Goal: Task Accomplishment & Management: Complete application form

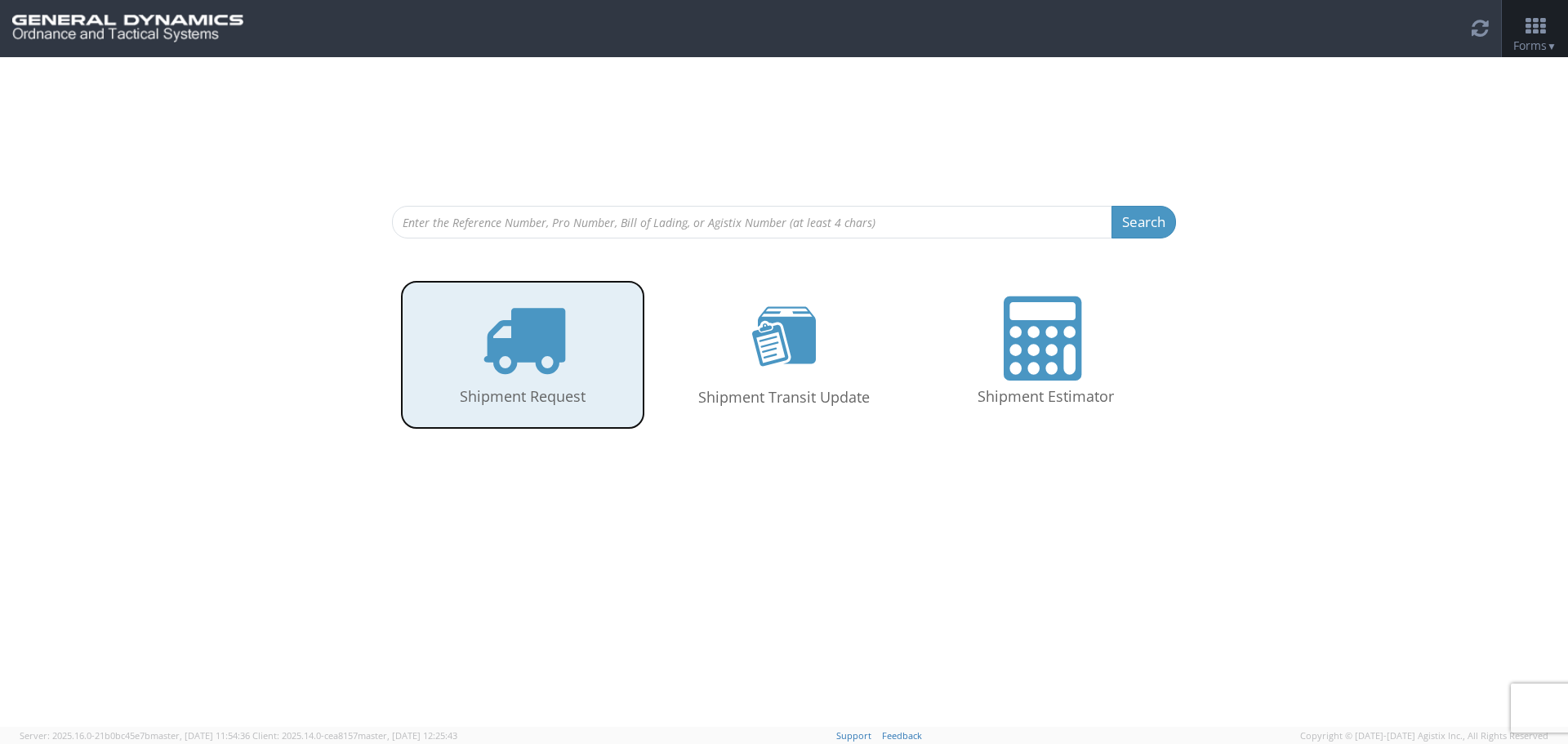
click at [511, 384] on link "Shipment Request" at bounding box center [522, 354] width 245 height 150
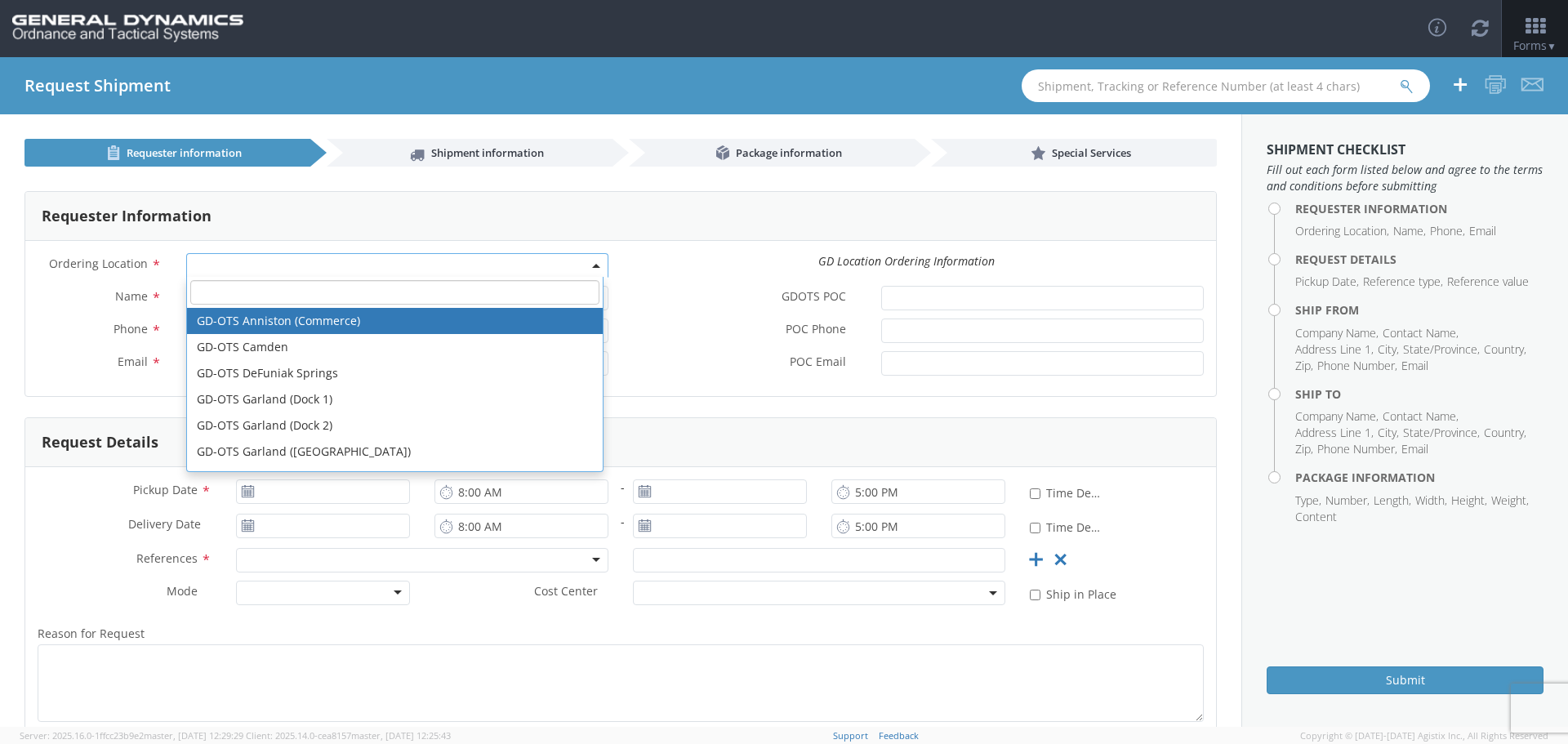
click at [210, 261] on span at bounding box center [396, 265] width 422 height 25
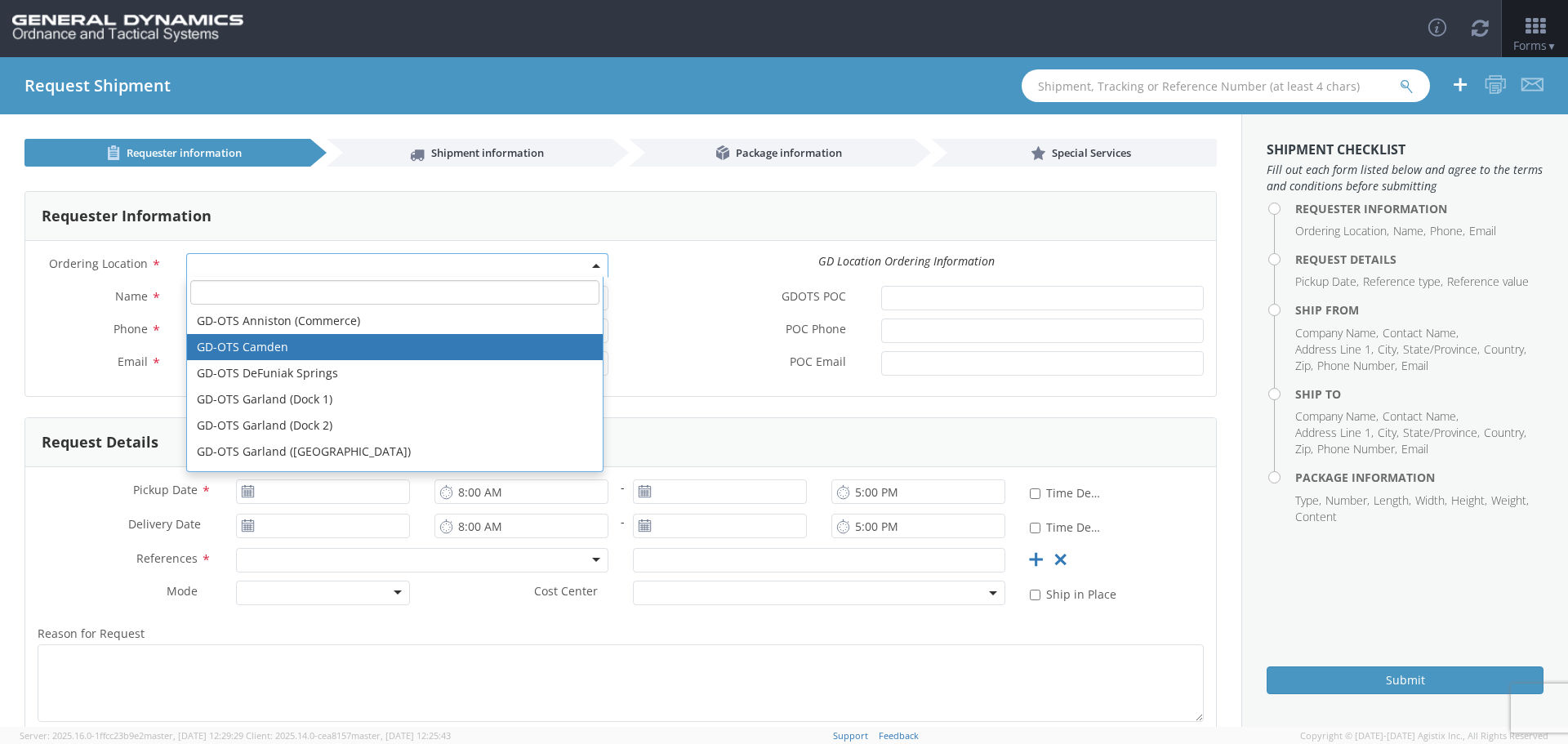
select select "15160"
type input "[PERSON_NAME][EMAIL_ADDRESS][DOMAIN_NAME]"
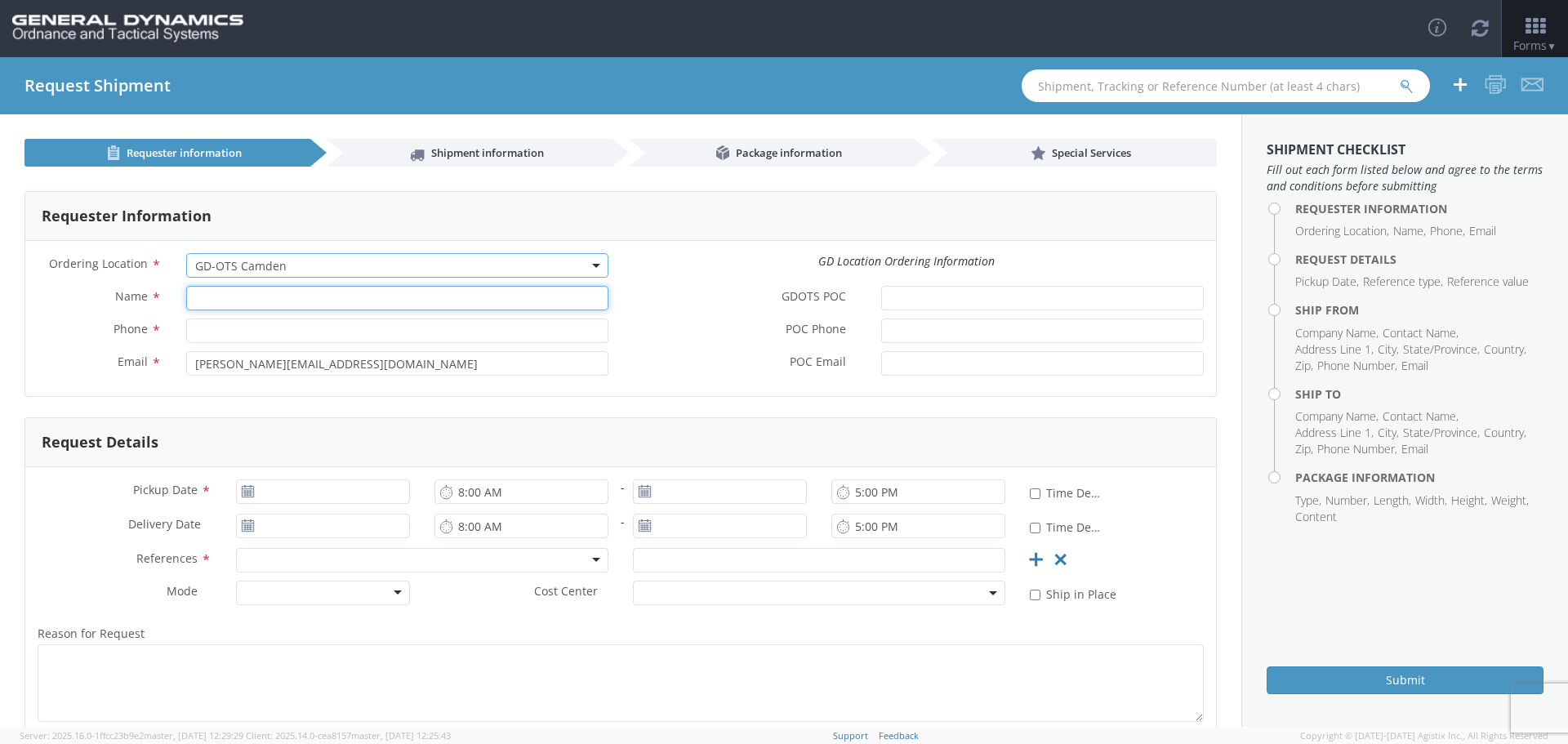
click at [212, 301] on input "Name *" at bounding box center [396, 298] width 422 height 25
type input "[PERSON_NAME]"
click at [213, 331] on input "Phone *" at bounding box center [396, 331] width 422 height 25
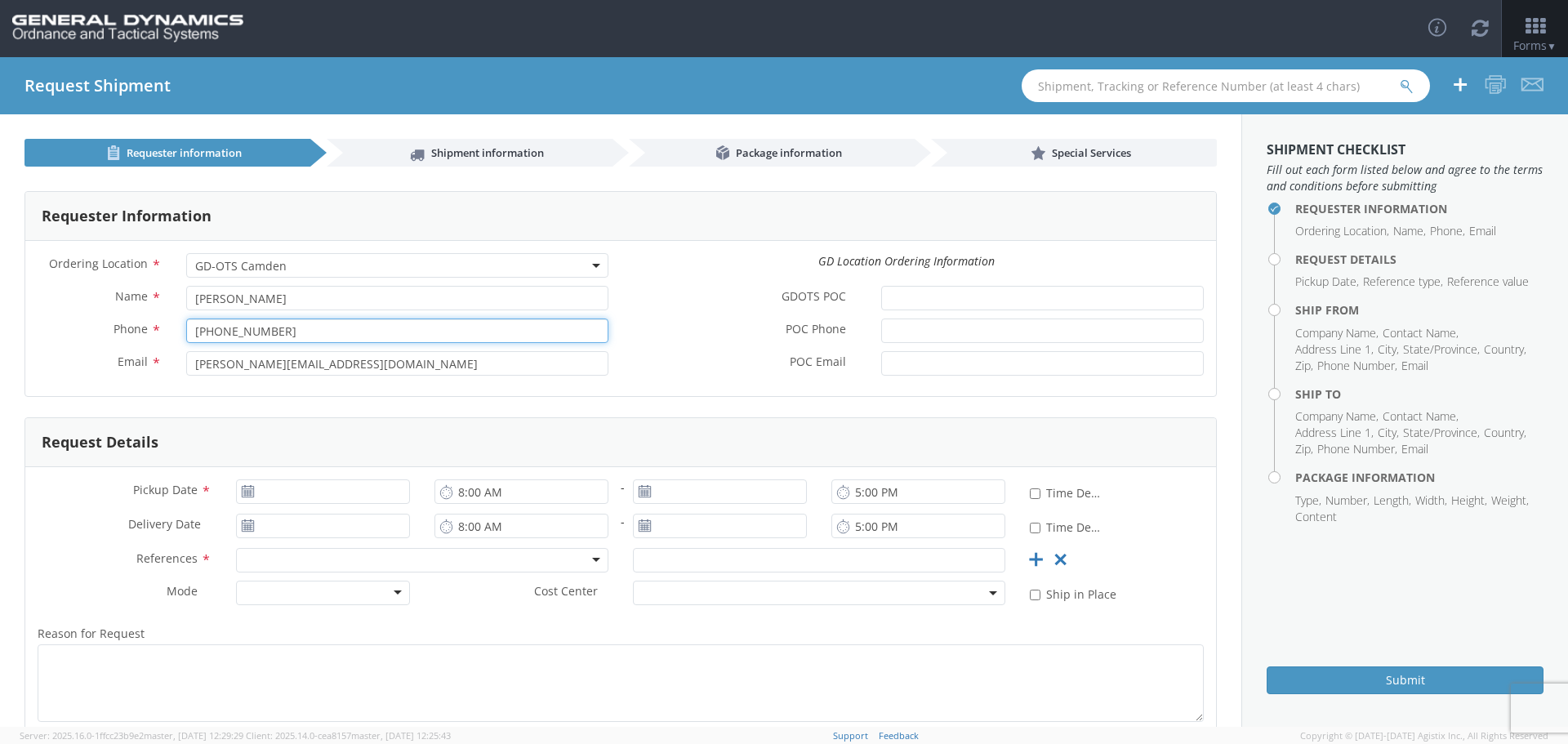
type input "[PHONE_NUMBER]"
click at [348, 364] on input "[PERSON_NAME][EMAIL_ADDRESS][DOMAIN_NAME]" at bounding box center [396, 363] width 422 height 25
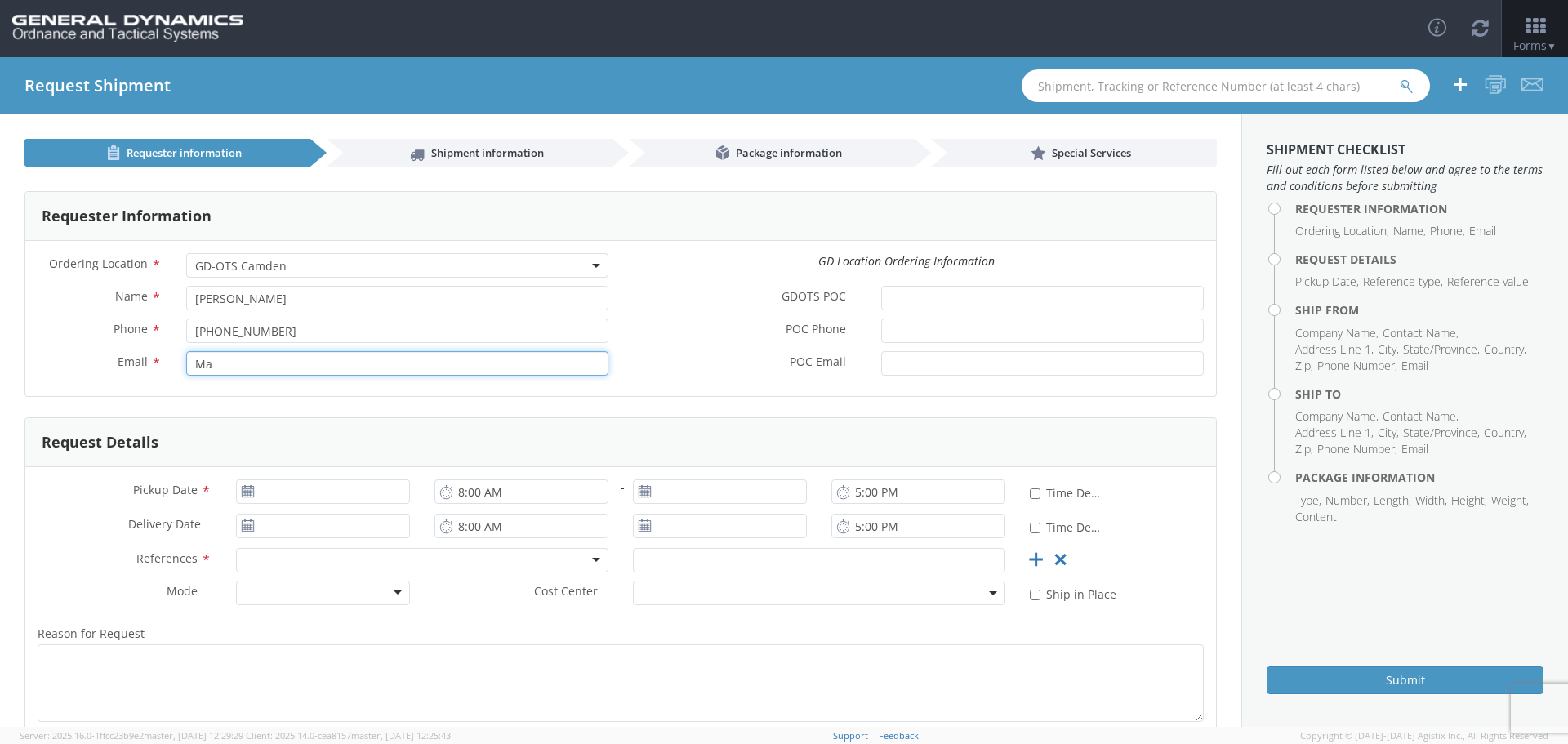
type input "M"
click at [595, 262] on span at bounding box center [597, 265] width 3 height 25
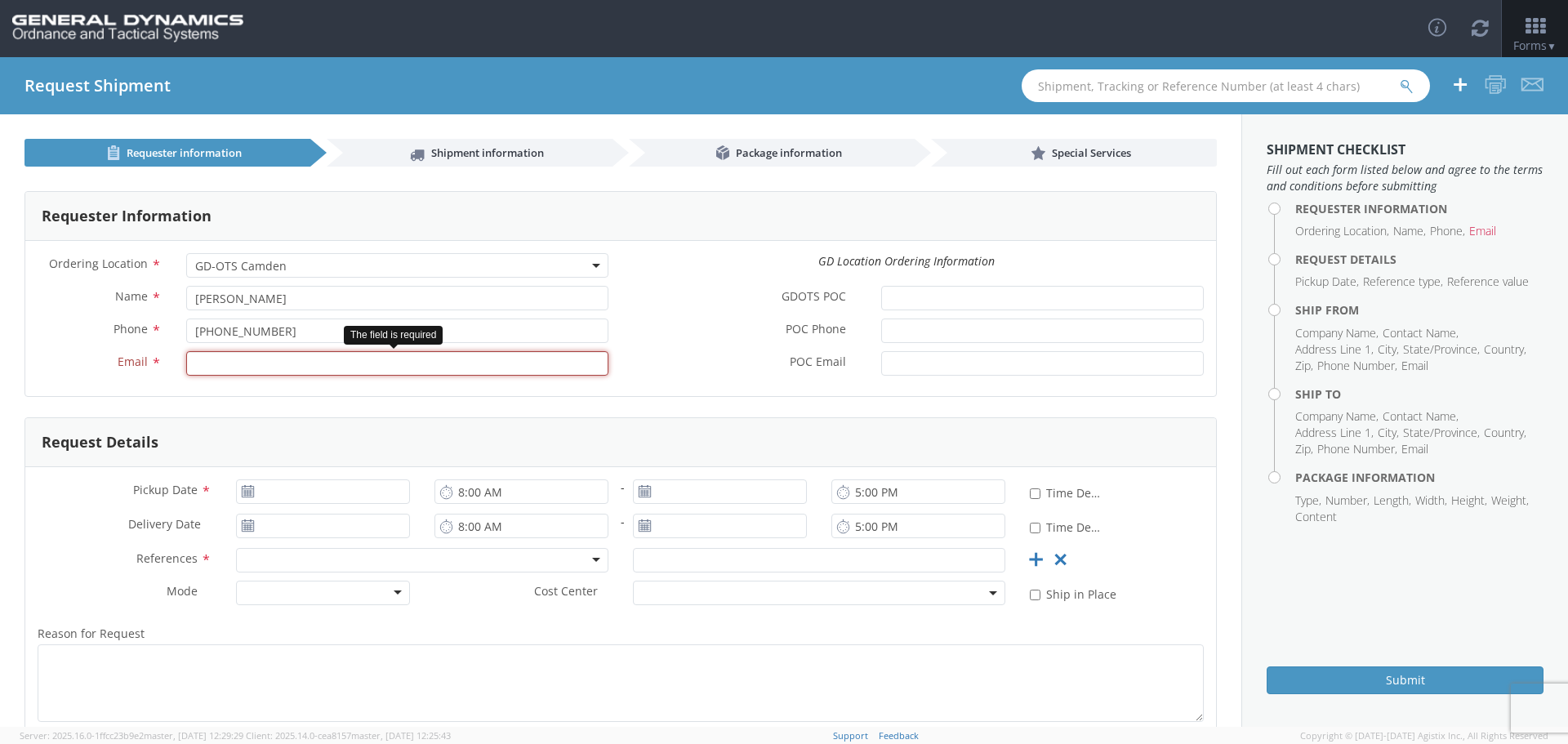
click at [261, 355] on input "Email *" at bounding box center [396, 363] width 422 height 25
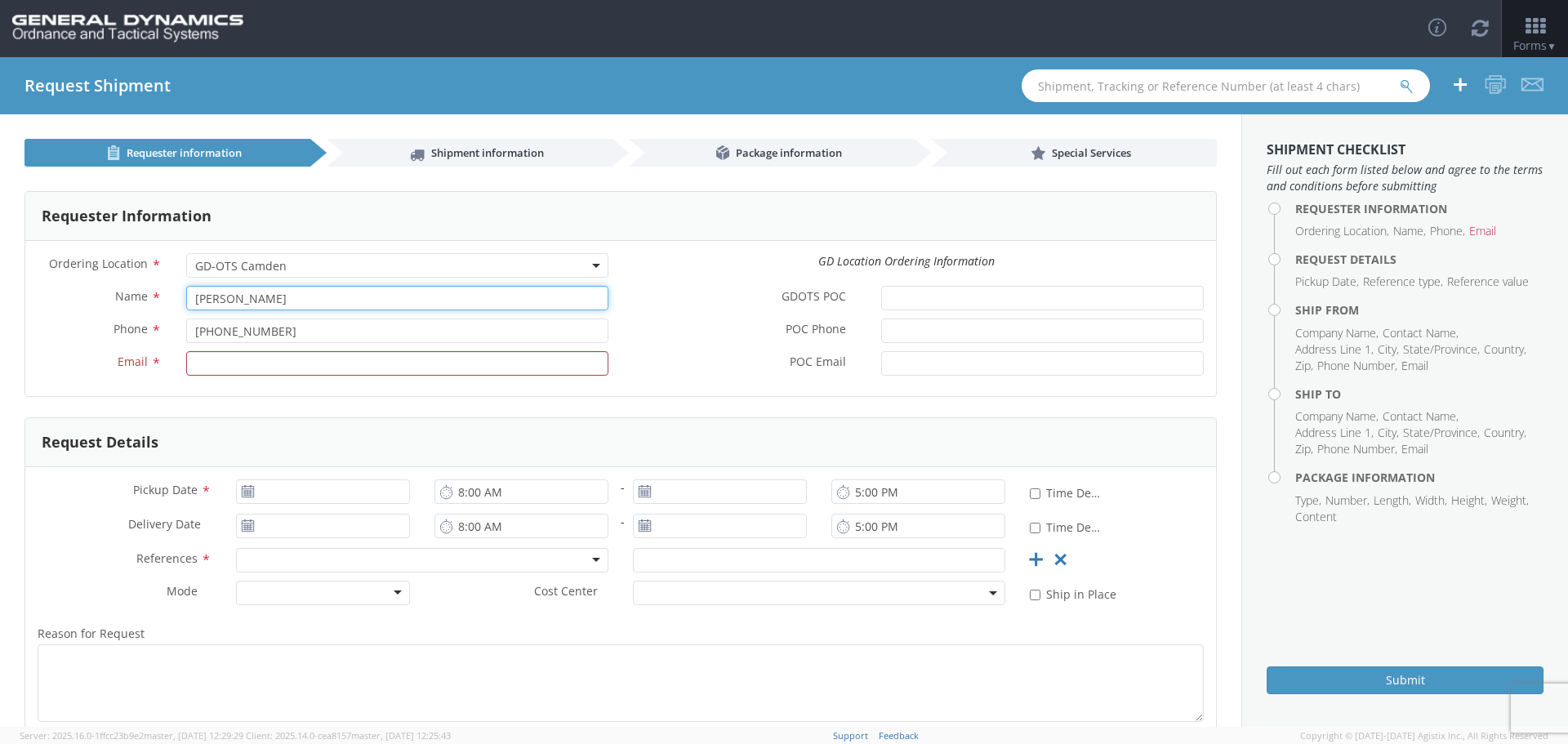
click at [304, 293] on input "[PERSON_NAME]" at bounding box center [396, 298] width 422 height 25
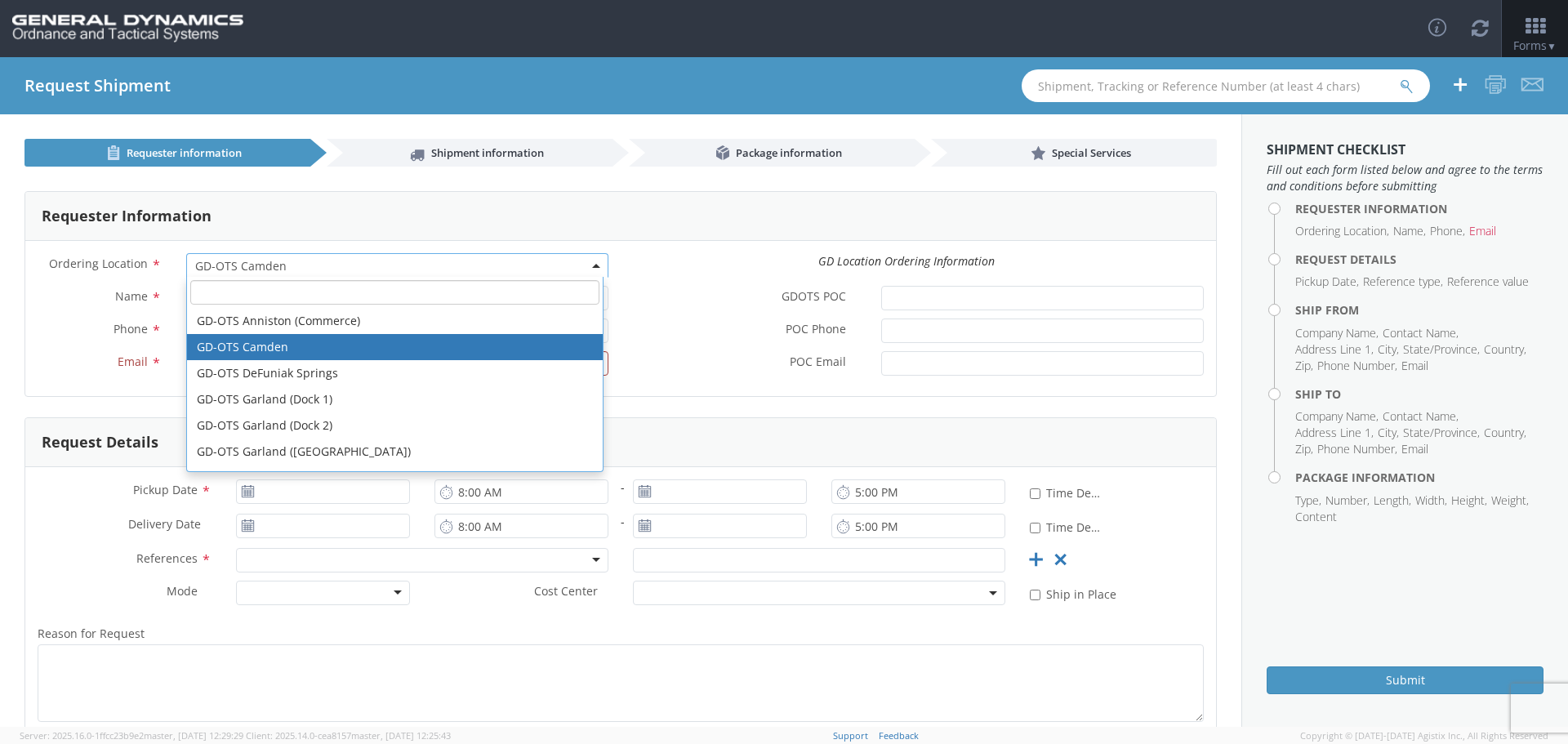
click at [595, 260] on span at bounding box center [597, 265] width 3 height 25
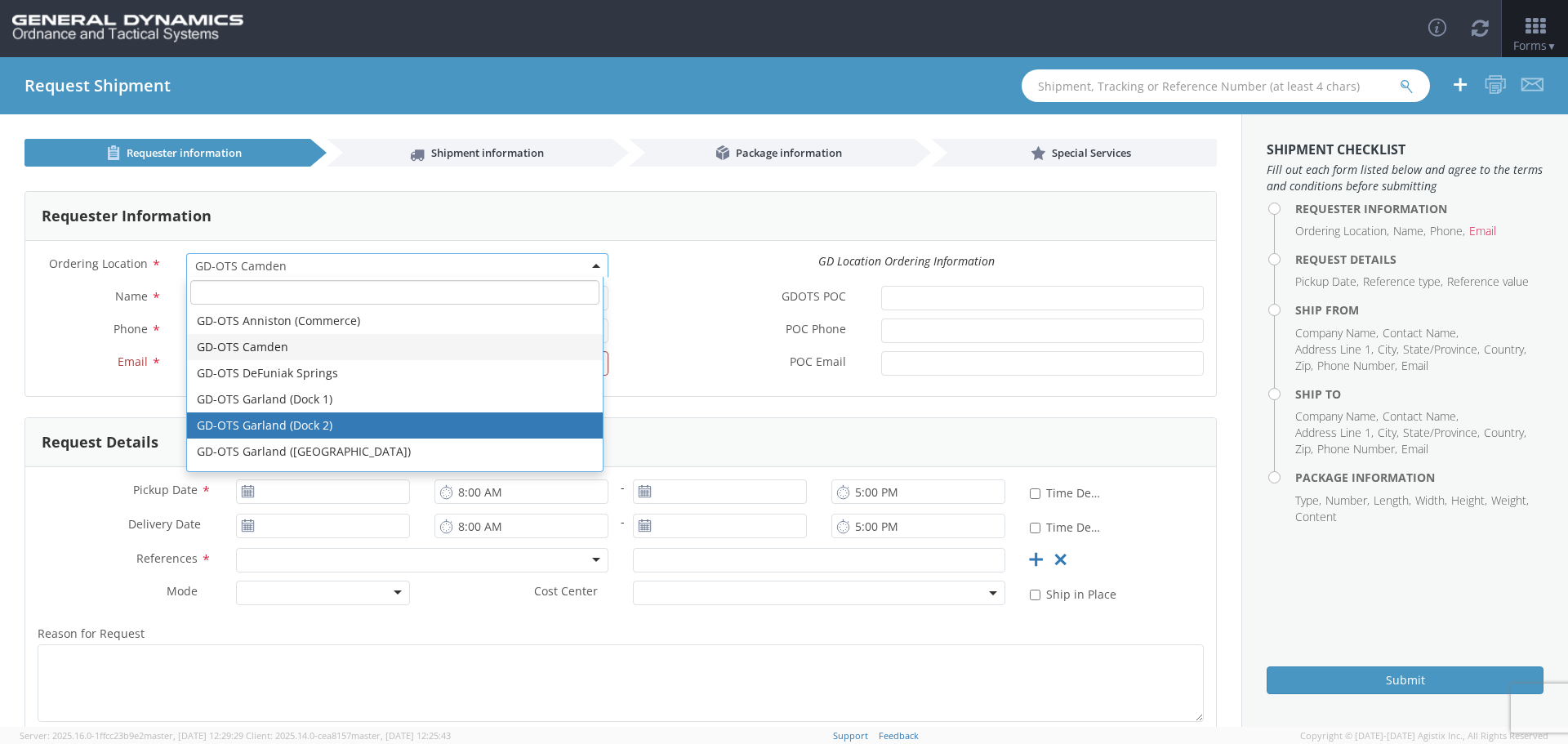
select select "64091"
type input "[EMAIL_ADDRESS][DOMAIN_NAME]"
click at [595, 259] on span at bounding box center [597, 265] width 3 height 25
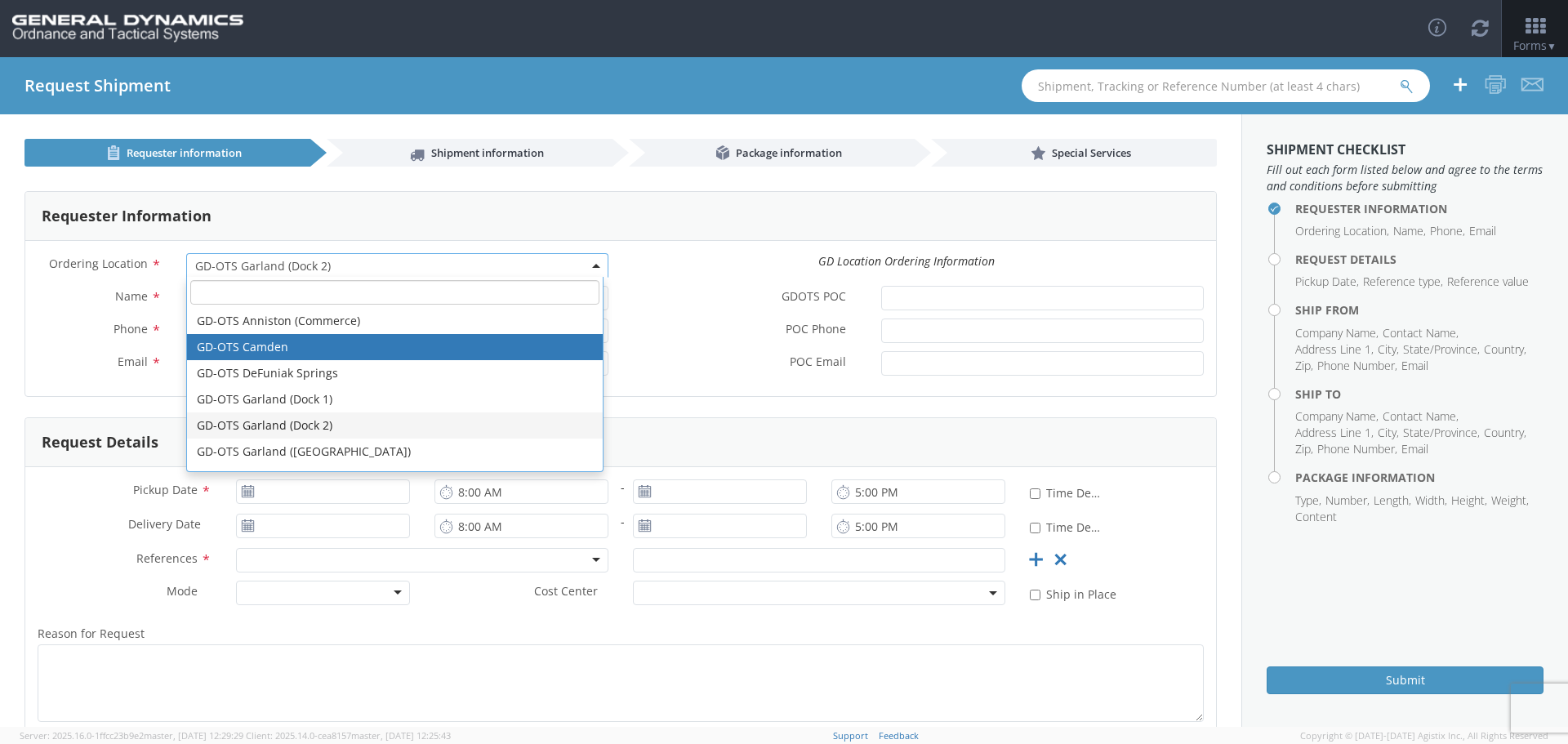
select select "15160"
type input "[PERSON_NAME][EMAIL_ADDRESS][DOMAIN_NAME]"
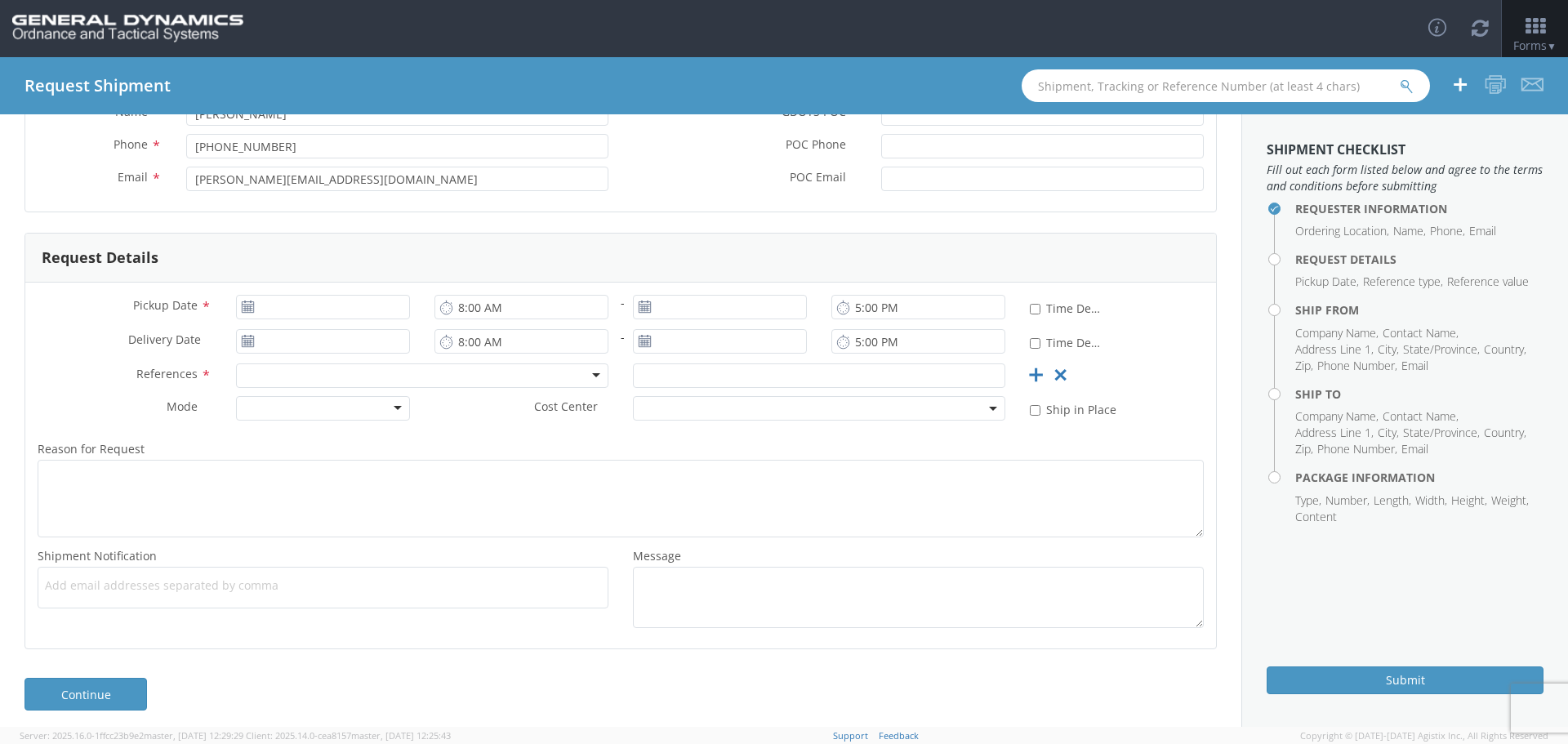
scroll to position [193, 0]
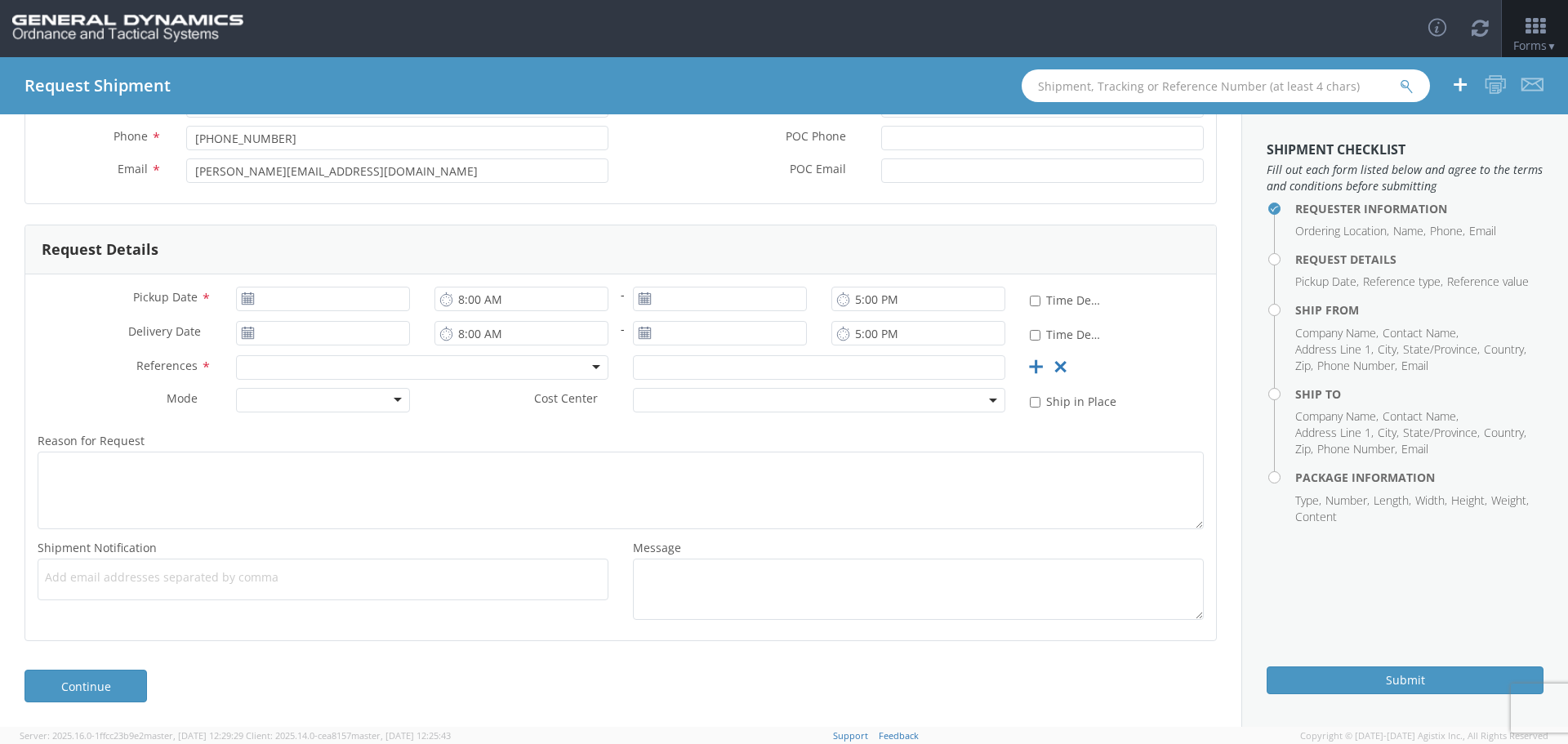
click at [245, 300] on icon at bounding box center [248, 298] width 14 height 13
type input "[DATE]"
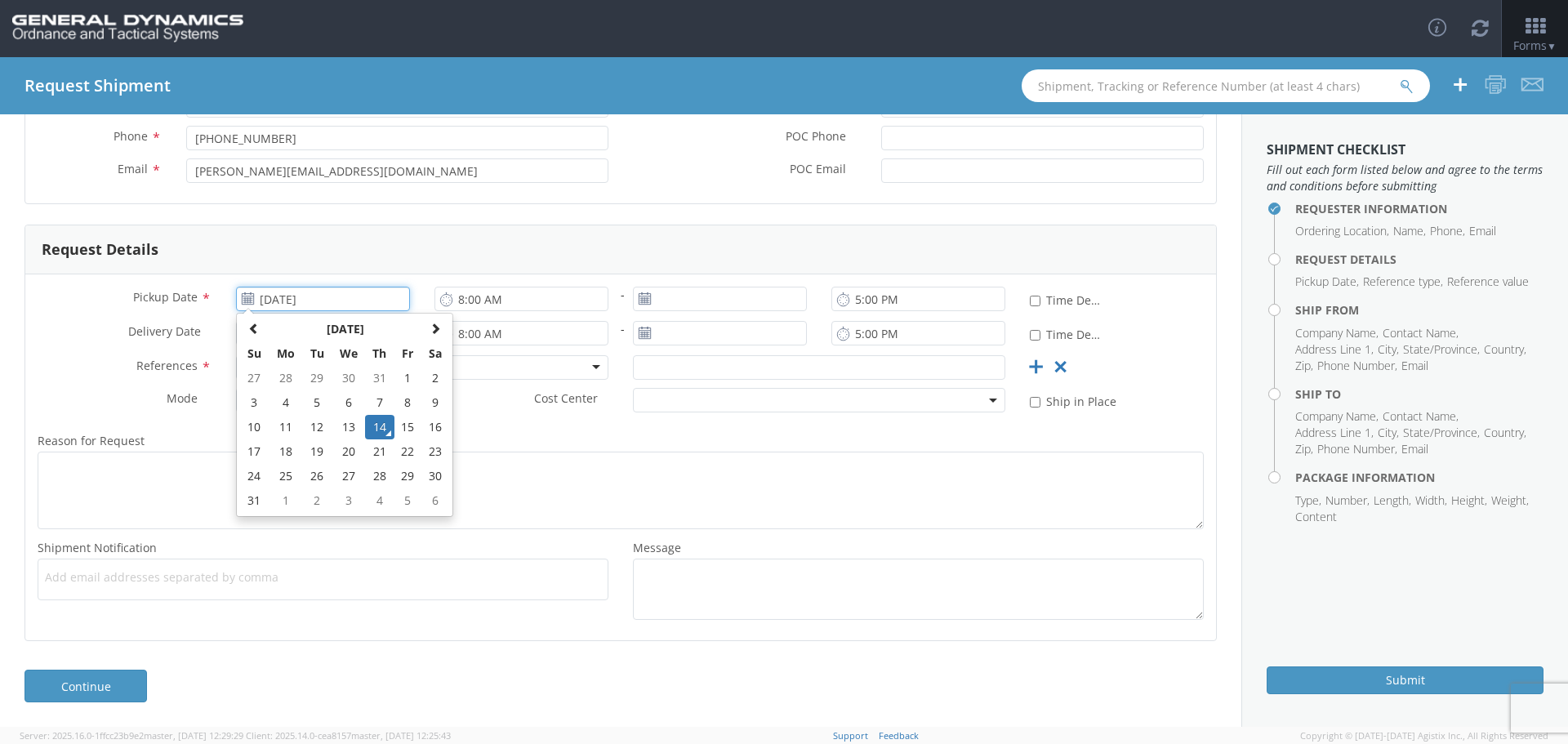
click at [303, 295] on input "[DATE]" at bounding box center [323, 298] width 174 height 25
click at [375, 421] on td "14" at bounding box center [380, 427] width 29 height 25
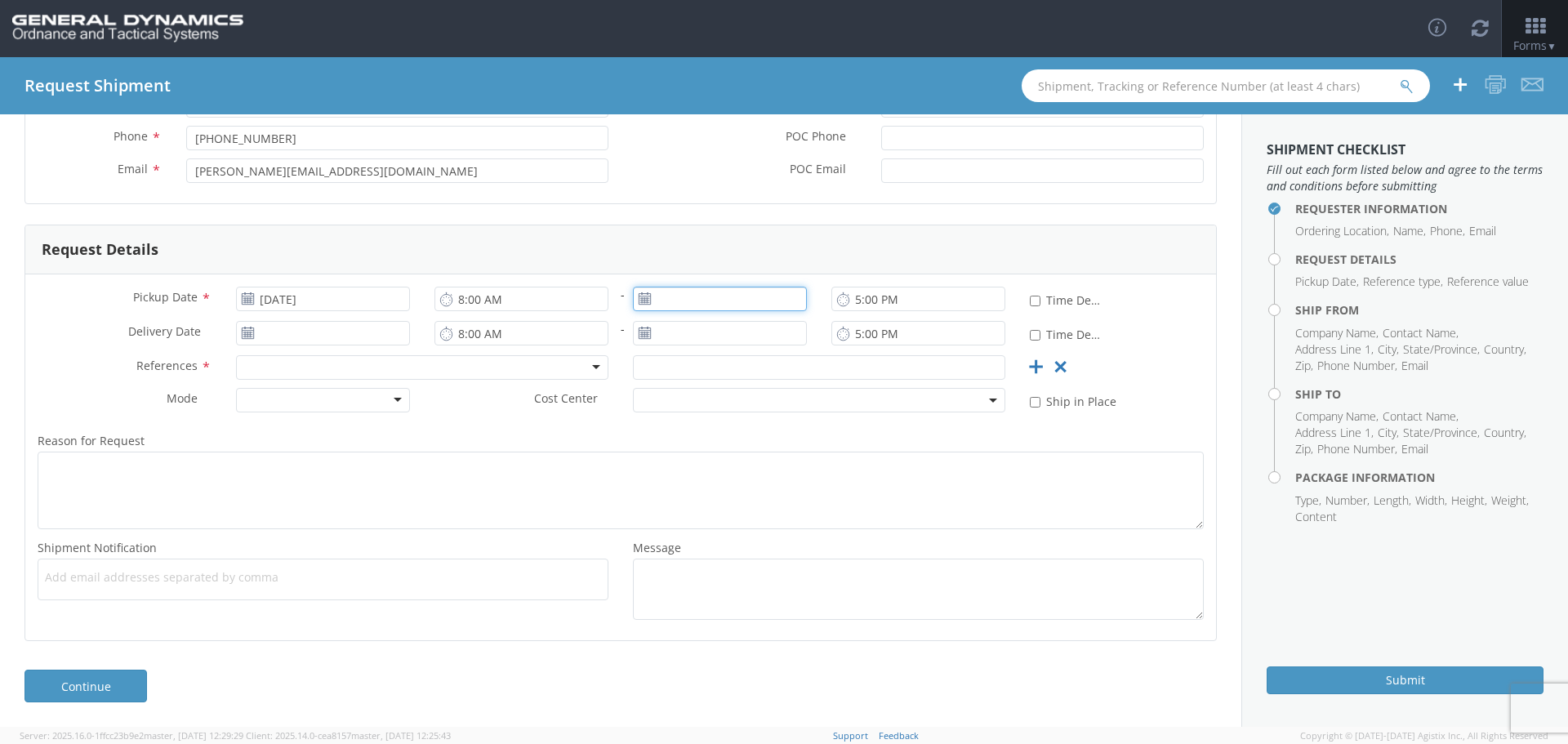
type input "[DATE]"
click at [686, 298] on input "[DATE]" at bounding box center [720, 298] width 174 height 25
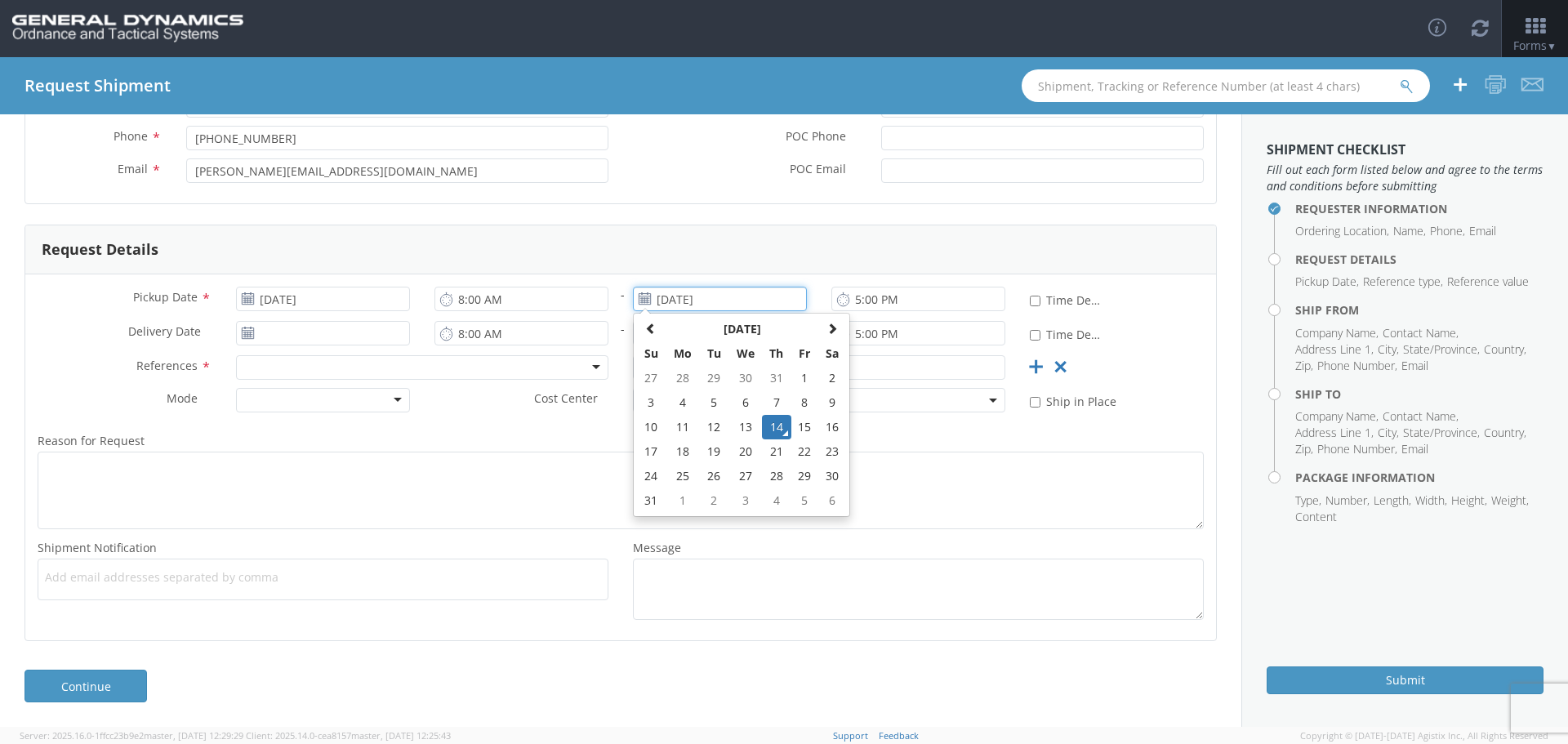
click at [773, 424] on td "14" at bounding box center [776, 427] width 29 height 25
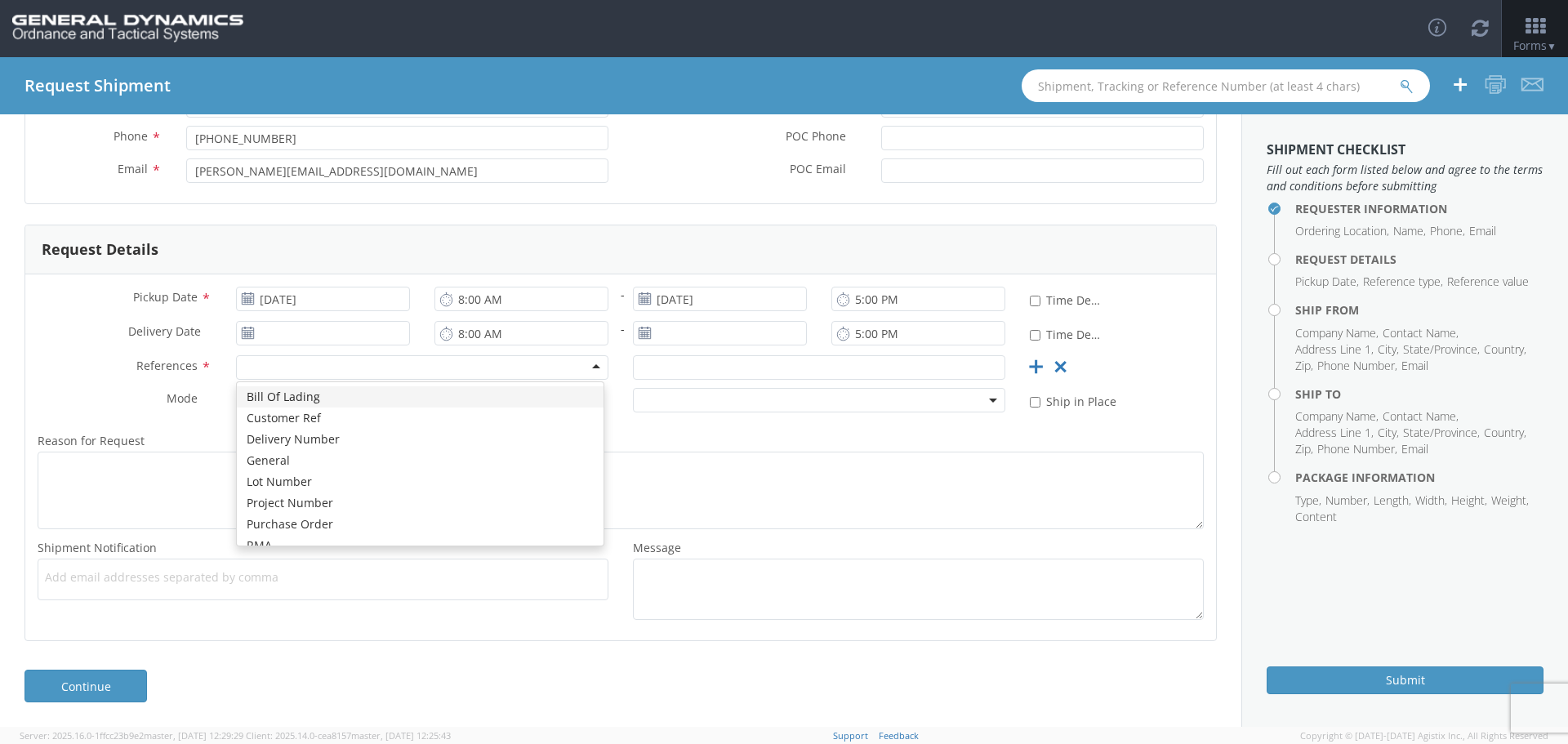
click at [254, 365] on div at bounding box center [422, 367] width 373 height 25
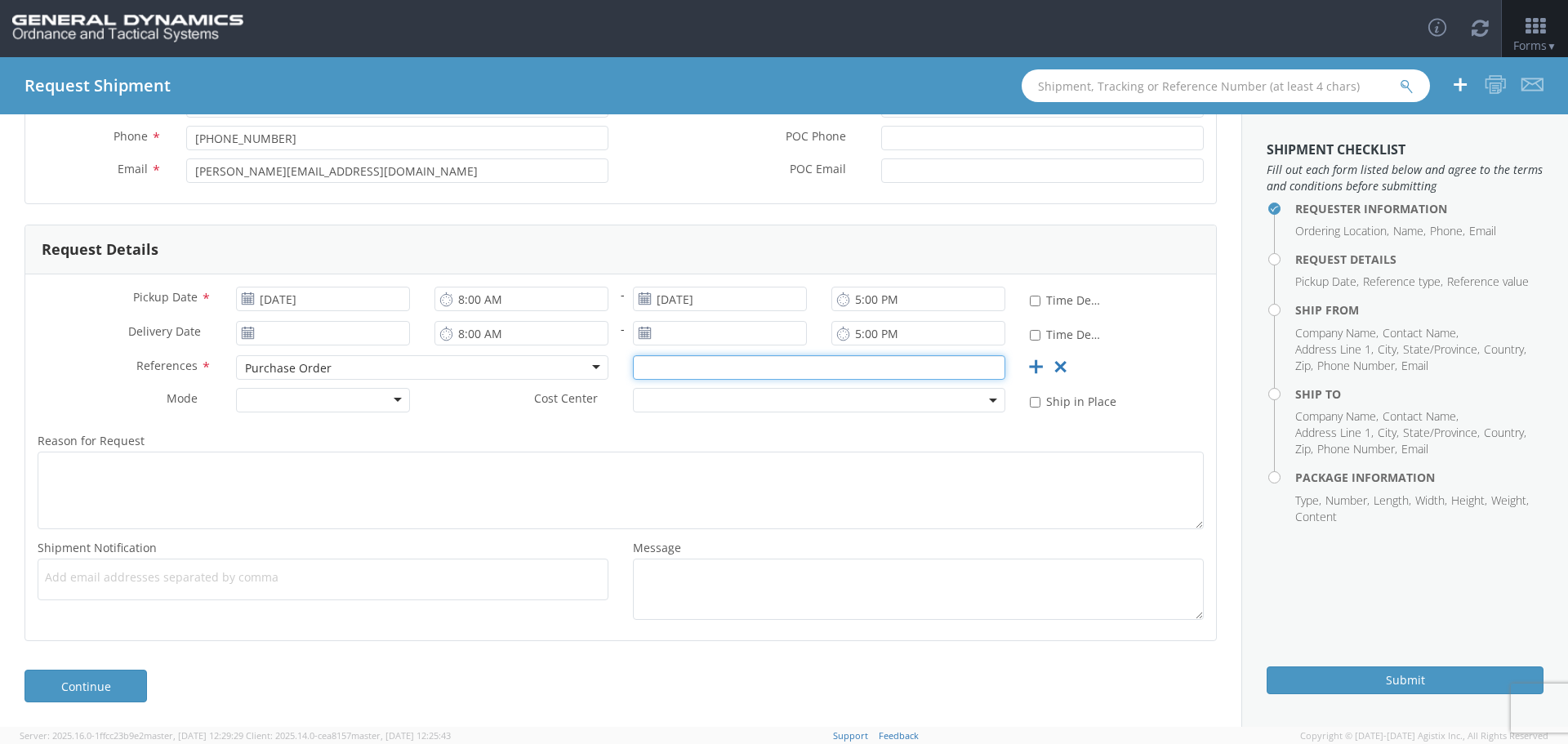
click at [701, 364] on input "text" at bounding box center [819, 367] width 373 height 25
type input "97853"
click at [396, 397] on div at bounding box center [323, 400] width 174 height 25
click at [395, 399] on div at bounding box center [323, 400] width 174 height 25
click at [469, 417] on div "Cost Center *" at bounding box center [719, 404] width 595 height 33
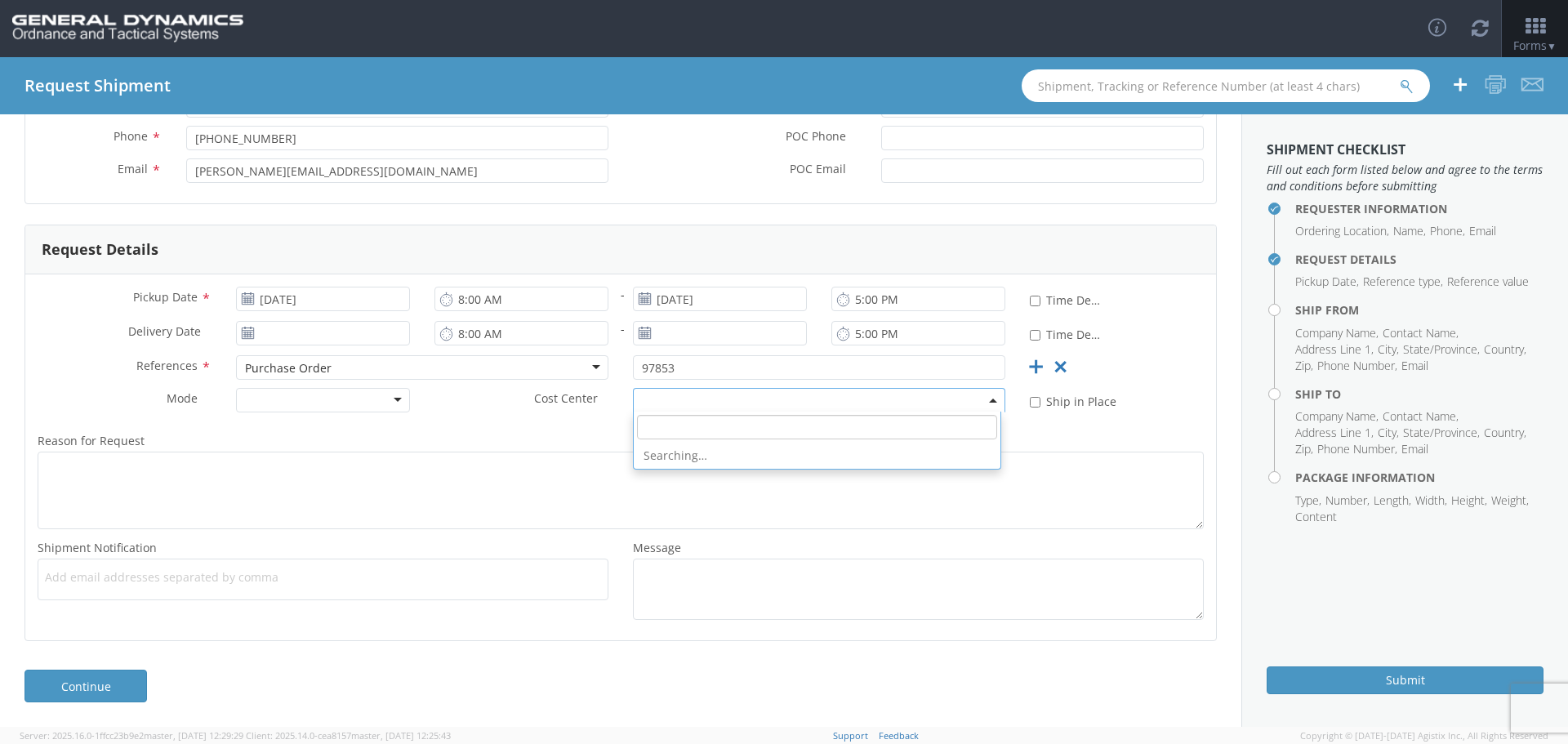
click at [992, 397] on span at bounding box center [994, 400] width 3 height 25
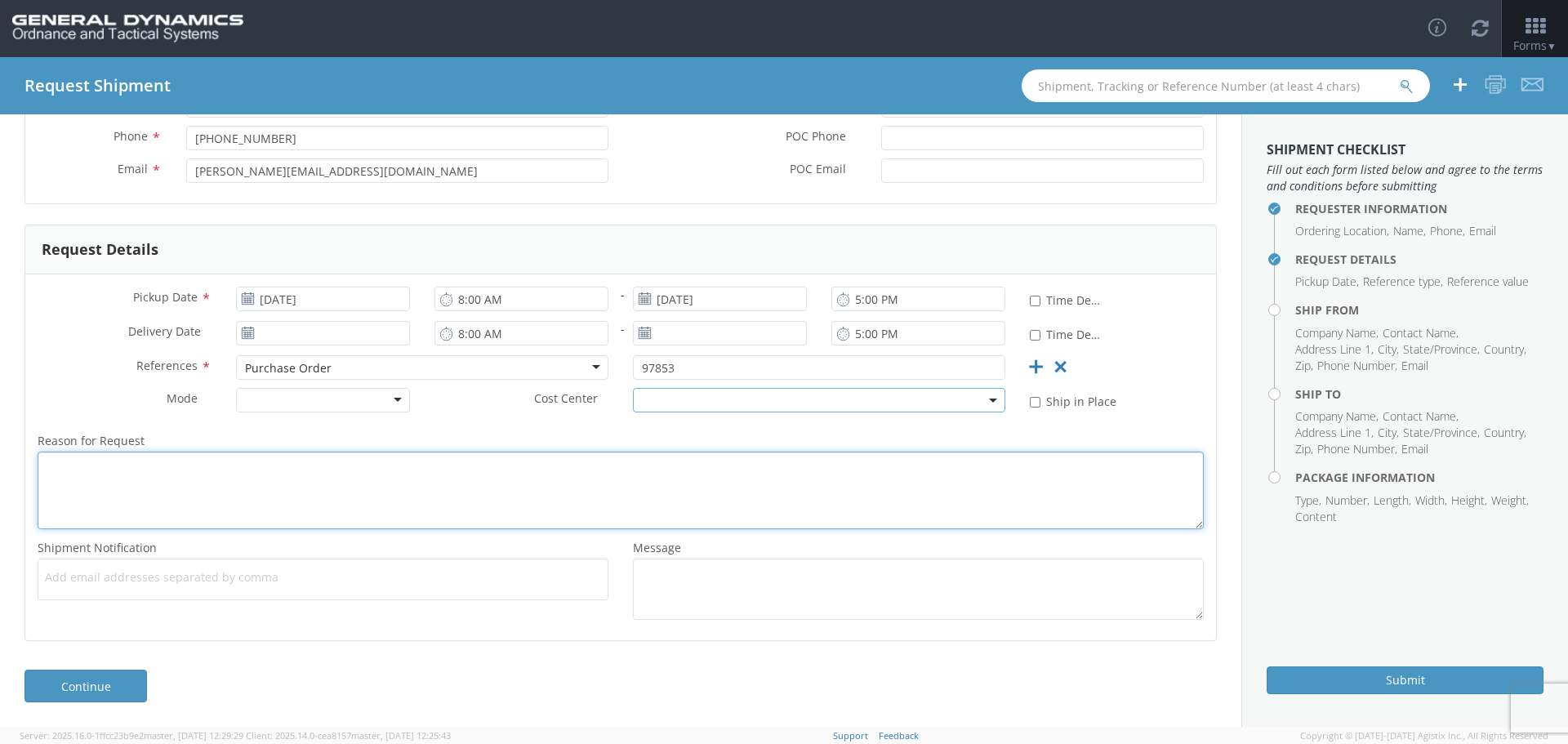
click at [49, 473] on textarea "Reason for Request *" at bounding box center [620, 490] width 1166 height 78
type textarea "I have 13 skids to ship to [GEOGRAPHIC_DATA], [GEOGRAPHIC_DATA]. Parts are read…"
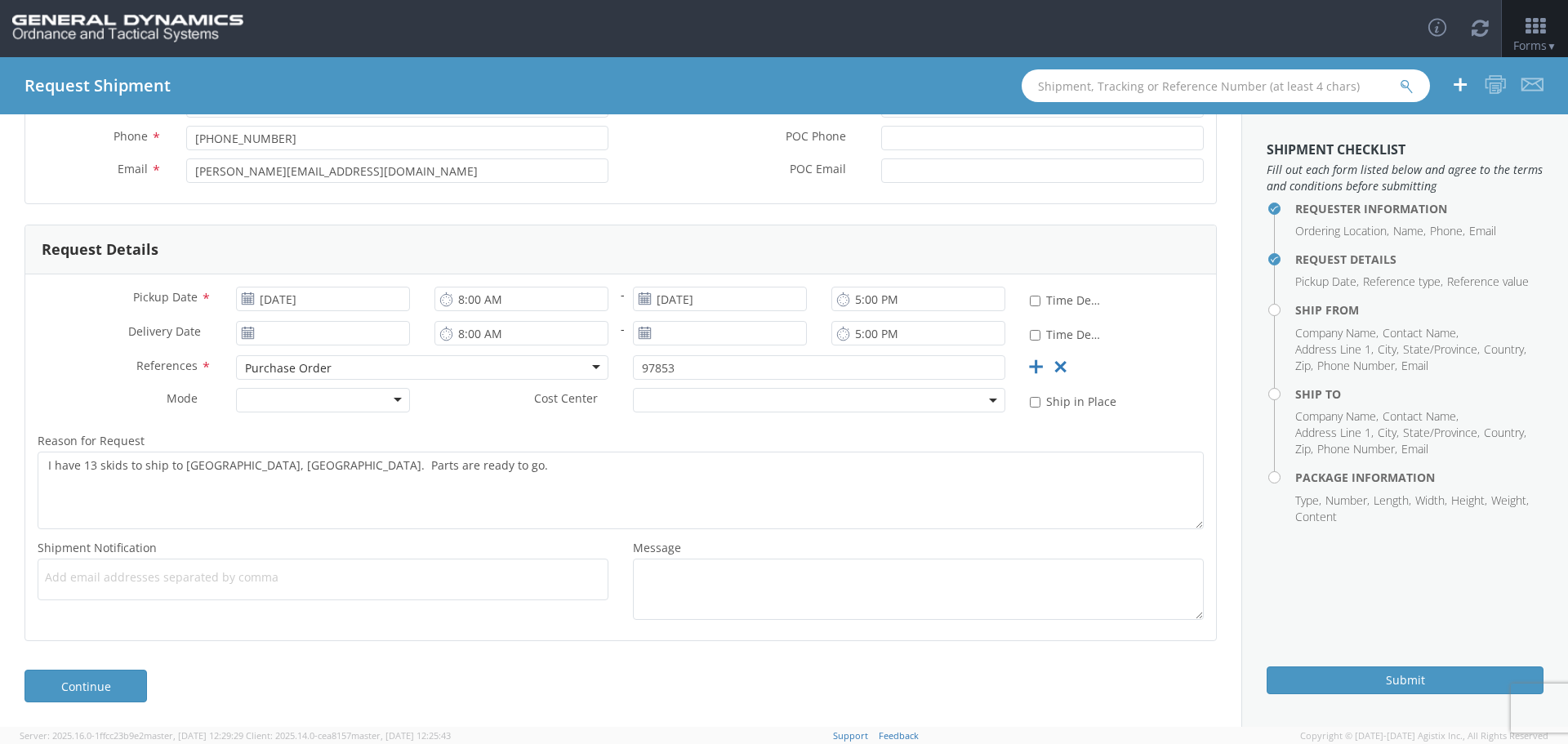
click at [49, 577] on span "Add email addresses separated by comma" at bounding box center [323, 577] width 556 height 16
type input "[PERSON_NAME][EMAIL_ADDRESS][PERSON_NAME][DOMAIN_NAME]"
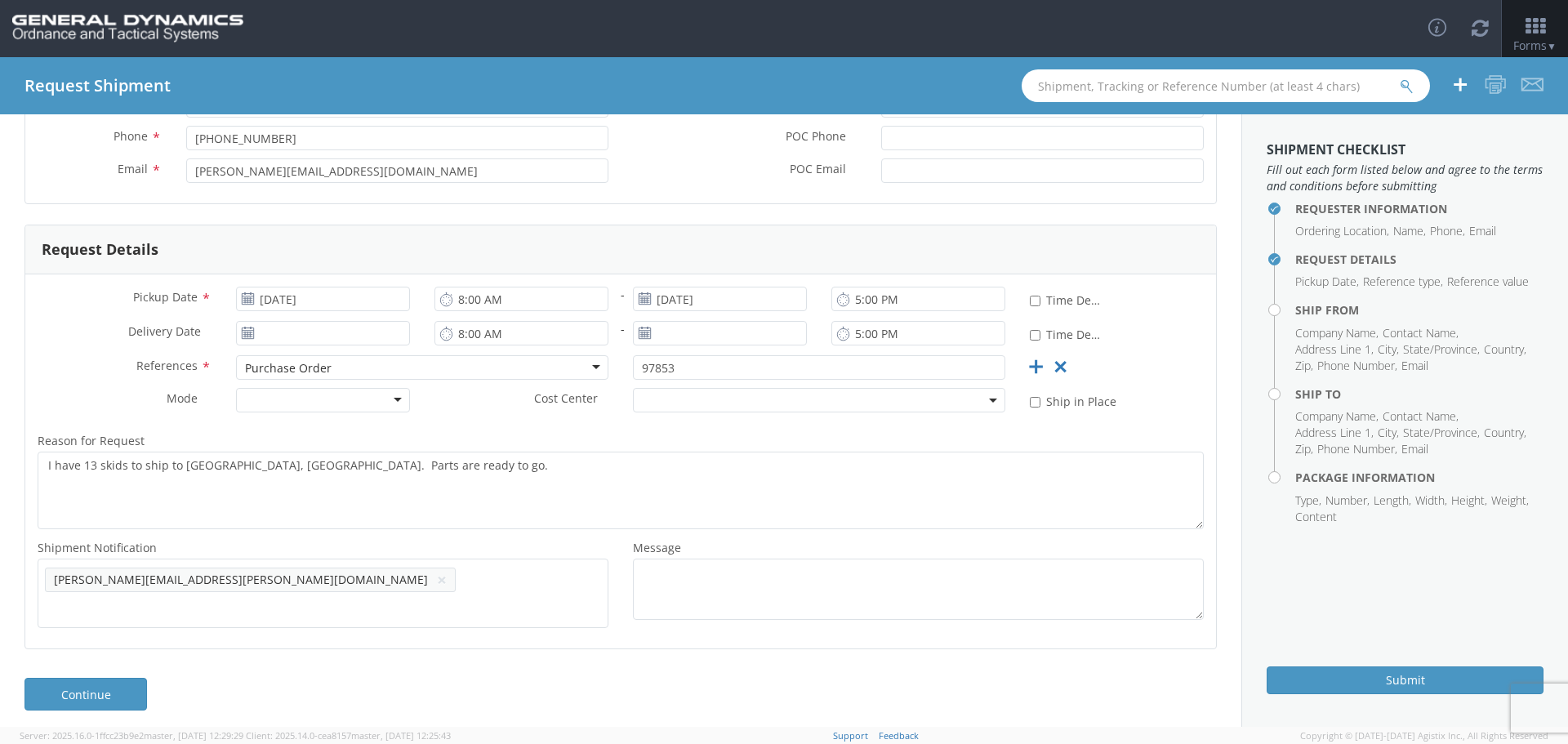
click at [109, 670] on div "Continue" at bounding box center [620, 702] width 1241 height 65
click at [69, 682] on link "Continue" at bounding box center [85, 694] width 123 height 33
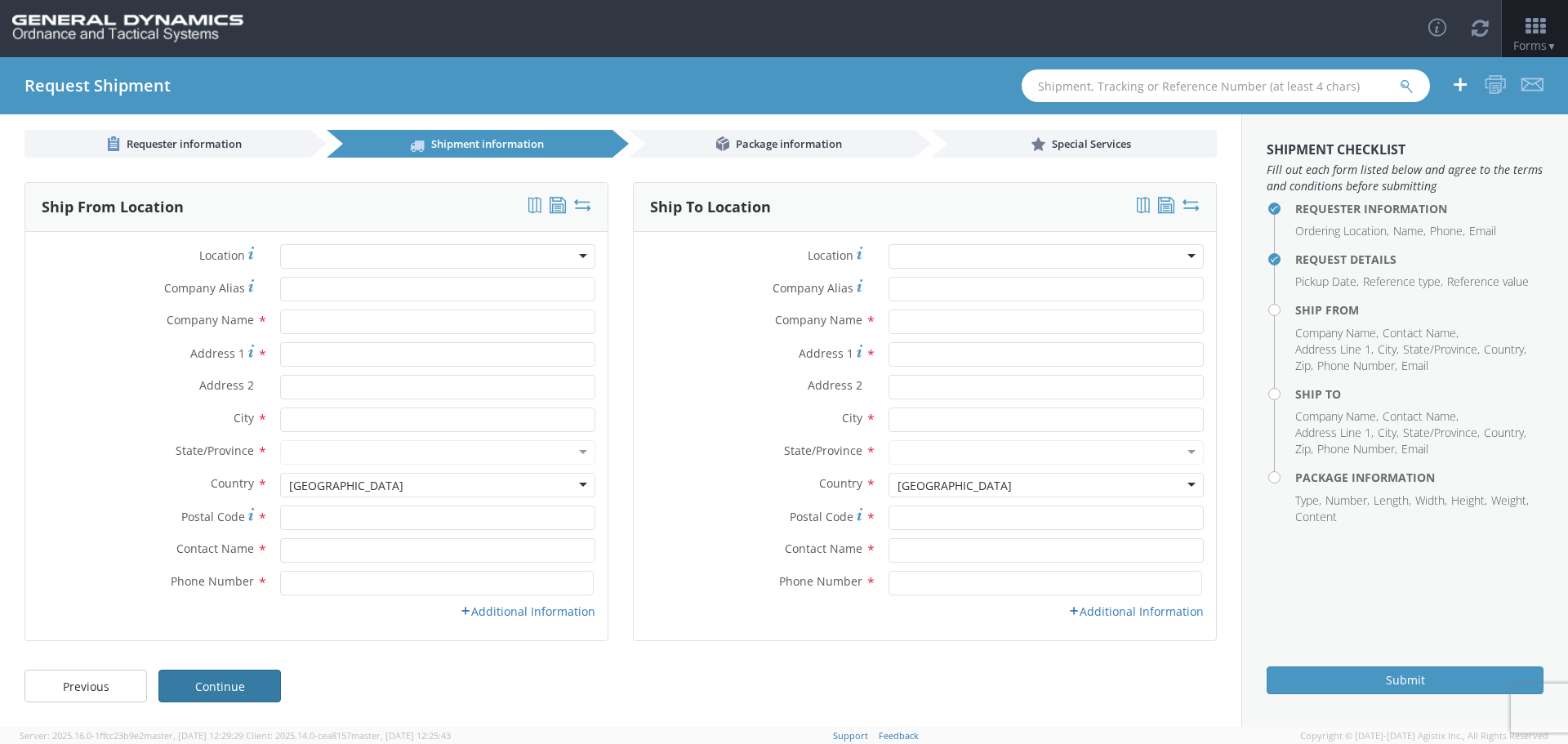
scroll to position [9, 0]
click at [309, 326] on input "text" at bounding box center [437, 321] width 315 height 25
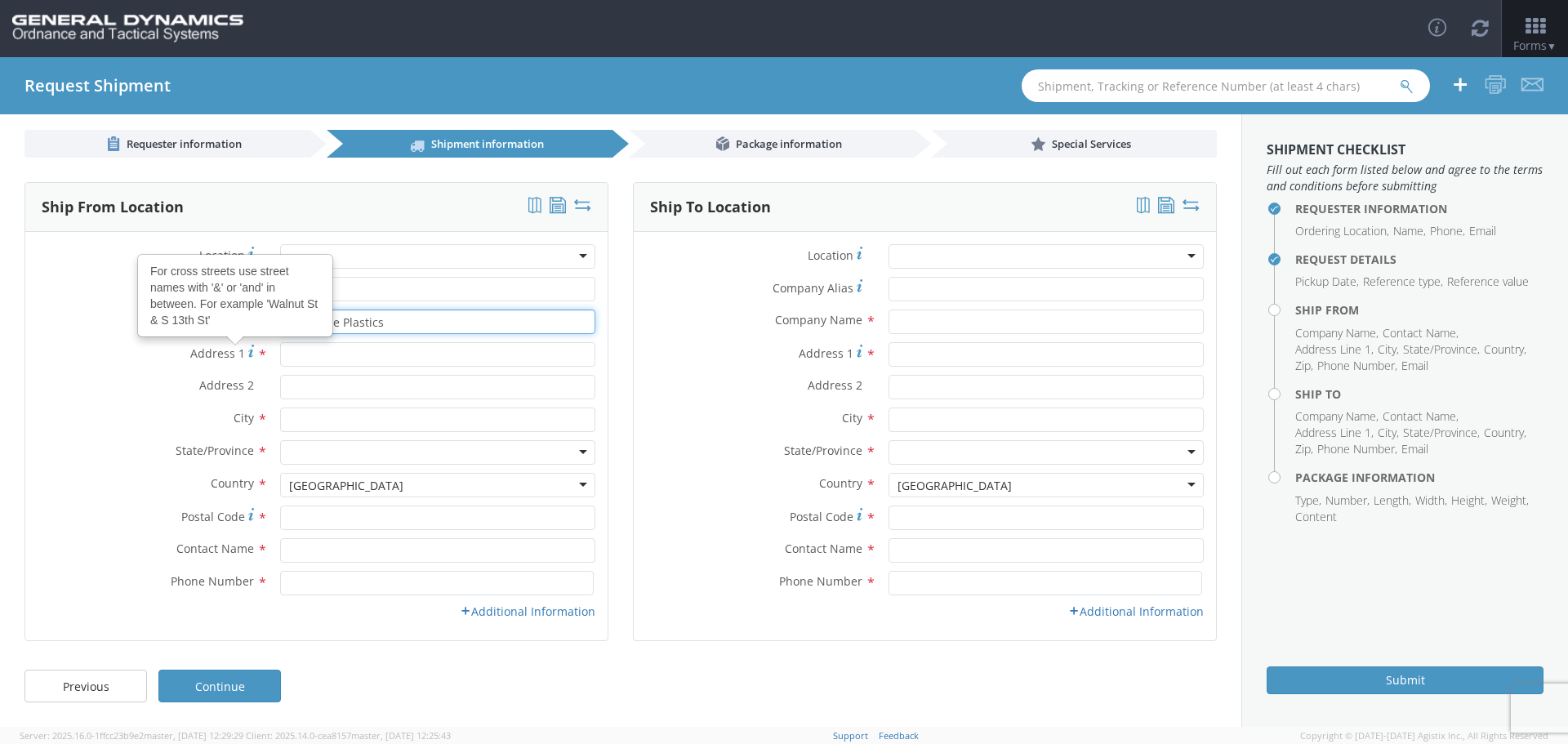
type input "Riverside Plastics"
click at [307, 353] on input "Address 1 For cross streets use street names with '&' or 'and' in between. For …" at bounding box center [437, 354] width 315 height 25
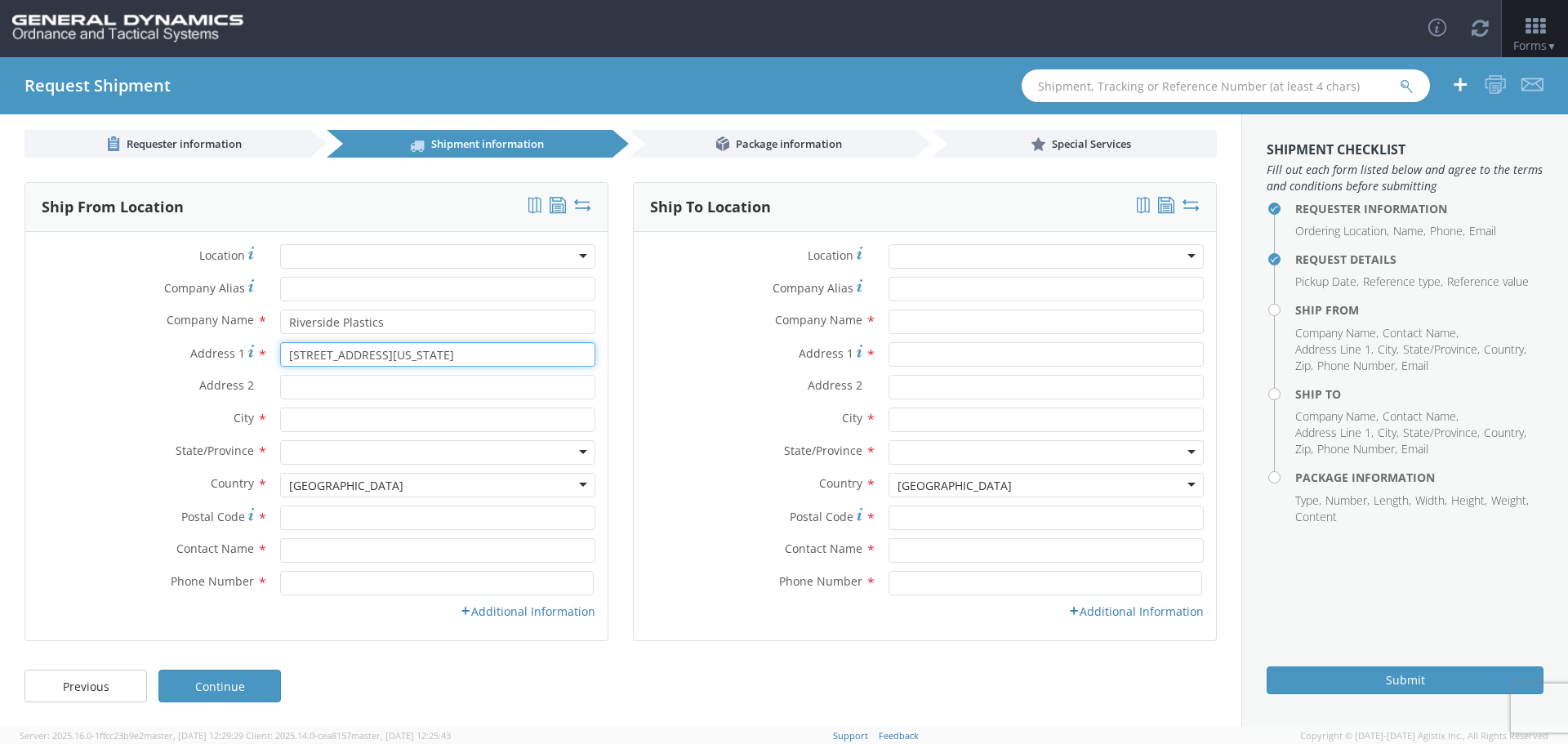
type input "[STREET_ADDRESS][US_STATE]"
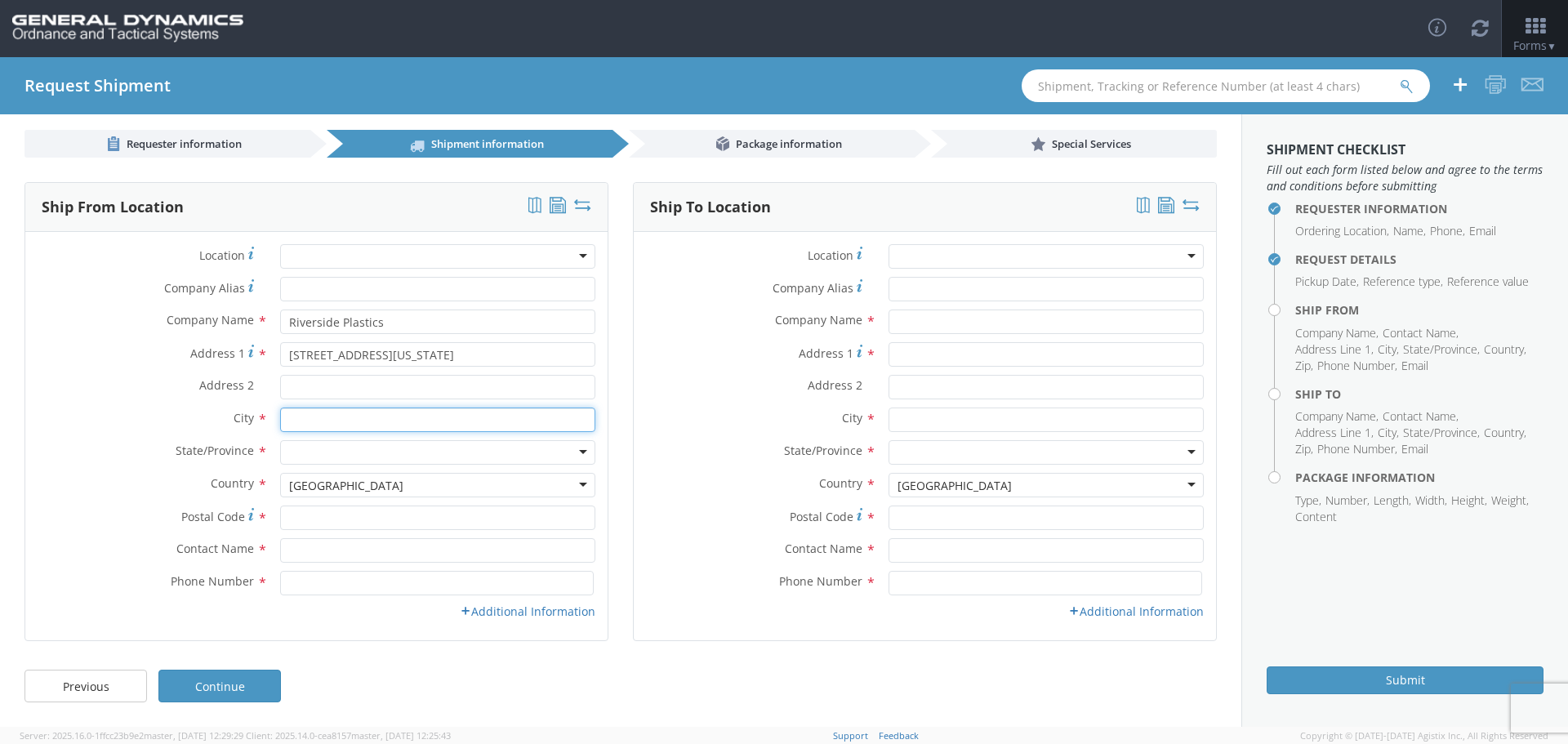
click at [311, 423] on input "text" at bounding box center [437, 419] width 315 height 25
type input "[PERSON_NAME]"
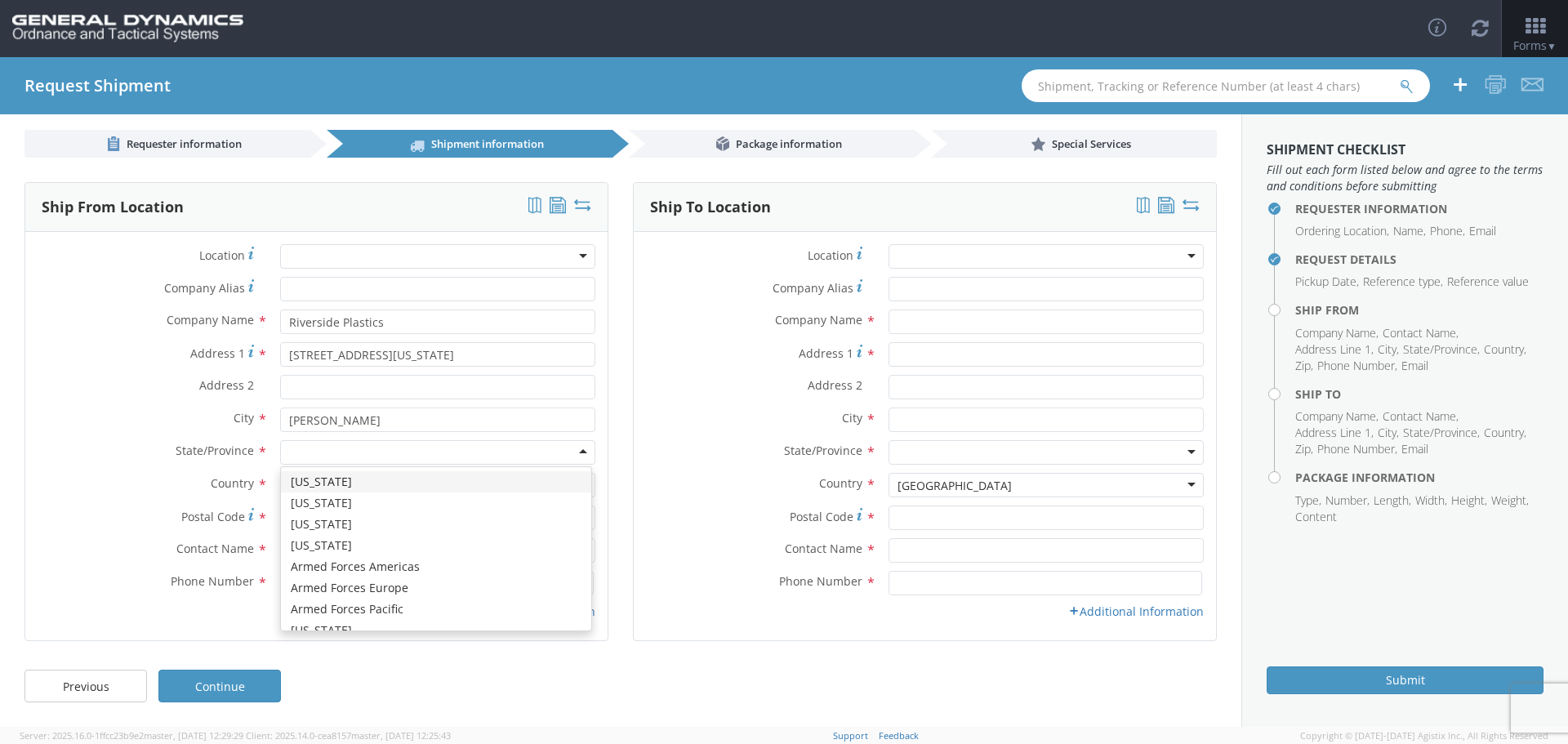
click at [302, 446] on div at bounding box center [437, 452] width 315 height 25
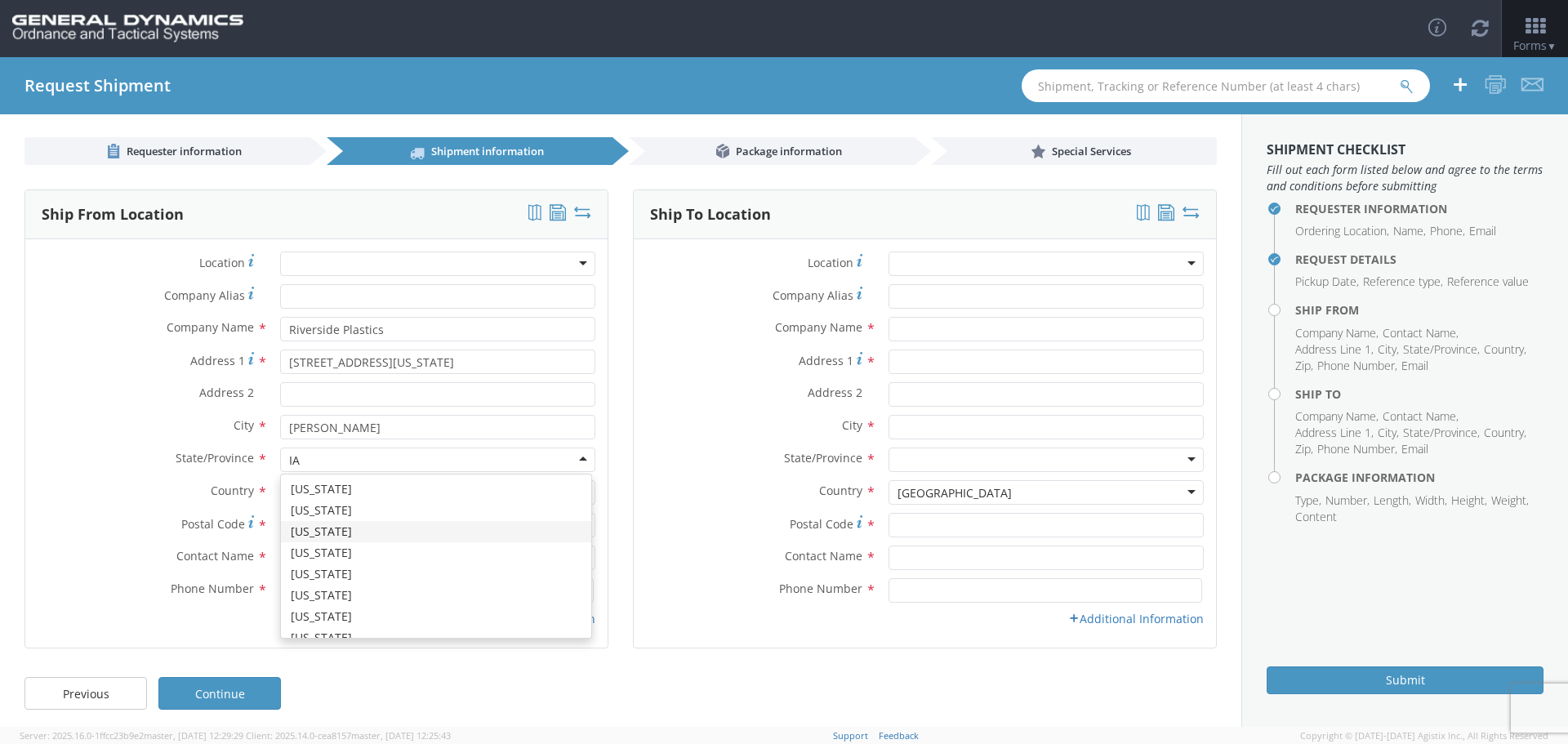
scroll to position [0, 0]
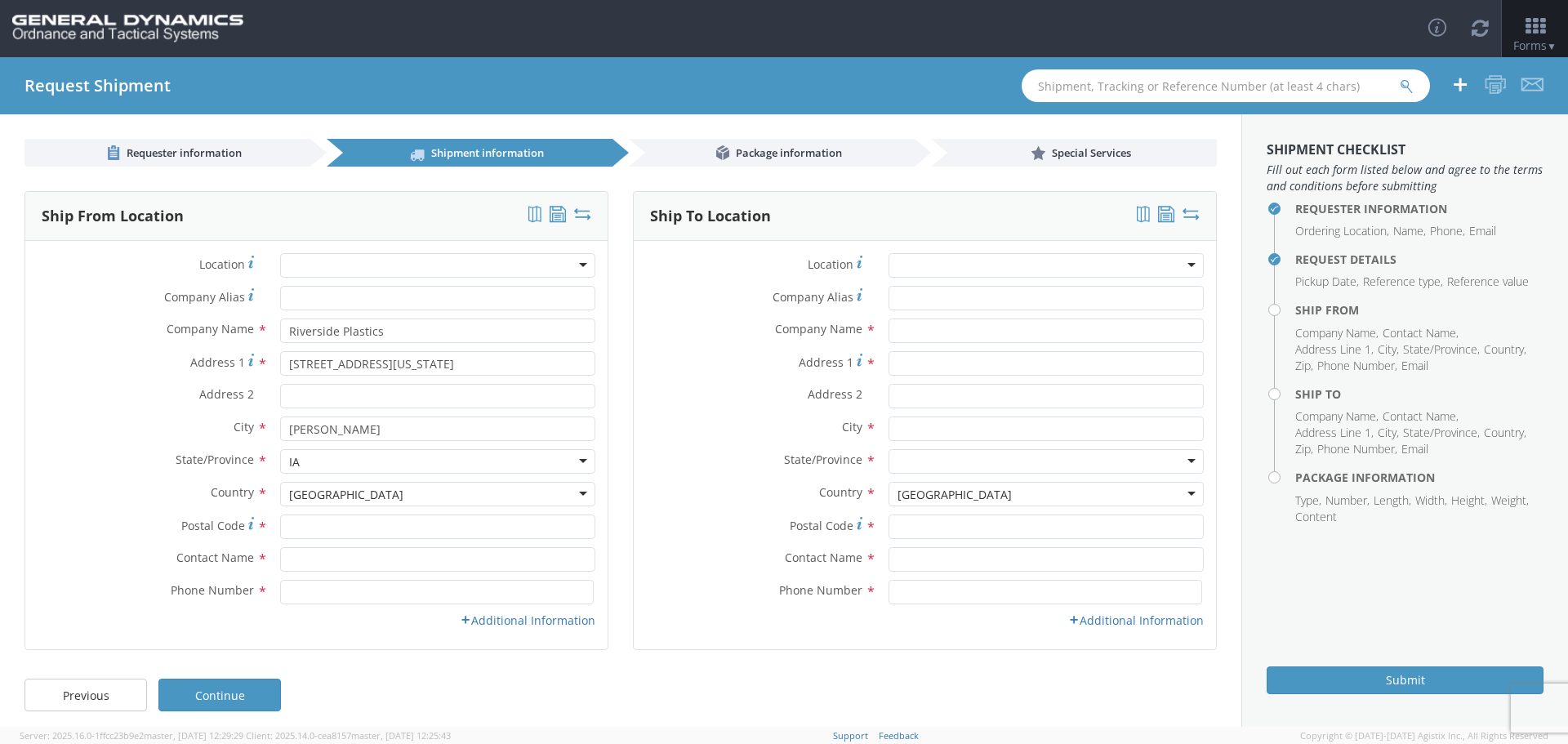
drag, startPoint x: 304, startPoint y: 459, endPoint x: 287, endPoint y: 461, distance: 17.1
click at [287, 461] on div at bounding box center [437, 461] width 315 height 25
drag, startPoint x: 321, startPoint y: 463, endPoint x: 238, endPoint y: 466, distance: 83.1
click at [254, 467] on div "State/Province * [US_STATE] [US_STATE] [US_STATE] [US_STATE] [US_STATE] [US_STA…" at bounding box center [316, 461] width 582 height 25
type input "I"
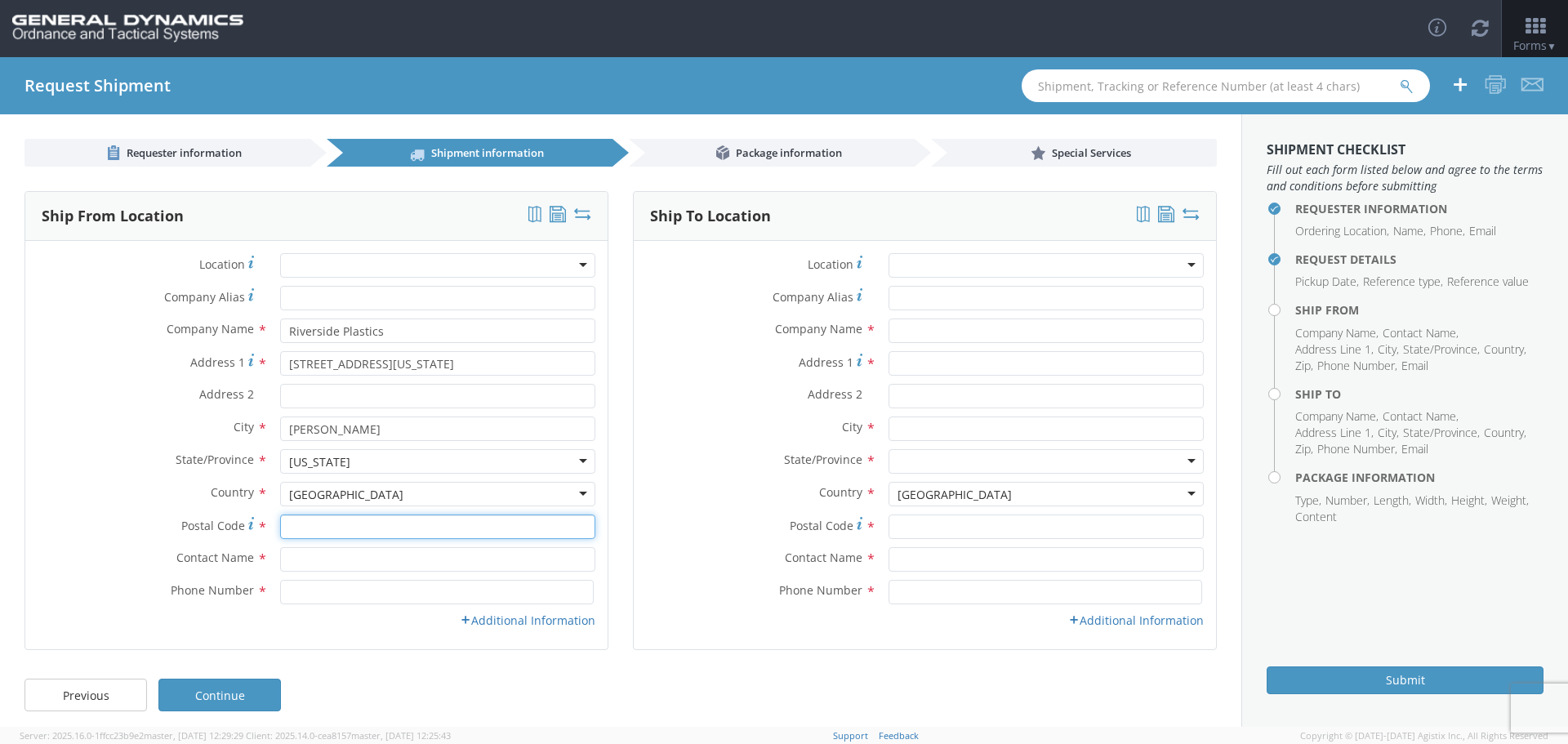
click at [310, 529] on input "Postal Code *" at bounding box center [437, 527] width 315 height 25
type input "52620"
click at [302, 564] on input "text" at bounding box center [437, 559] width 315 height 25
type input "[PERSON_NAME]"
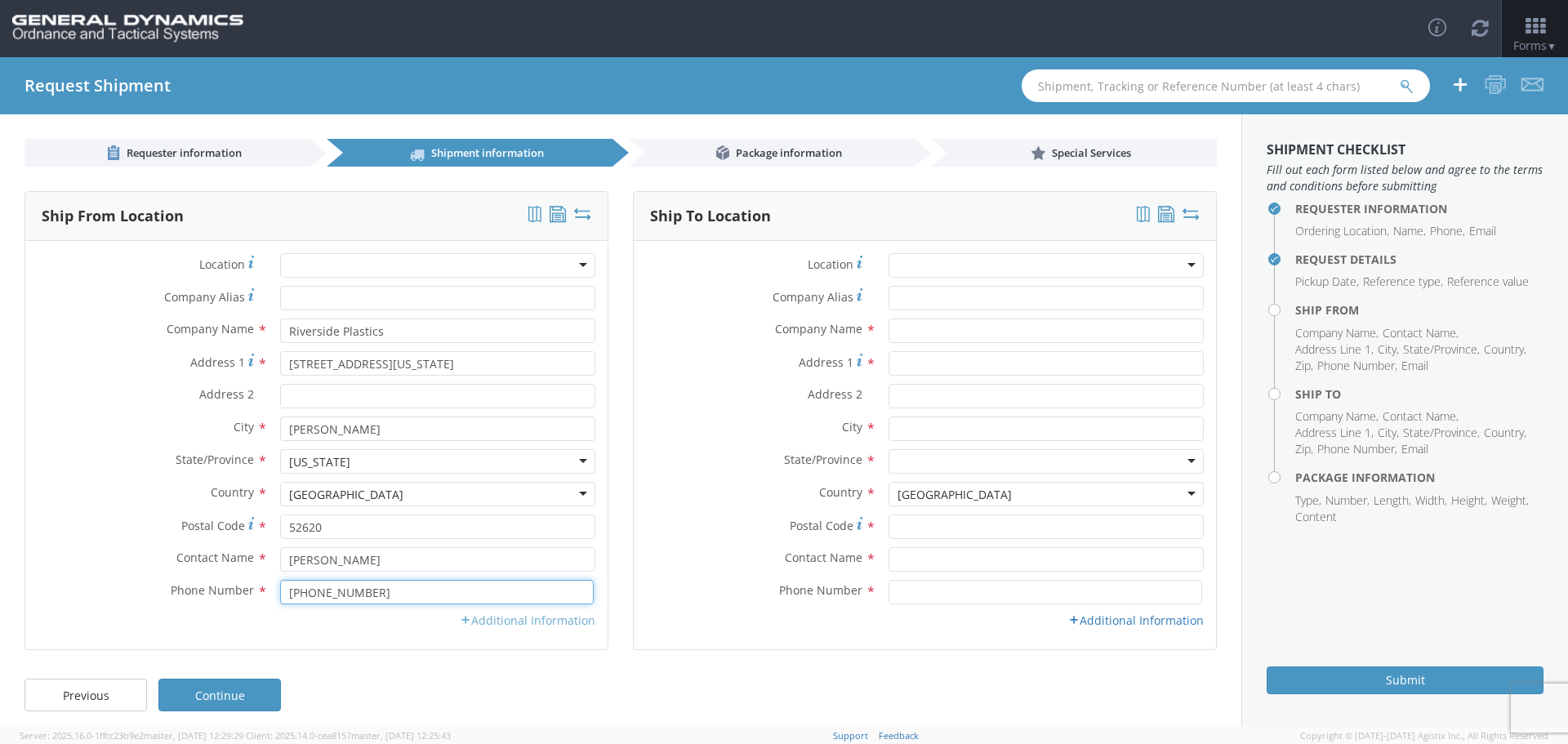
type input "[PHONE_NUMBER]"
click at [468, 619] on link "Additional Information" at bounding box center [527, 621] width 135 height 15
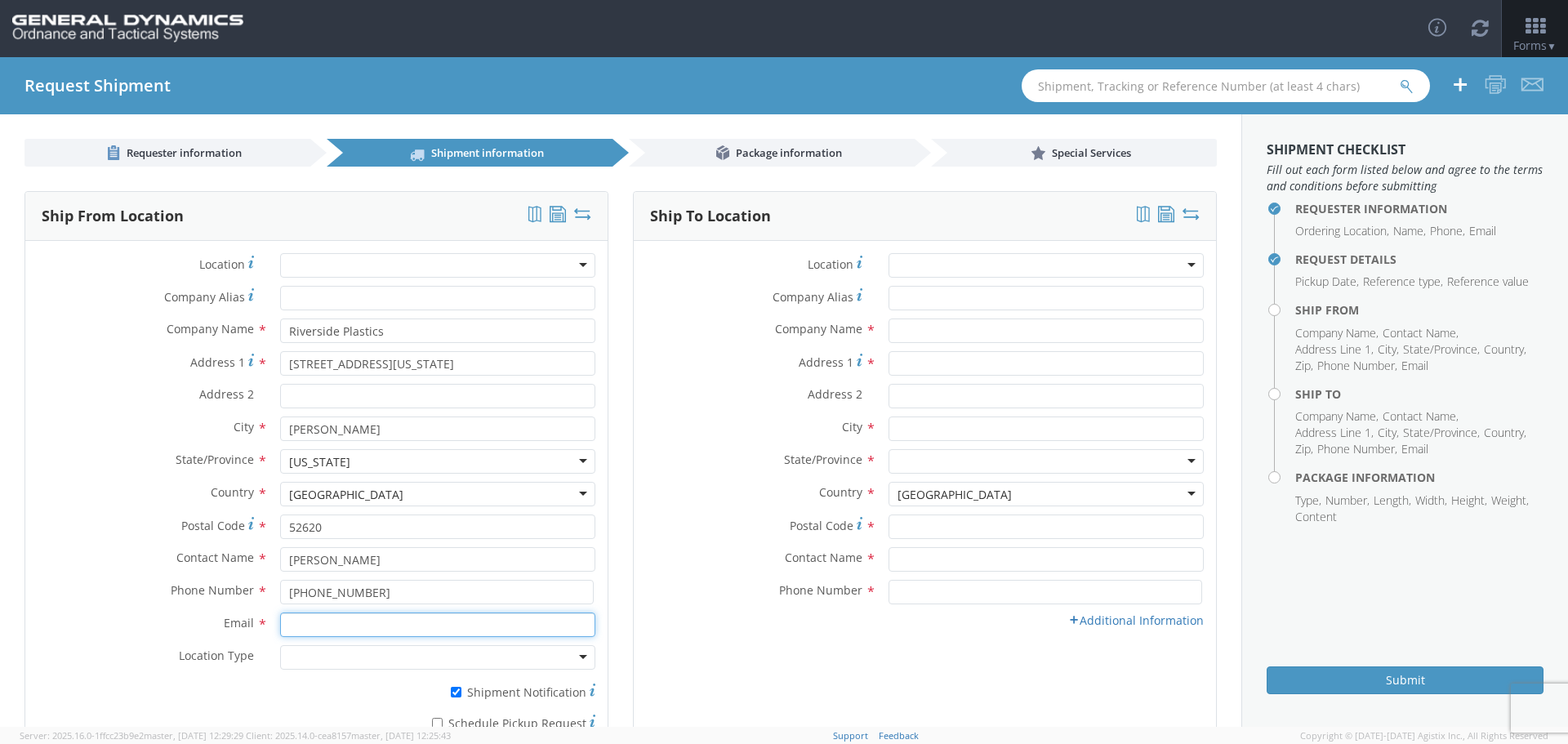
click at [310, 624] on input "Email *" at bounding box center [437, 625] width 315 height 25
type input "p"
type input "[EMAIL_ADDRESS][DOMAIN_NAME]"
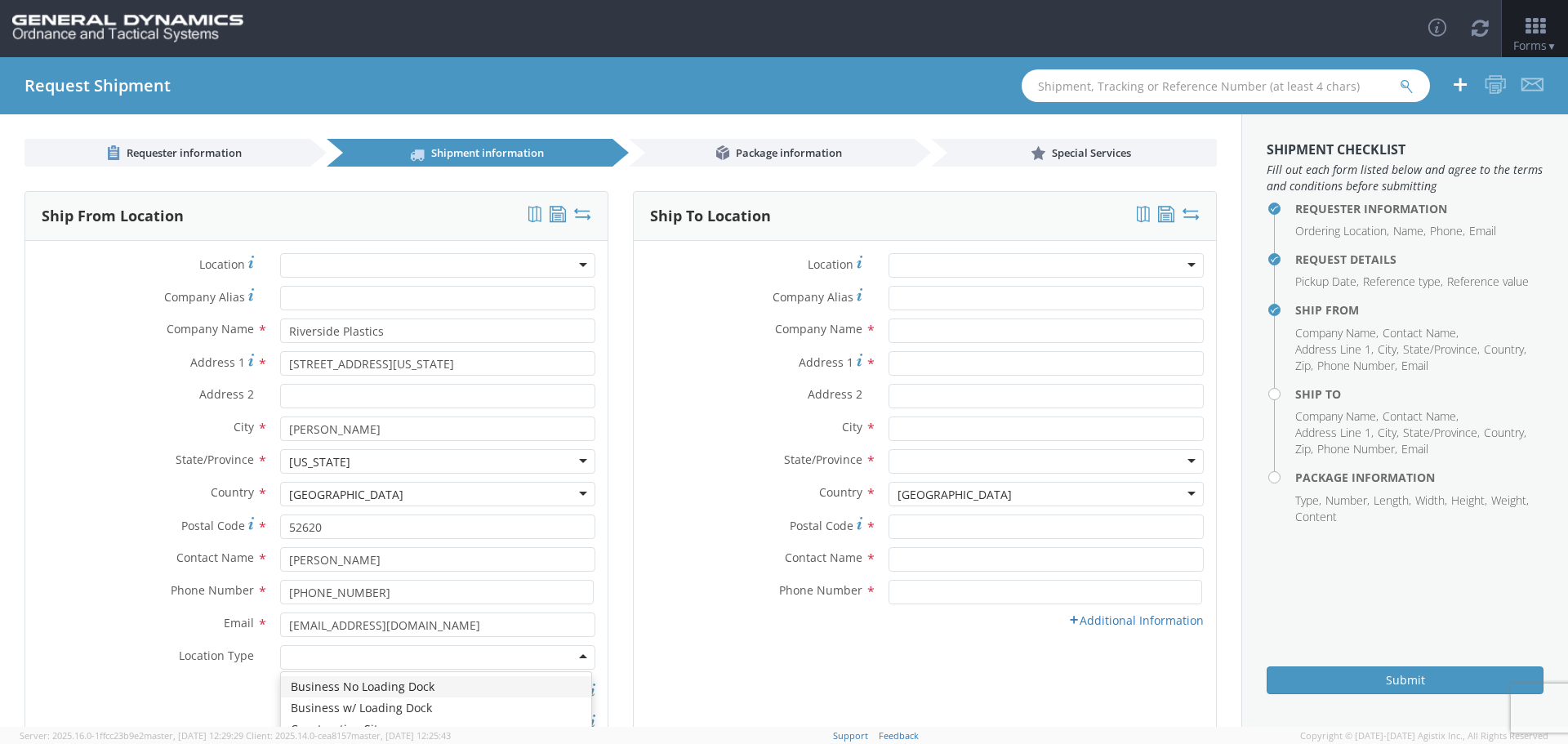
click at [302, 652] on div at bounding box center [437, 657] width 315 height 25
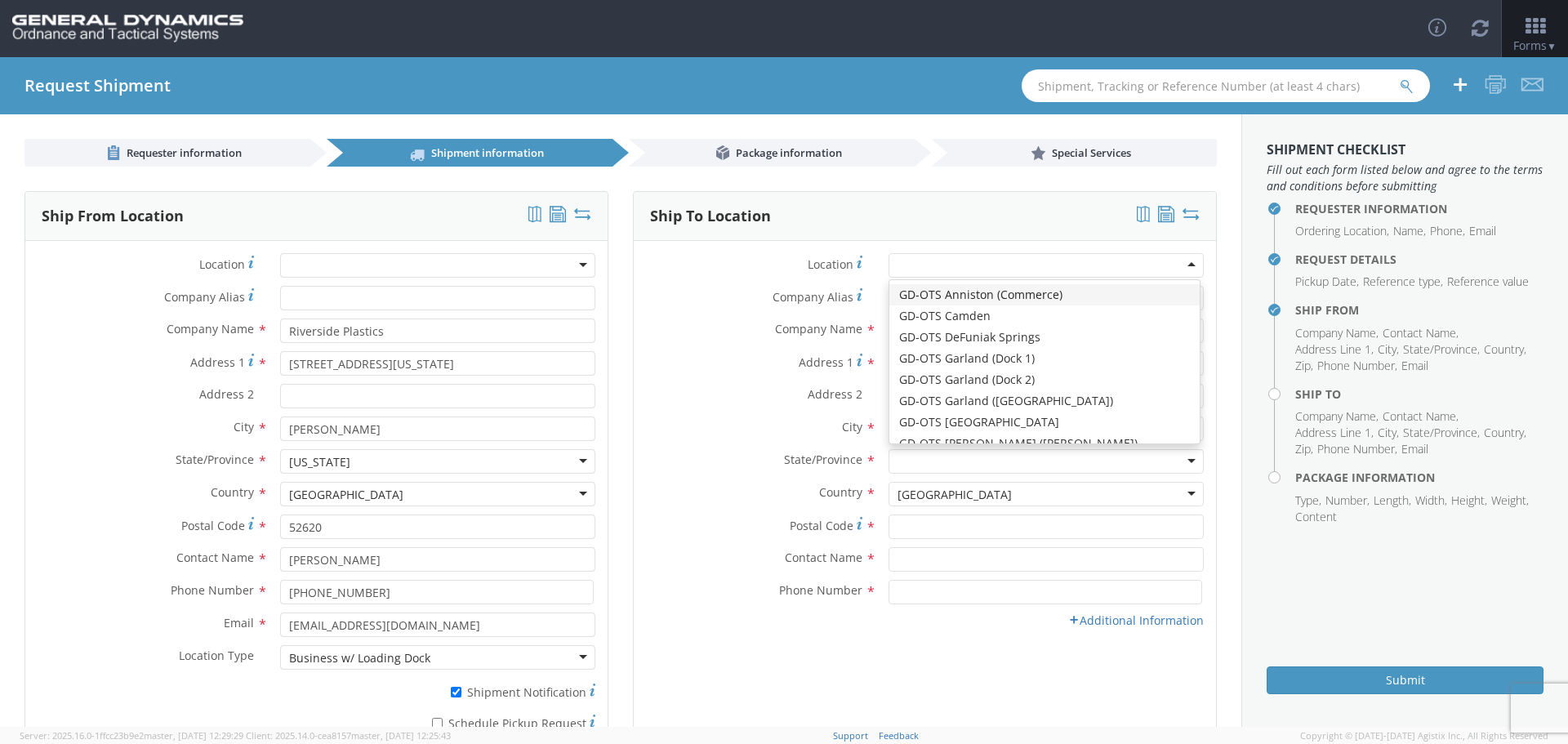
click at [909, 263] on div at bounding box center [1046, 265] width 315 height 25
drag, startPoint x: 986, startPoint y: 467, endPoint x: 976, endPoint y: 446, distance: 23.3
click at [986, 463] on div at bounding box center [1046, 461] width 315 height 25
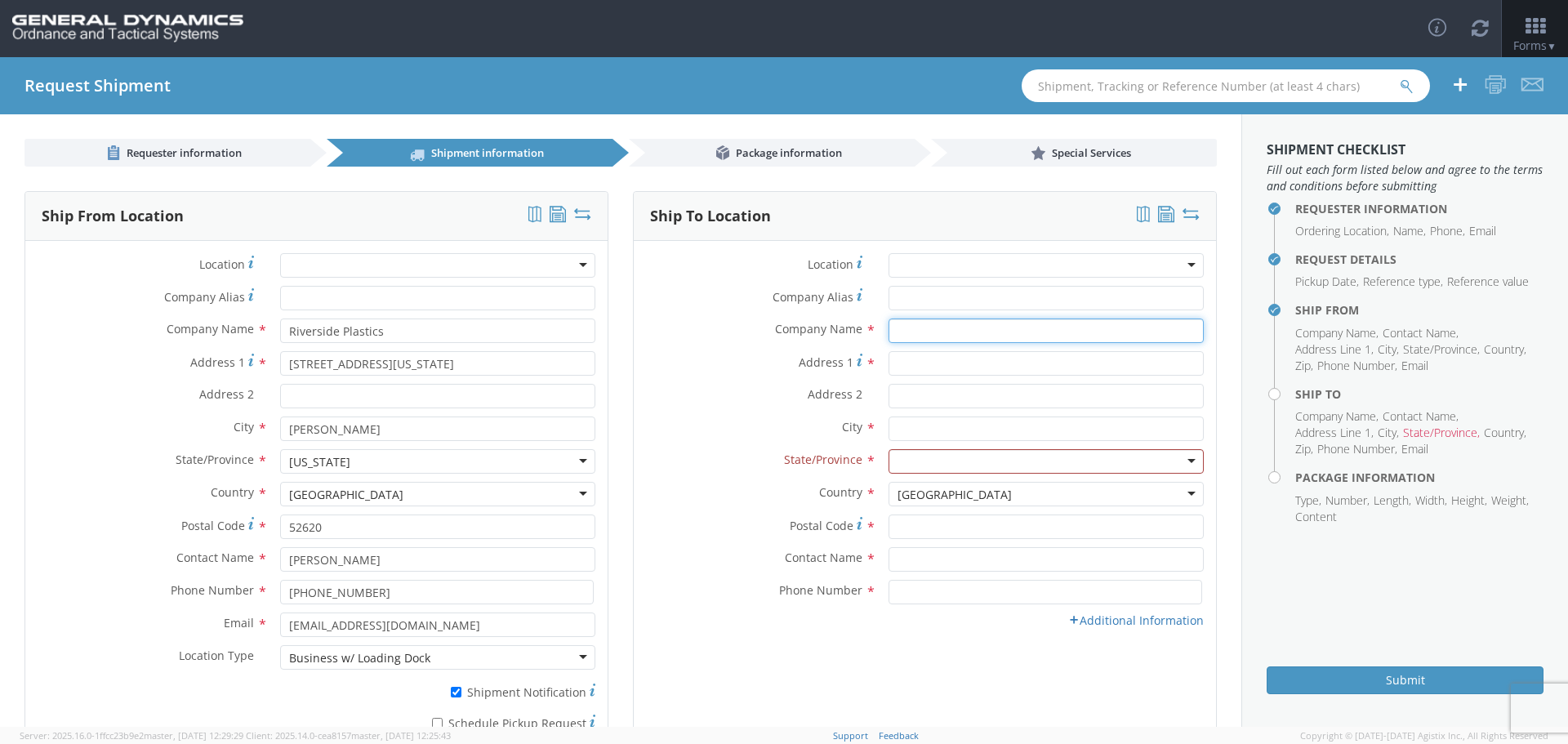
click at [893, 332] on input "text" at bounding box center [1046, 331] width 315 height 25
click at [902, 266] on div at bounding box center [1046, 265] width 315 height 25
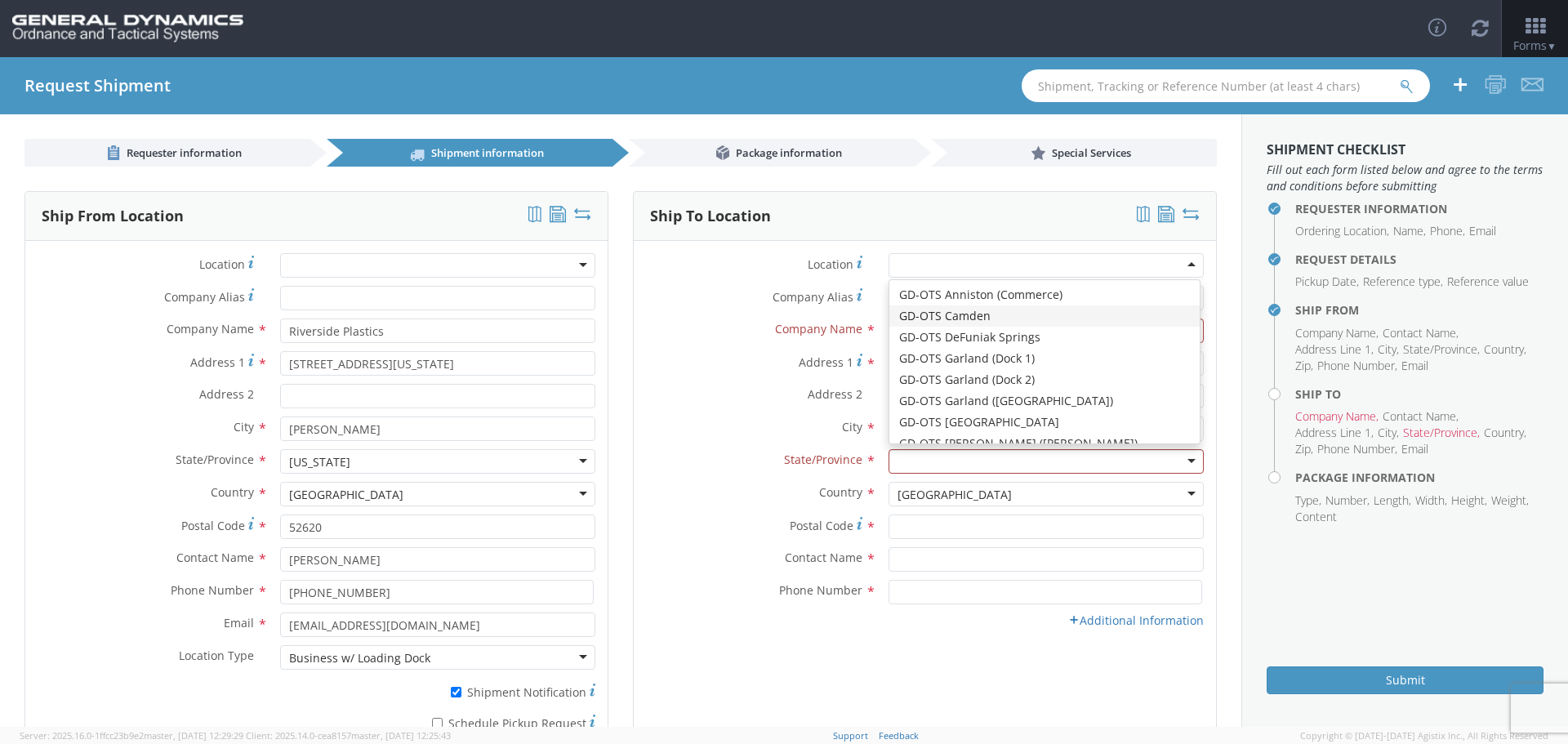
type input "General Dynamics - OTS"
type input "Highway 274"
type input "[GEOGRAPHIC_DATA]"
type input "71701"
type input "[PHONE_NUMBER]"
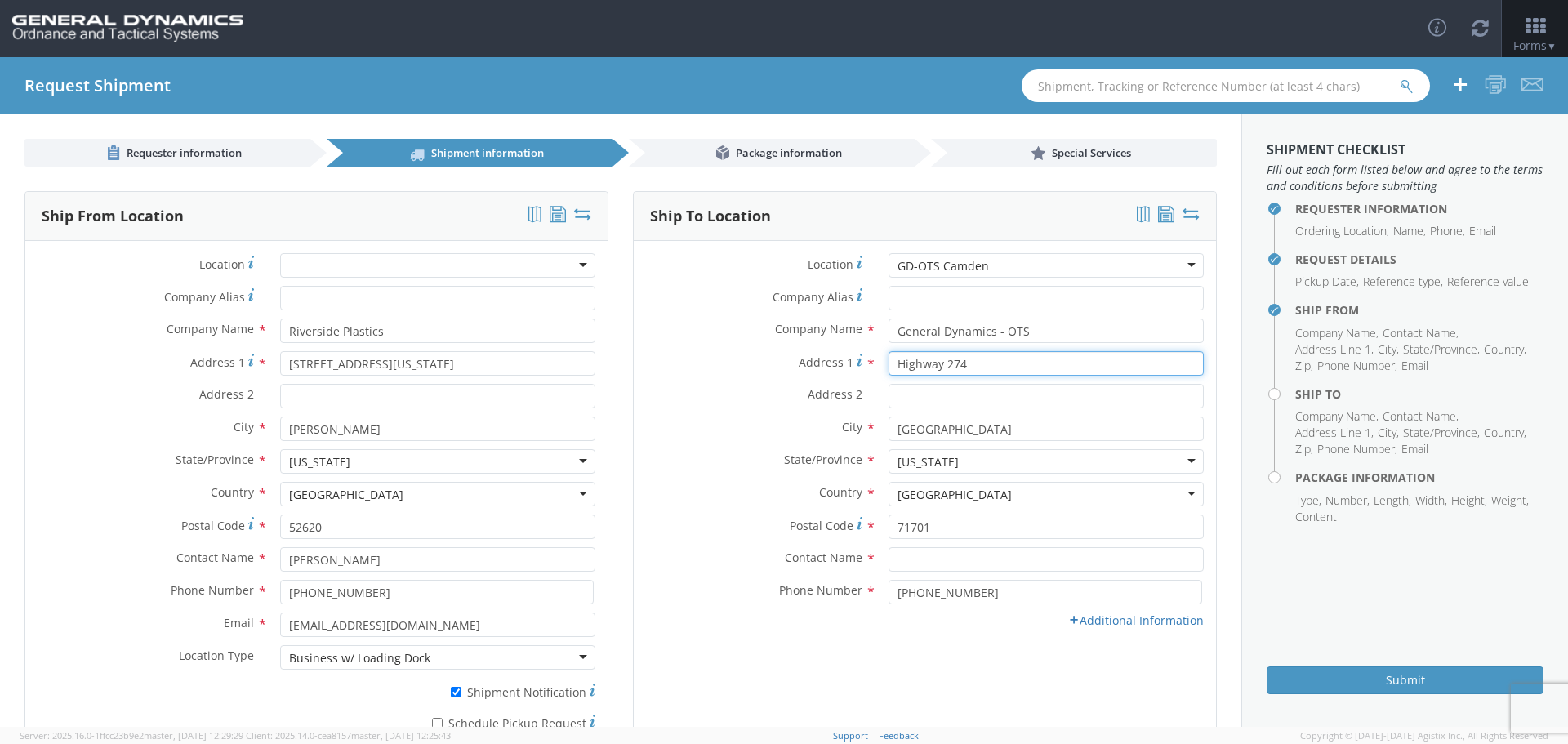
drag, startPoint x: 967, startPoint y: 359, endPoint x: 874, endPoint y: 376, distance: 94.5
click at [874, 376] on div "Address [STREET_ADDRESS]" at bounding box center [925, 367] width 582 height 33
type input "6"
type input "[STREET_ADDRESS][PERSON_NAME]"
click at [904, 397] on input "Address 2 *" at bounding box center [1046, 396] width 315 height 25
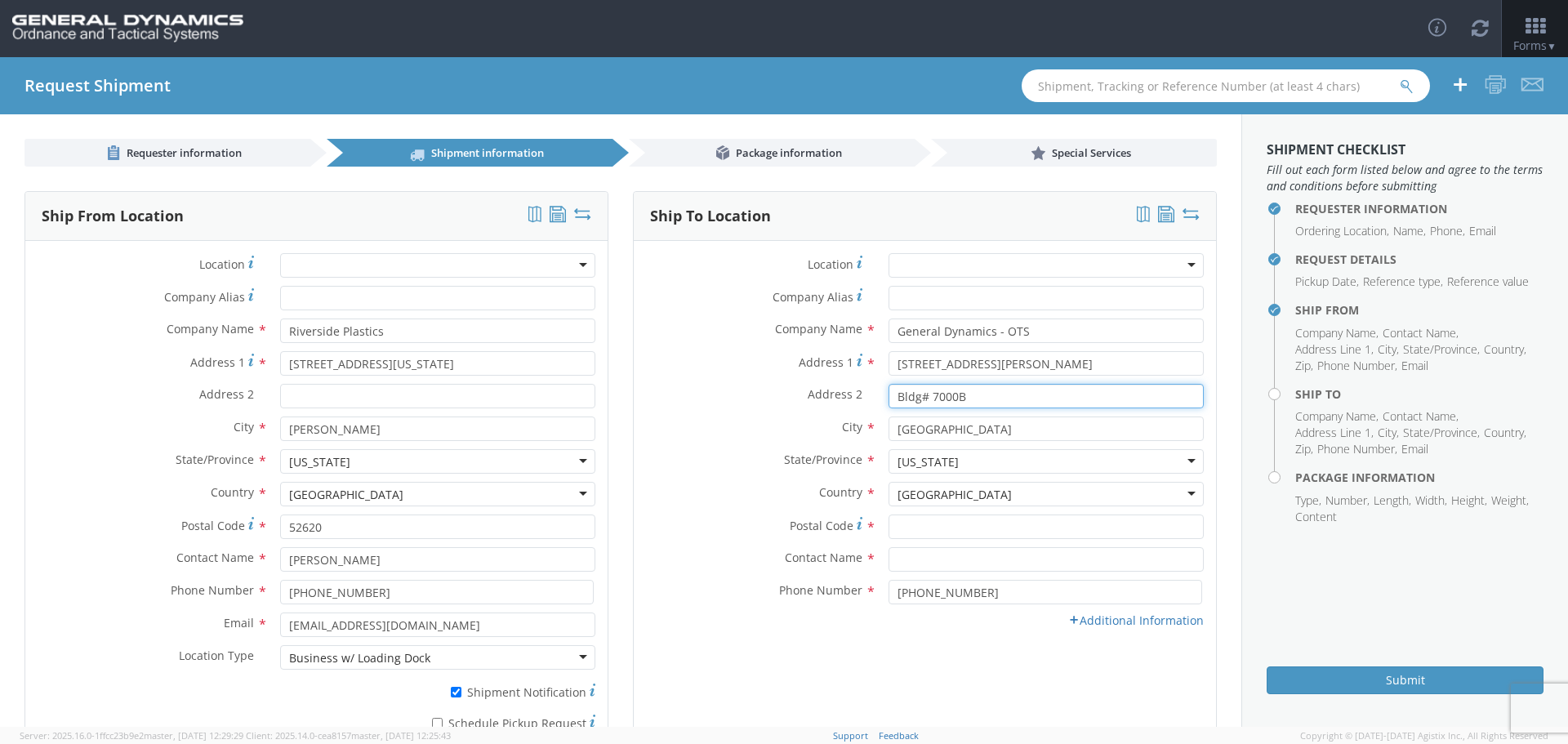
type input "Bldg# 7000B"
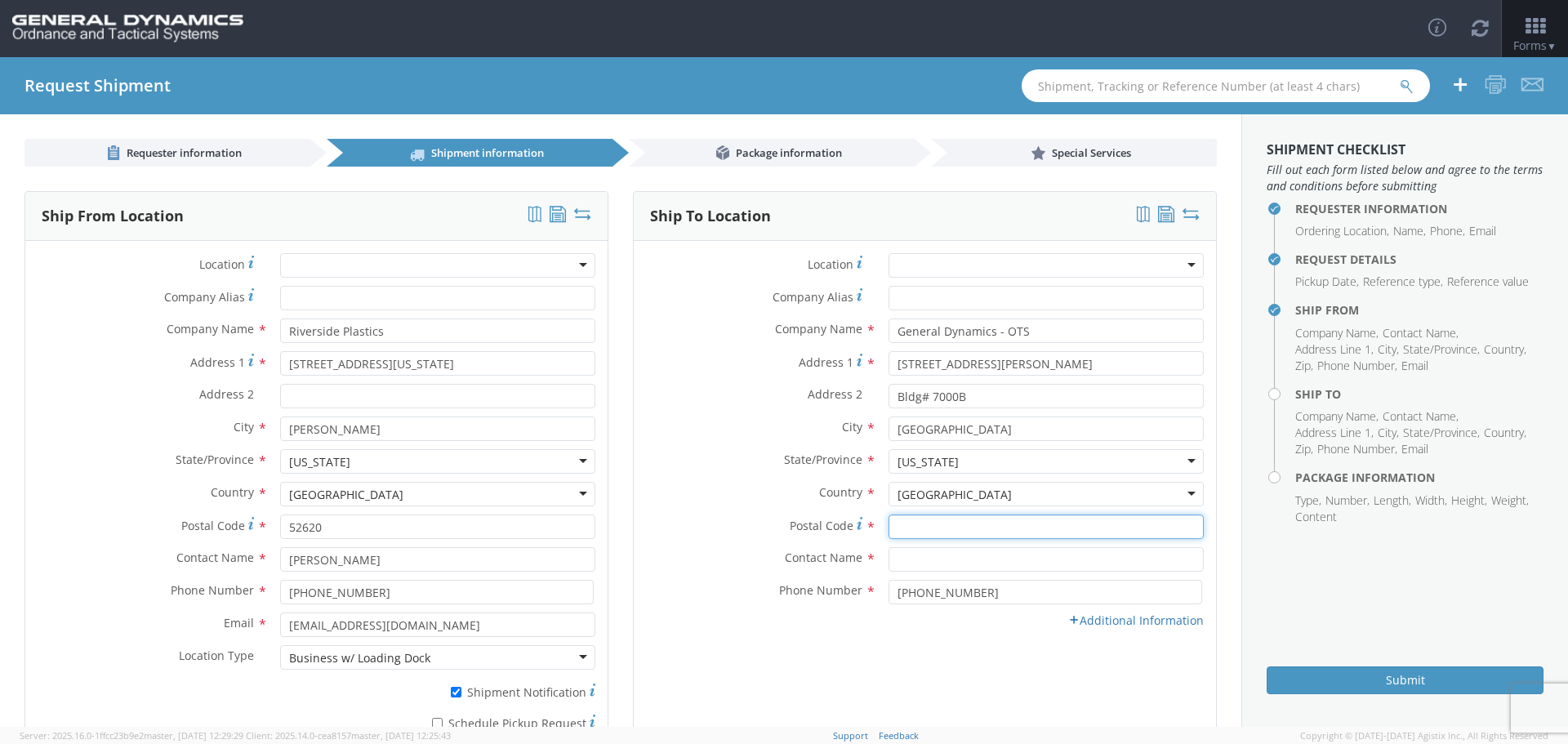
click at [904, 521] on input "Postal Code *" at bounding box center [1046, 527] width 315 height 25
type input "71701"
click at [908, 553] on input "text" at bounding box center [1046, 559] width 315 height 25
type input "[PERSON_NAME]"
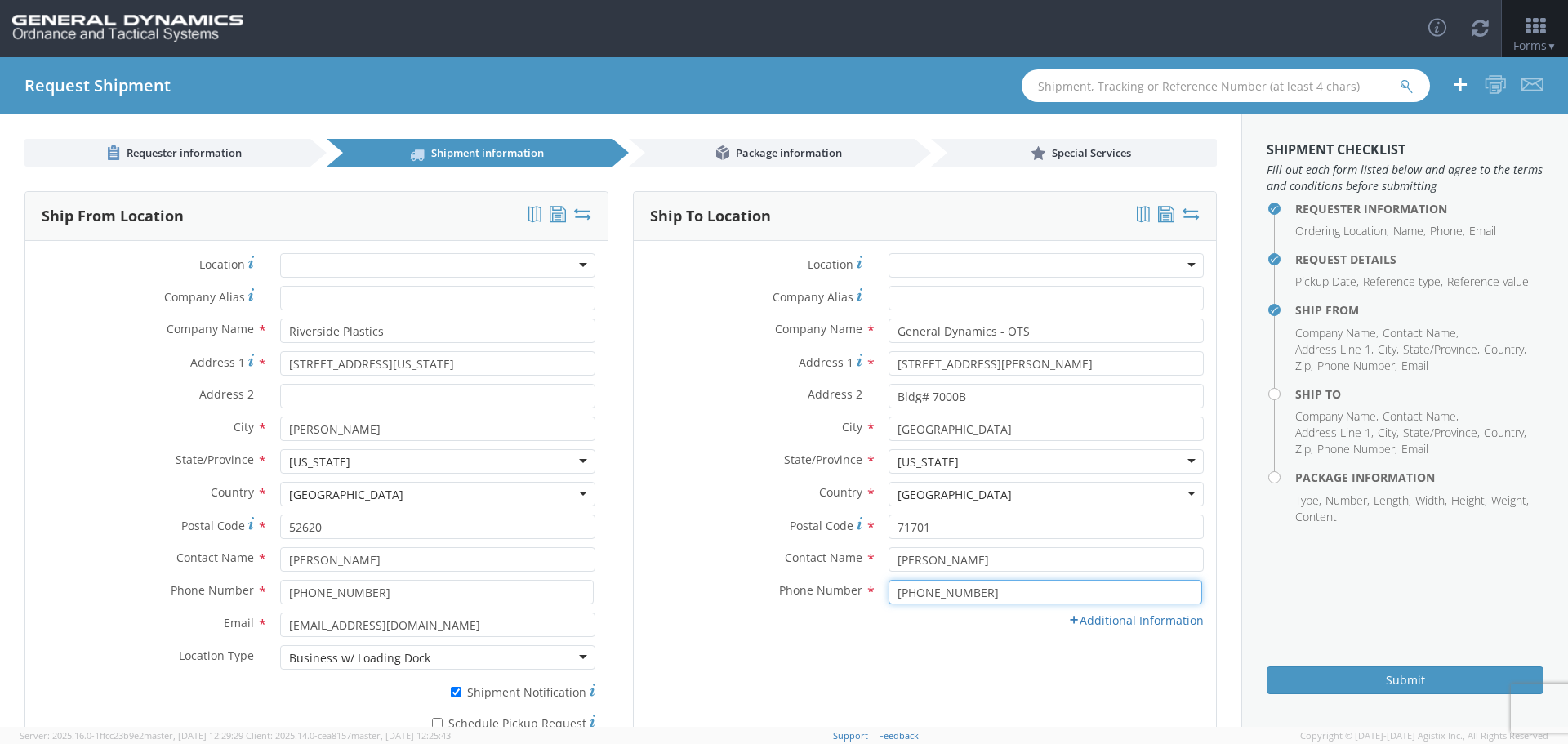
drag, startPoint x: 960, startPoint y: 594, endPoint x: 936, endPoint y: 598, distance: 24.3
click at [936, 598] on input "[PHONE_NUMBER]" at bounding box center [1045, 592] width 314 height 25
type input "[PHONE_NUMBER]"
click at [1086, 617] on link "Additional Information" at bounding box center [1136, 621] width 135 height 15
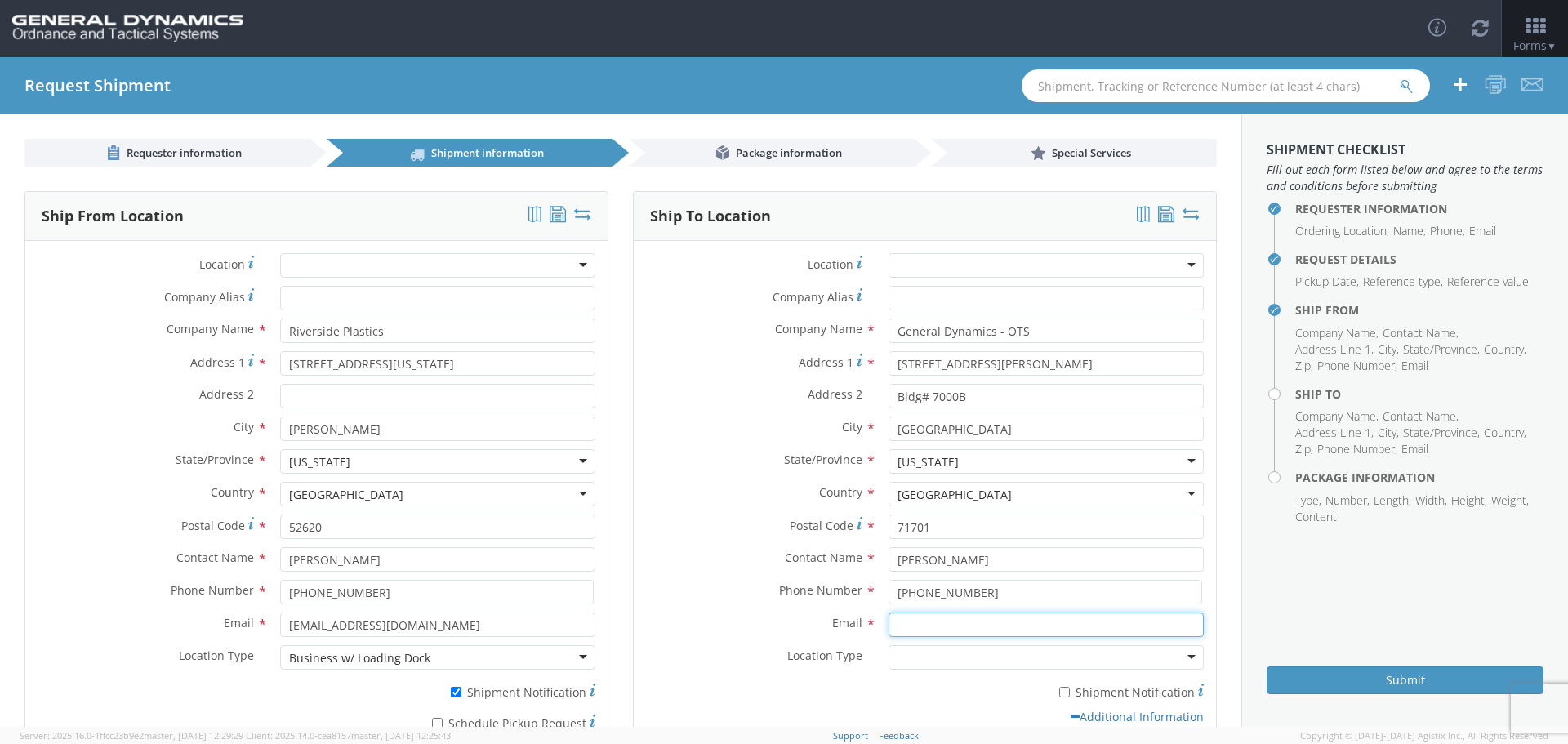
click at [908, 627] on input "Email *" at bounding box center [1046, 625] width 315 height 25
type input "[PERSON_NAME][EMAIL_ADDRESS][PERSON_NAME][DOMAIN_NAME]"
click at [1181, 655] on div at bounding box center [1046, 657] width 315 height 25
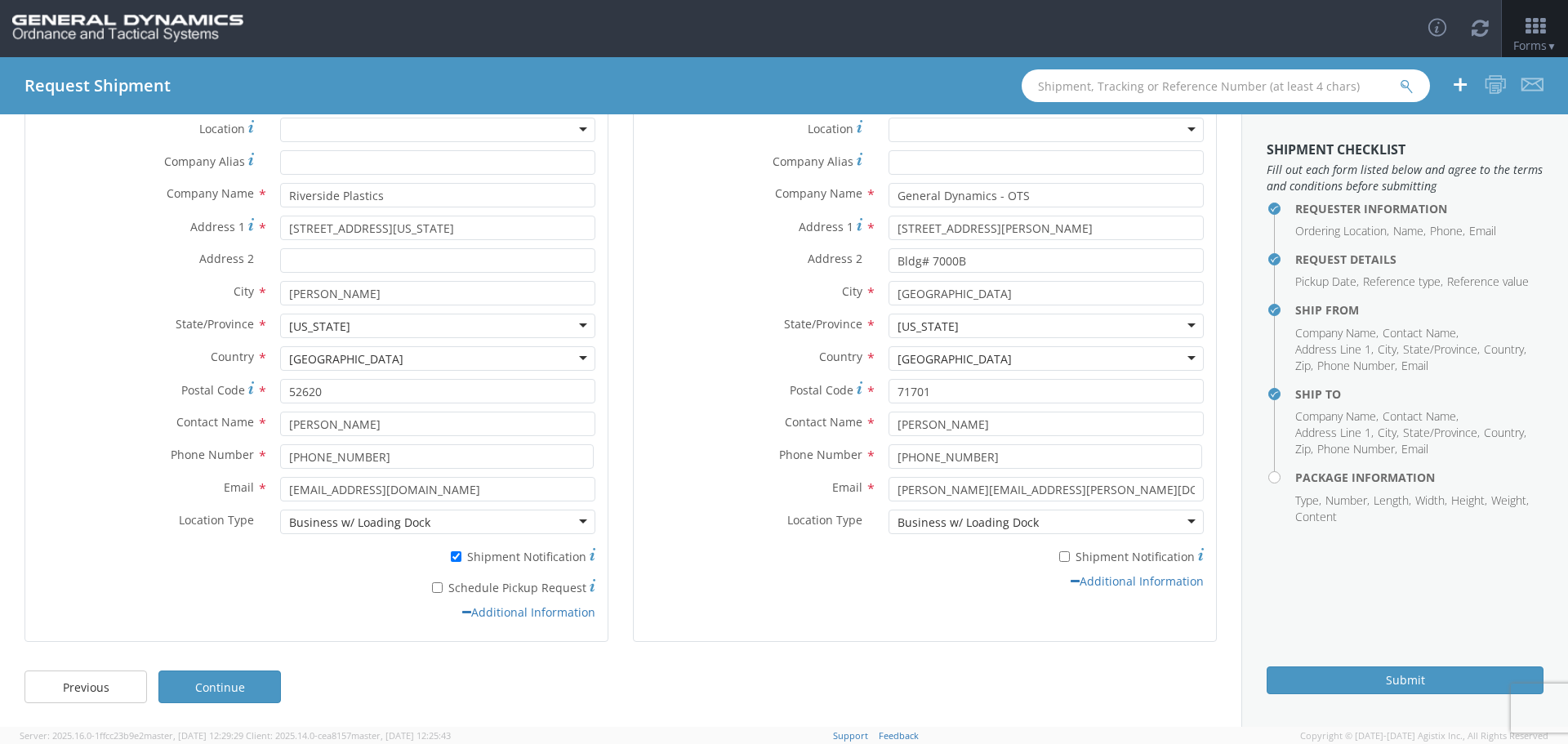
scroll to position [136, 0]
click at [210, 680] on link "Continue" at bounding box center [219, 686] width 123 height 33
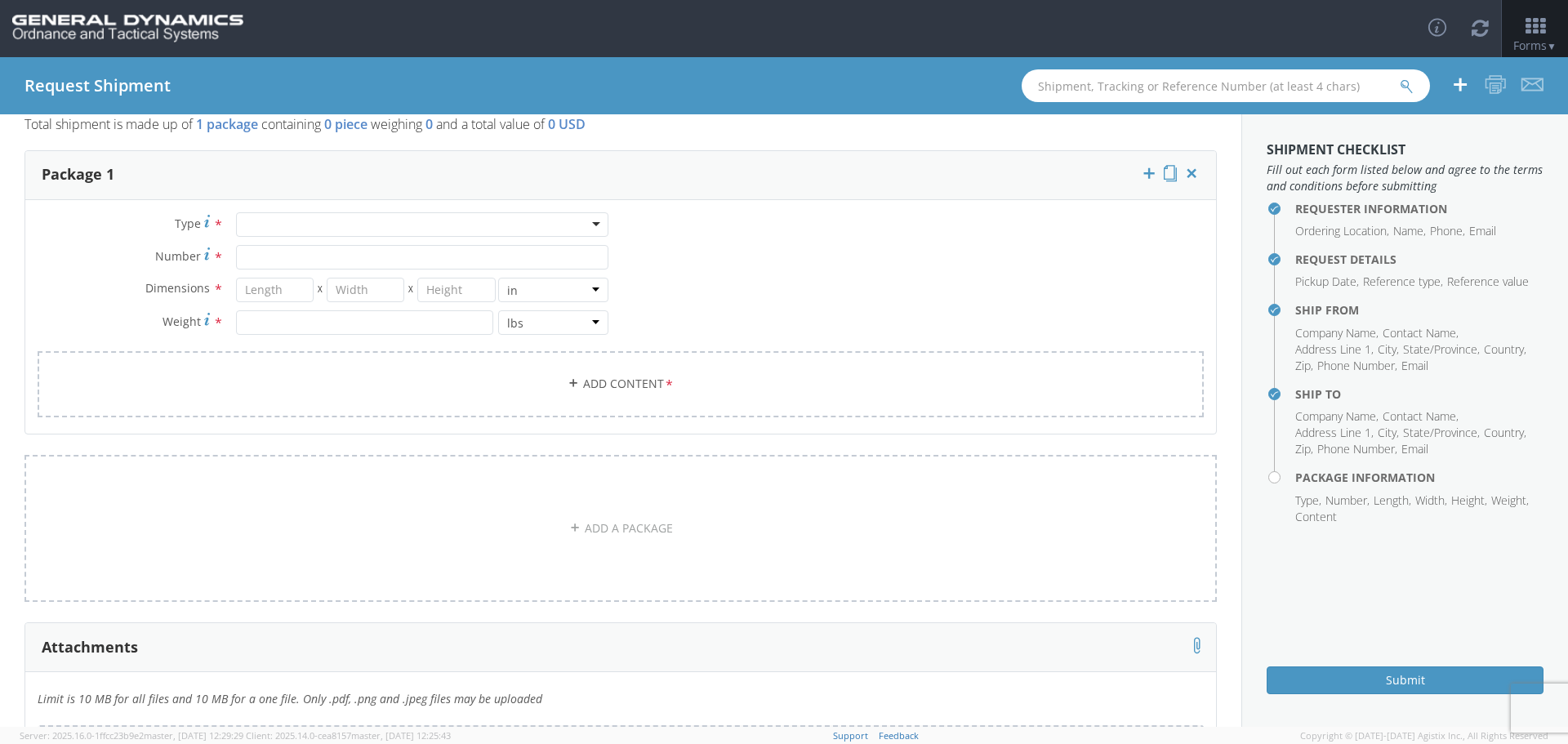
scroll to position [0, 0]
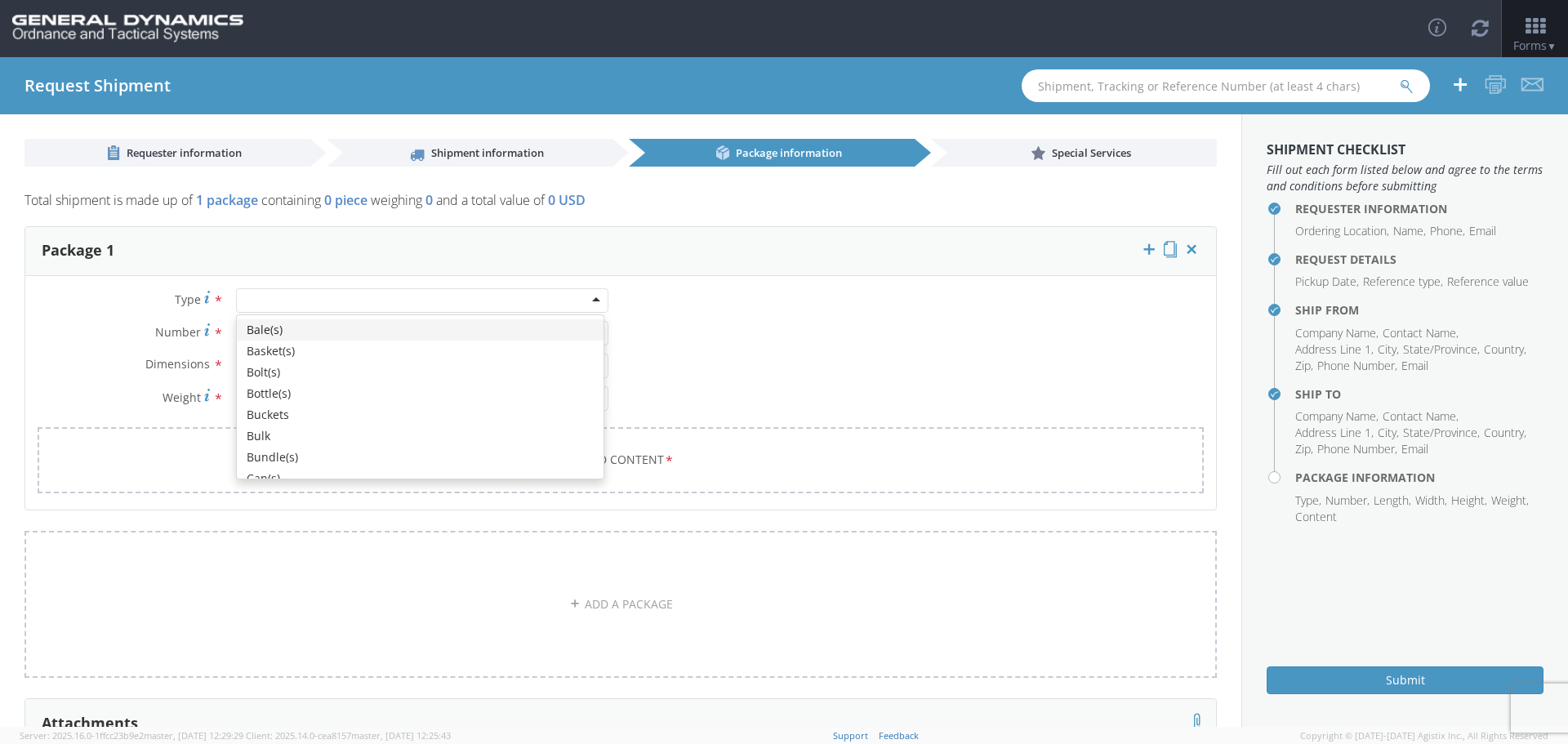
click at [270, 297] on div at bounding box center [422, 300] width 373 height 25
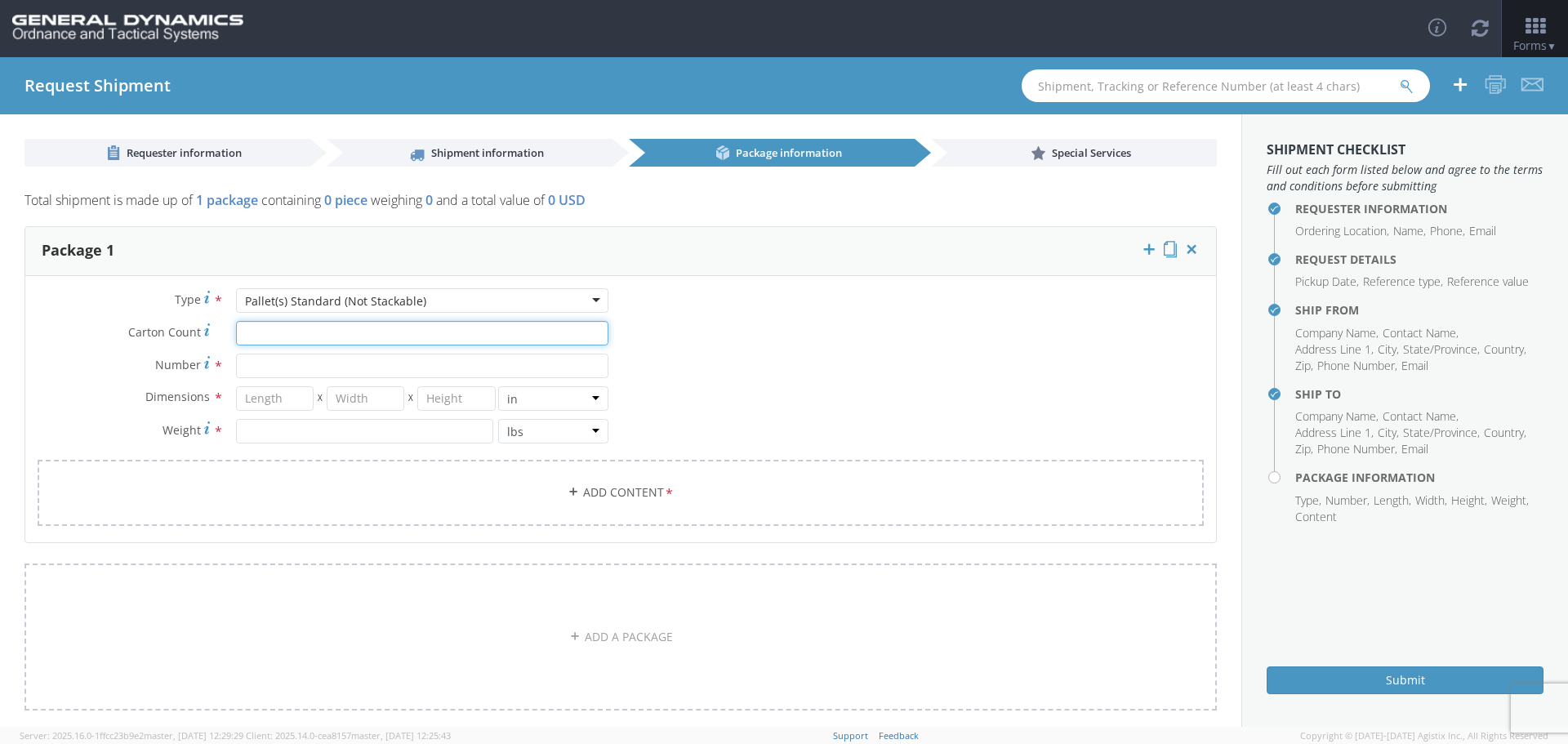
click at [254, 334] on input "Carton Count *" at bounding box center [422, 333] width 373 height 25
click at [253, 364] on input "Number *" at bounding box center [422, 365] width 373 height 25
type input "13"
click at [271, 397] on input "number" at bounding box center [275, 398] width 78 height 25
type input "48"
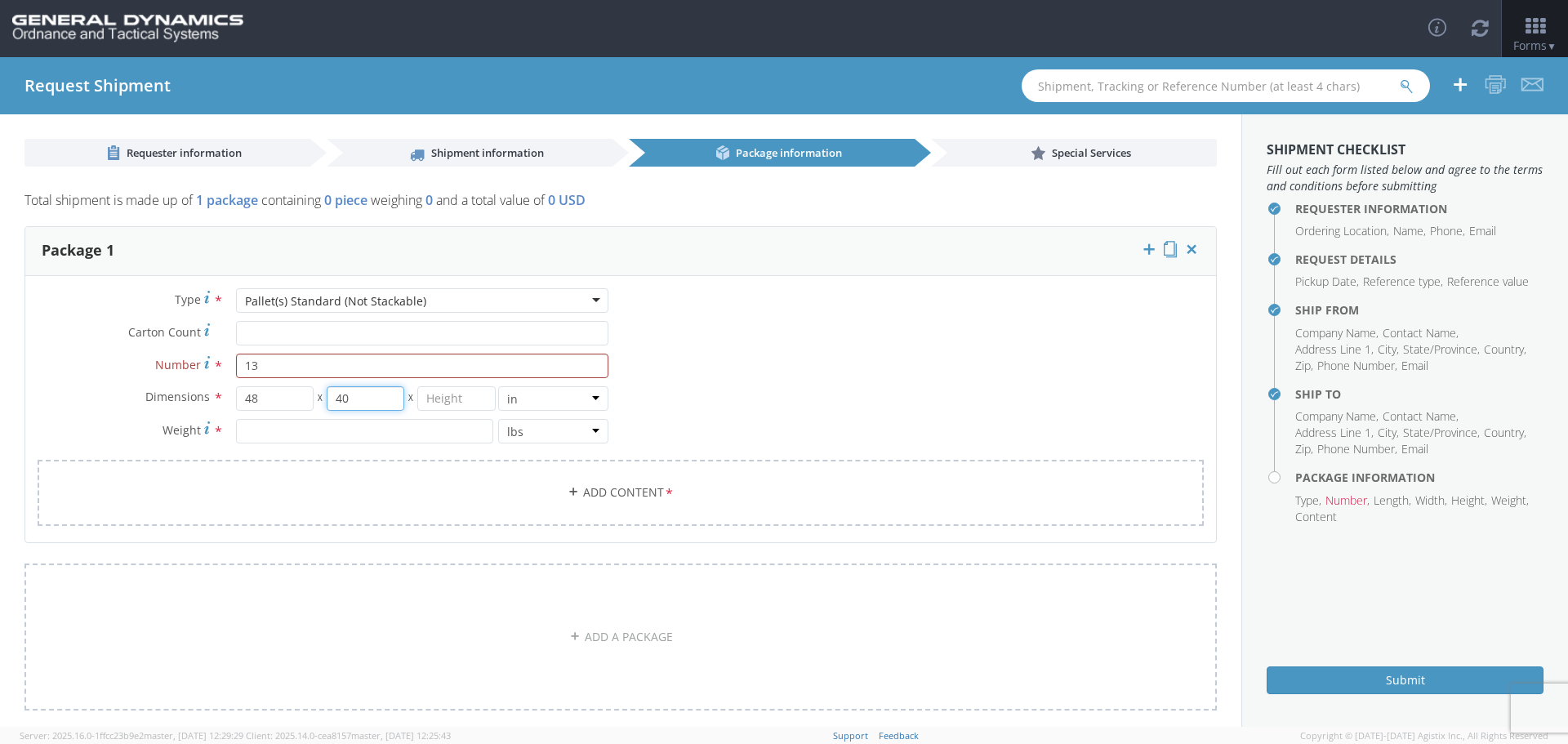
type input "40"
type input "77"
click at [253, 429] on input "number" at bounding box center [364, 431] width 257 height 25
type input "2972"
click at [717, 412] on div "Type * Pallet(s) Standard (Not Stackable) Pallet(s) Standard (Not Stackable) Ba…" at bounding box center [620, 417] width 1191 height 258
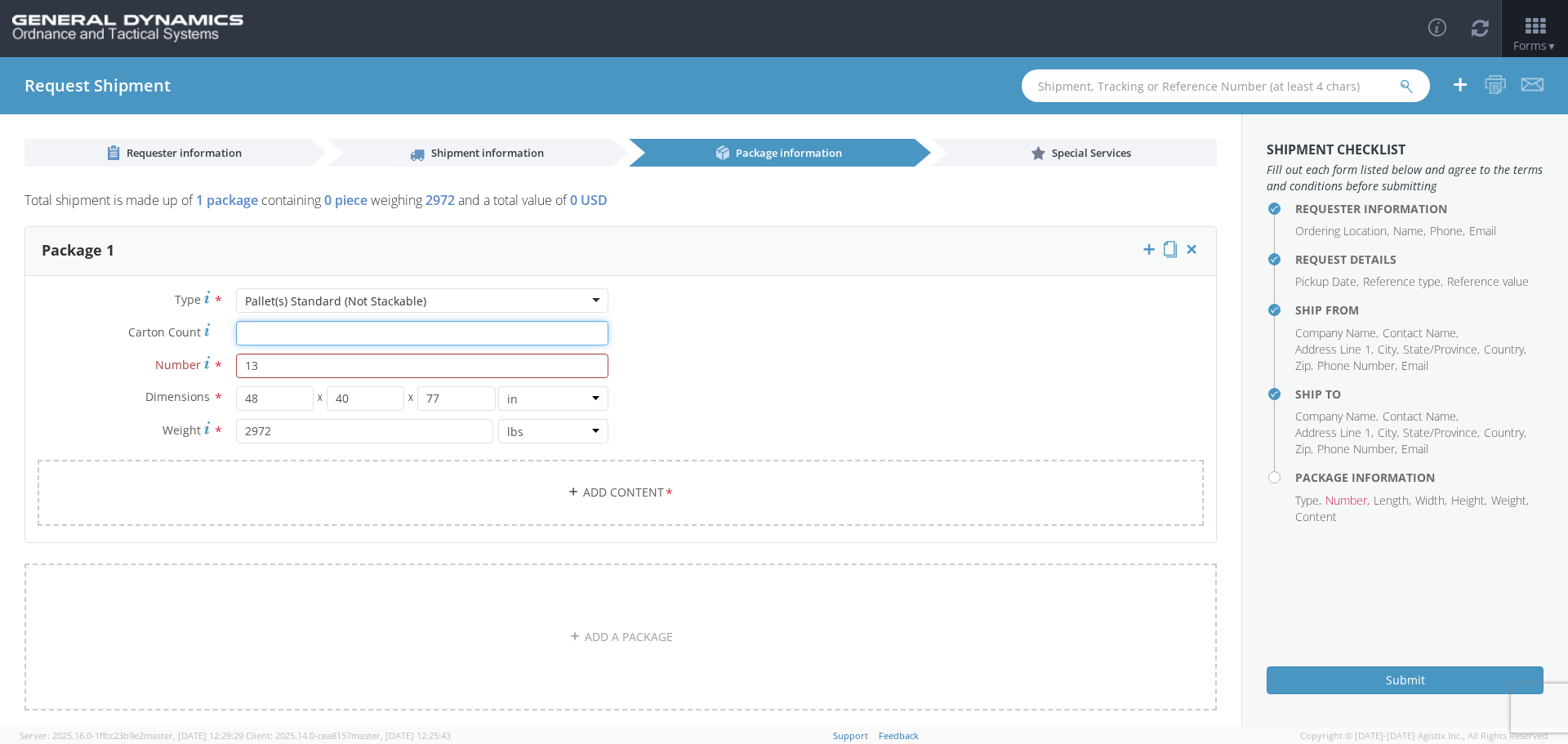
click at [320, 330] on input "Carton Count *" at bounding box center [422, 333] width 373 height 25
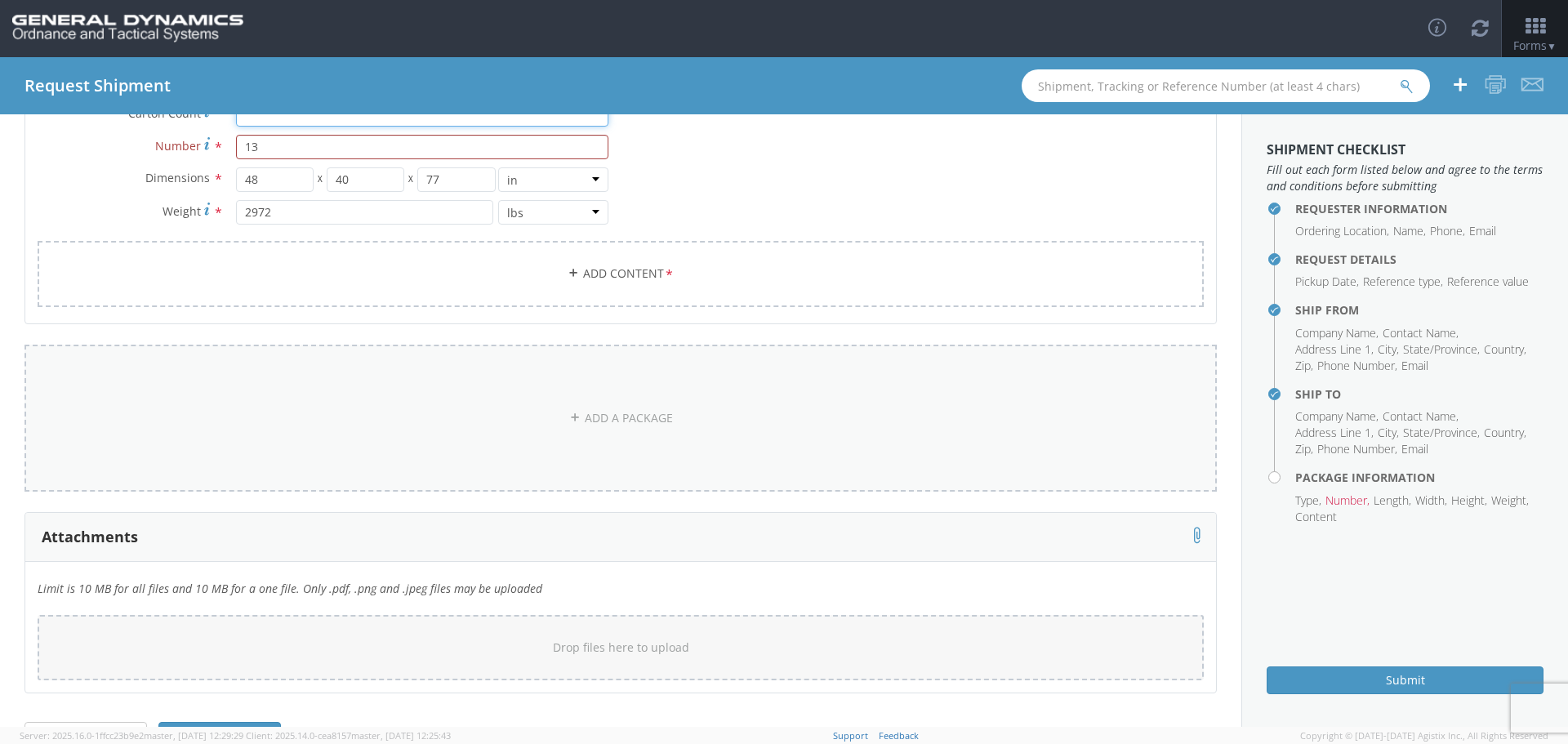
scroll to position [108, 0]
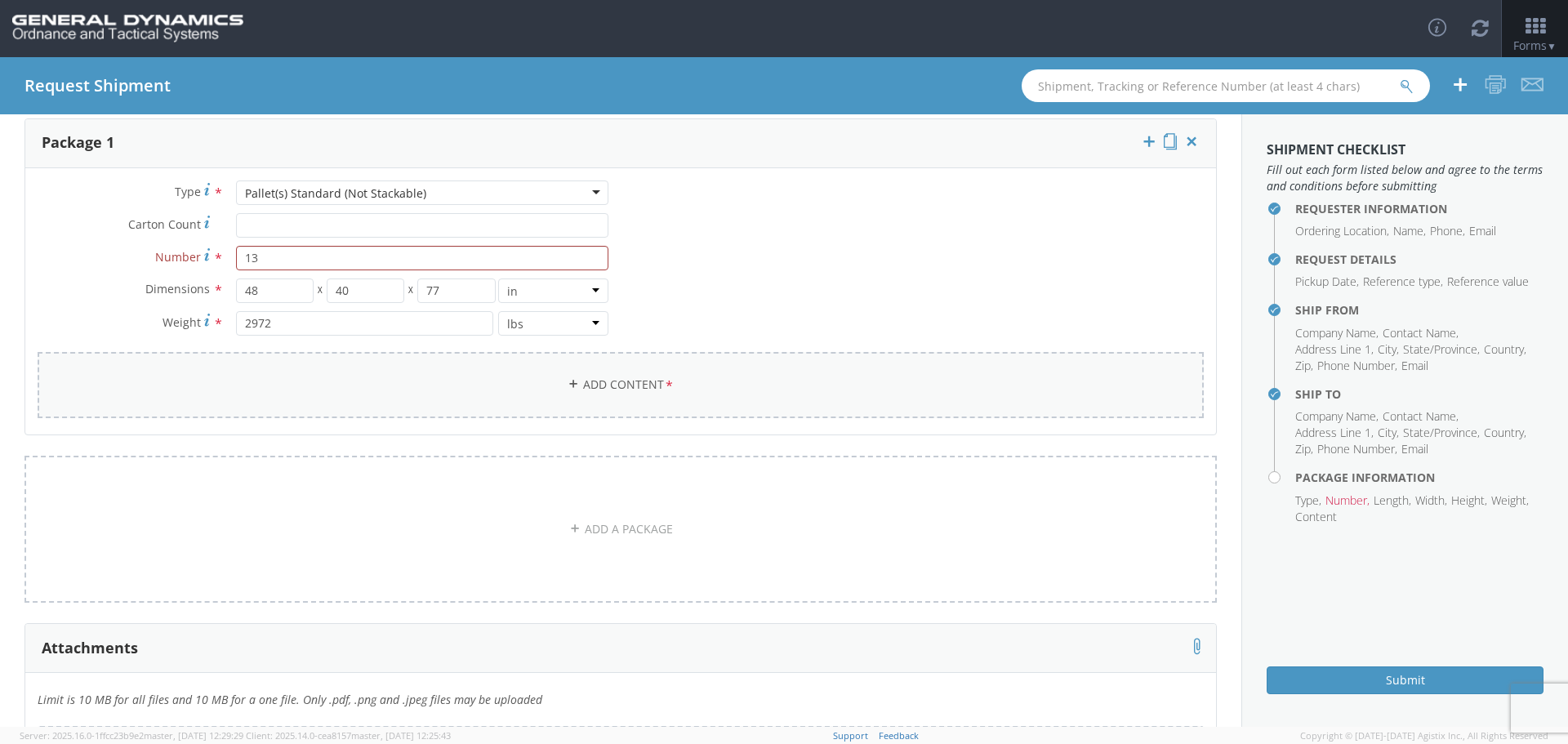
click at [567, 384] on icon at bounding box center [573, 384] width 12 height 12
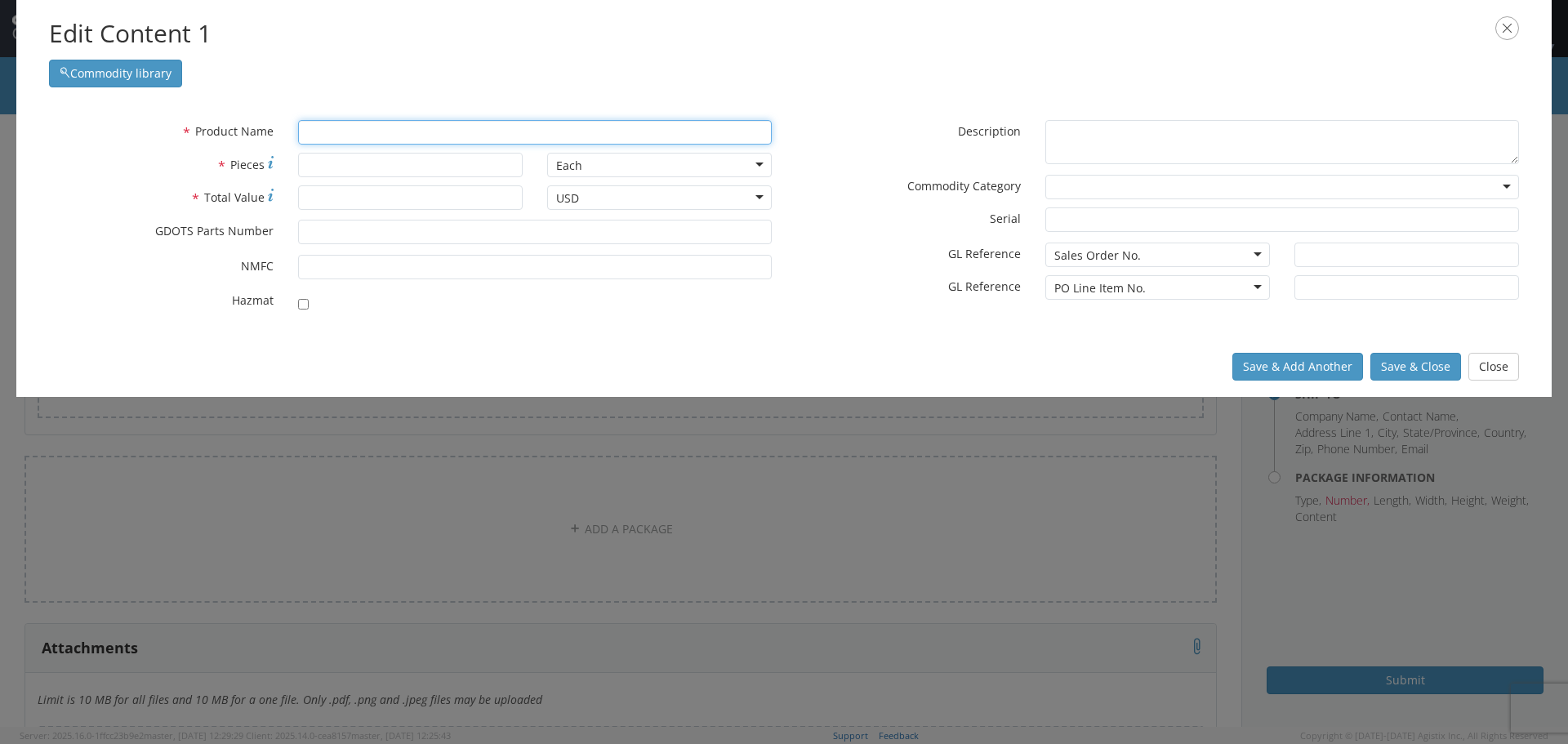
click at [325, 129] on input "text" at bounding box center [535, 132] width 473 height 25
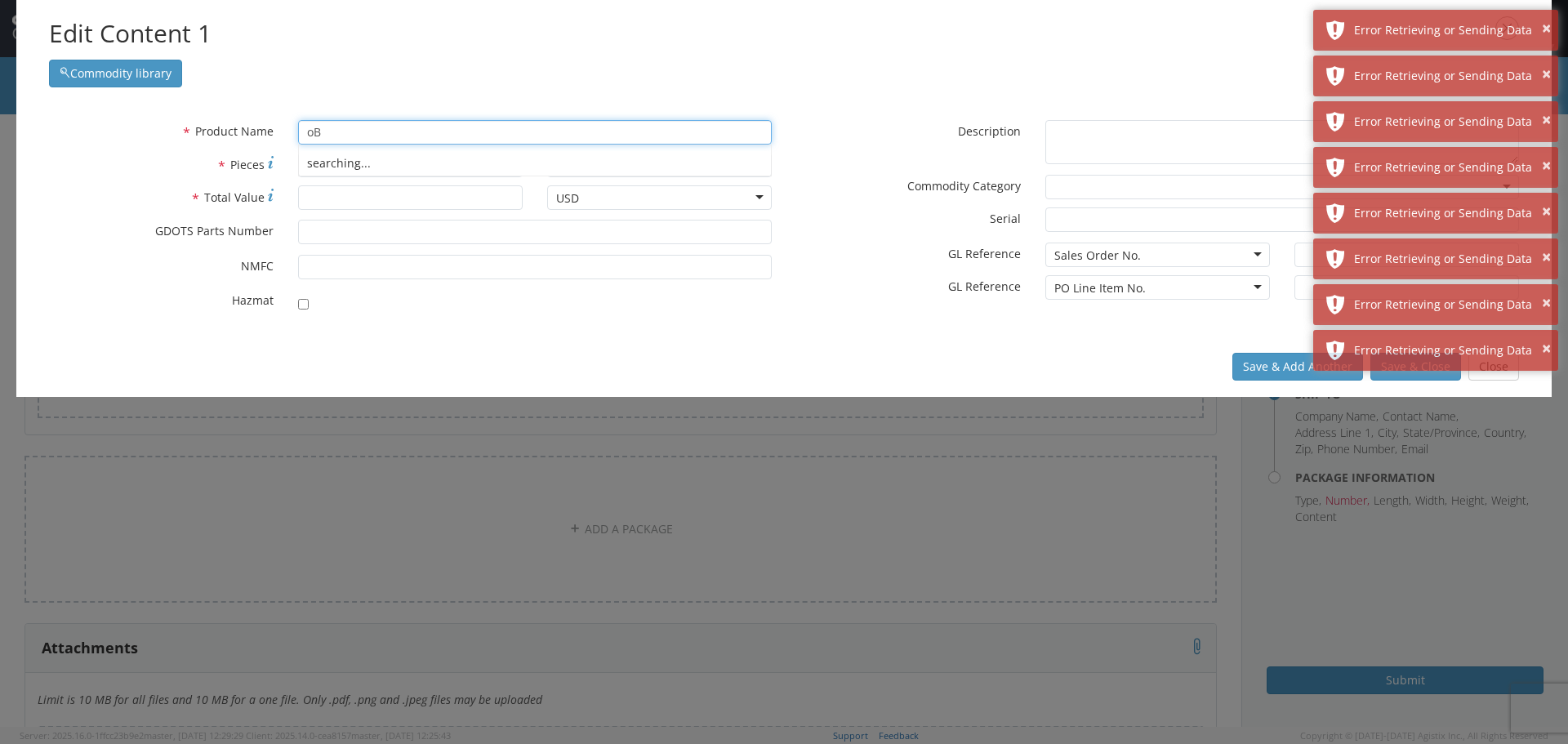
type input "o"
click at [325, 129] on input "text" at bounding box center [535, 132] width 473 height 25
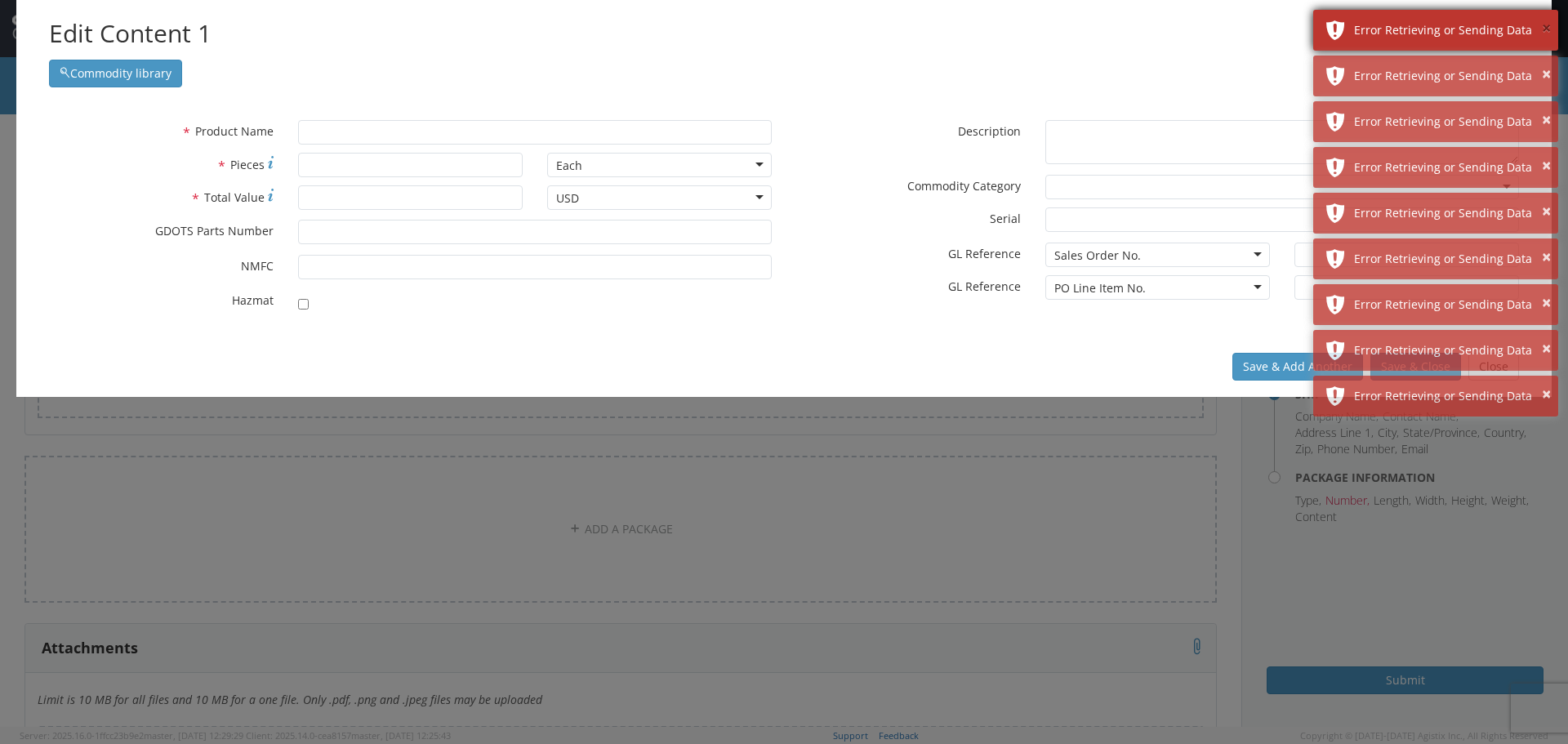
click at [1546, 26] on button "×" at bounding box center [1546, 29] width 9 height 24
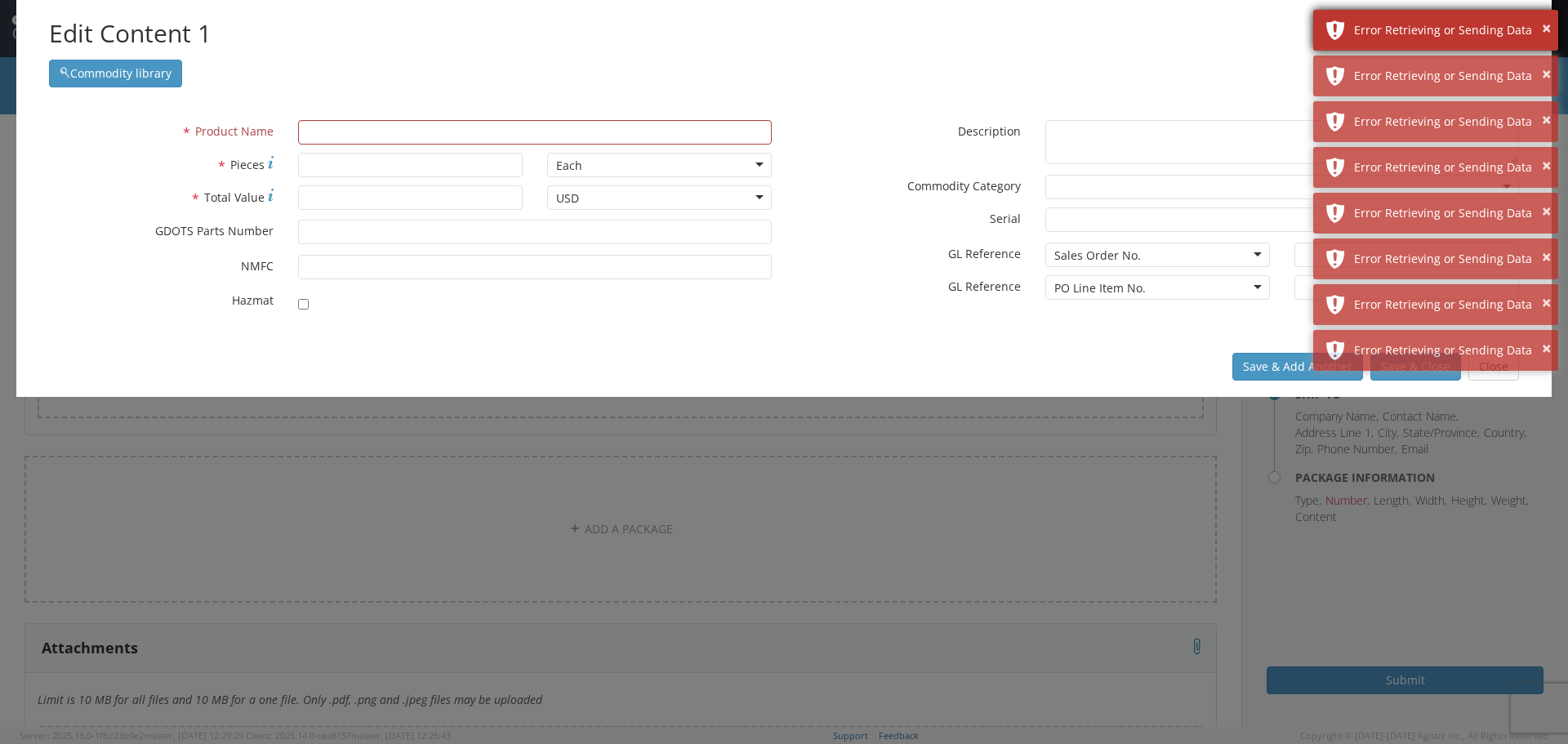
click at [1434, 25] on div "Error Retrieving or Sending Data" at bounding box center [1450, 30] width 192 height 16
click at [1433, 25] on div "Error Retrieving or Sending Data" at bounding box center [1450, 30] width 192 height 16
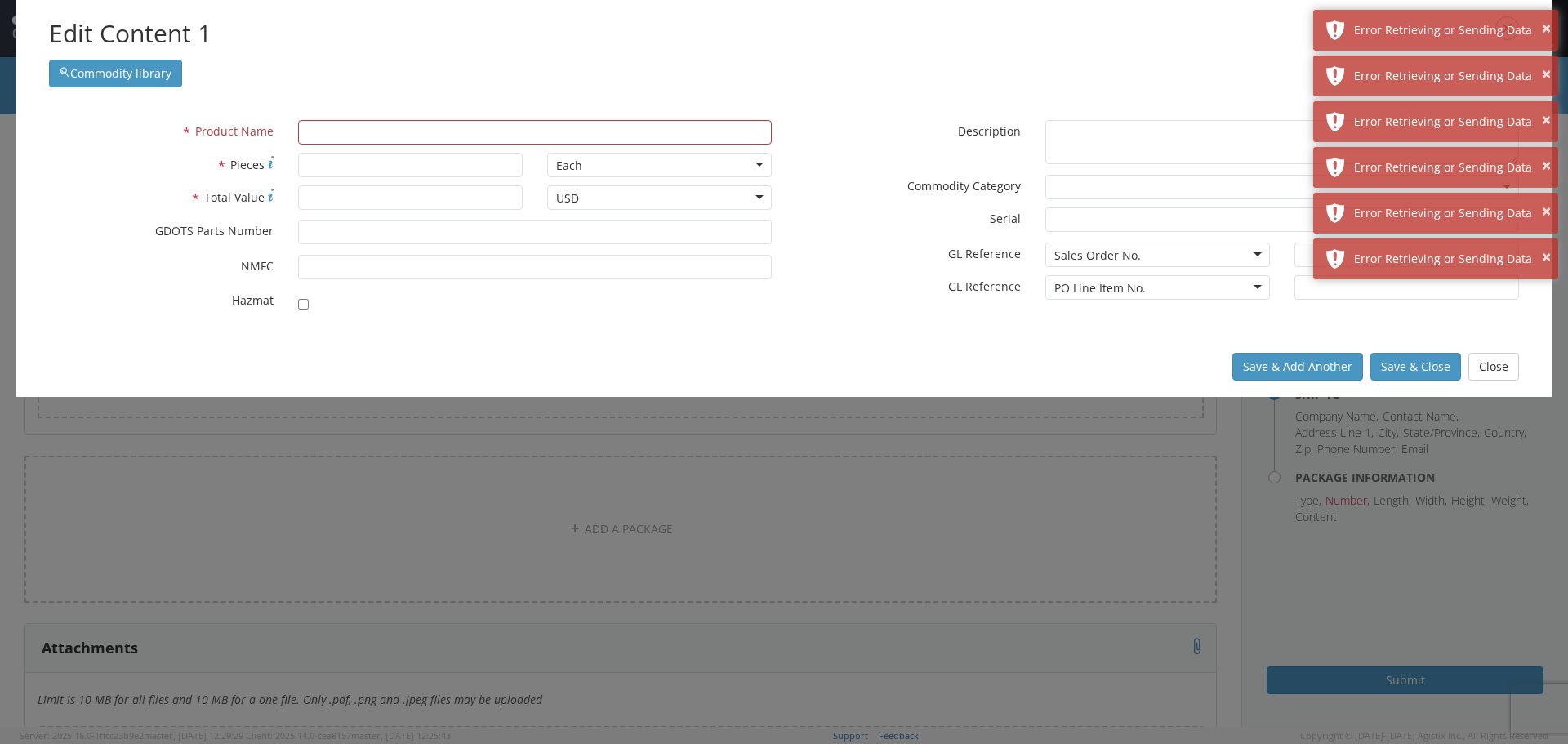
click at [1433, 25] on div "Error Retrieving or Sending Data" at bounding box center [1450, 30] width 192 height 16
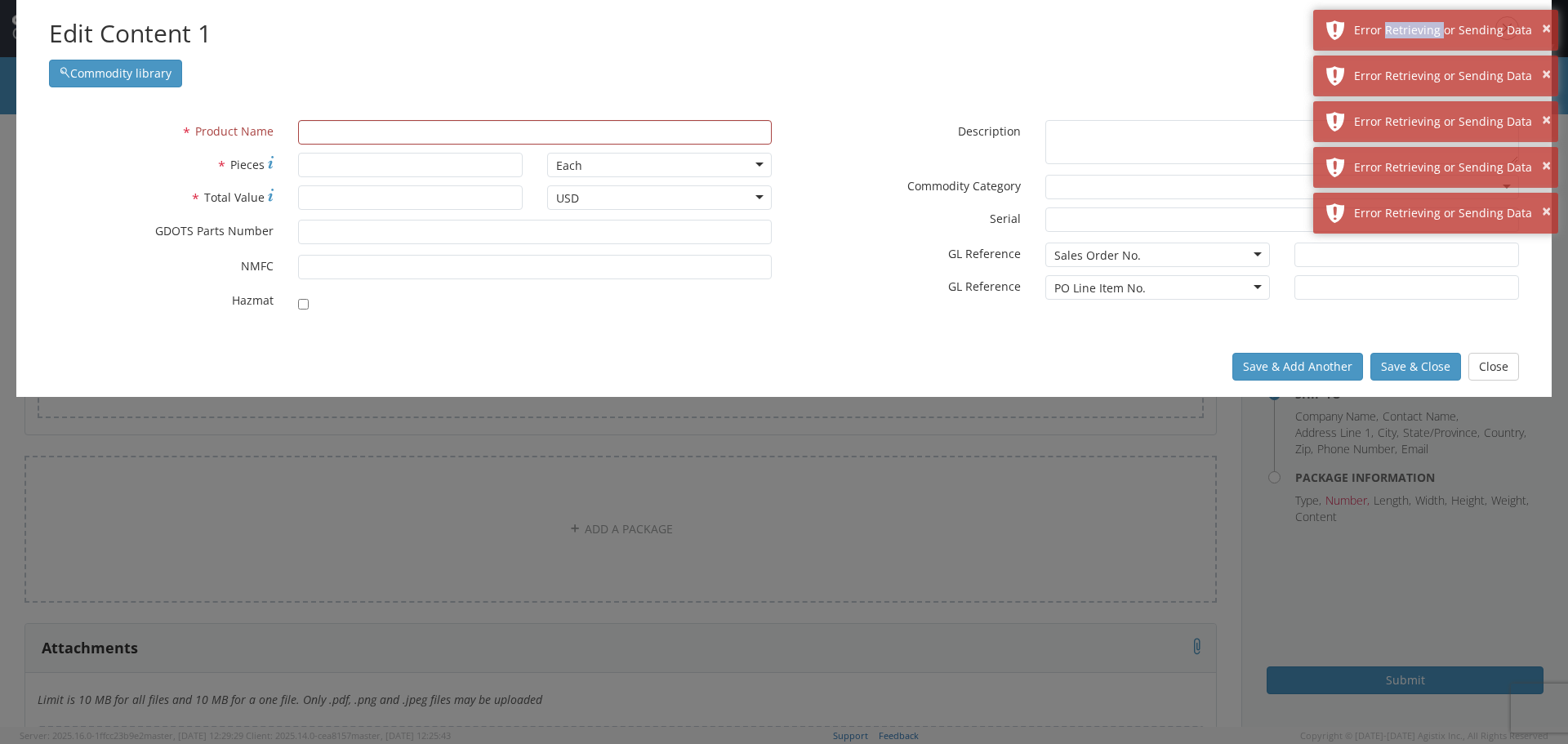
click at [1433, 25] on div "Error Retrieving or Sending Data" at bounding box center [1450, 30] width 192 height 16
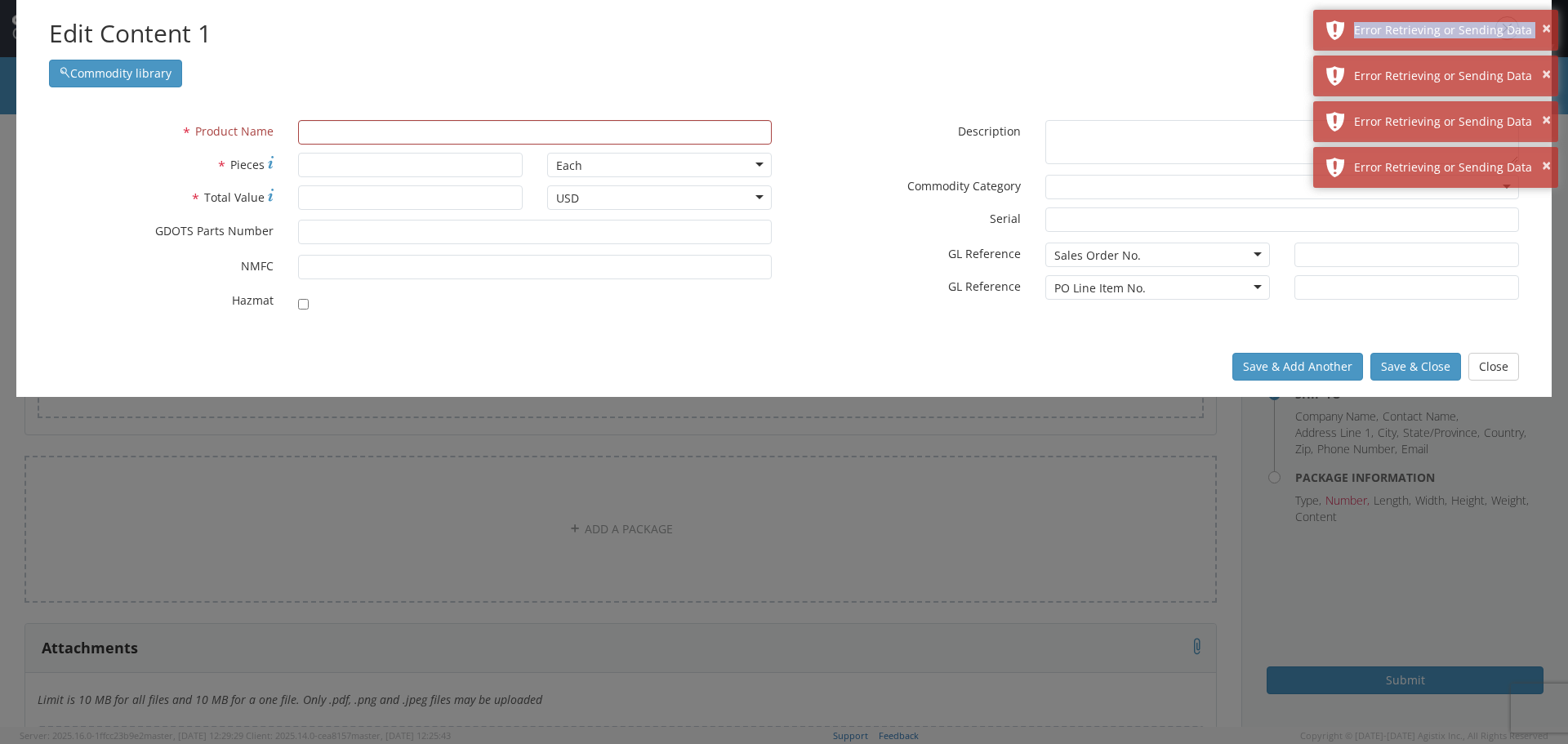
click at [1433, 25] on div "Error Retrieving or Sending Data" at bounding box center [1450, 30] width 192 height 16
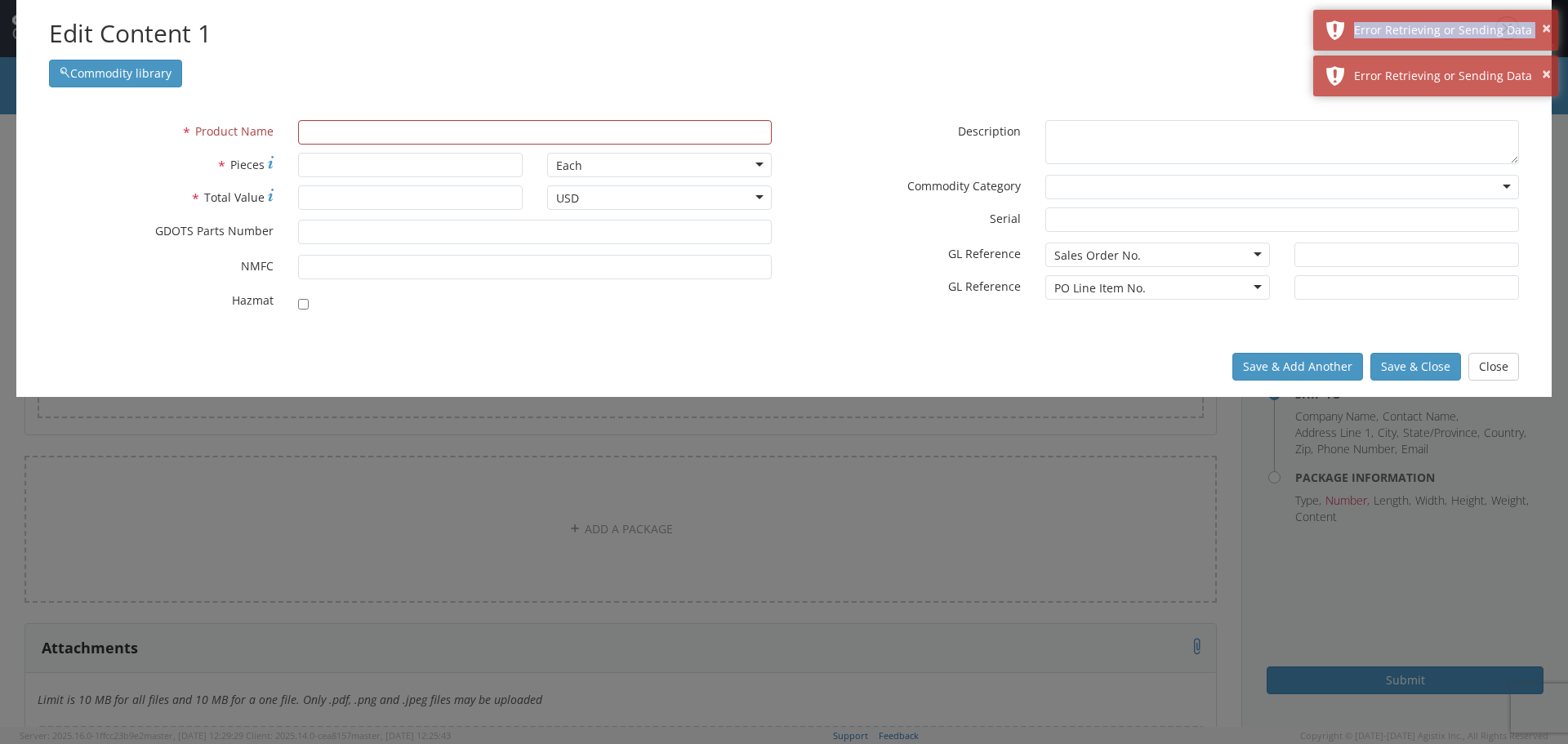
click at [1433, 25] on div "Error Retrieving or Sending Data" at bounding box center [1450, 30] width 192 height 16
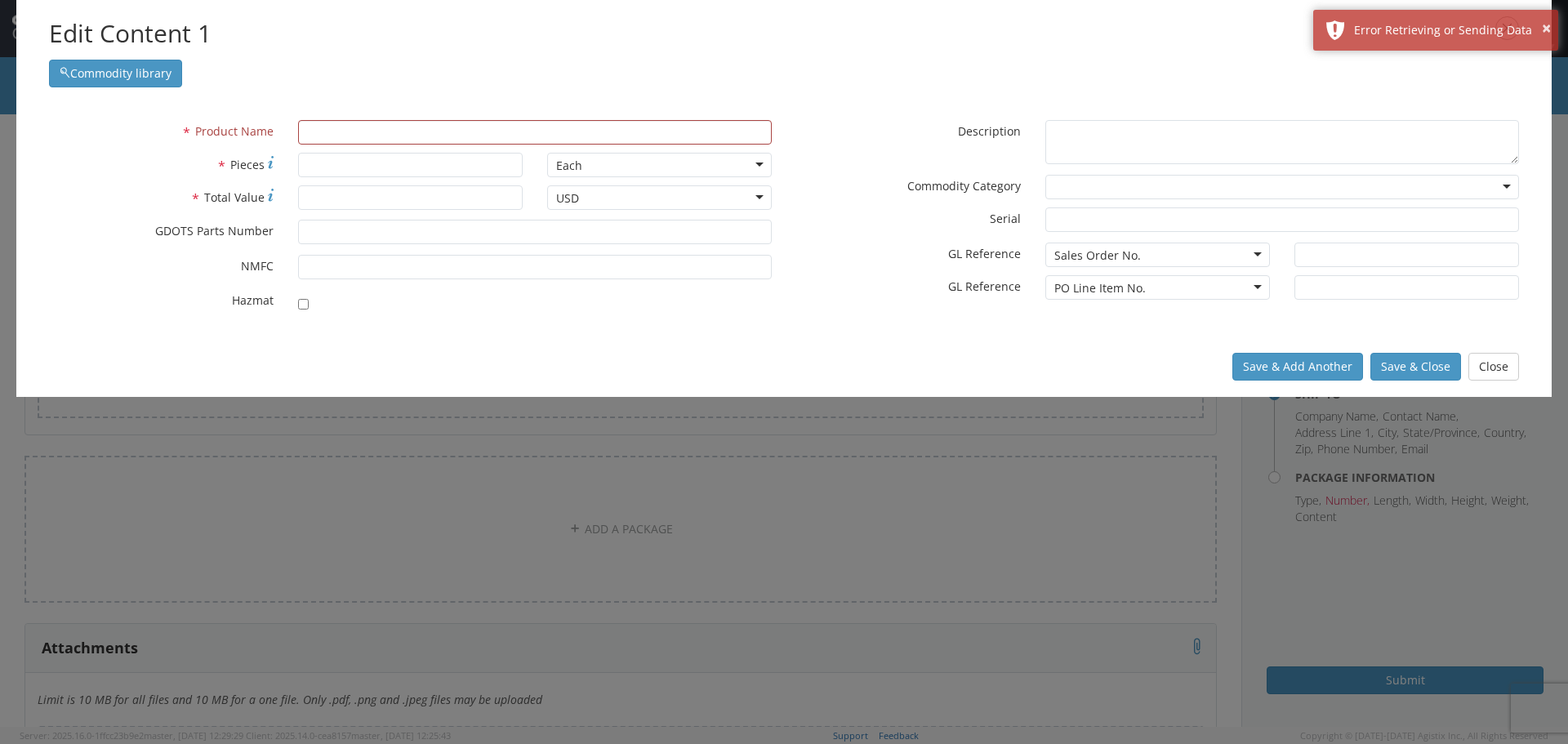
click at [1433, 25] on div "Error Retrieving or Sending Data" at bounding box center [1450, 30] width 192 height 16
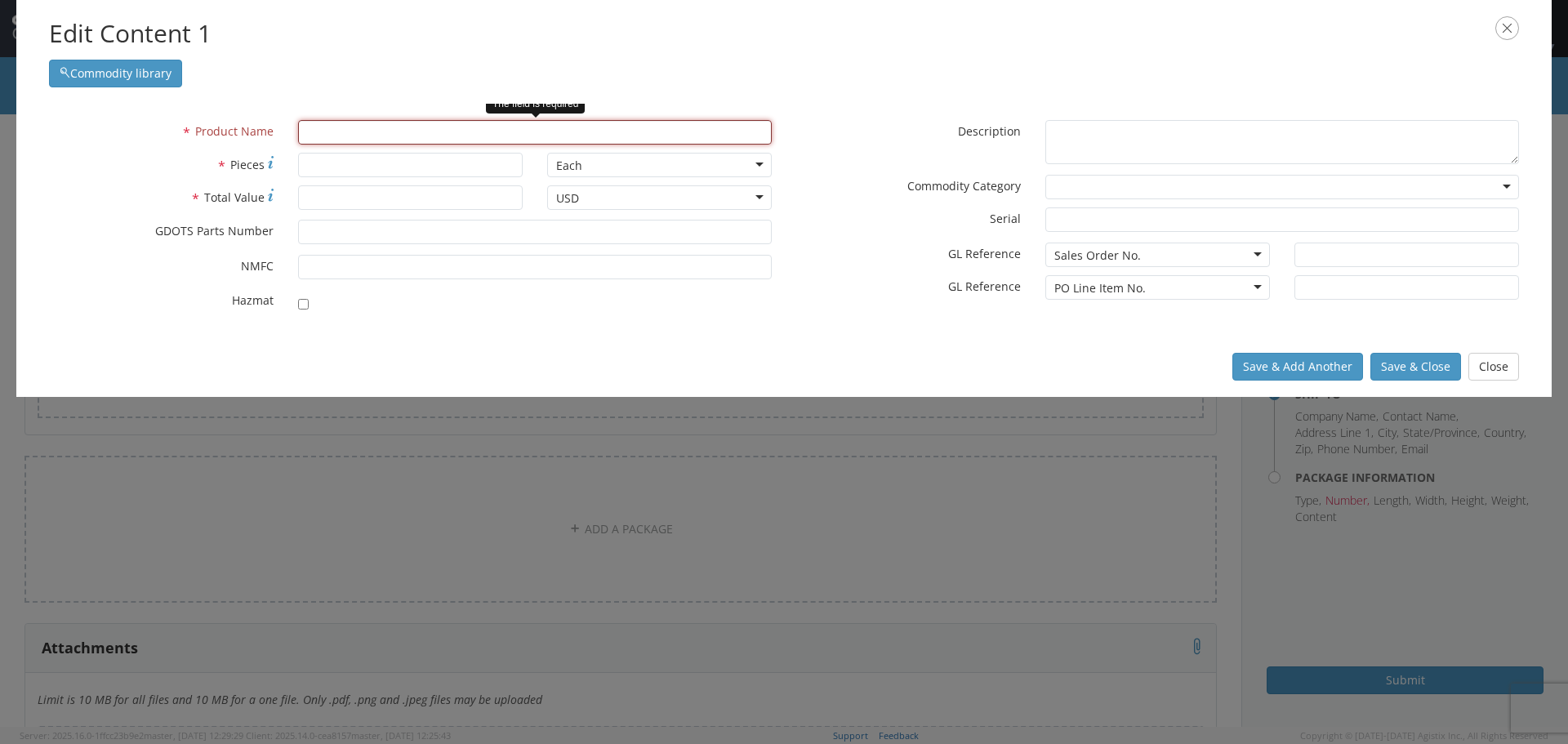
click at [325, 123] on input "text" at bounding box center [535, 132] width 473 height 25
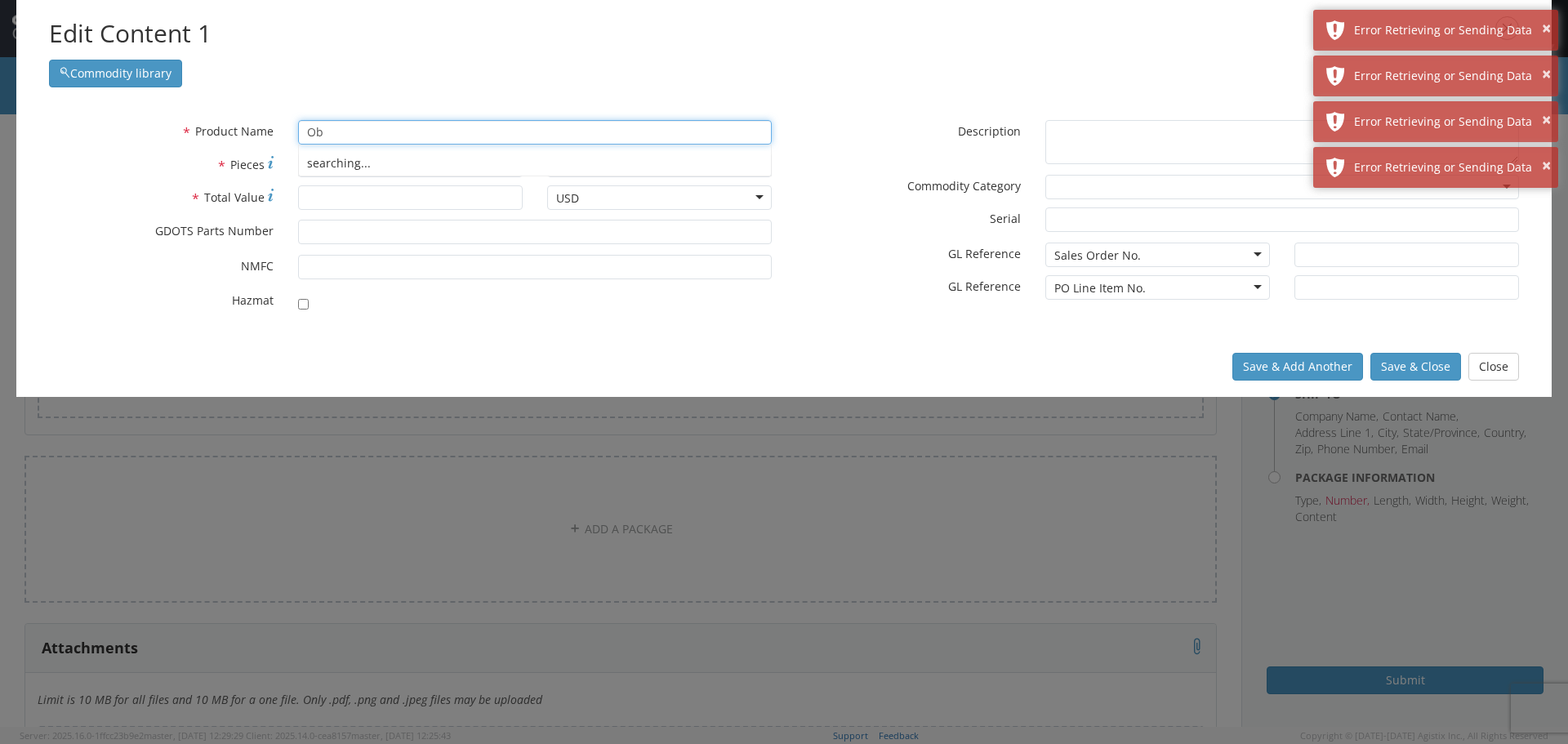
type input "O"
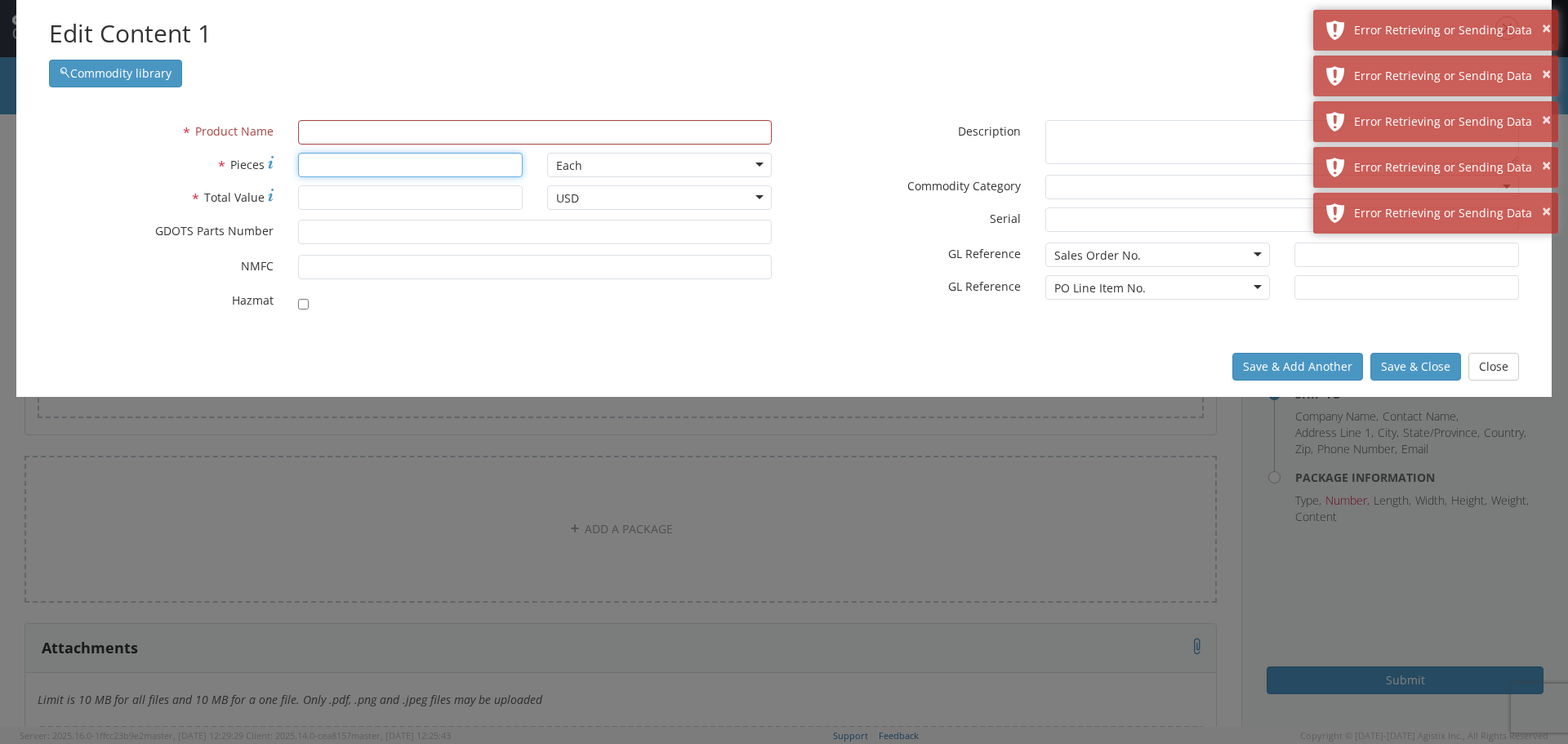
click at [319, 168] on input "* Pieces" at bounding box center [411, 165] width 225 height 25
click at [312, 196] on input "* Total Value" at bounding box center [411, 197] width 225 height 25
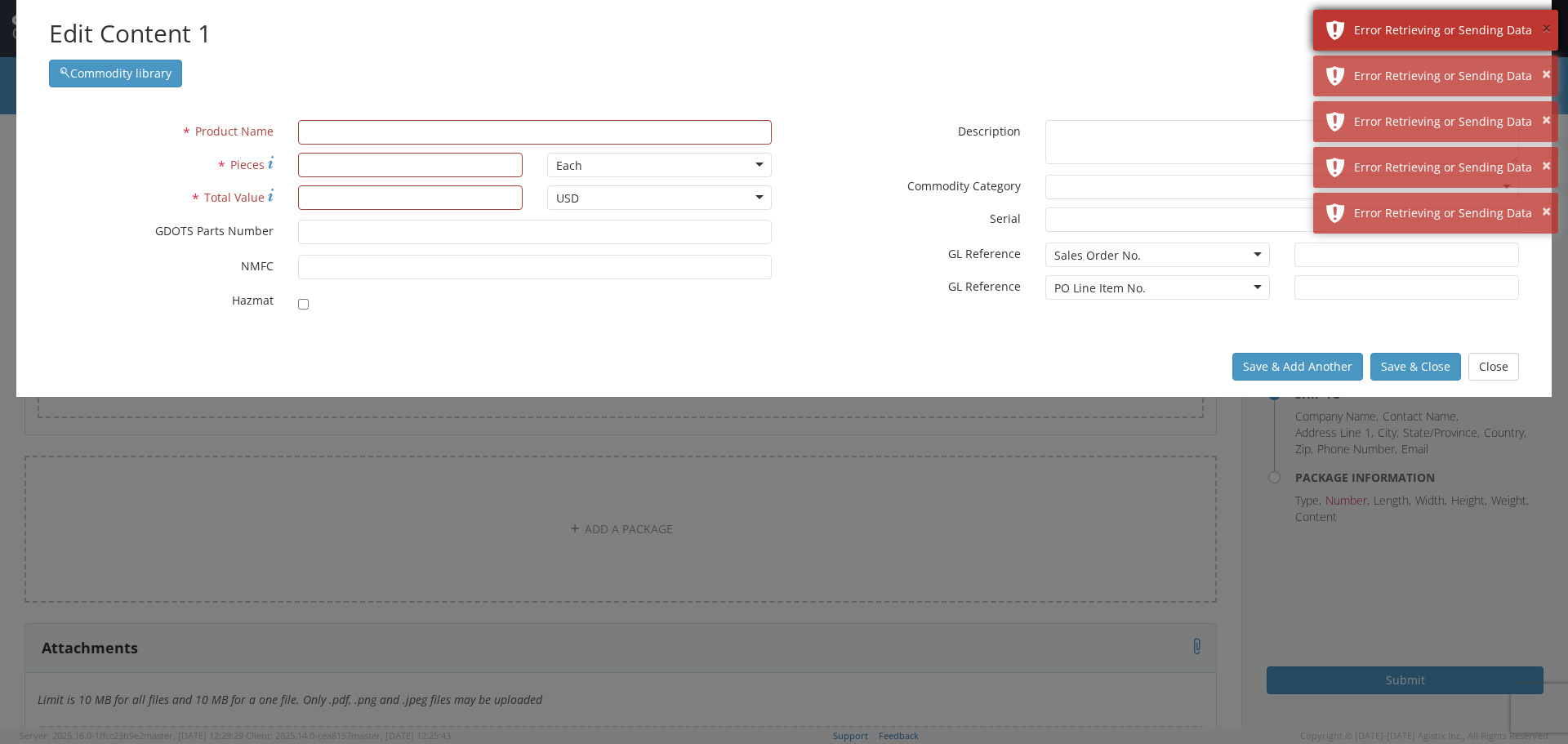
click at [1548, 23] on button "×" at bounding box center [1546, 29] width 9 height 24
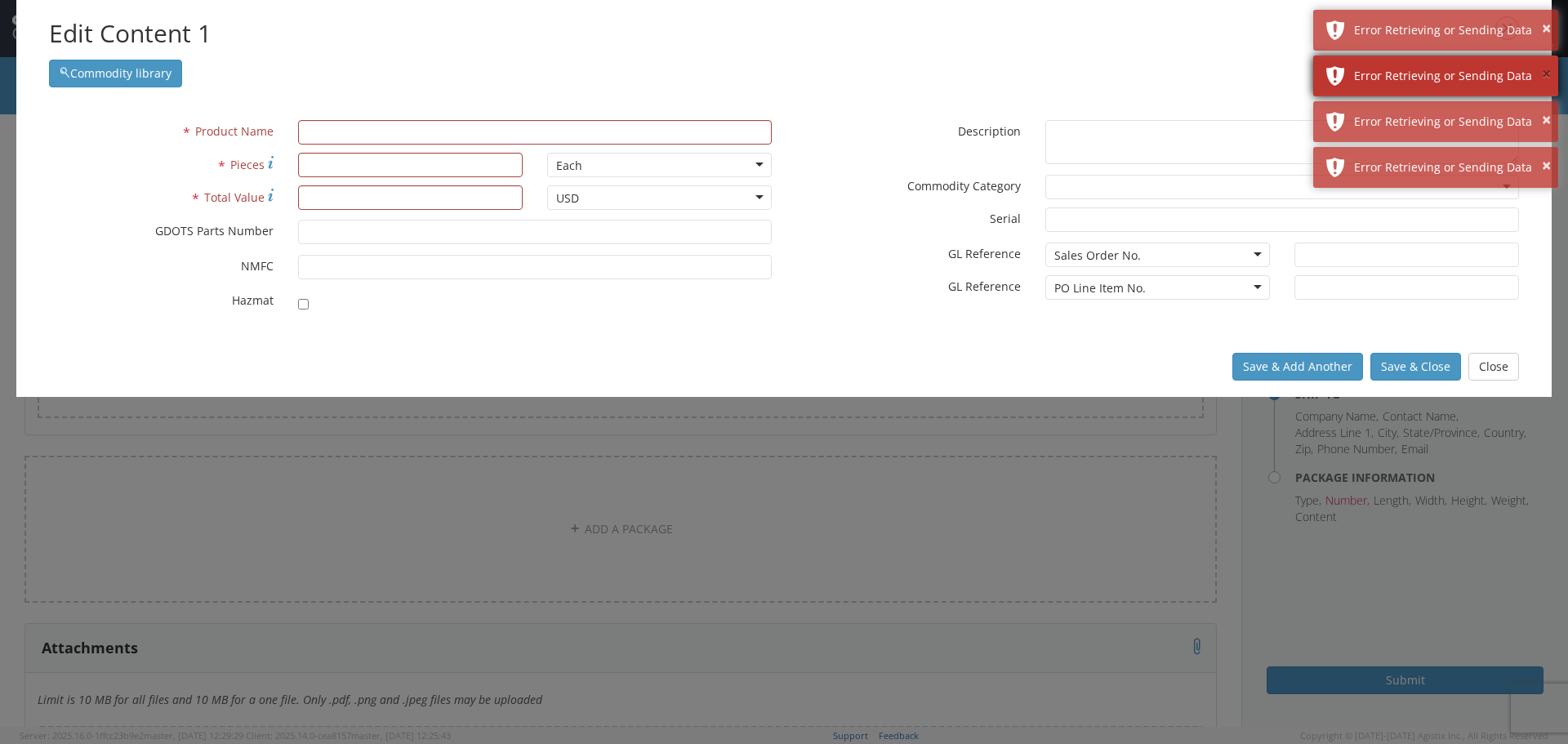
click at [1544, 71] on button "×" at bounding box center [1546, 74] width 9 height 24
click at [1550, 72] on button "×" at bounding box center [1546, 74] width 9 height 24
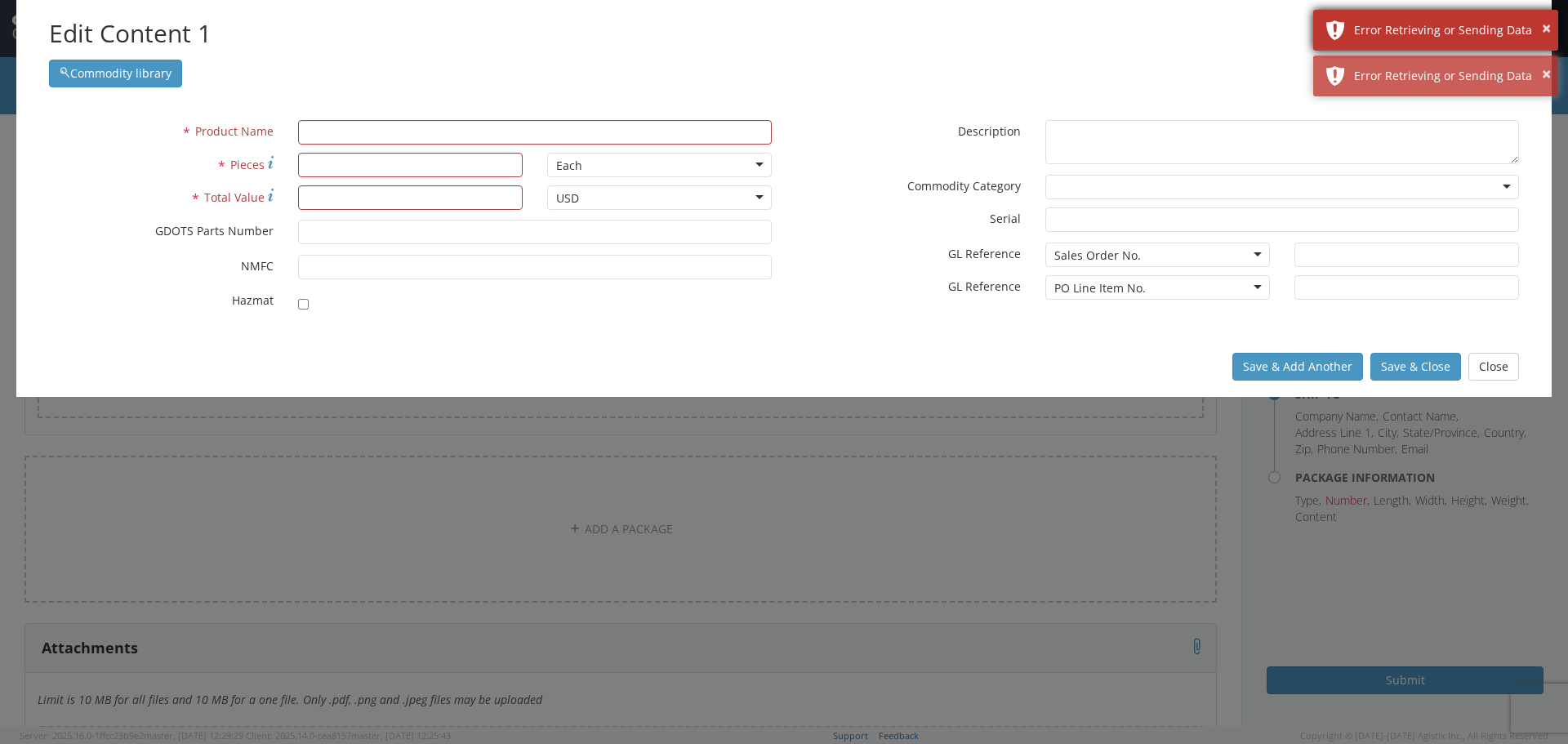
click at [1539, 26] on div "Error Retrieving or Sending Data" at bounding box center [1450, 30] width 192 height 16
click at [1547, 30] on button "×" at bounding box center [1546, 29] width 9 height 24
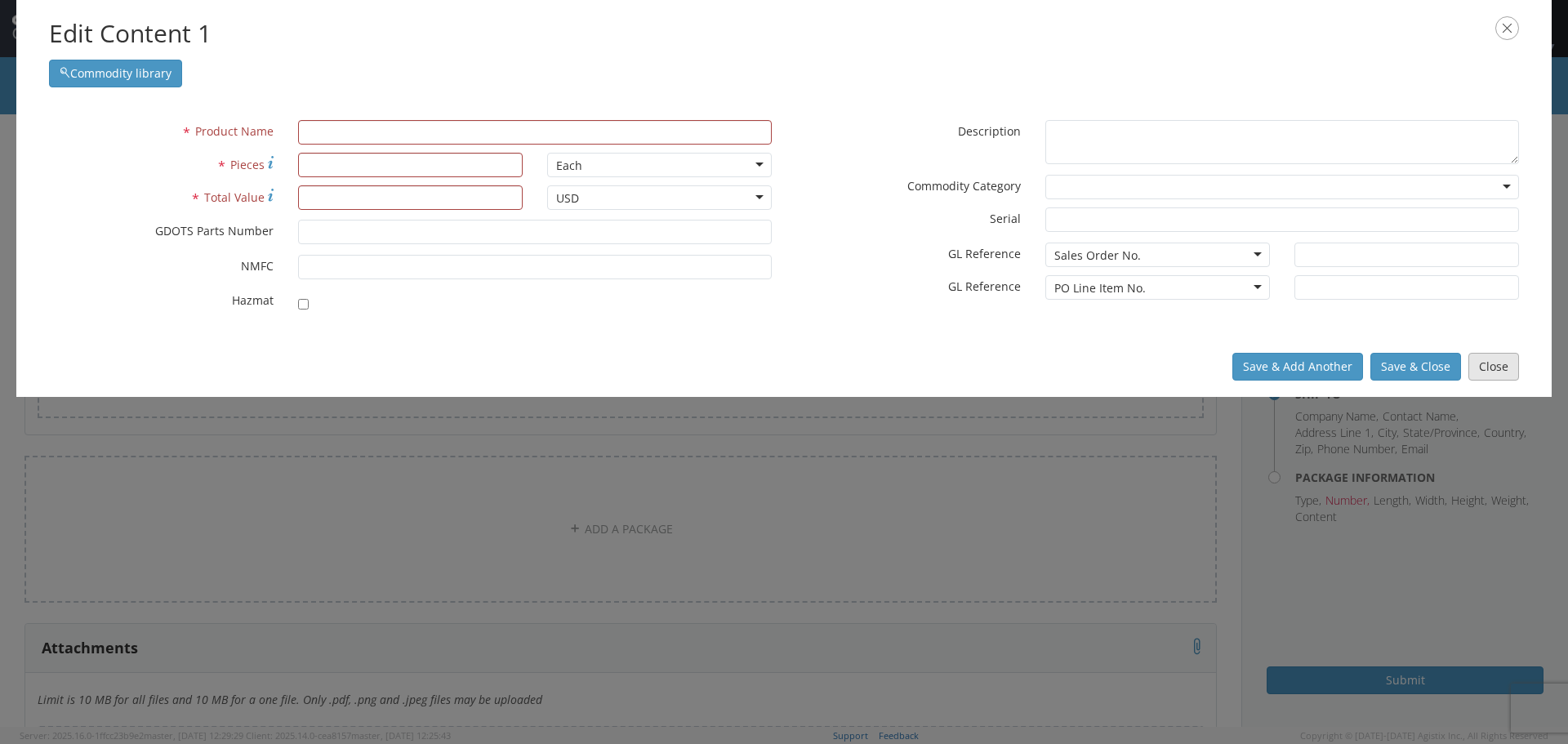
click at [1497, 363] on button "Close" at bounding box center [1494, 366] width 51 height 28
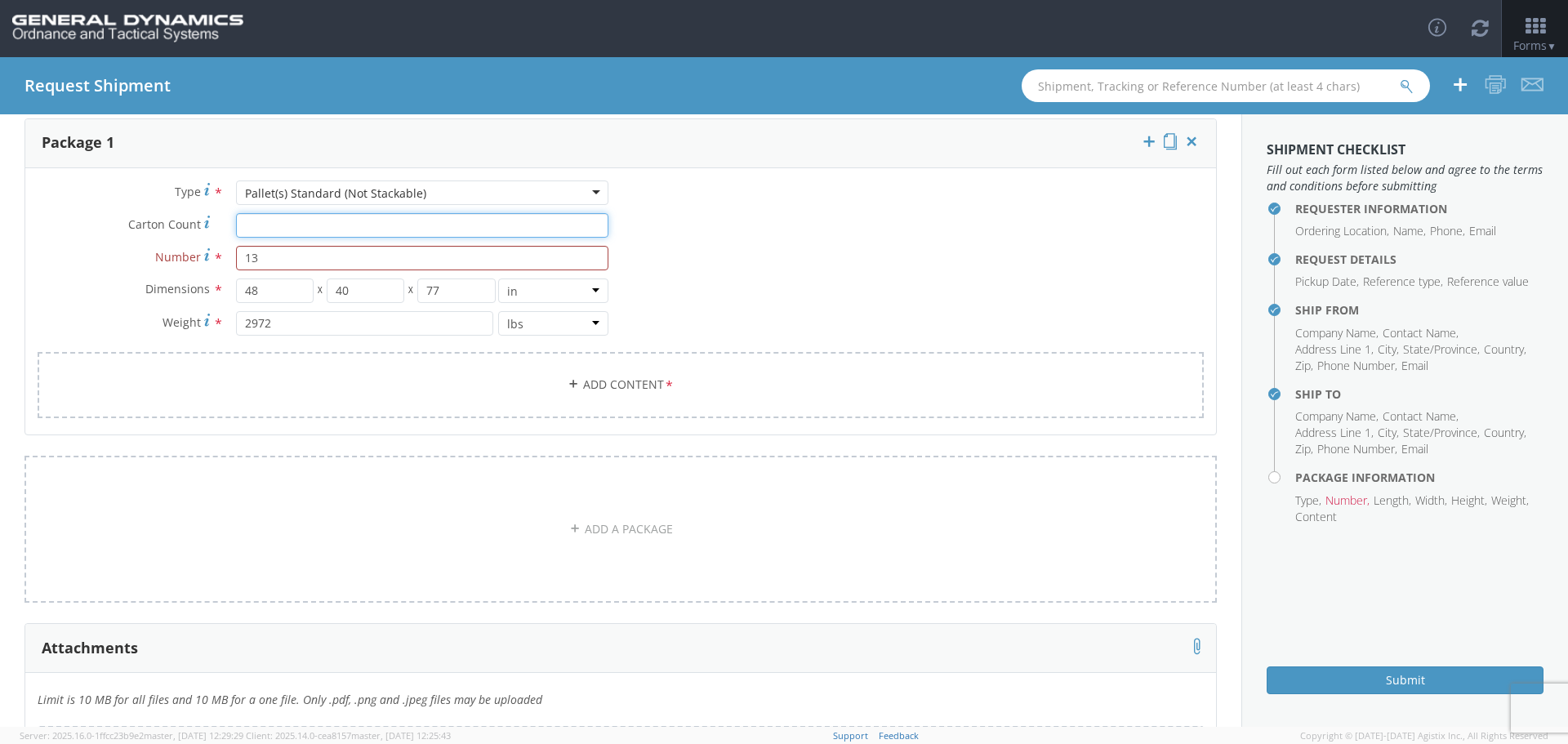
click at [265, 229] on input "Carton Count *" at bounding box center [422, 225] width 373 height 25
click at [245, 223] on input "Carton Count *" at bounding box center [422, 225] width 373 height 25
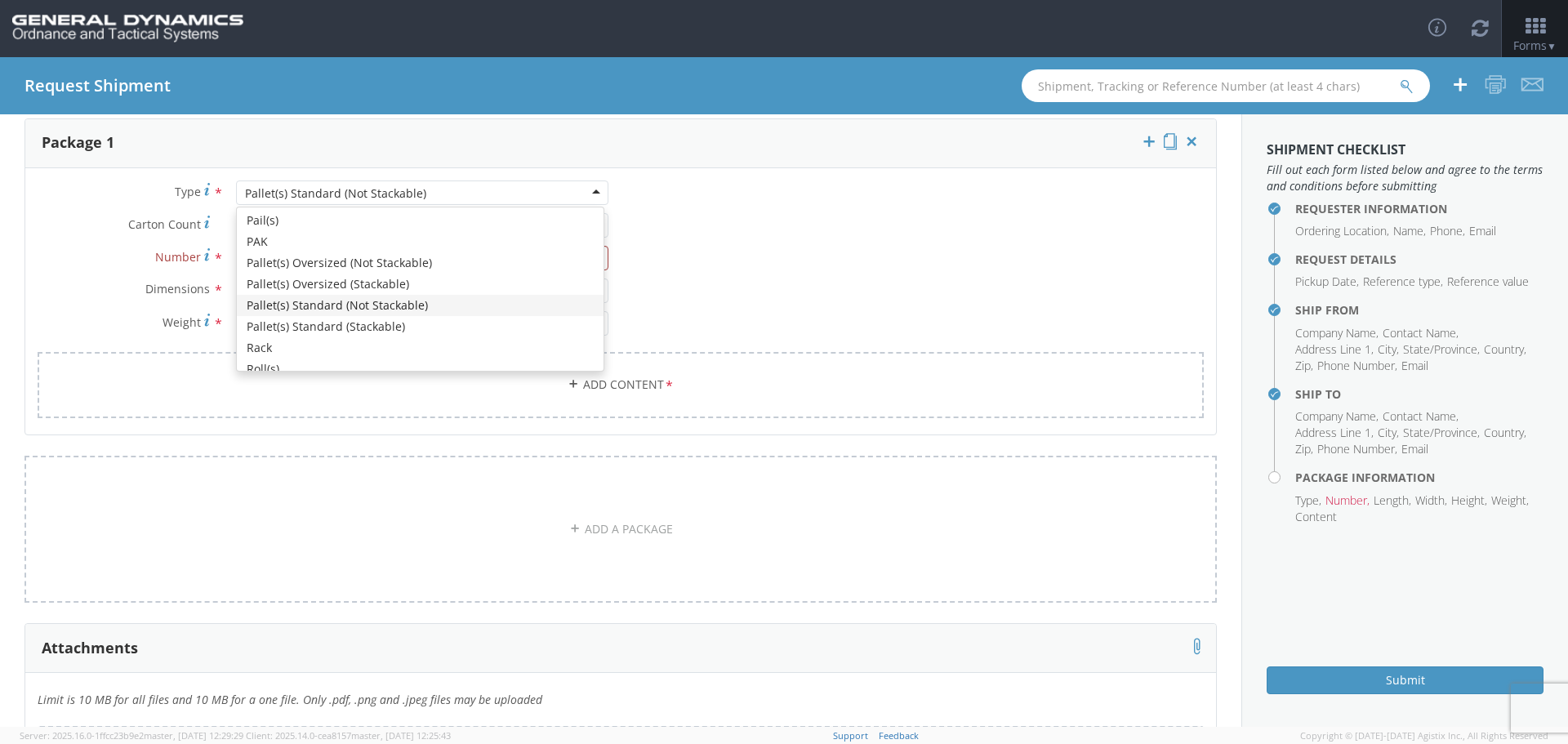
click at [263, 186] on div "Pallet(s) Standard (Not Stackable)" at bounding box center [336, 193] width 181 height 16
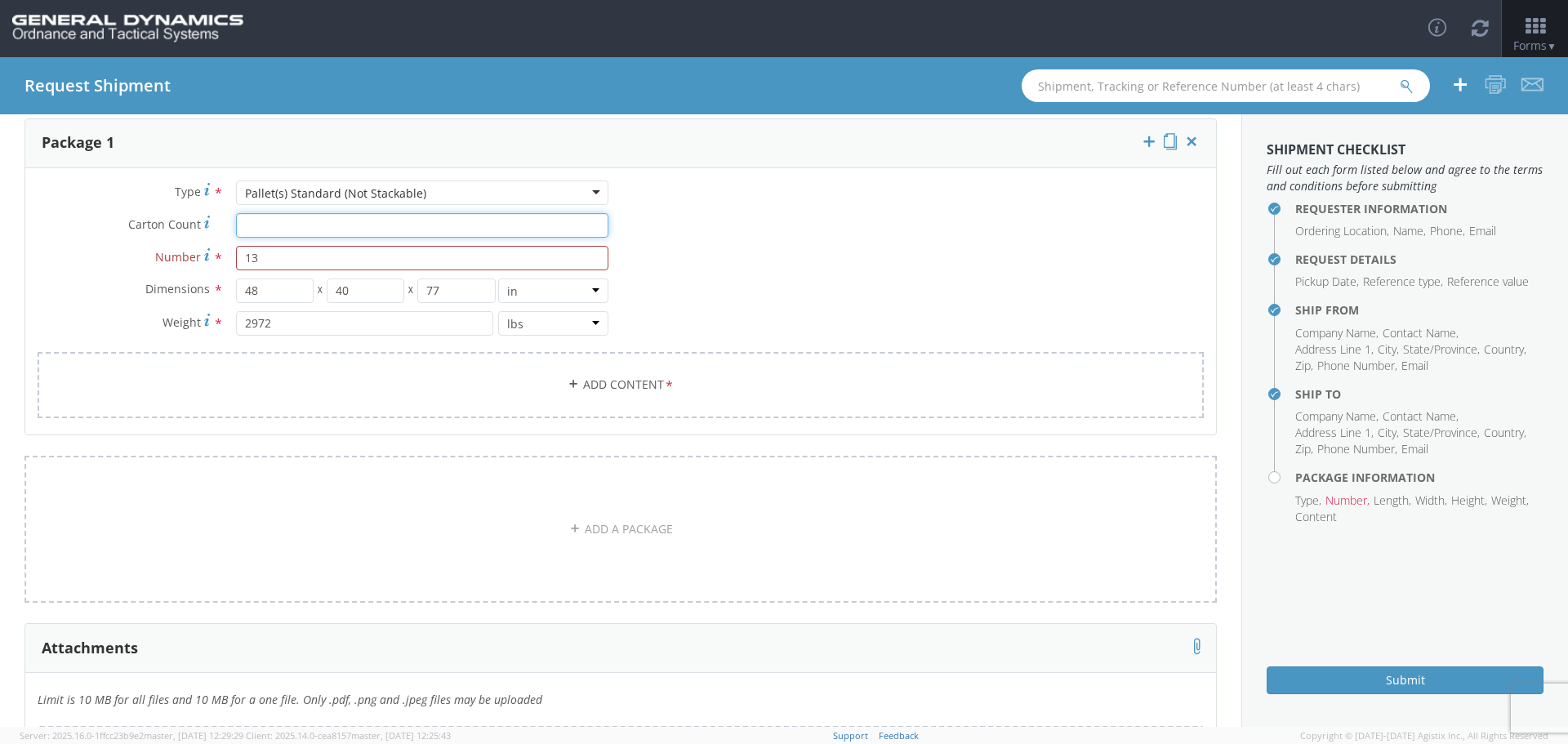
click at [289, 218] on input "Carton Count *" at bounding box center [422, 225] width 373 height 25
type input "150"
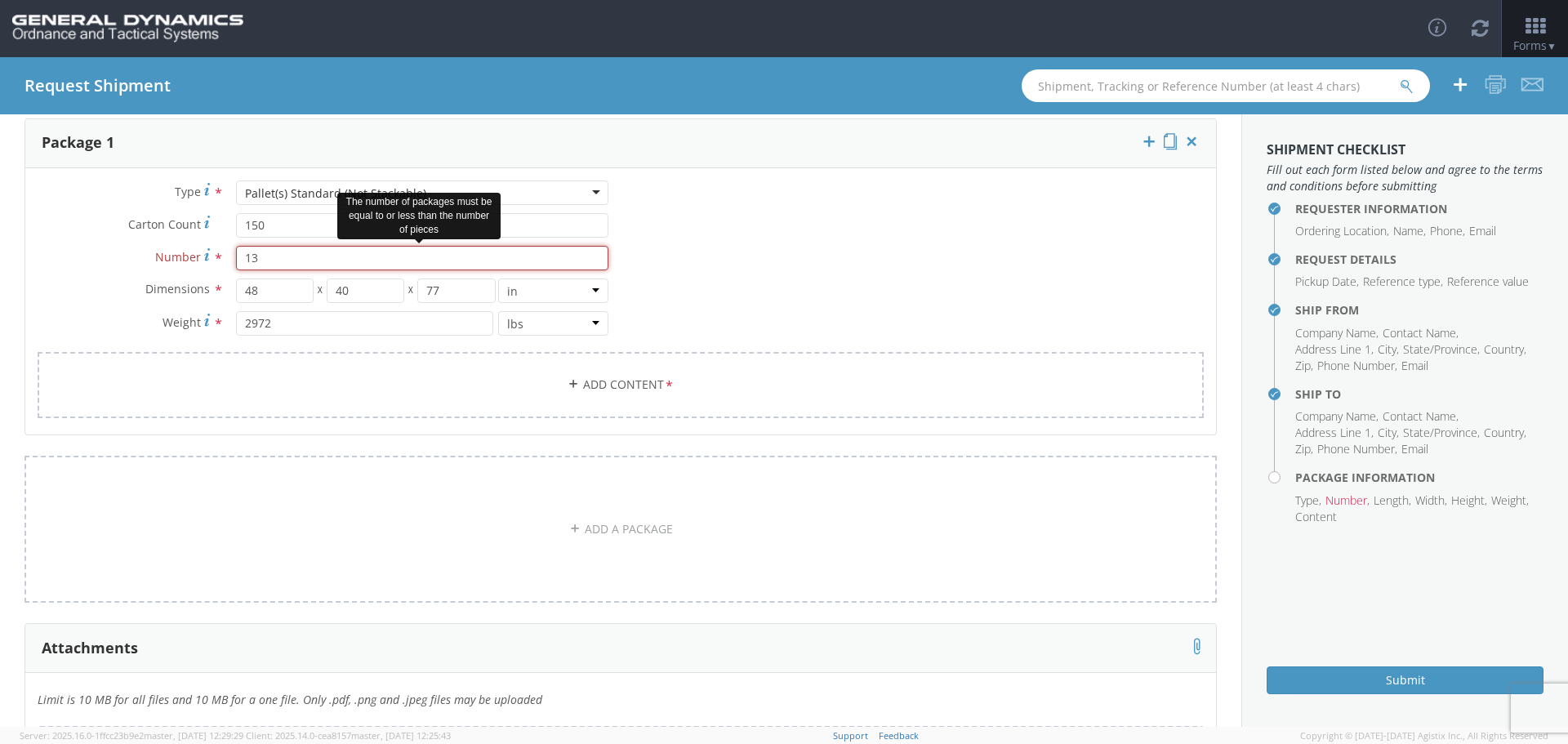
click at [267, 253] on input "13" at bounding box center [422, 258] width 373 height 25
drag, startPoint x: 259, startPoint y: 253, endPoint x: 239, endPoint y: 259, distance: 20.9
click at [239, 259] on input "13" at bounding box center [422, 258] width 373 height 25
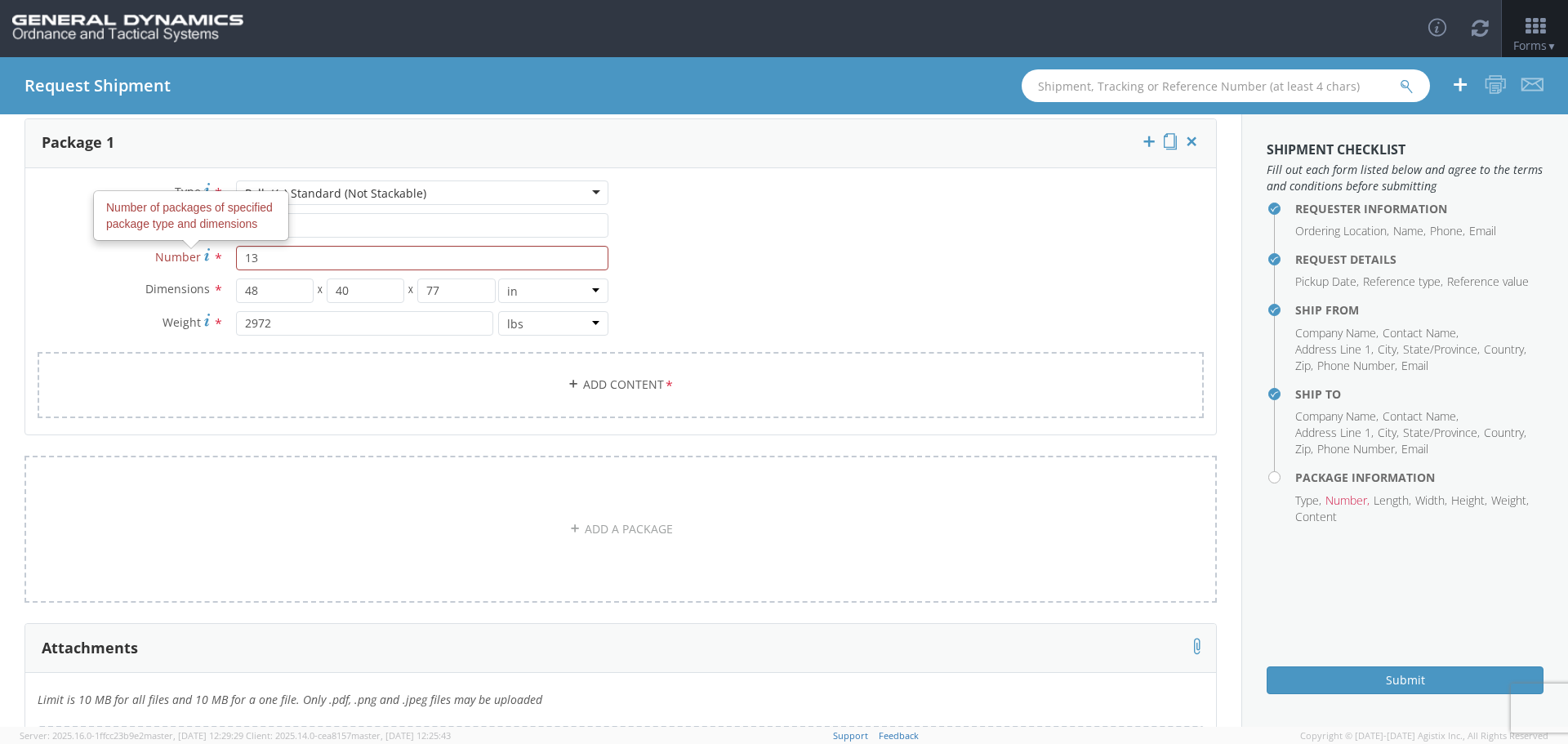
click at [205, 254] on use at bounding box center [207, 254] width 6 height 12
click at [236, 254] on input "13" at bounding box center [422, 258] width 373 height 25
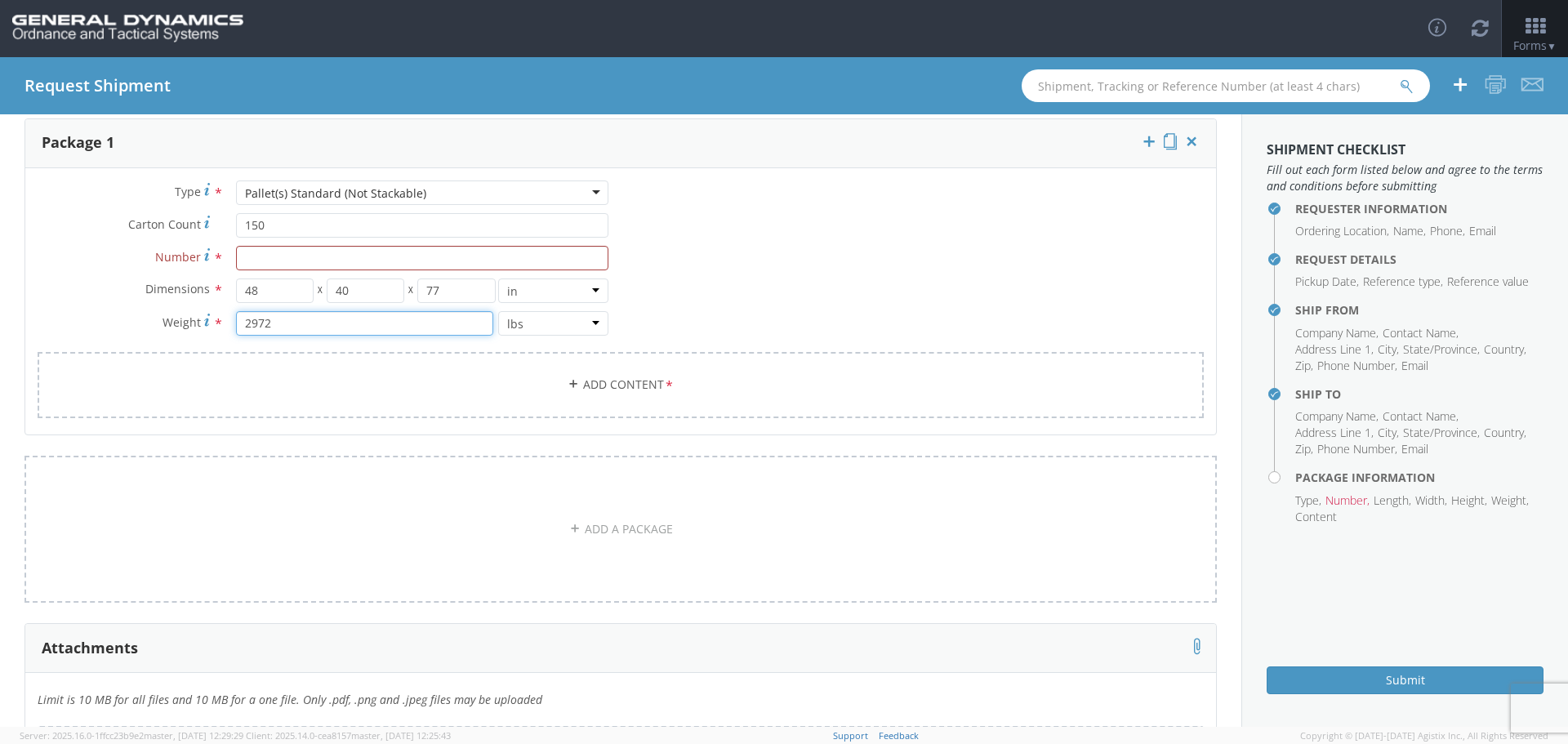
click at [310, 326] on input "2972" at bounding box center [364, 323] width 257 height 25
click at [285, 254] on input "Number *" at bounding box center [422, 258] width 373 height 25
type input "13"
click at [314, 320] on input "2972" at bounding box center [364, 323] width 257 height 25
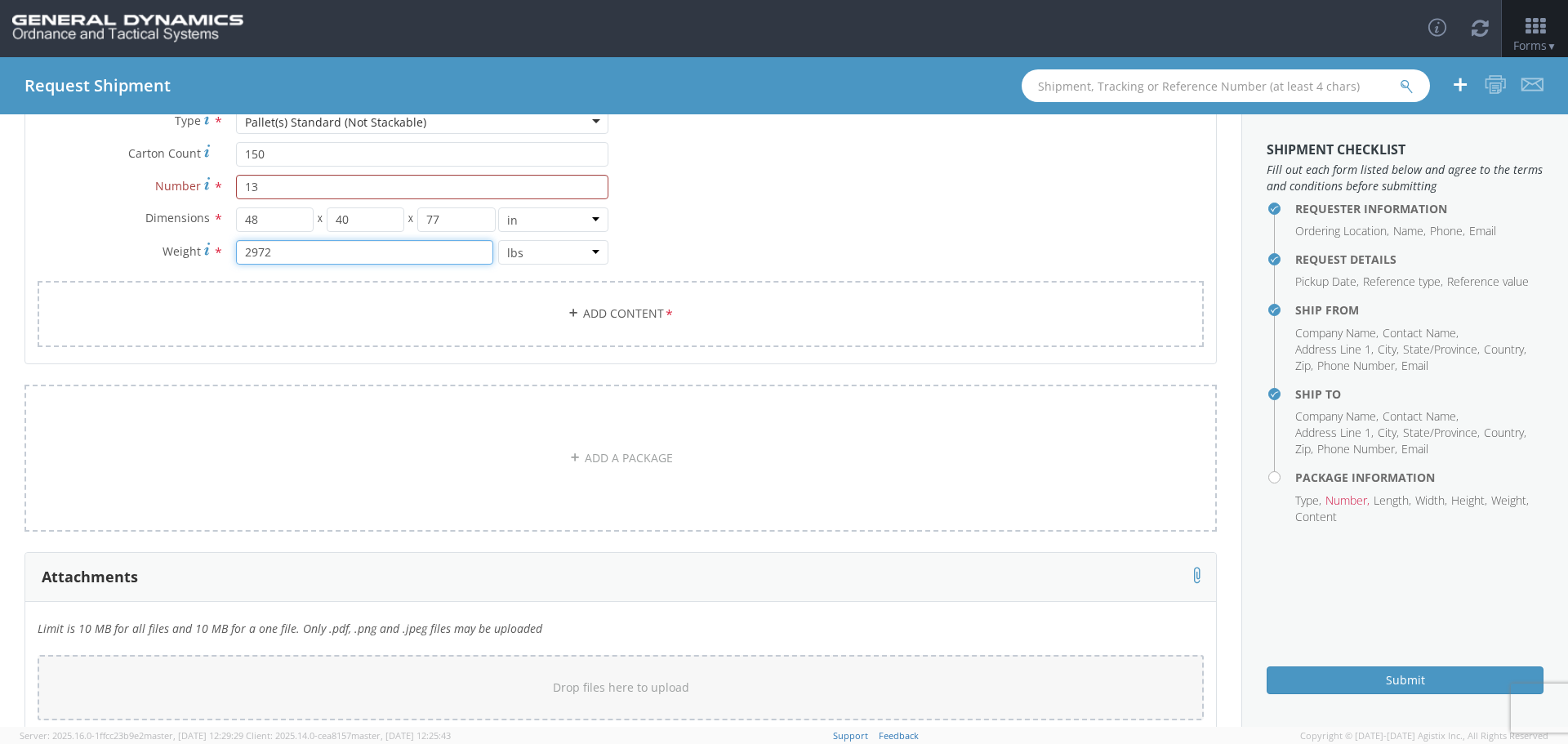
scroll to position [271, 0]
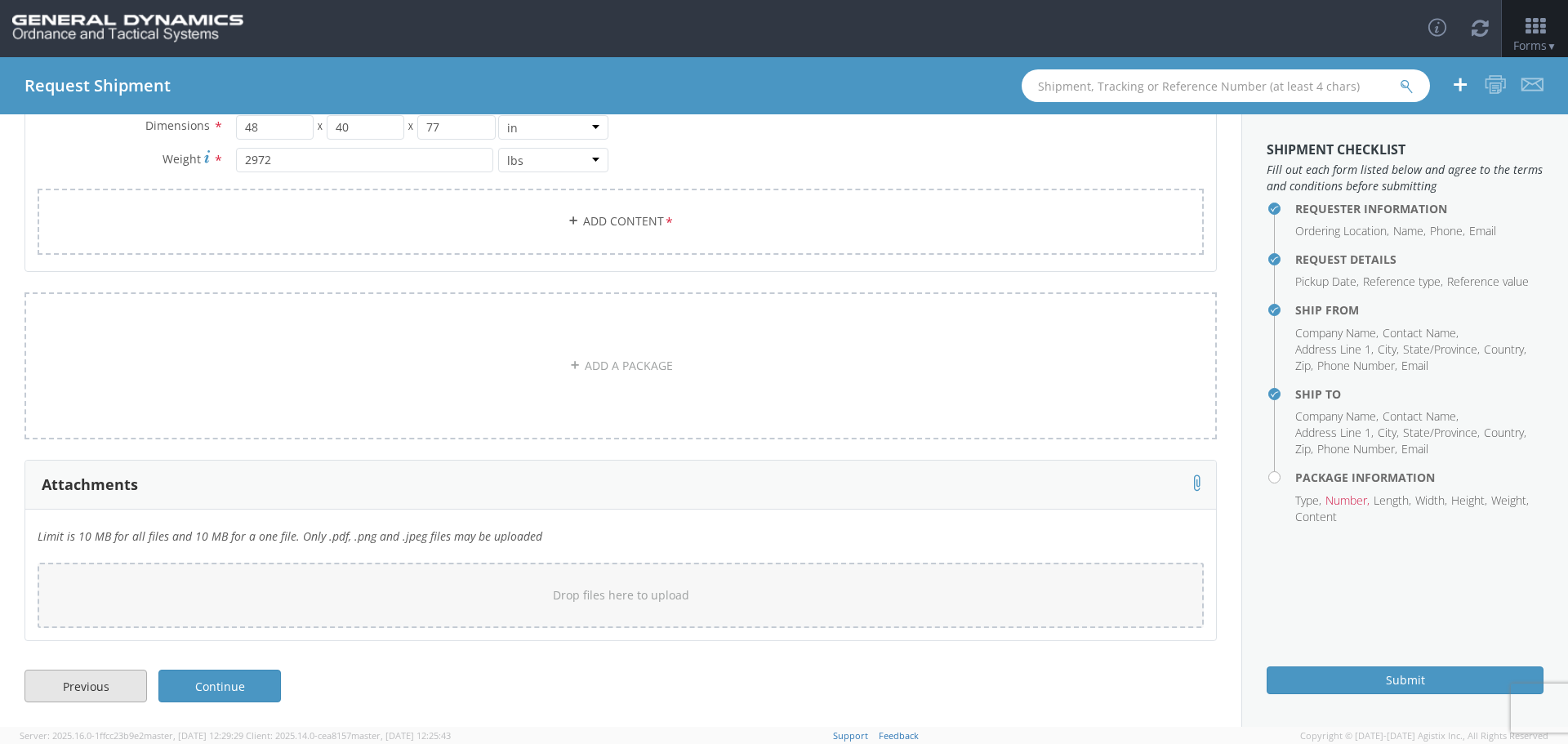
click at [87, 680] on link "Previous" at bounding box center [85, 686] width 123 height 33
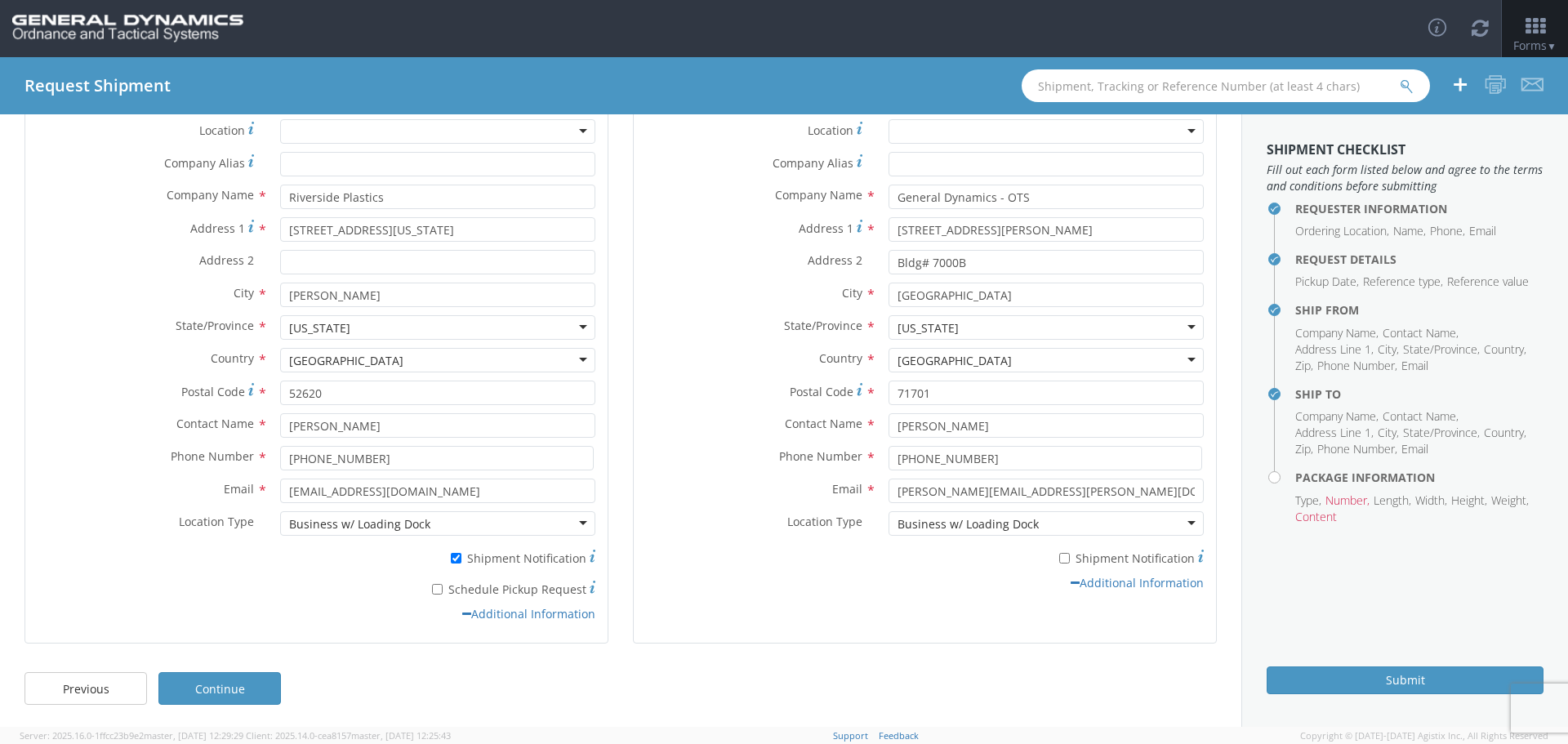
scroll to position [136, 0]
click at [213, 682] on link "Continue" at bounding box center [219, 686] width 123 height 33
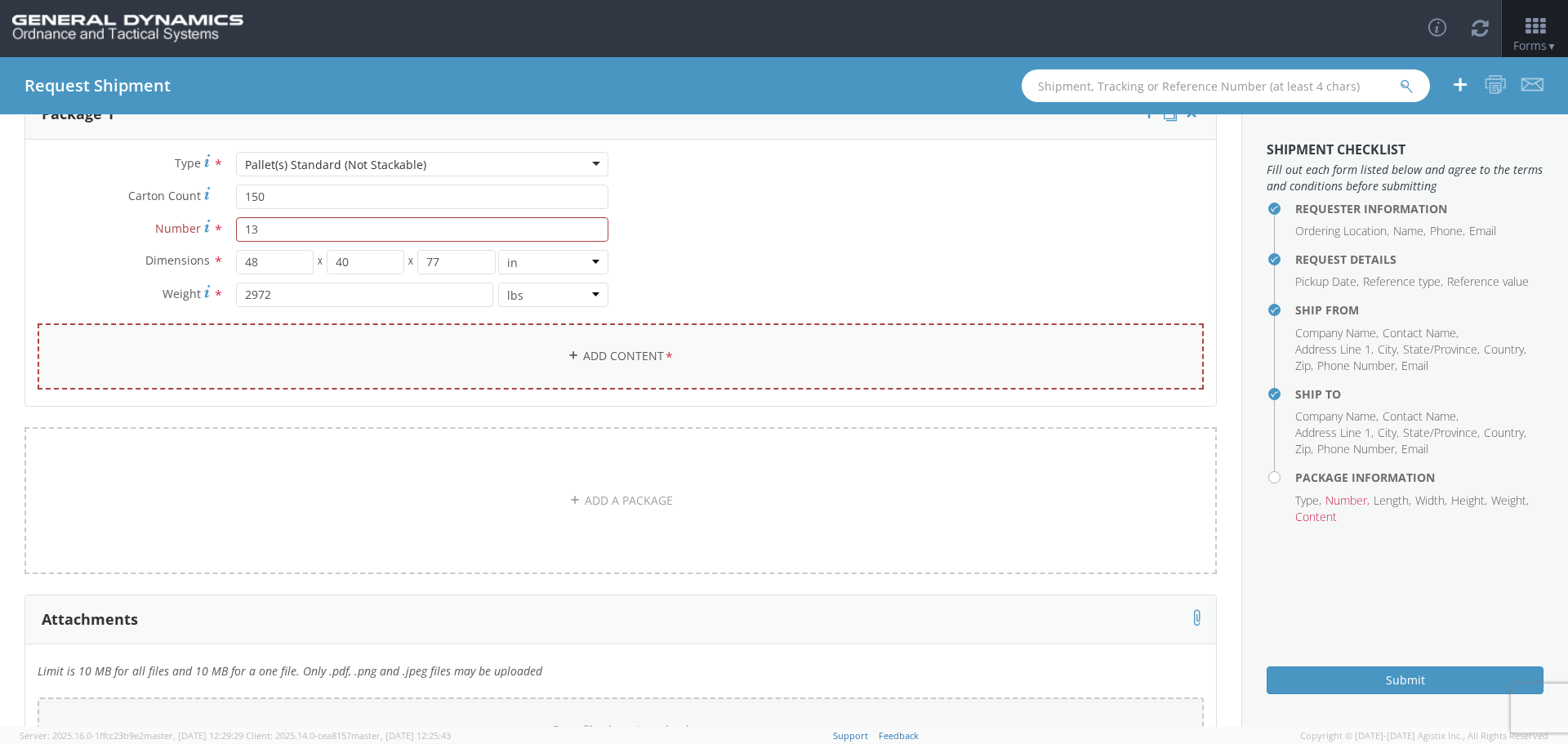
click at [609, 354] on link "Add Content *" at bounding box center [620, 357] width 1166 height 66
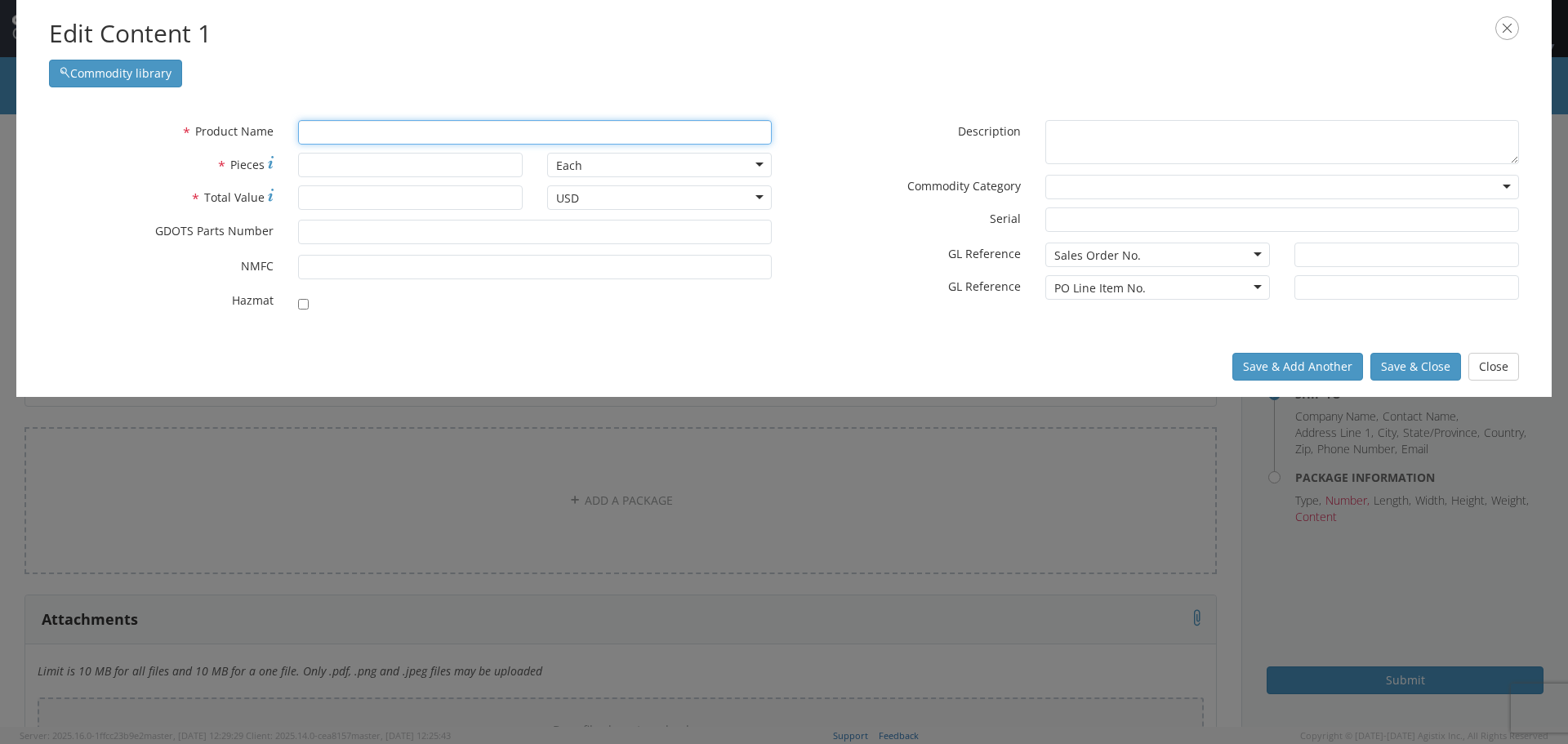
click at [327, 131] on input "text" at bounding box center [535, 132] width 473 height 25
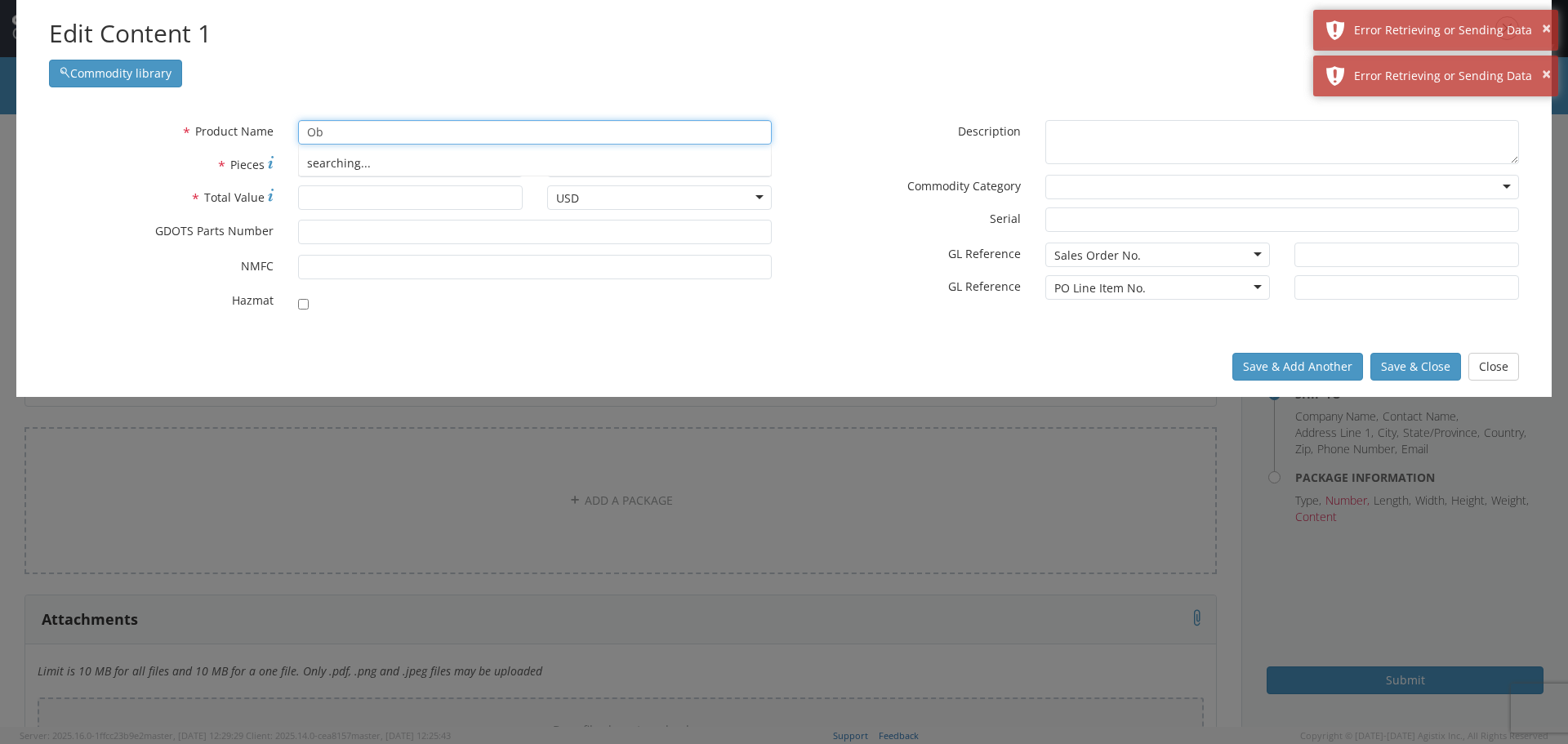
type input "O"
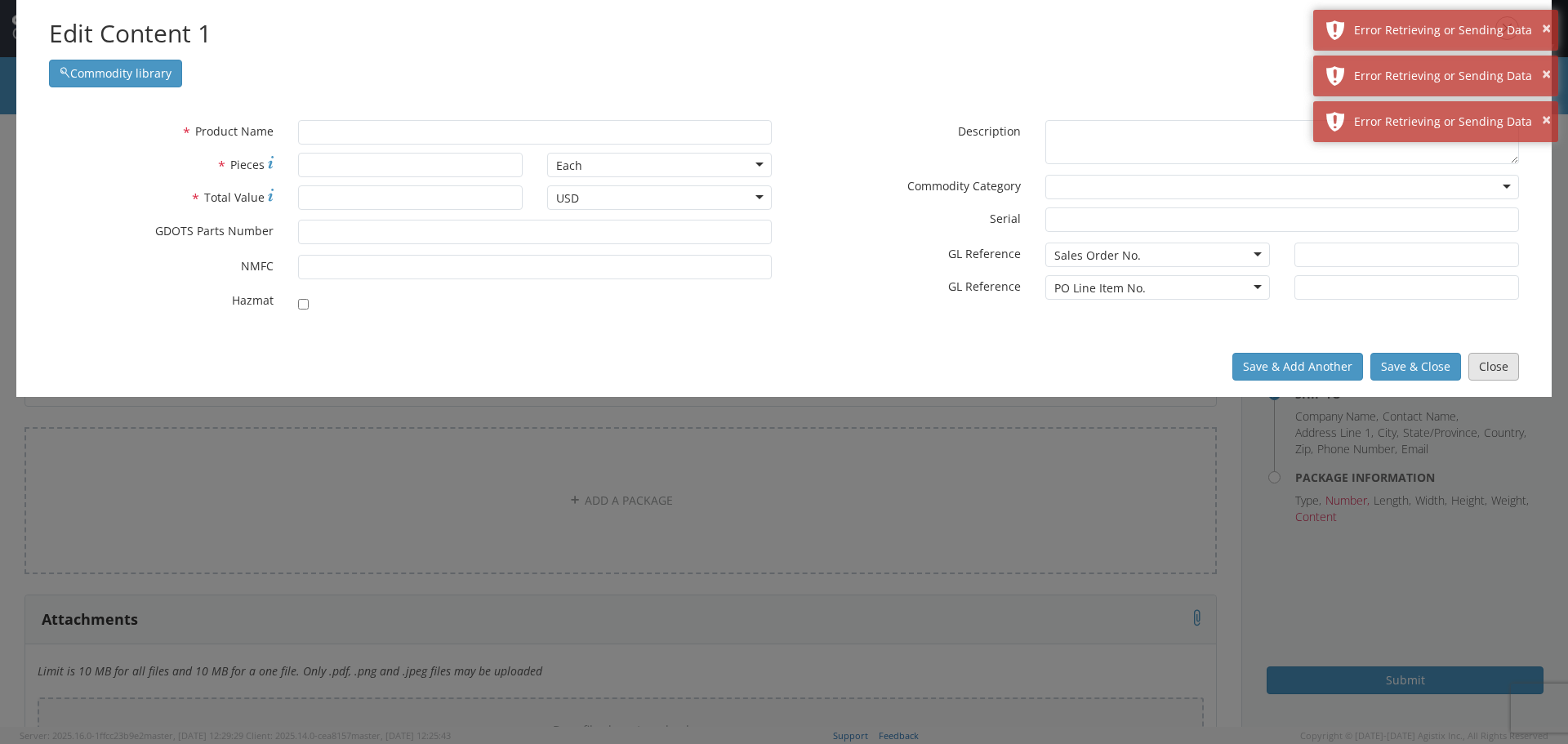
click at [1483, 364] on button "Close" at bounding box center [1494, 366] width 51 height 28
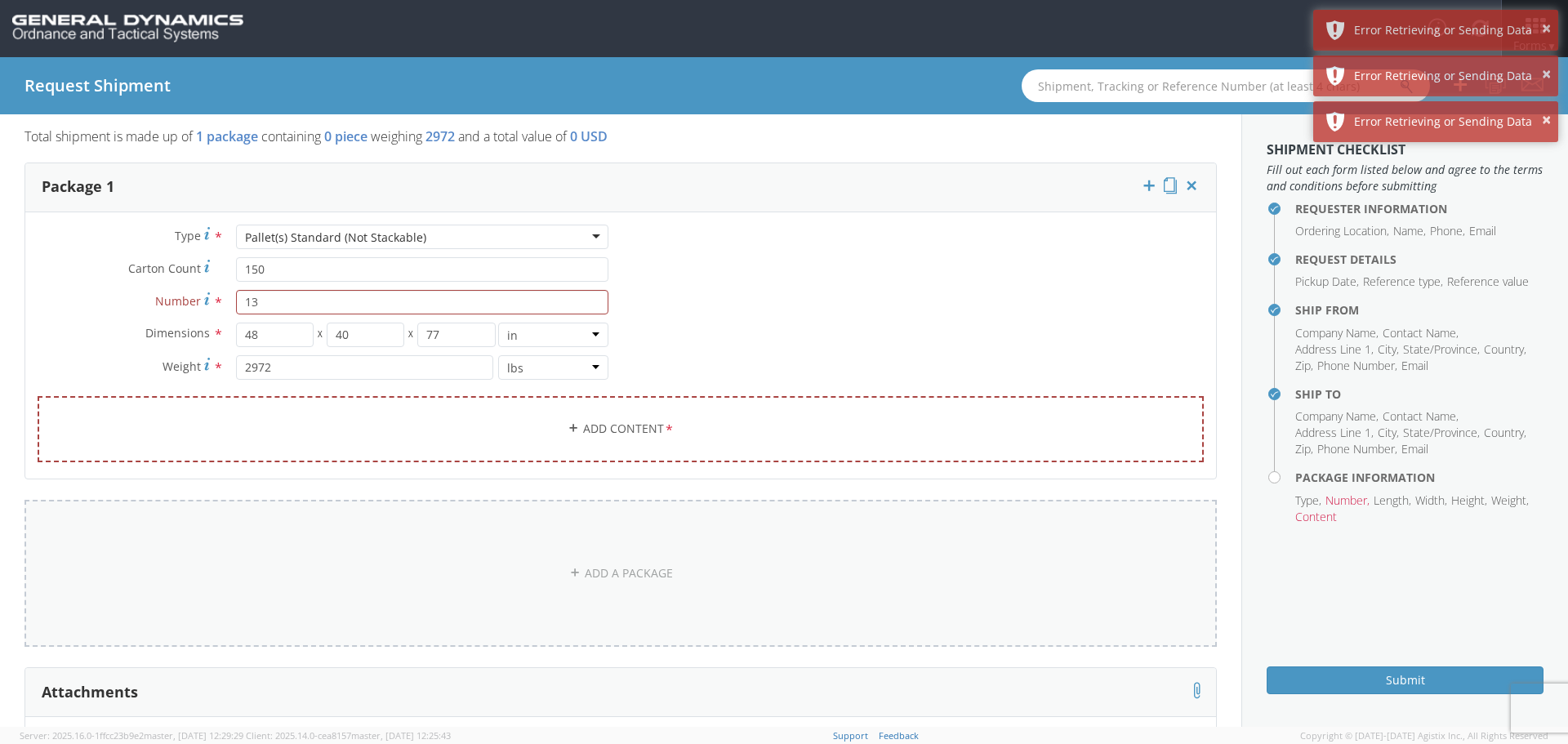
scroll to position [0, 0]
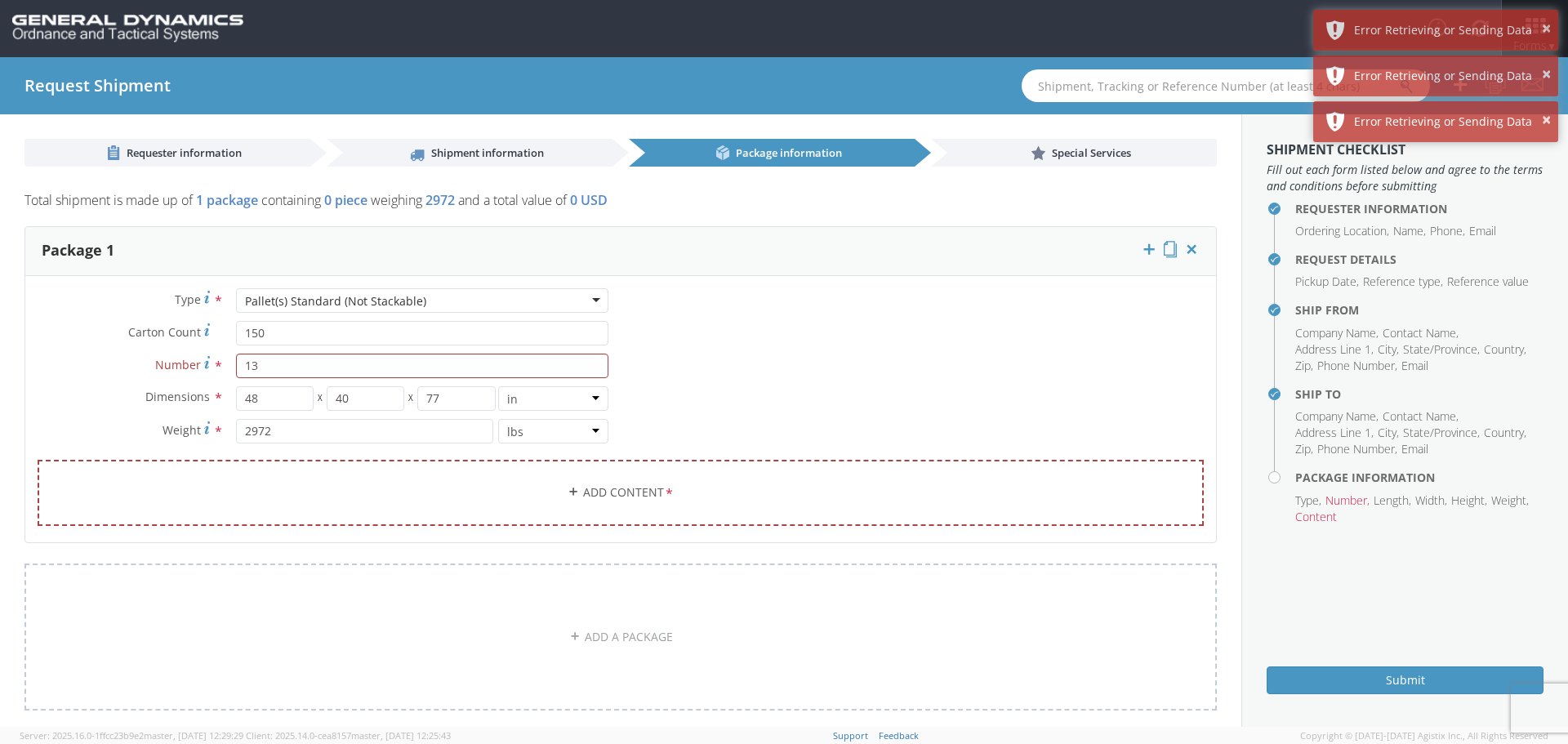
click at [417, 298] on div "Pallet(s) Standard (Not Stackable)" at bounding box center [336, 301] width 181 height 16
click at [66, 354] on label "Number *" at bounding box center [124, 364] width 199 height 22
click at [236, 354] on input "13" at bounding box center [422, 365] width 373 height 25
click at [256, 373] on input "13" at bounding box center [422, 365] width 373 height 25
type input "1"
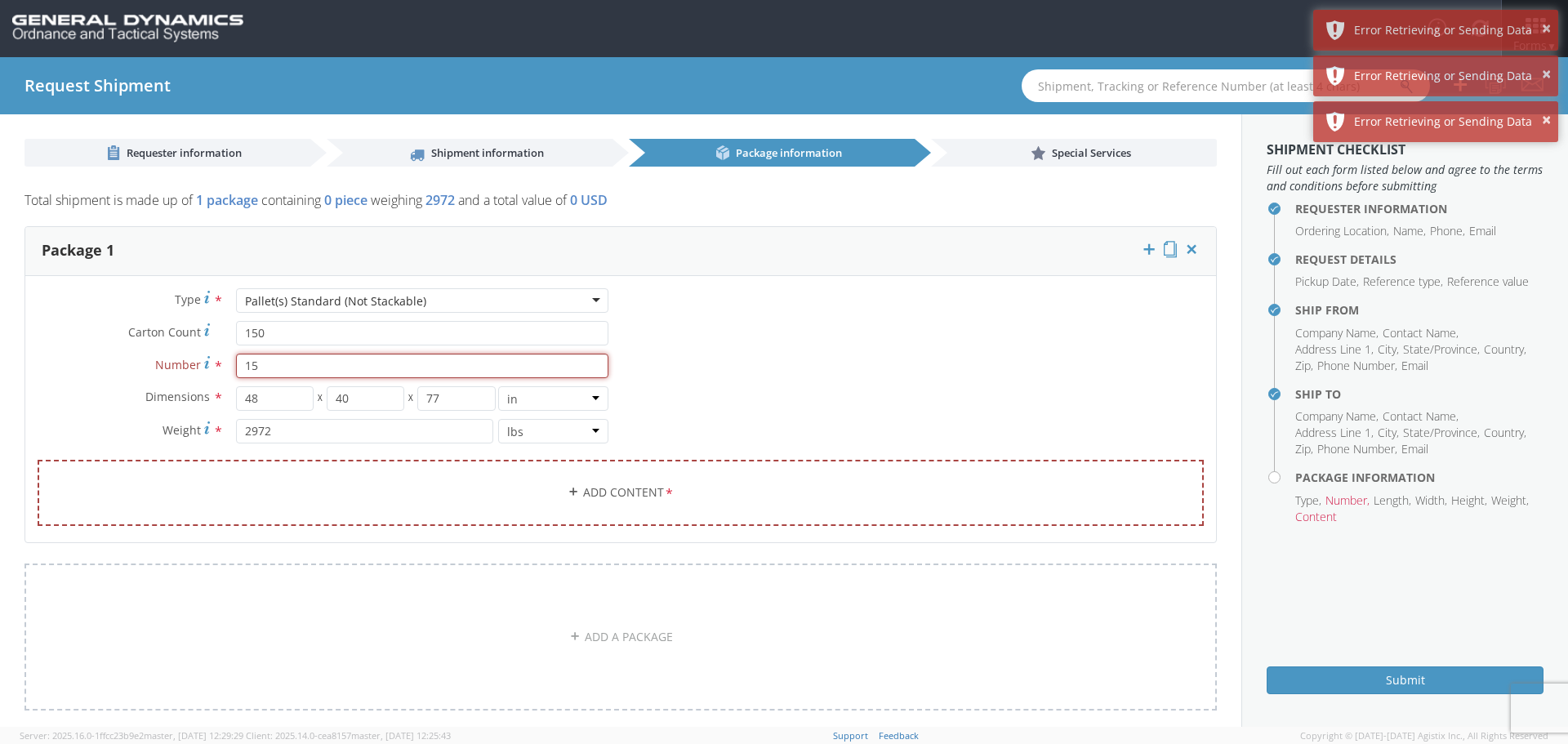
type input "15"
drag, startPoint x: 261, startPoint y: 332, endPoint x: 235, endPoint y: 336, distance: 26.3
click at [236, 336] on input "150" at bounding box center [422, 333] width 373 height 25
drag, startPoint x: 256, startPoint y: 369, endPoint x: 239, endPoint y: 369, distance: 17.0
click at [239, 369] on input "15" at bounding box center [422, 365] width 373 height 25
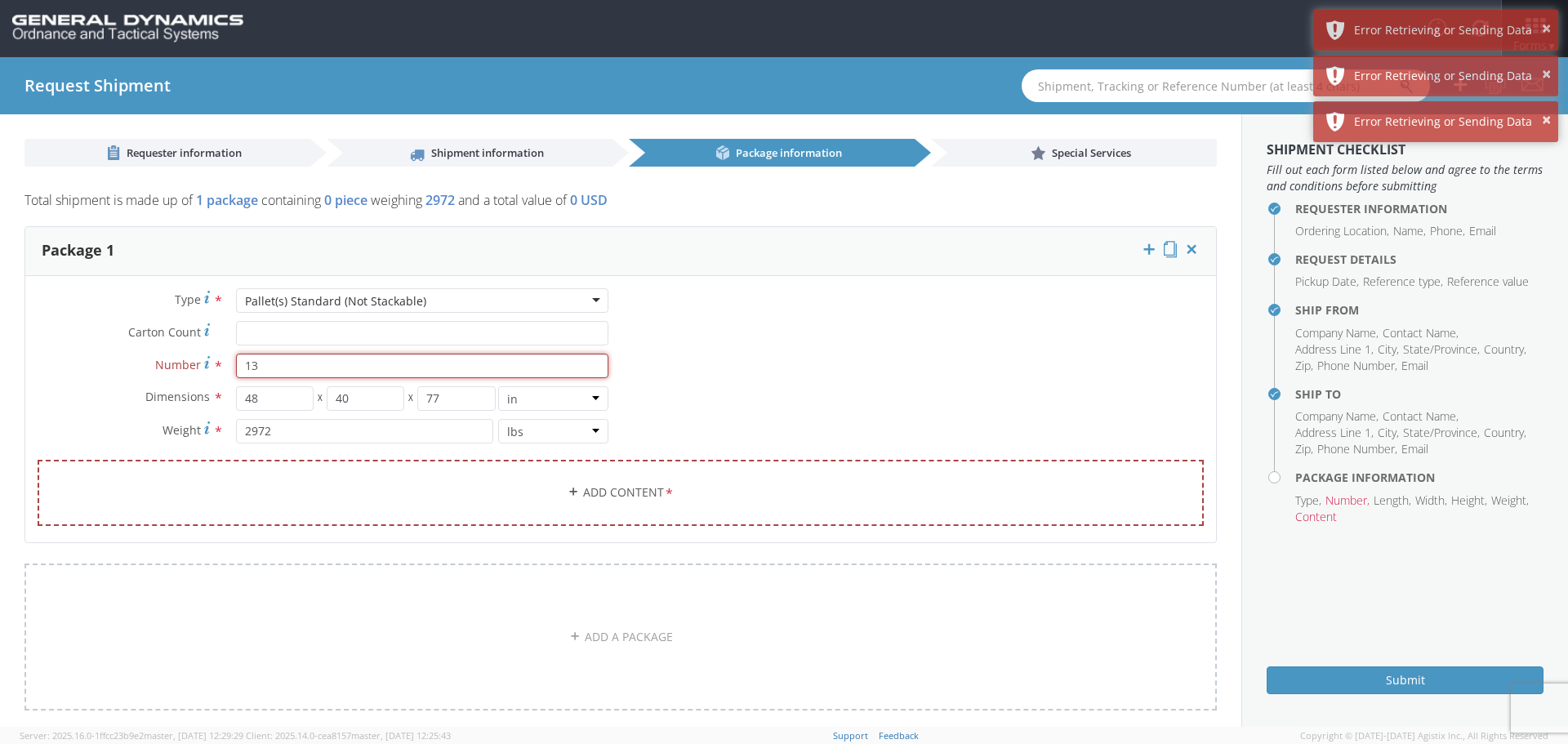
type input "13"
click at [323, 426] on input "2972" at bounding box center [364, 431] width 257 height 25
click at [615, 490] on link "Add Content *" at bounding box center [620, 493] width 1166 height 66
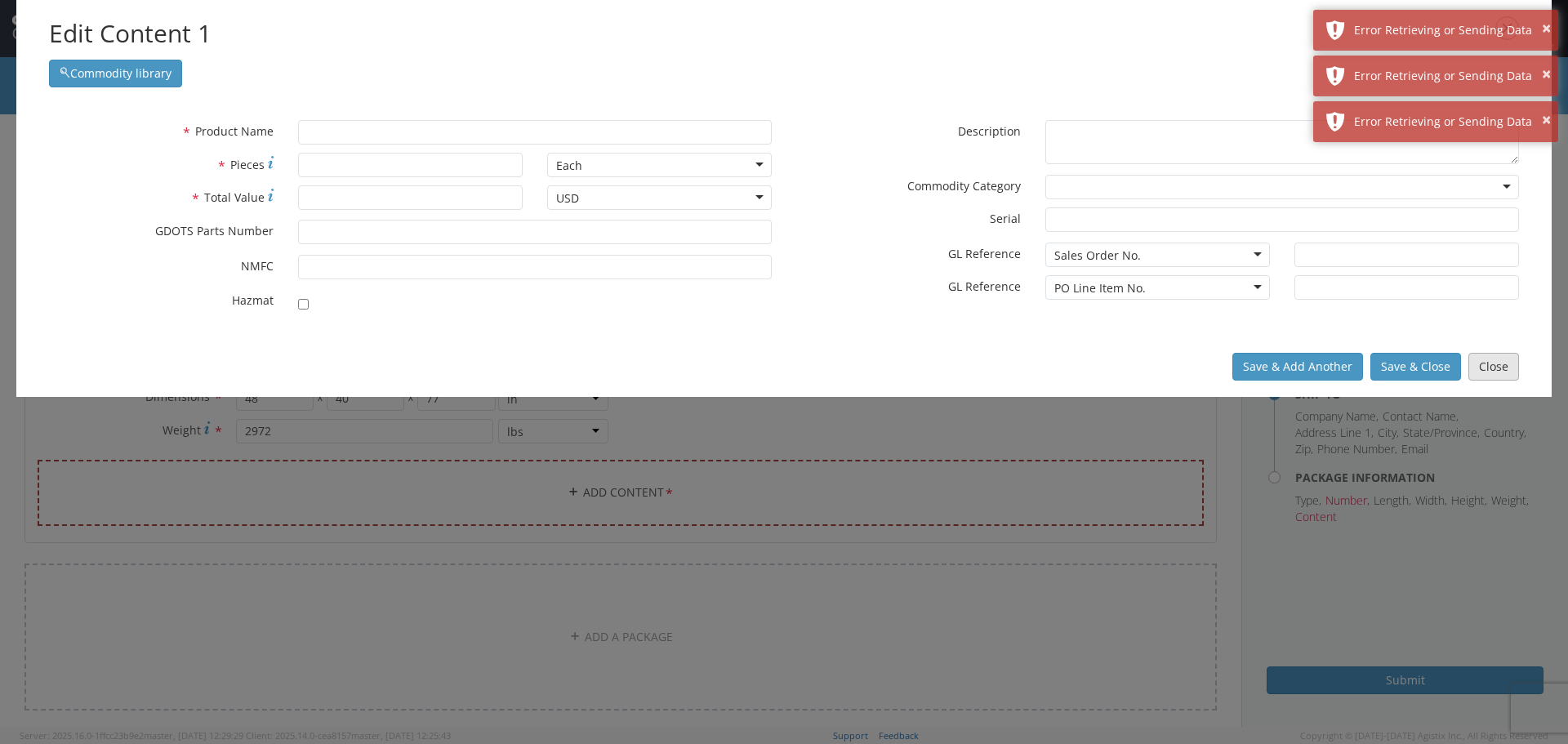
click at [1500, 361] on button "Close" at bounding box center [1494, 366] width 51 height 28
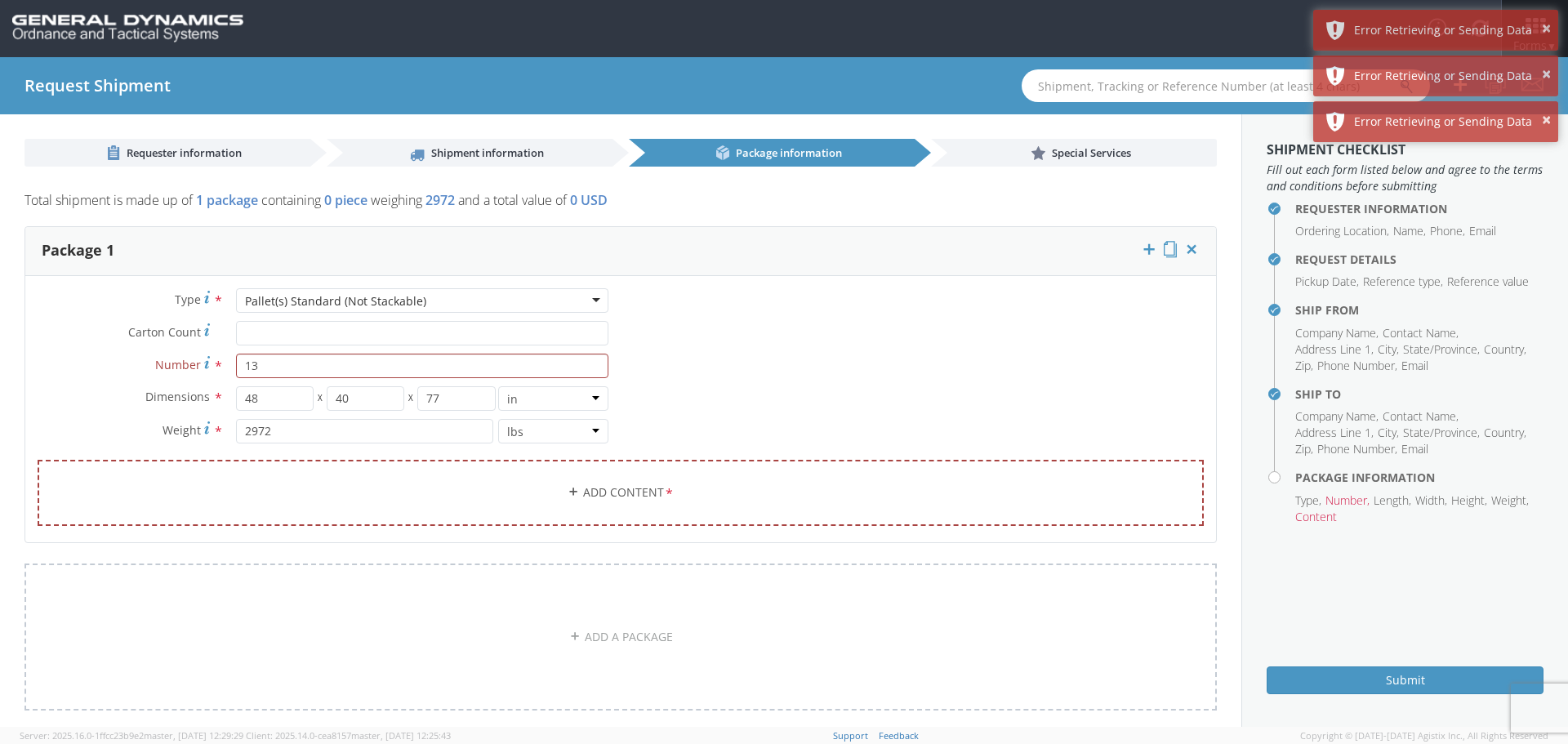
scroll to position [444, 0]
click at [588, 299] on div "Pallet(s) Standard (Not Stackable)" at bounding box center [422, 300] width 373 height 25
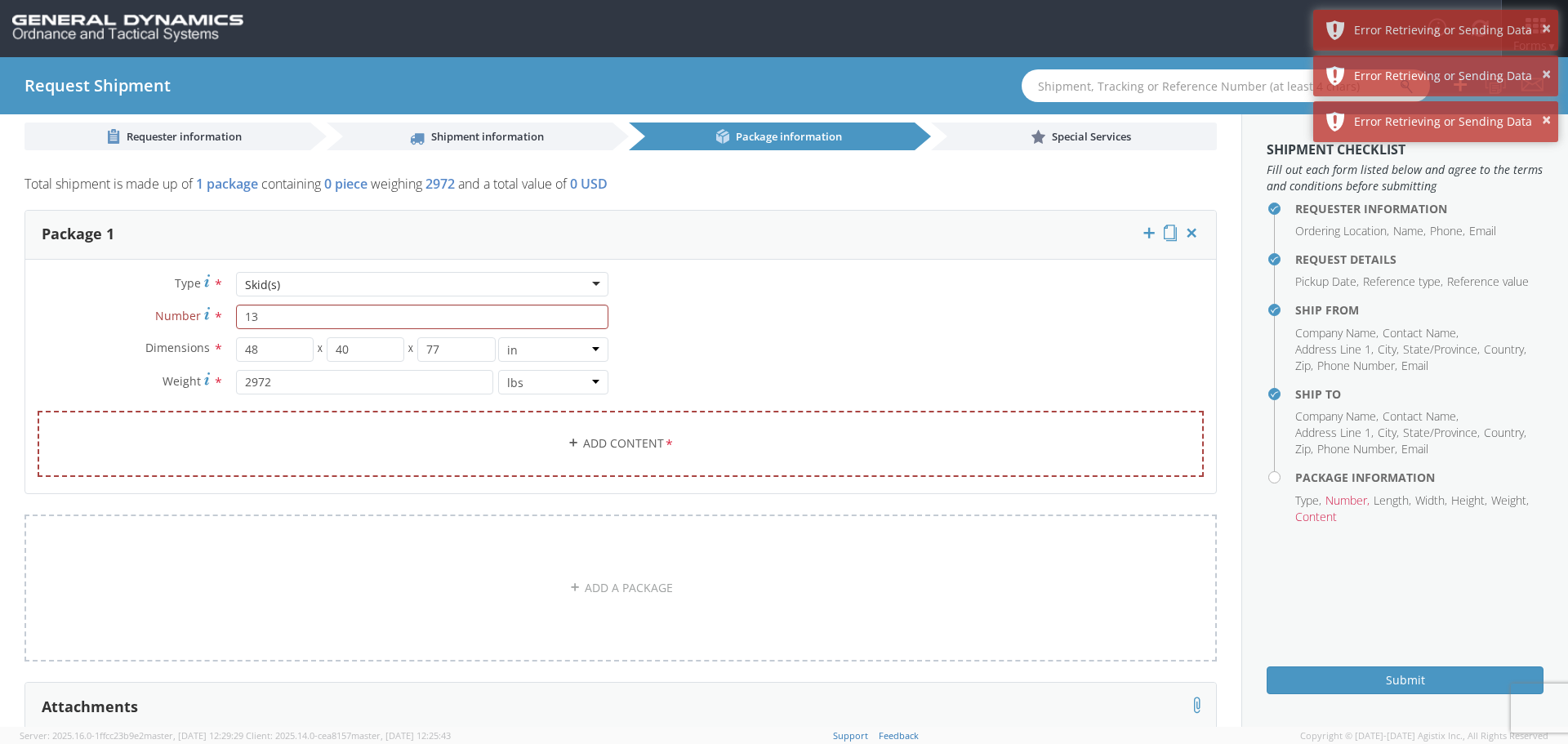
scroll to position [0, 0]
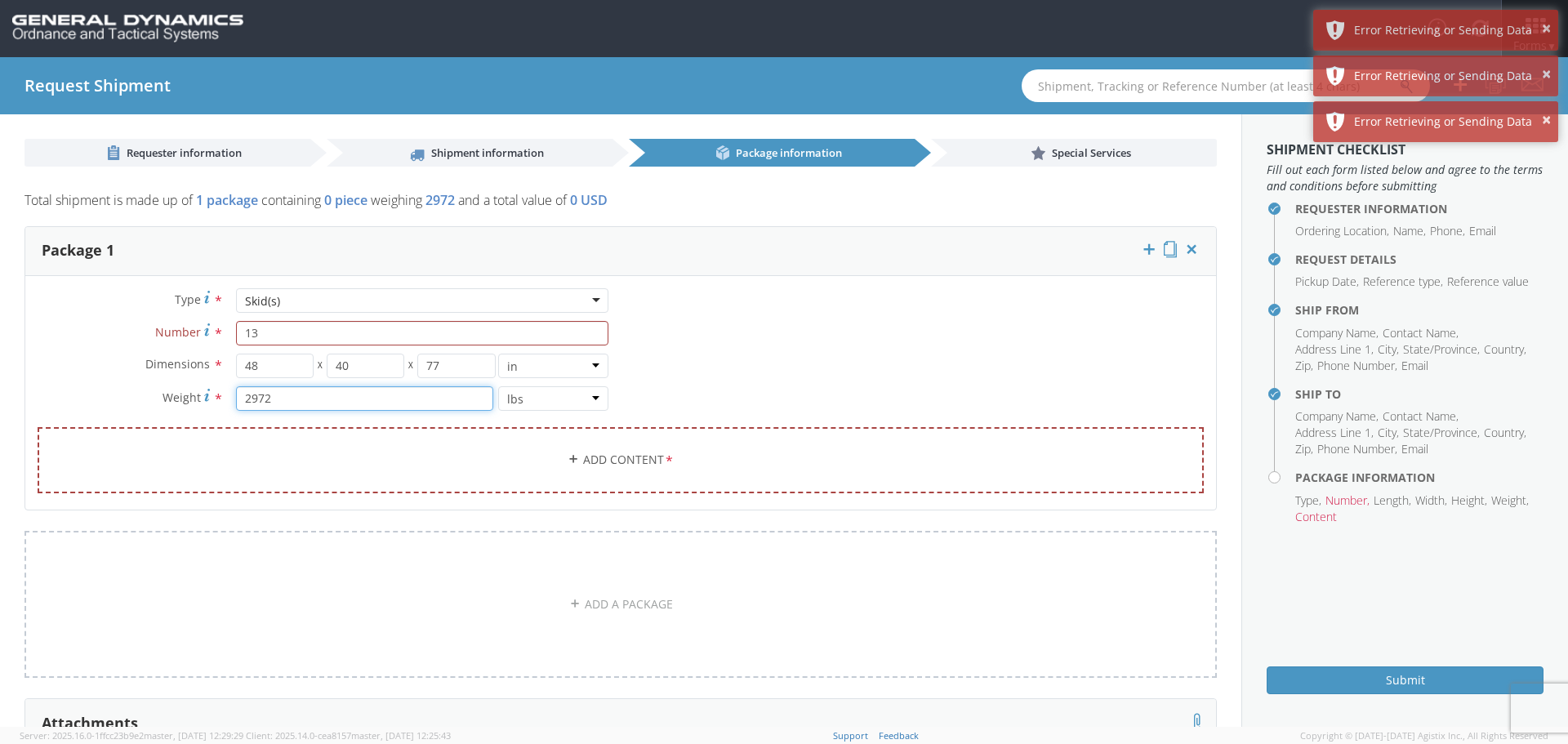
drag, startPoint x: 274, startPoint y: 397, endPoint x: 229, endPoint y: 407, distance: 46.1
click at [229, 407] on div "2972 lbs kgs" at bounding box center [423, 398] width 397 height 25
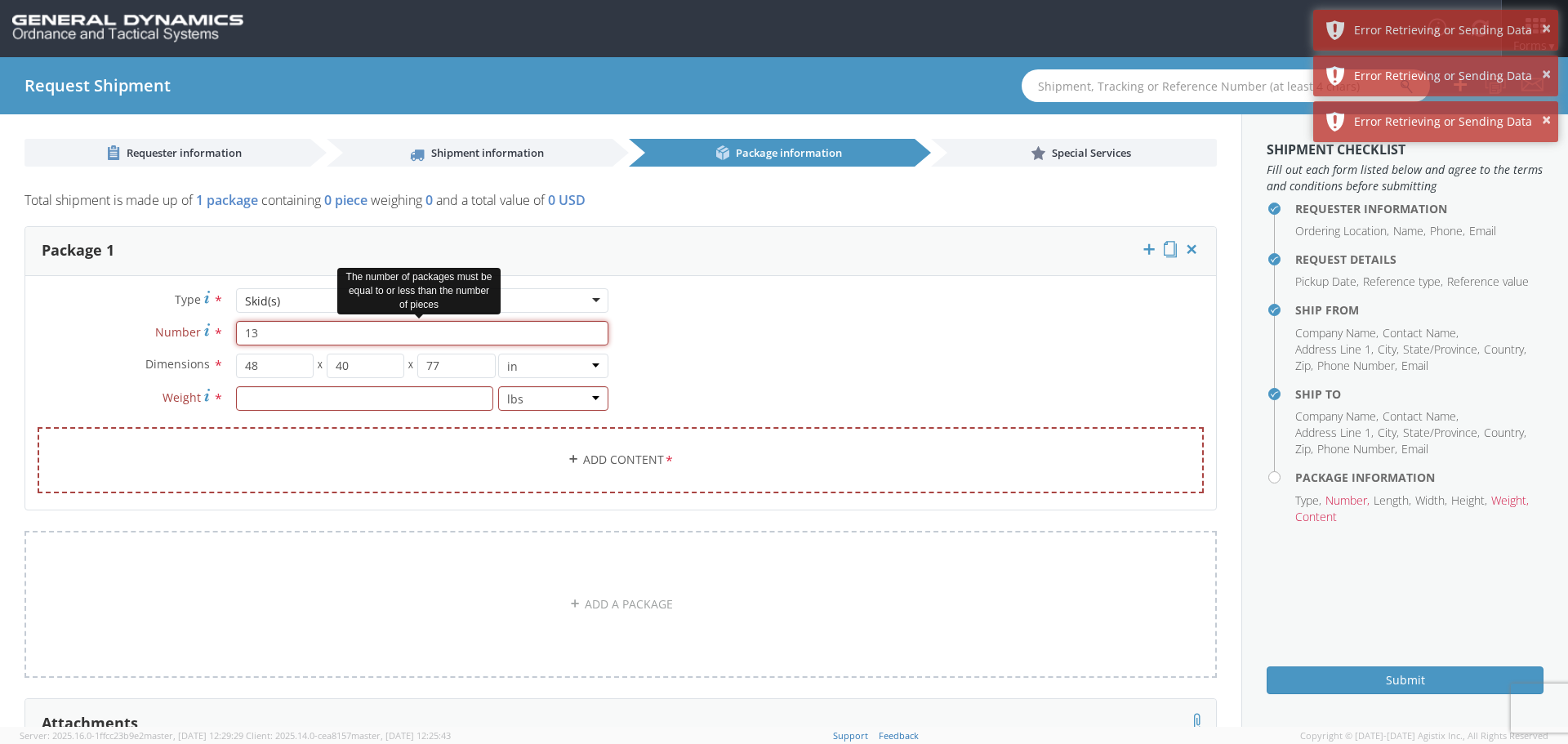
click at [288, 326] on input "13" at bounding box center [422, 333] width 373 height 25
drag, startPoint x: 265, startPoint y: 337, endPoint x: 234, endPoint y: 340, distance: 31.1
click at [236, 340] on input "13" at bounding box center [422, 333] width 373 height 25
click at [588, 298] on div "Skid(s)" at bounding box center [422, 300] width 373 height 25
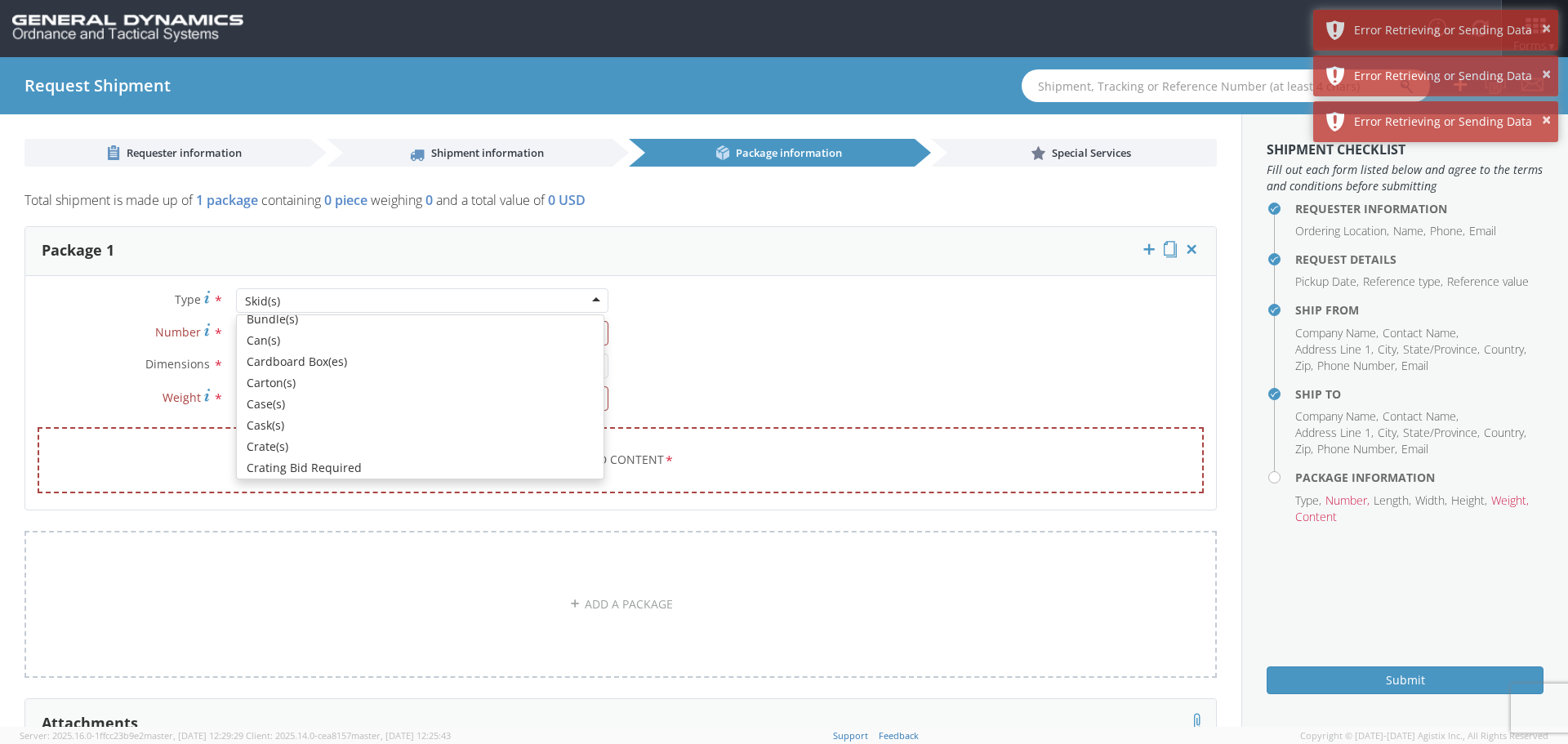
scroll to position [163, 0]
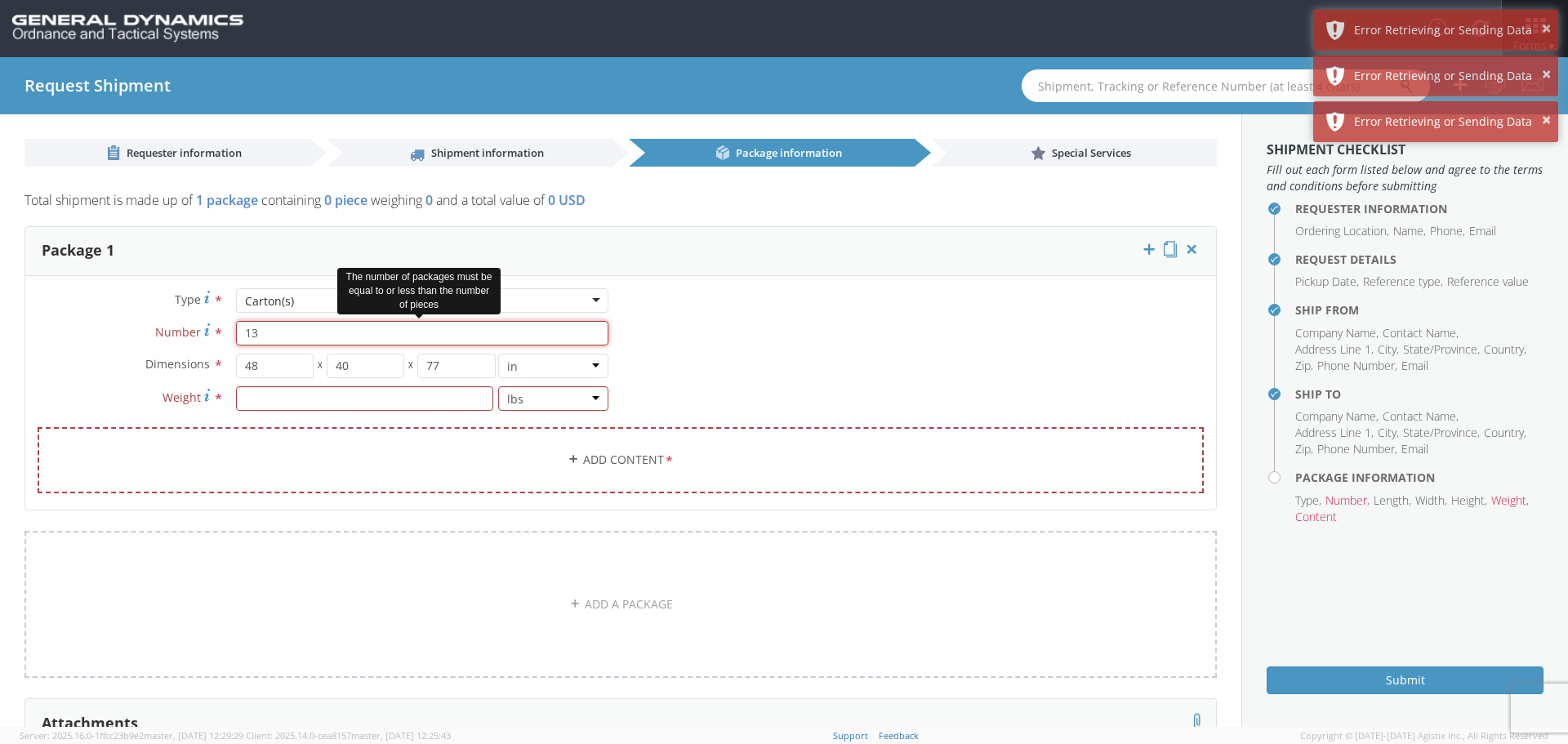
click at [272, 337] on input "13" at bounding box center [422, 333] width 373 height 25
drag, startPoint x: 270, startPoint y: 336, endPoint x: 232, endPoint y: 336, distance: 38.0
click at [232, 336] on div "13" at bounding box center [423, 333] width 397 height 25
type input "200"
drag, startPoint x: 441, startPoint y: 367, endPoint x: 421, endPoint y: 366, distance: 20.0
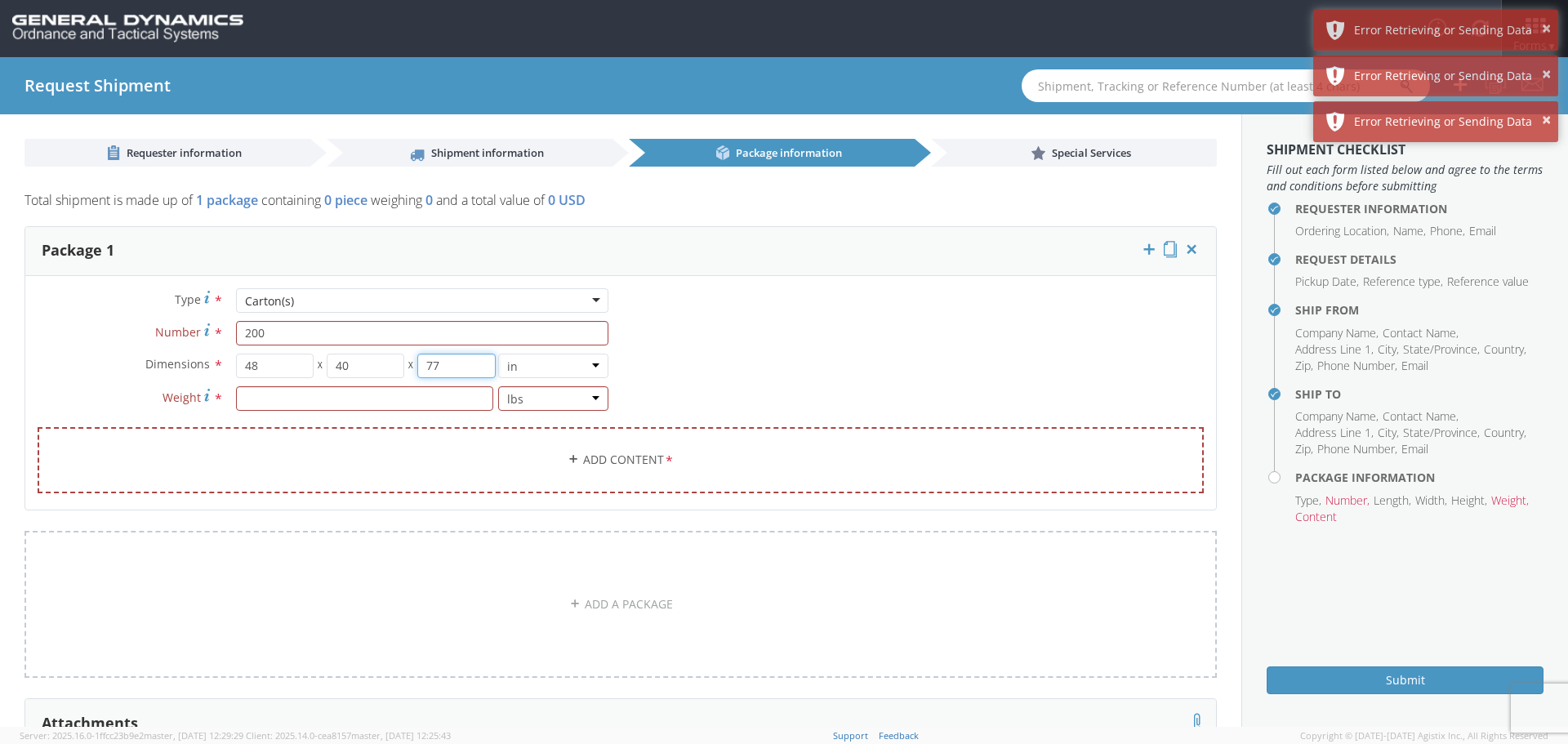
click at [421, 366] on input "77" at bounding box center [456, 365] width 78 height 25
drag, startPoint x: 345, startPoint y: 365, endPoint x: 311, endPoint y: 369, distance: 34.2
click at [318, 369] on div "48 X 40 X" at bounding box center [365, 365] width 259 height 25
drag, startPoint x: 263, startPoint y: 370, endPoint x: 242, endPoint y: 369, distance: 21.0
click at [242, 369] on input "48" at bounding box center [275, 365] width 78 height 25
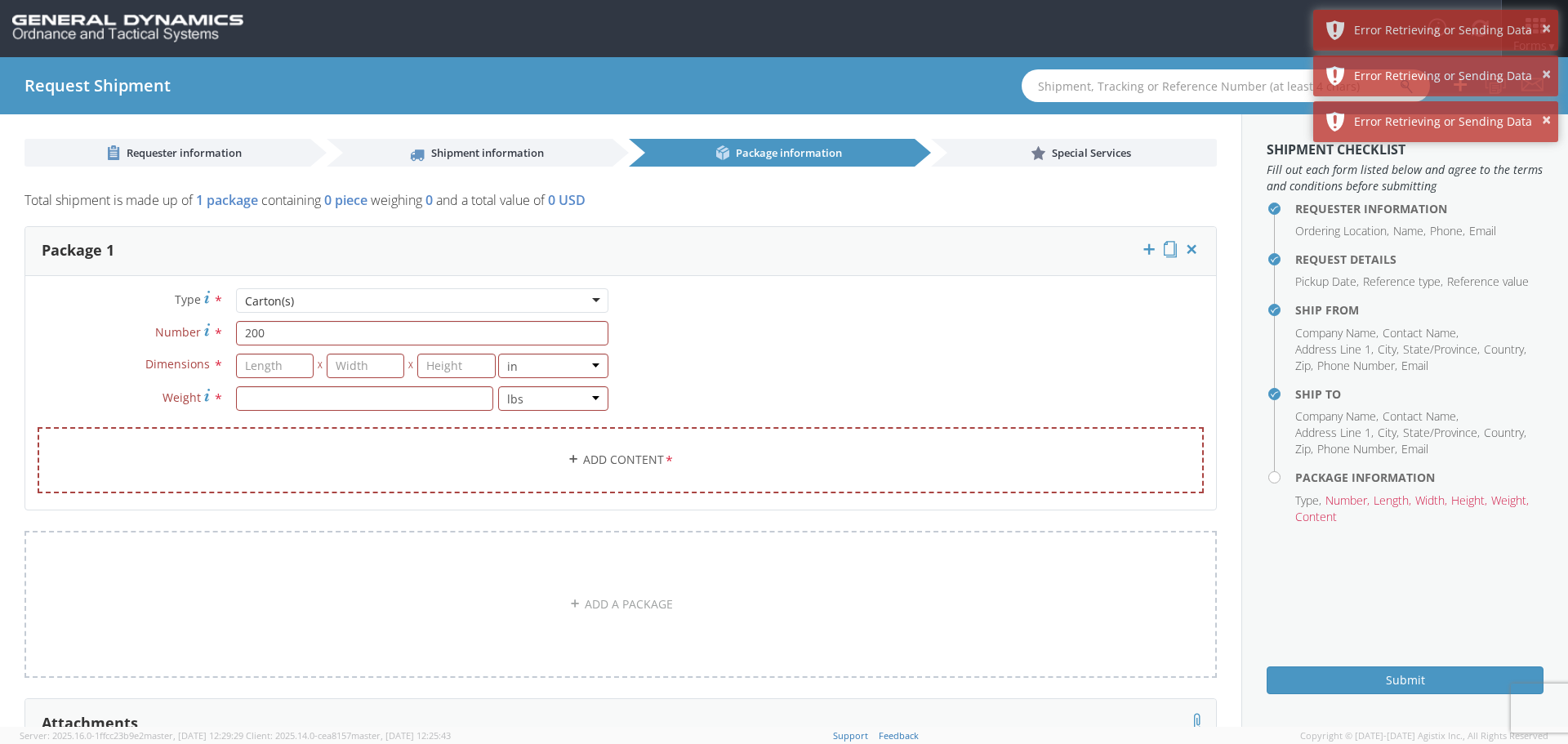
click at [645, 367] on div "Type * Carton(s) Carton(s) Bale(s) Basket(s) Bolt(s) Bottle(s) Buckets Bulk Bun…" at bounding box center [620, 401] width 1191 height 226
click at [1183, 246] on icon at bounding box center [1191, 249] width 16 height 16
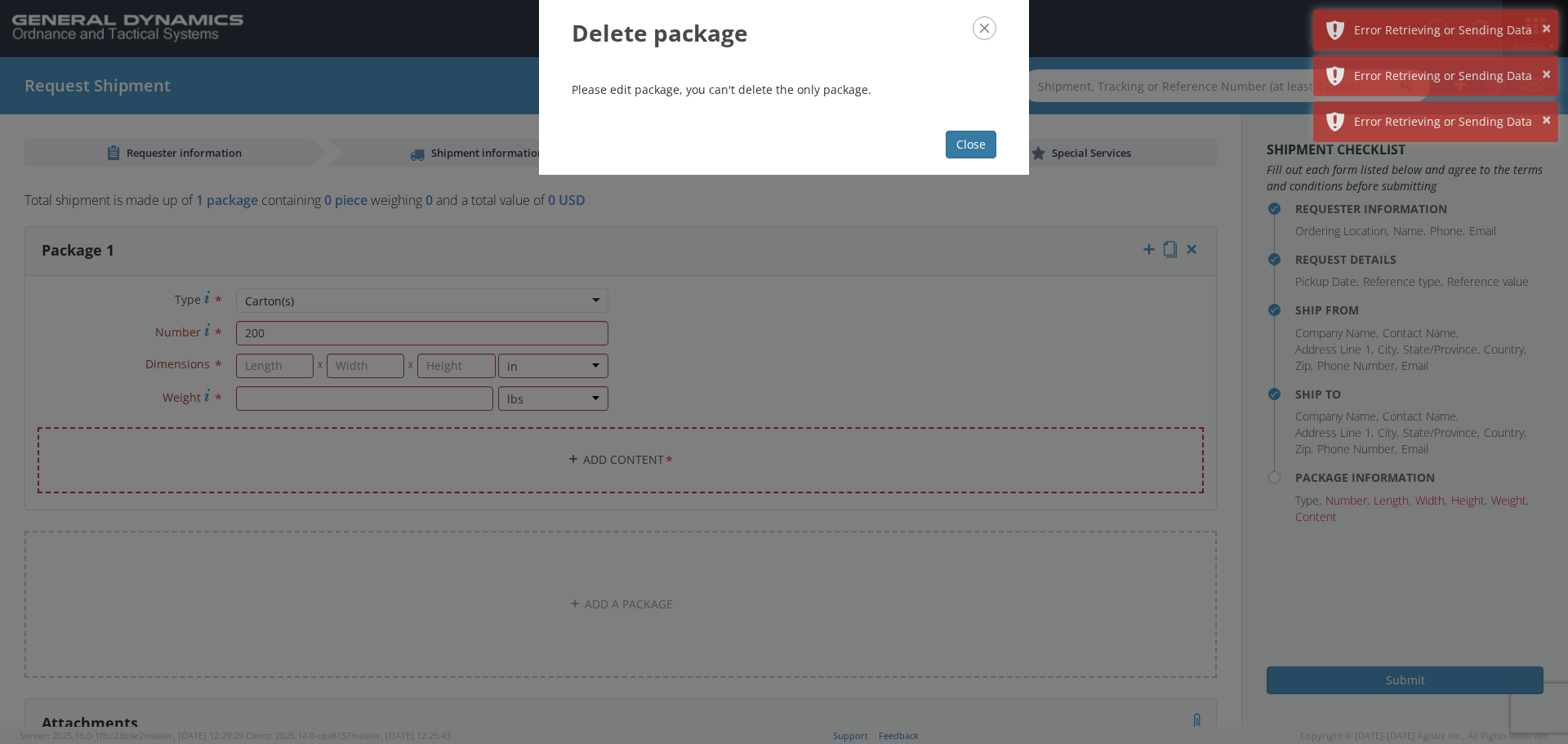
click at [970, 135] on button "Close" at bounding box center [971, 145] width 51 height 28
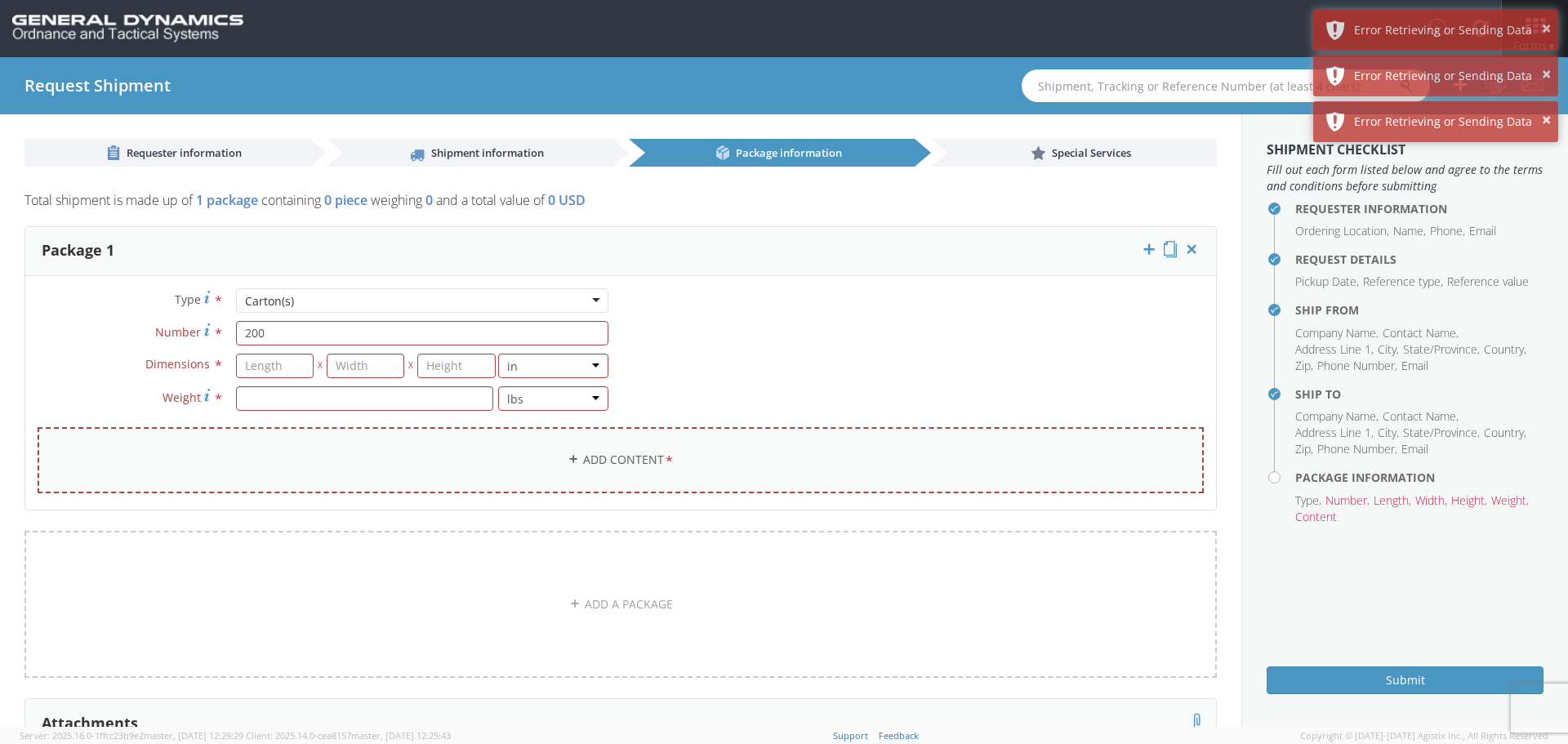
click at [567, 458] on icon at bounding box center [573, 459] width 12 height 12
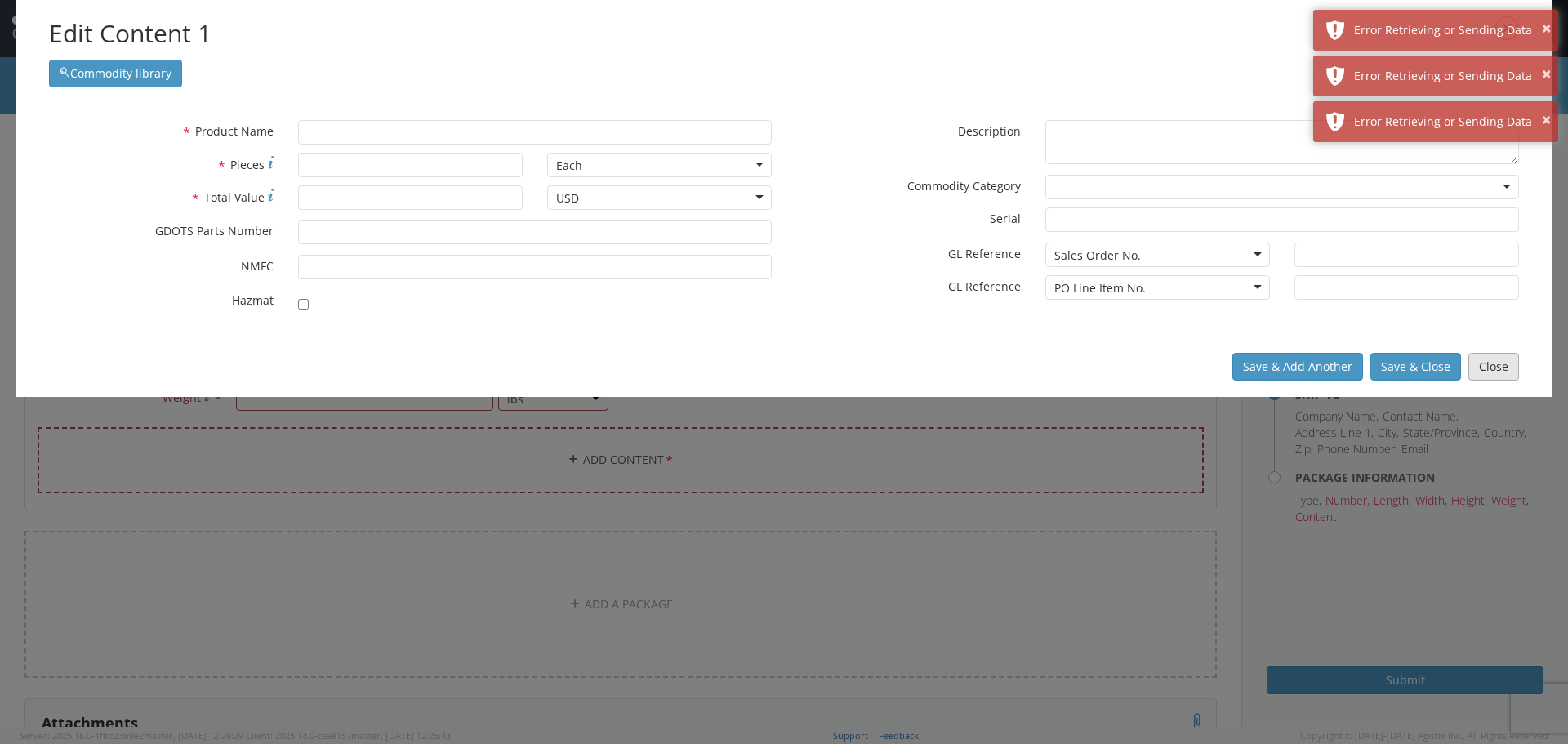
click at [1494, 359] on button "Close" at bounding box center [1494, 366] width 51 height 28
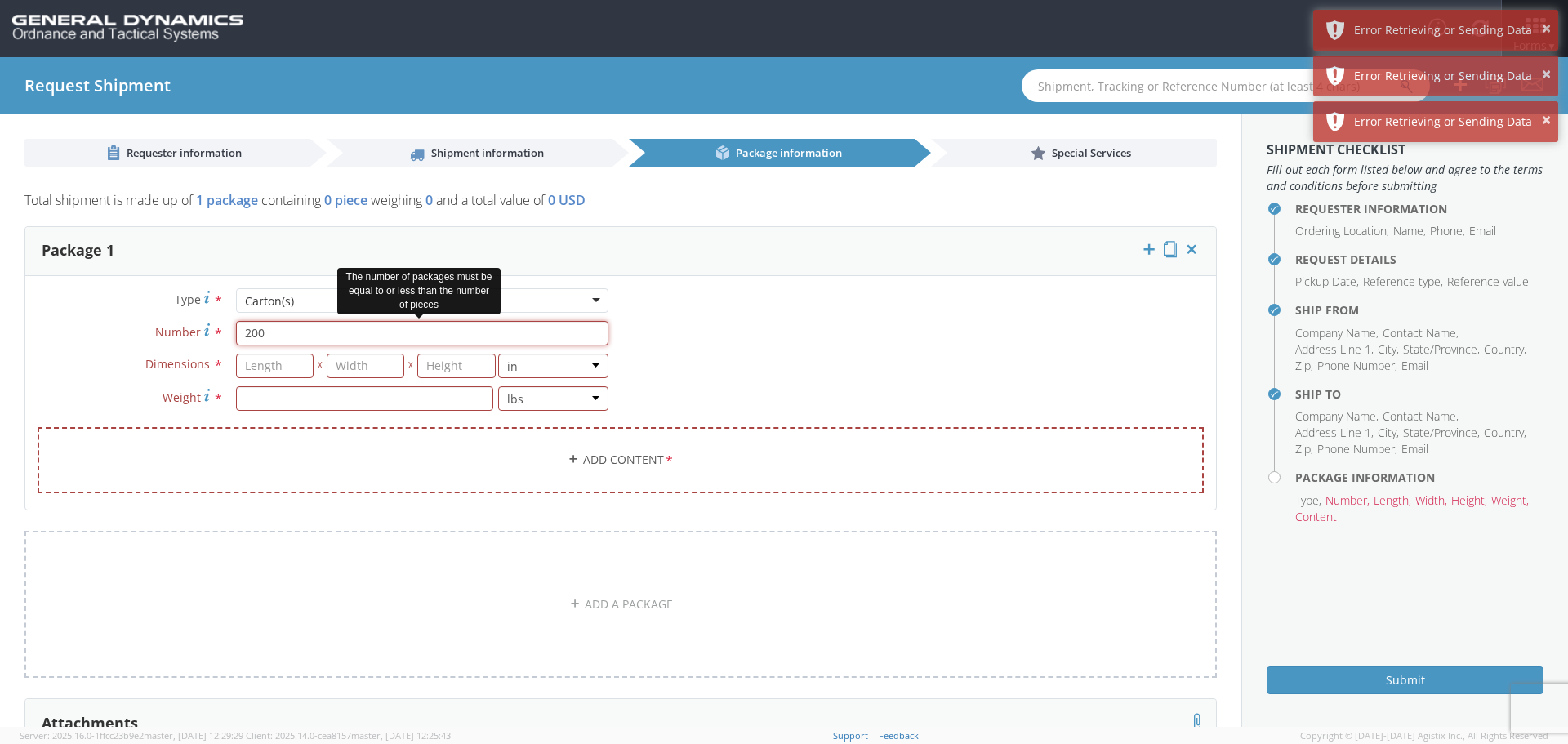
drag, startPoint x: 272, startPoint y: 332, endPoint x: 237, endPoint y: 335, distance: 35.1
click at [237, 335] on input "200" at bounding box center [422, 333] width 373 height 25
click at [292, 350] on div "Type * Carton(s) Carton(s) Bale(s) Basket(s) Bolt(s) Bottle(s) Buckets Bulk Bun…" at bounding box center [323, 358] width 595 height 139
click at [264, 364] on input "number" at bounding box center [275, 365] width 78 height 25
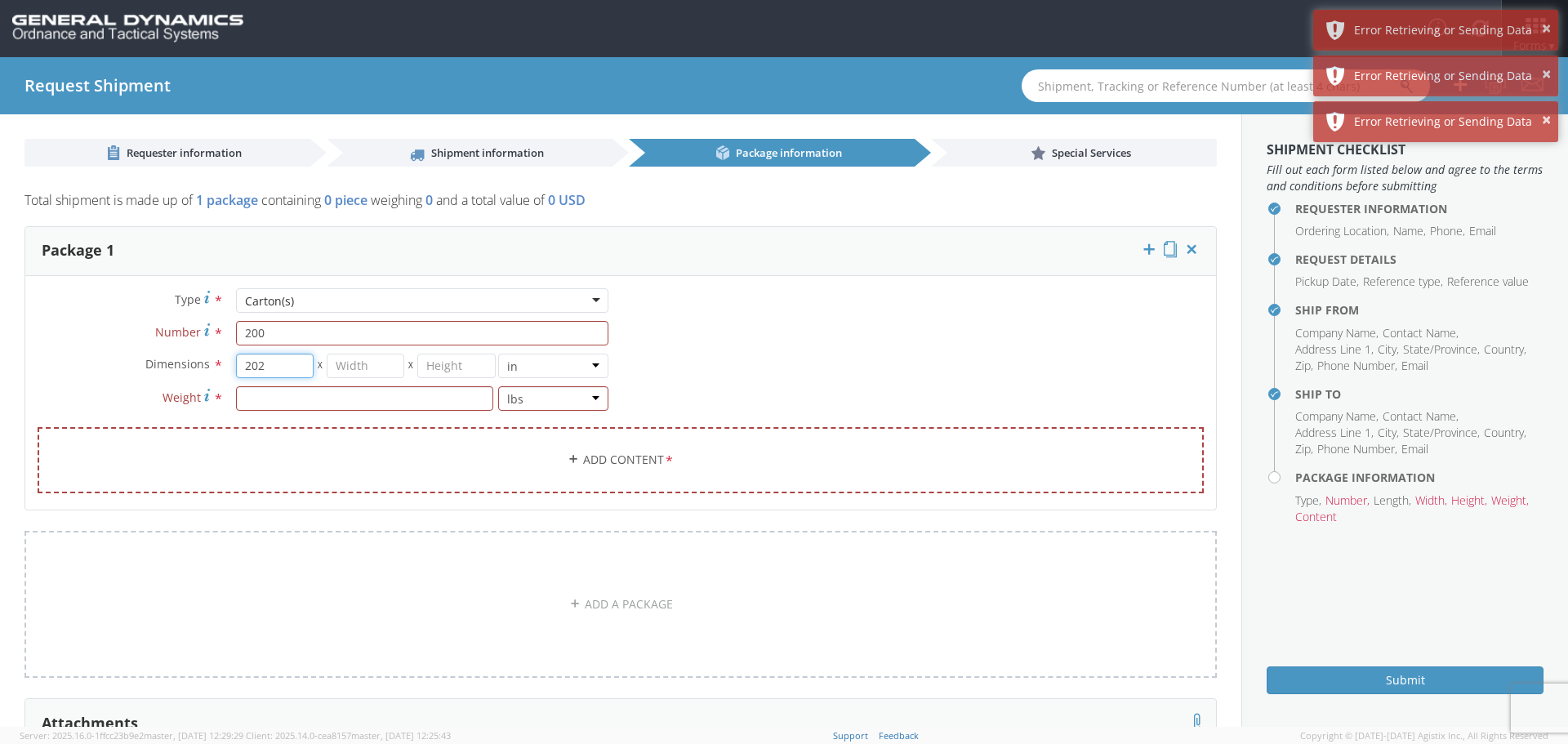
type input "20"
click at [357, 369] on input "number" at bounding box center [365, 365] width 78 height 25
type input "20"
click at [457, 367] on input "number" at bounding box center [456, 365] width 78 height 25
type input "20"
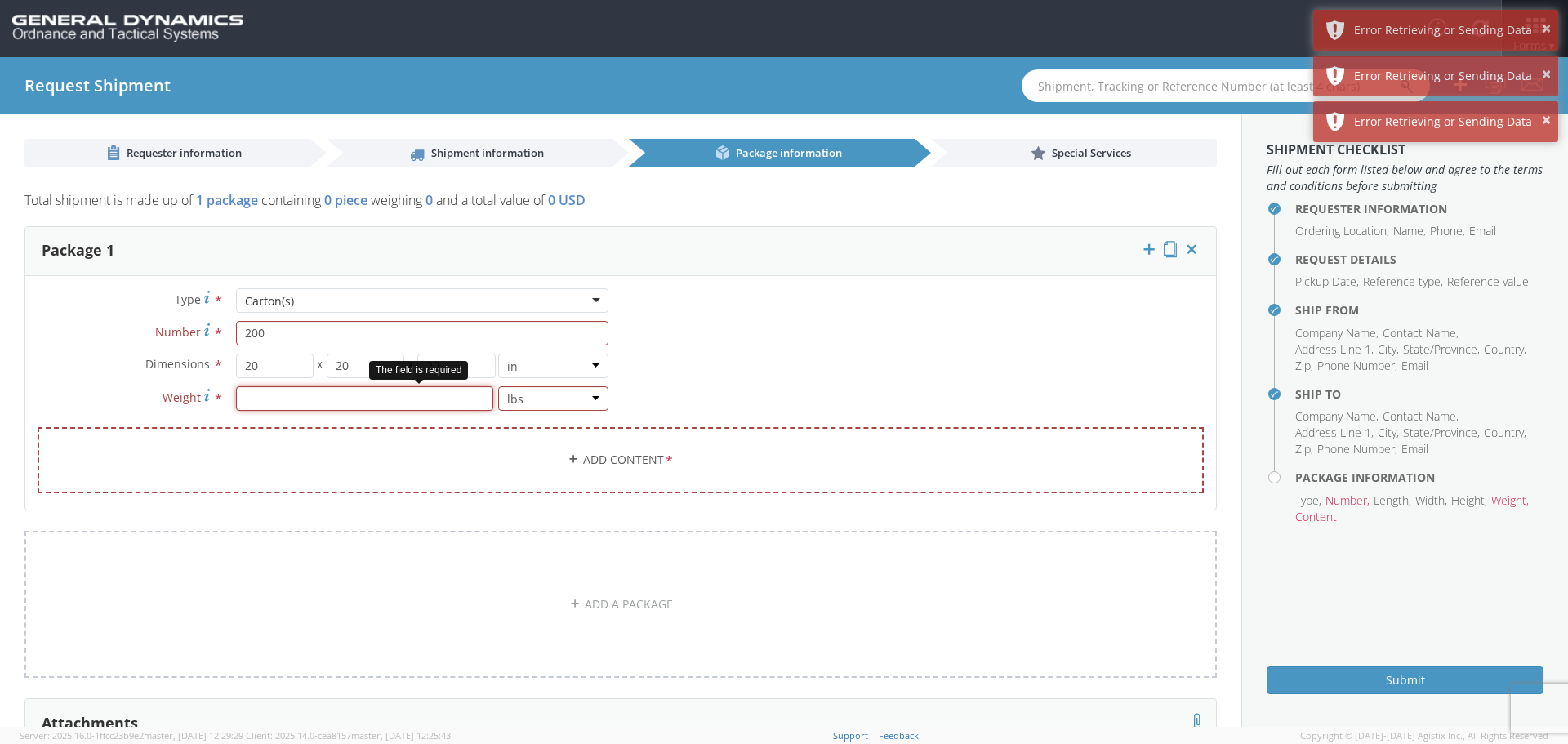
click at [259, 397] on input "number" at bounding box center [364, 398] width 257 height 25
type input "20"
click at [125, 432] on link "Add Content *" at bounding box center [620, 460] width 1166 height 66
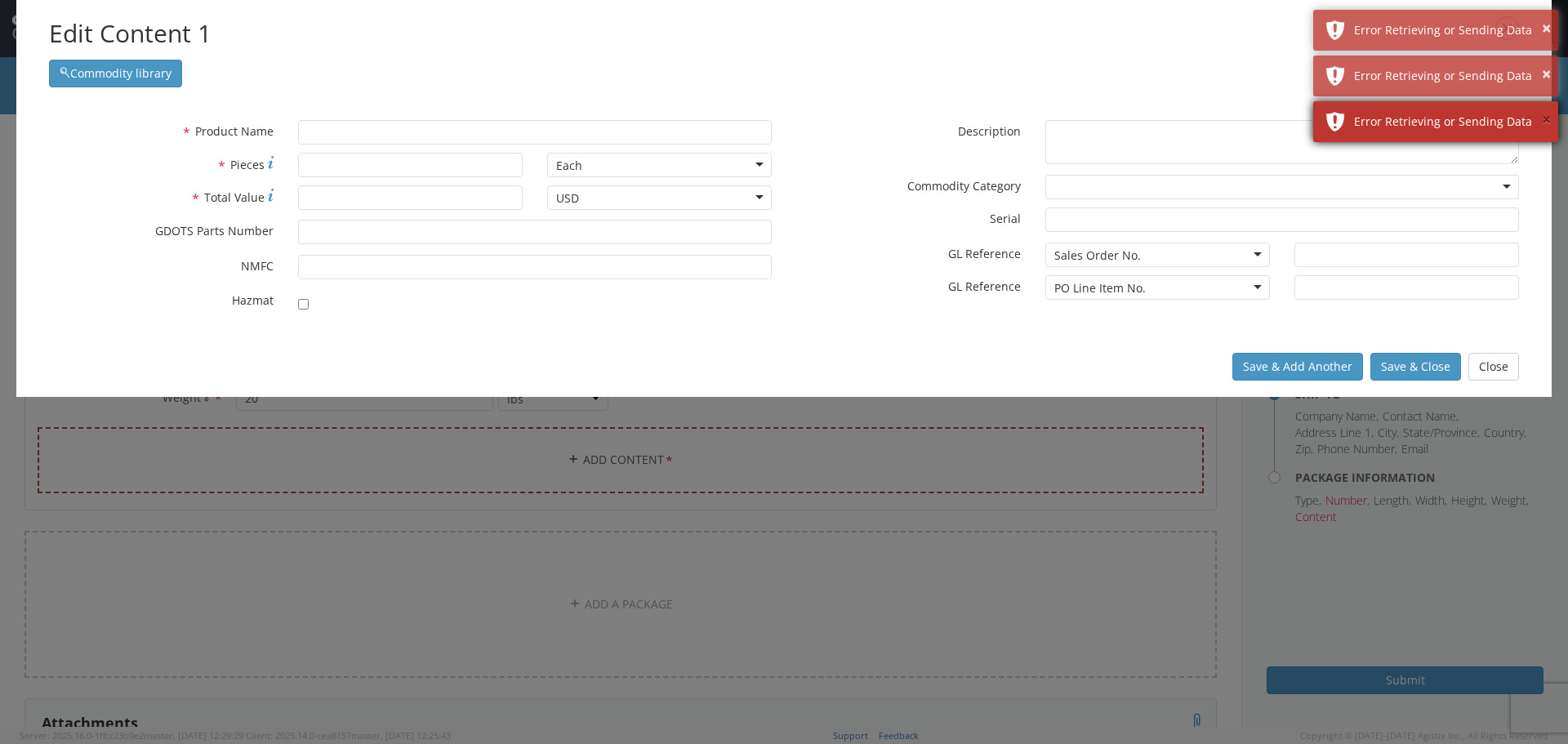
click at [1549, 118] on button "×" at bounding box center [1546, 120] width 9 height 24
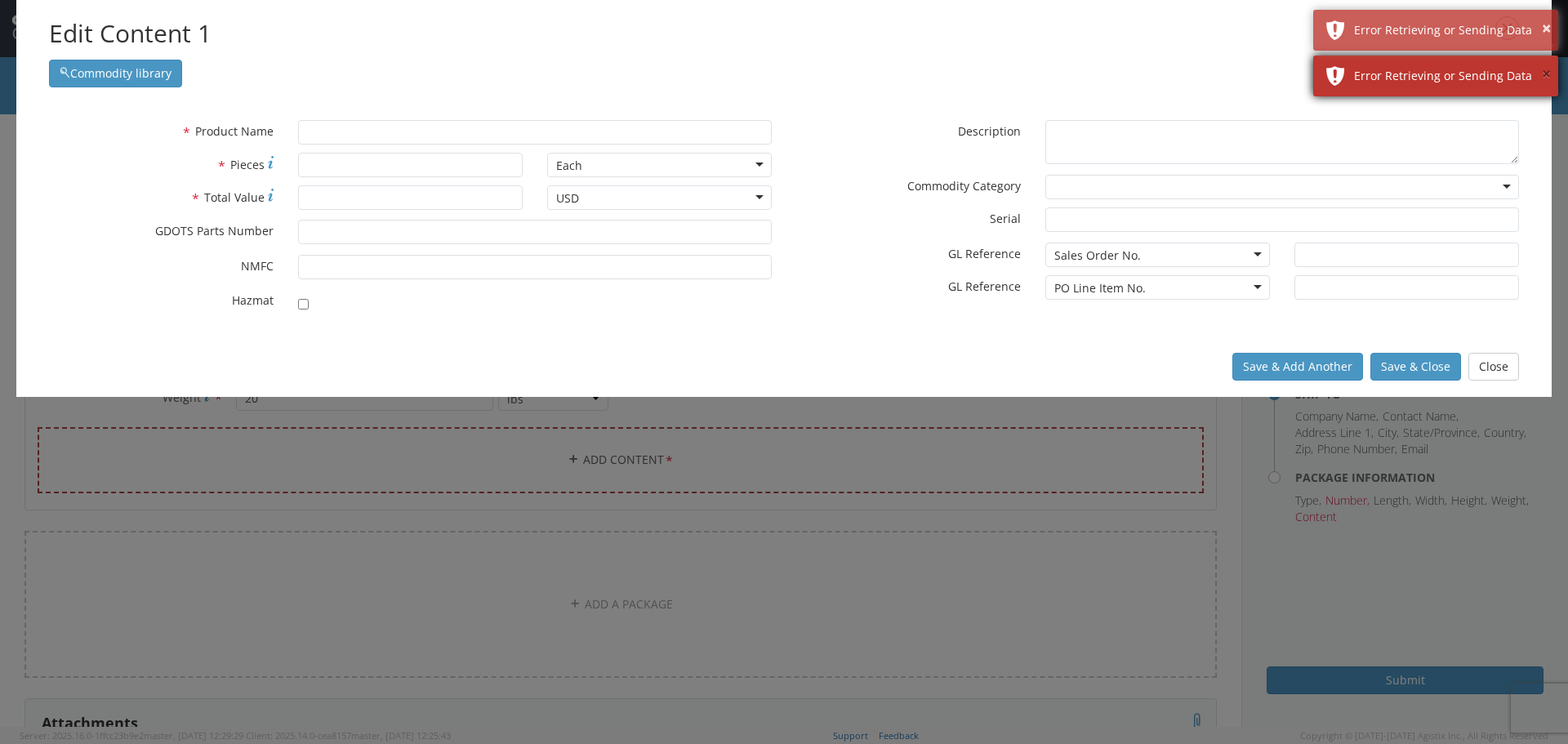
click at [1546, 71] on button "×" at bounding box center [1546, 74] width 9 height 24
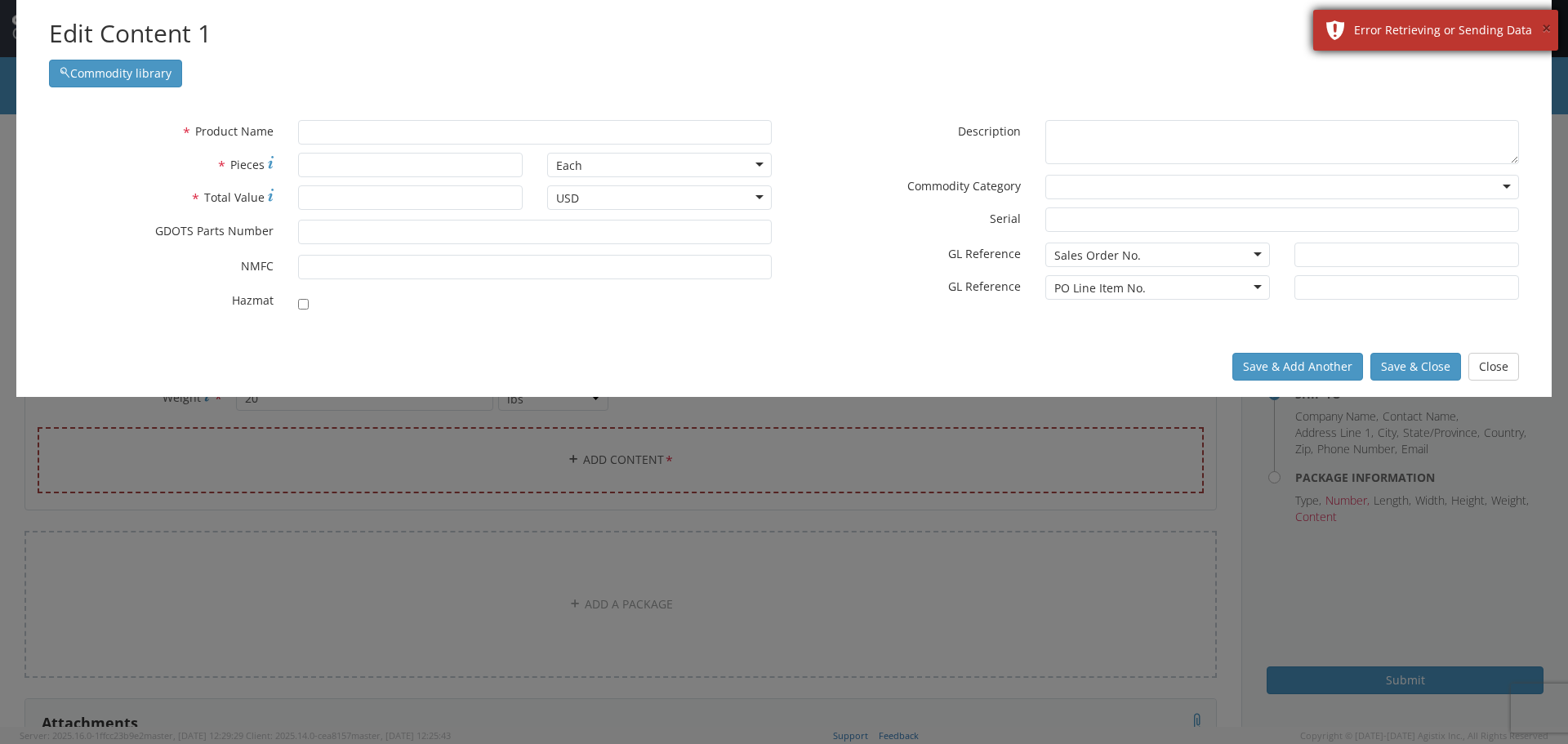
click at [1543, 20] on button "×" at bounding box center [1546, 29] width 9 height 24
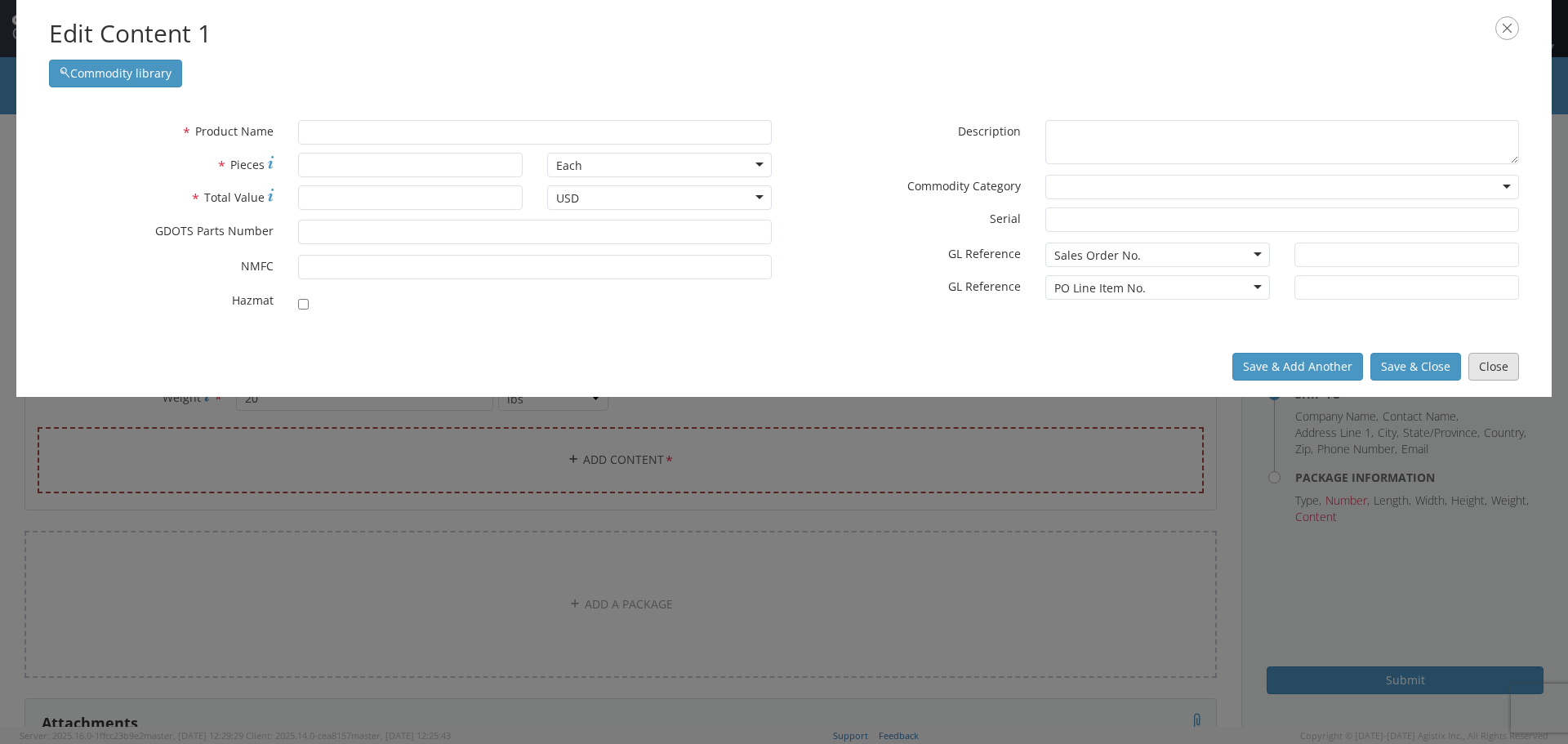
click at [1494, 364] on button "Close" at bounding box center [1494, 366] width 51 height 28
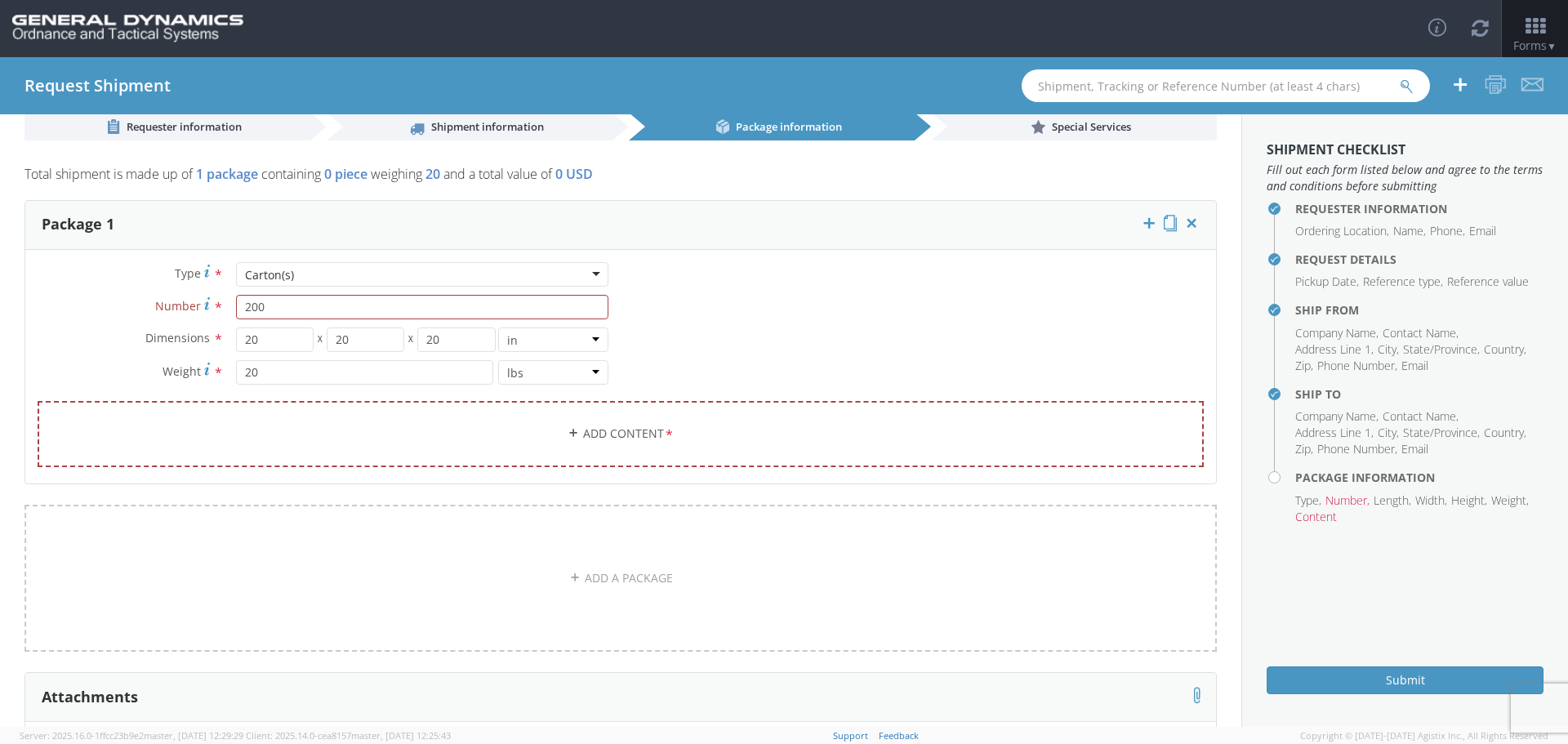
scroll to position [0, 0]
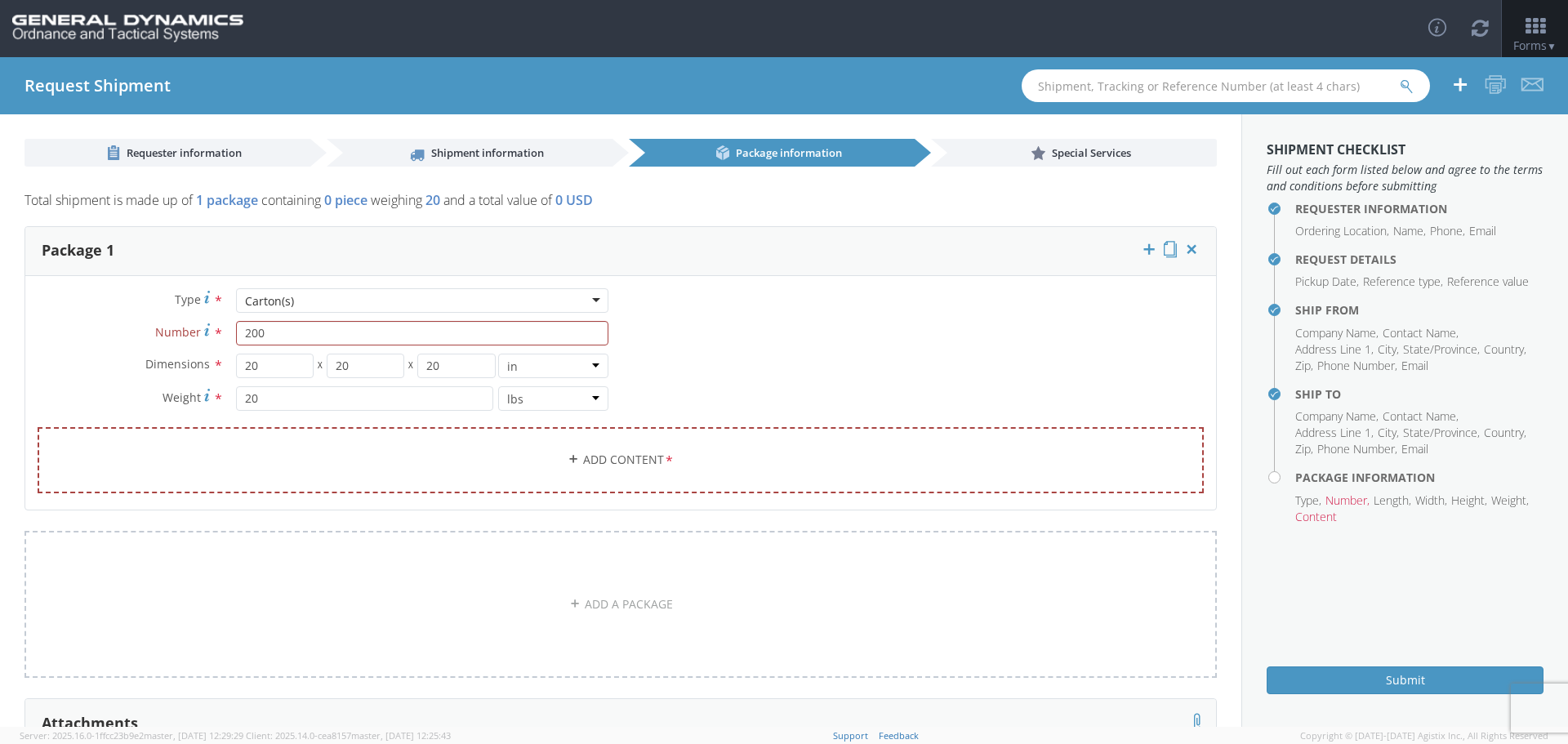
click at [587, 298] on div "Carton(s)" at bounding box center [422, 300] width 373 height 25
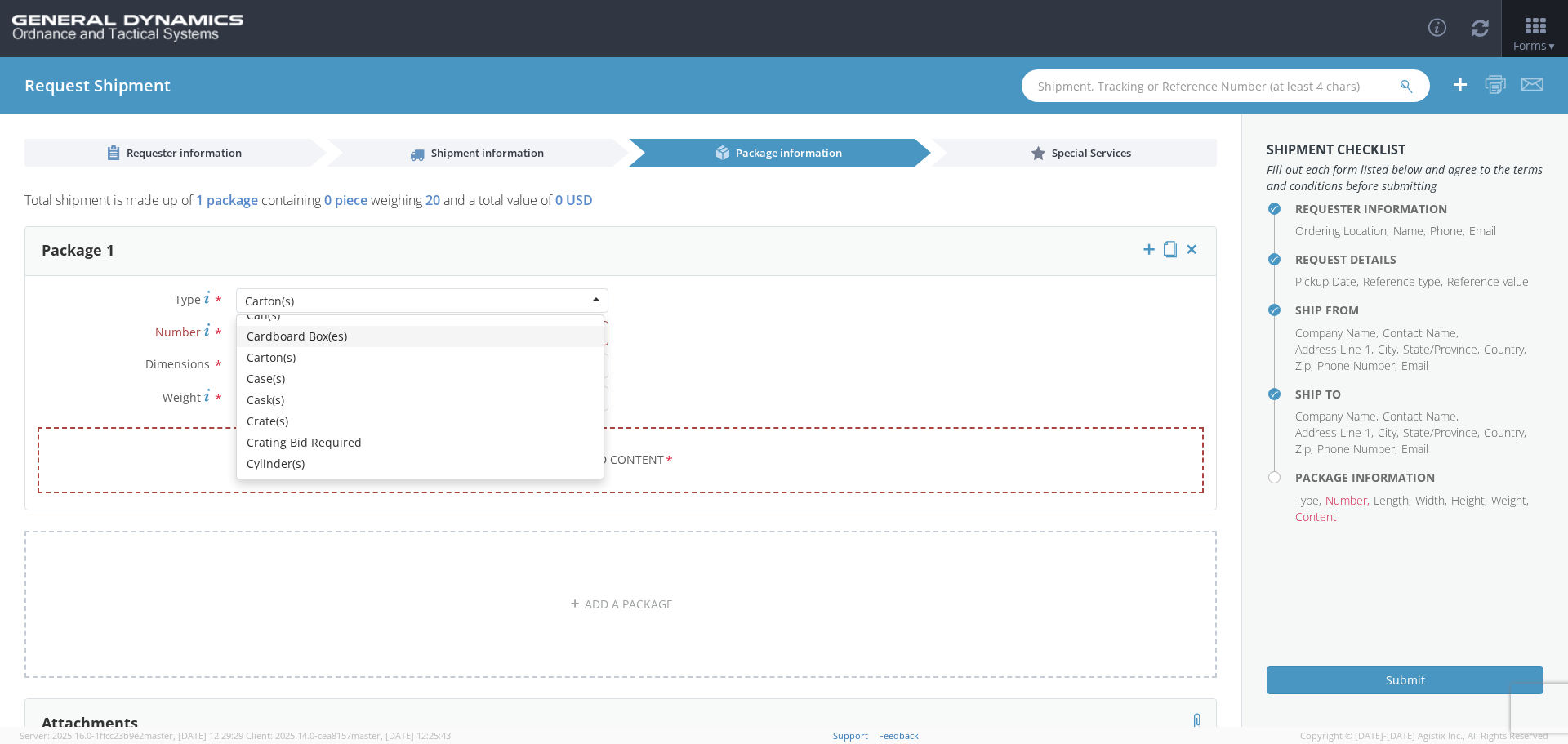
click at [85, 347] on div "Type * Carton(s) Carton(s) Bale(s) Basket(s) Bolt(s) Bottle(s) Buckets Bulk Bun…" at bounding box center [323, 358] width 595 height 139
click at [590, 298] on div "Carton(s)" at bounding box center [422, 300] width 373 height 25
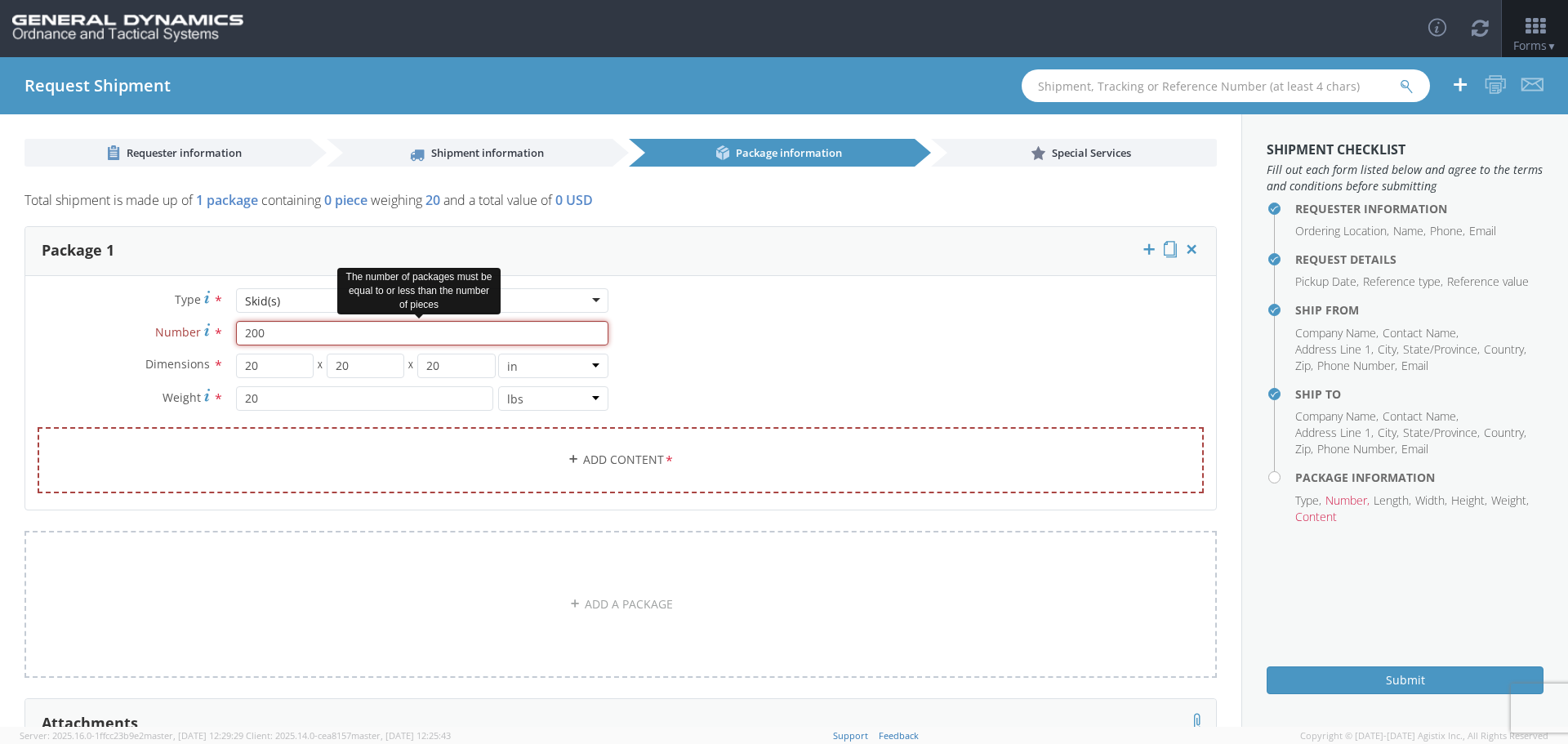
drag, startPoint x: 266, startPoint y: 338, endPoint x: 232, endPoint y: 339, distance: 34.0
click at [232, 339] on div "200" at bounding box center [423, 333] width 397 height 25
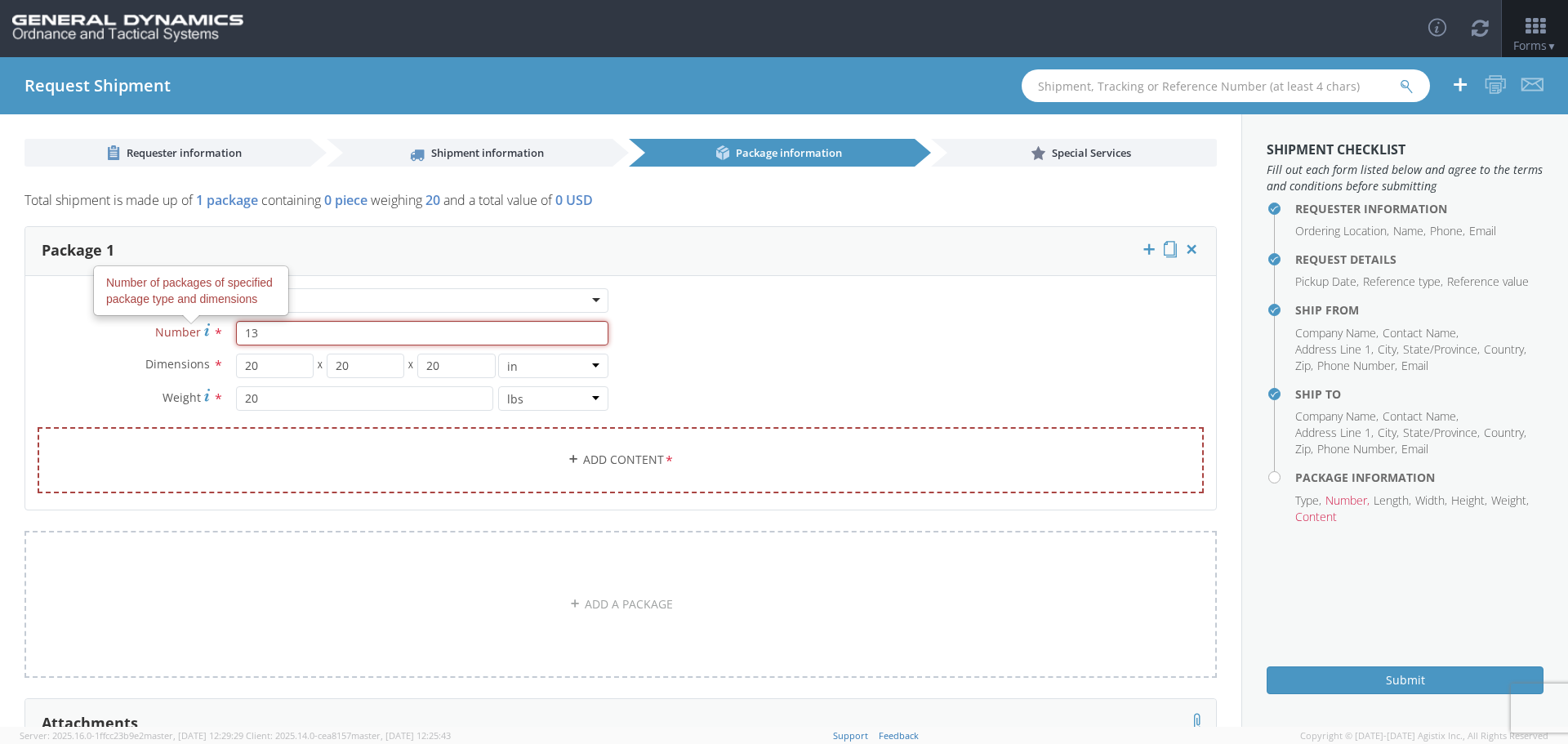
type input "13"
drag, startPoint x: 264, startPoint y: 369, endPoint x: 222, endPoint y: 374, distance: 42.3
click at [224, 374] on div "20 X 20 X 20 in cm ft" at bounding box center [423, 365] width 397 height 25
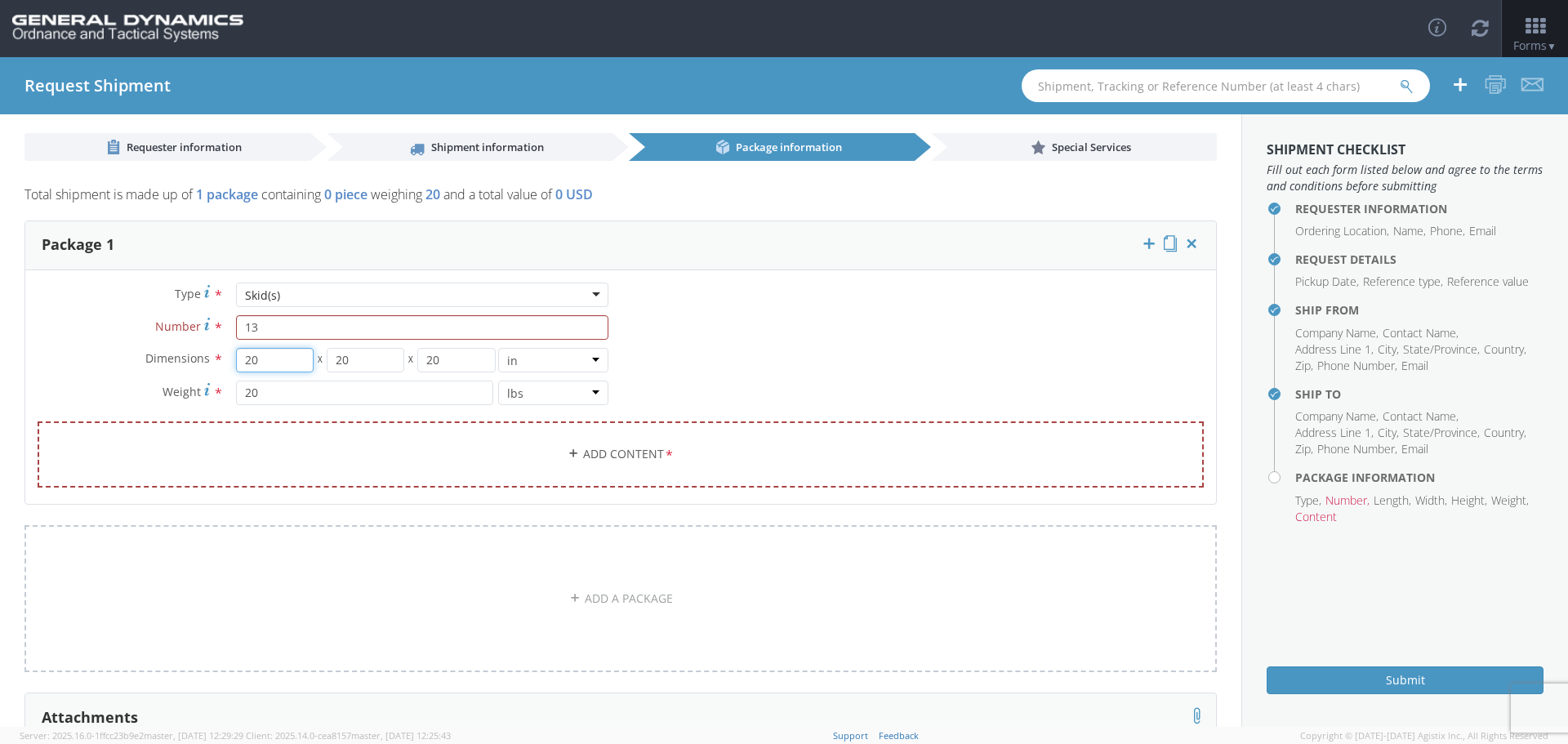
scroll to position [0, 0]
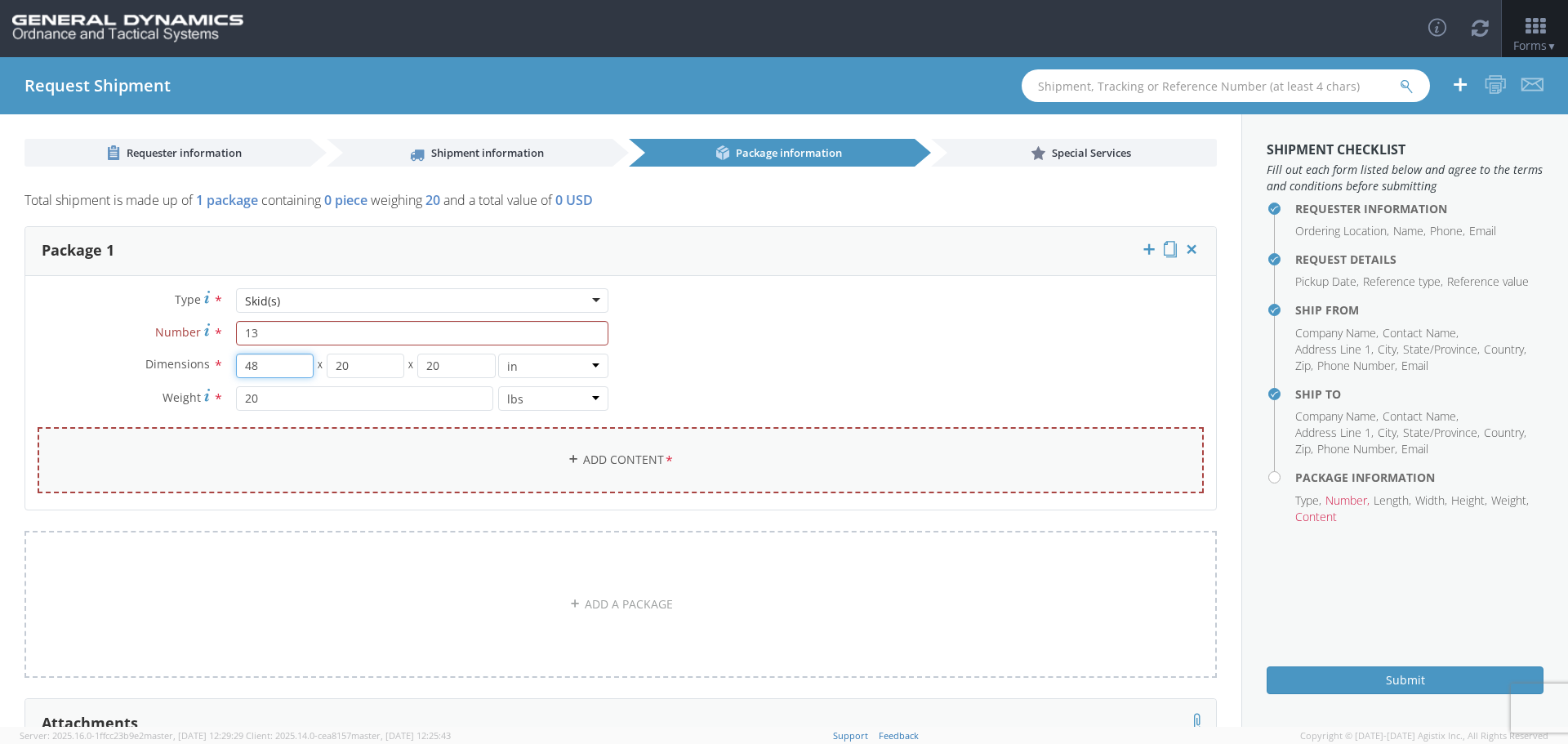
type input "48"
type input "40"
type input "77"
drag, startPoint x: 265, startPoint y: 402, endPoint x: 236, endPoint y: 402, distance: 29.0
click at [236, 402] on input "20" at bounding box center [364, 398] width 257 height 25
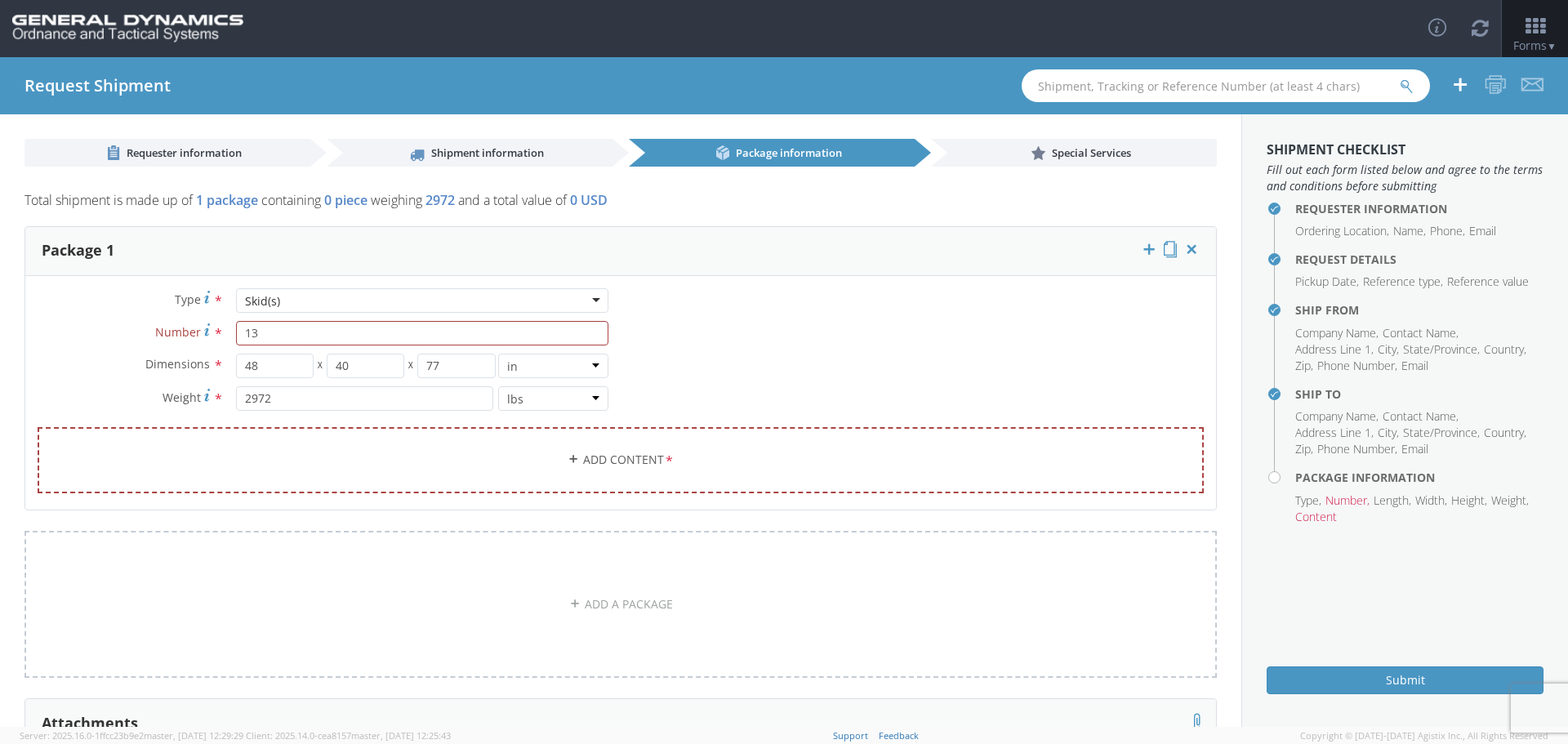
click at [174, 519] on agx-form-section "Package 1 Type * Skid(s) Skid(s) Bale(s) Basket(s) Bolt(s) Bottle(s) Buckets Bu…" at bounding box center [620, 379] width 1216 height 304
drag, startPoint x: 270, startPoint y: 399, endPoint x: 221, endPoint y: 403, distance: 49.2
click at [224, 403] on div "2972 lbs kgs" at bounding box center [423, 398] width 397 height 25
type input "237"
click at [188, 510] on div "Type * Skid(s) Skid(s) Bale(s) Basket(s) Bolt(s) Bottle(s) Buckets Bulk Bundle(…" at bounding box center [620, 401] width 1191 height 226
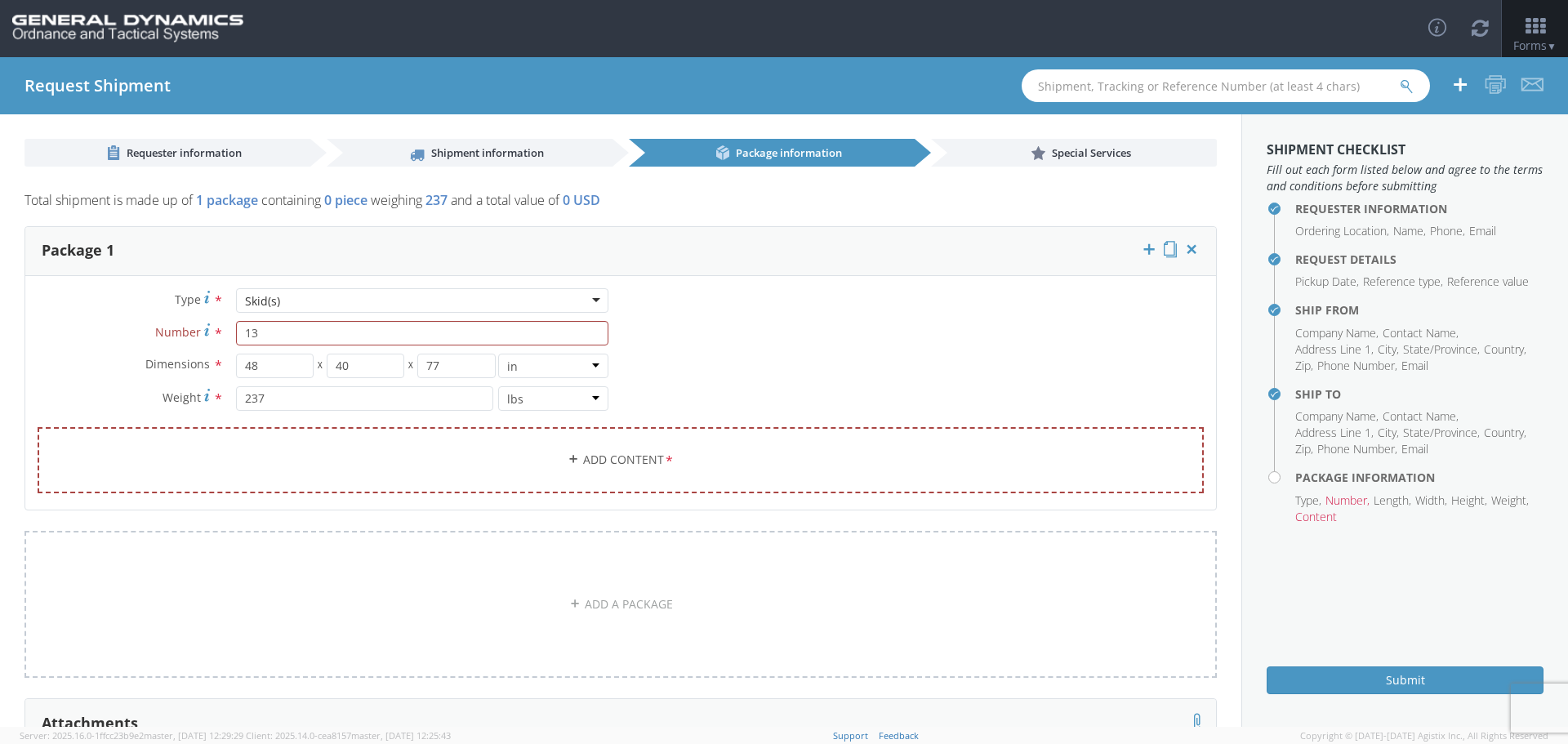
click at [727, 326] on div "Type * Skid(s) Skid(s) Bale(s) Basket(s) Bolt(s) Bottle(s) Buckets Bulk Bundle(…" at bounding box center [620, 401] width 1191 height 226
click at [567, 457] on icon at bounding box center [573, 459] width 12 height 12
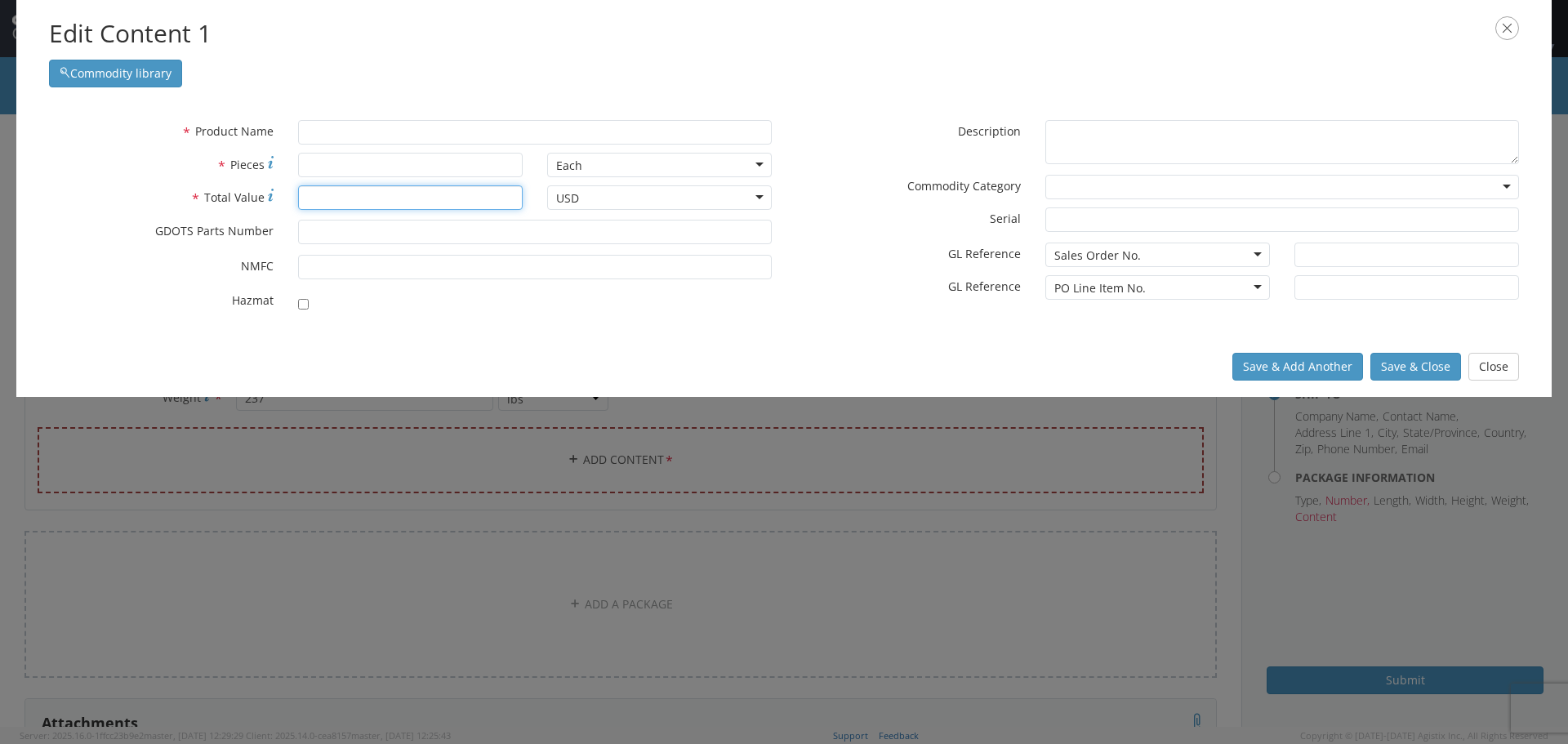
click at [312, 202] on input "* Total Value" at bounding box center [411, 197] width 225 height 25
type input "26100"
click at [320, 174] on input "* Pieces" at bounding box center [411, 165] width 225 height 25
type input "30000"
click at [339, 133] on input "text" at bounding box center [535, 132] width 473 height 25
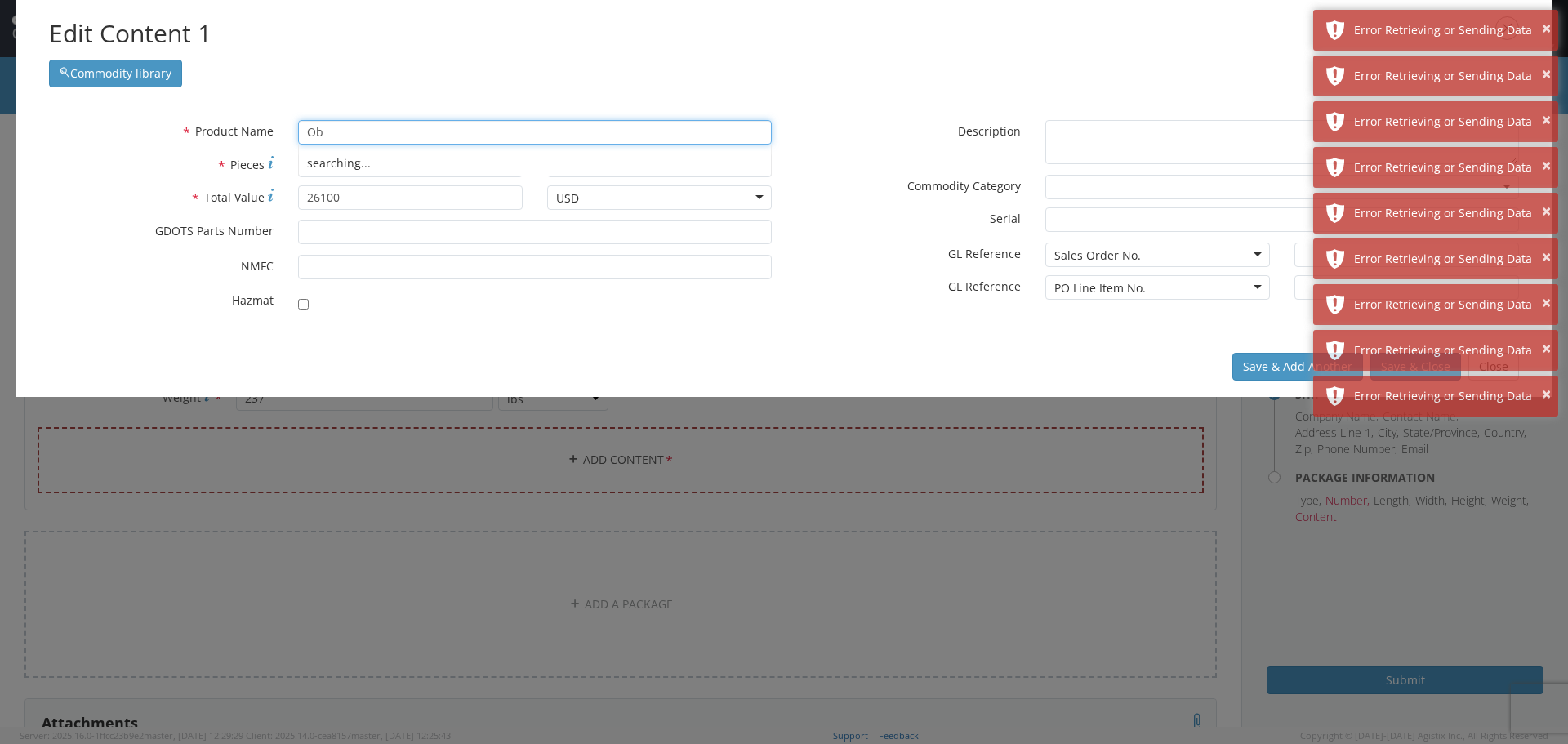
type input "O"
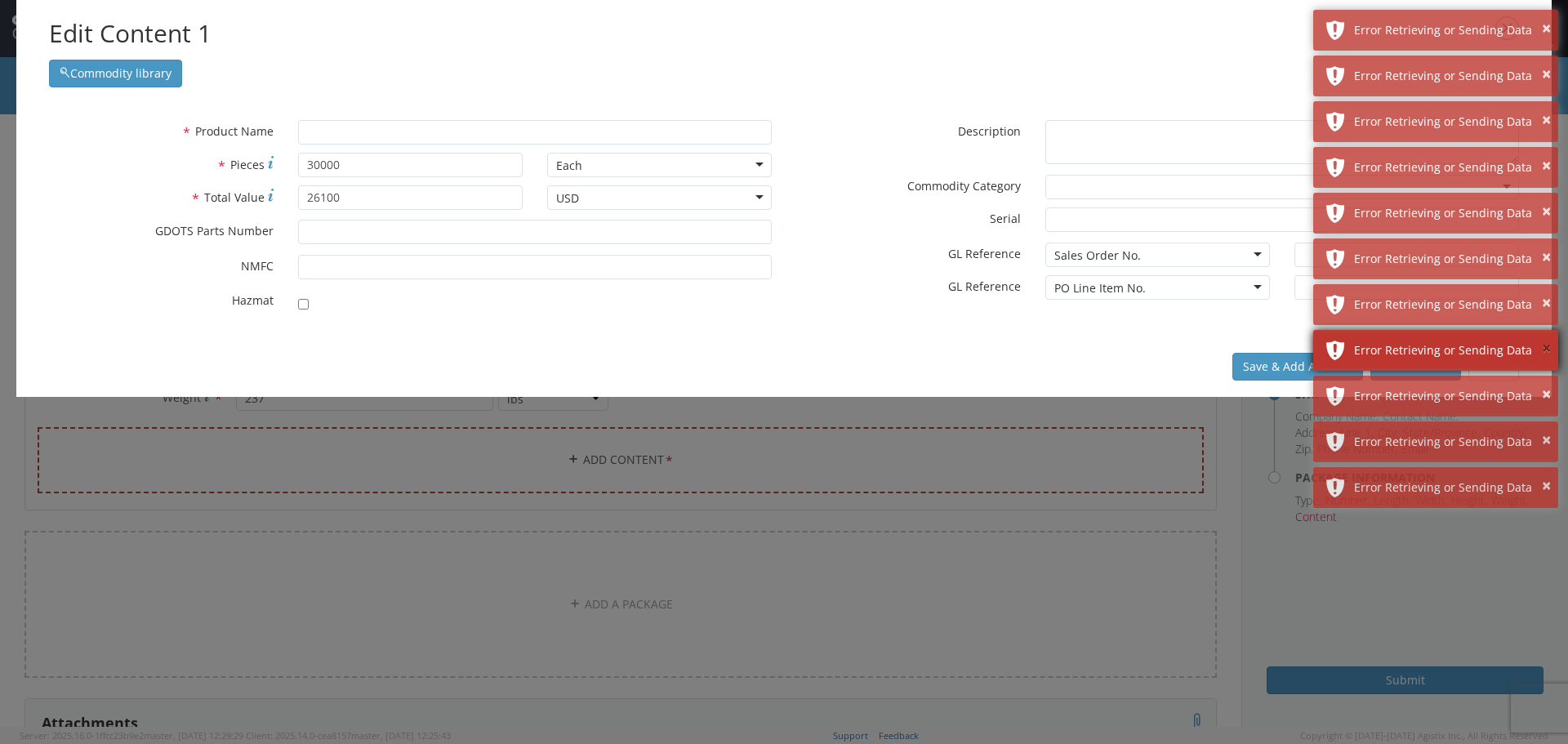
click at [1543, 347] on button "×" at bounding box center [1546, 349] width 9 height 24
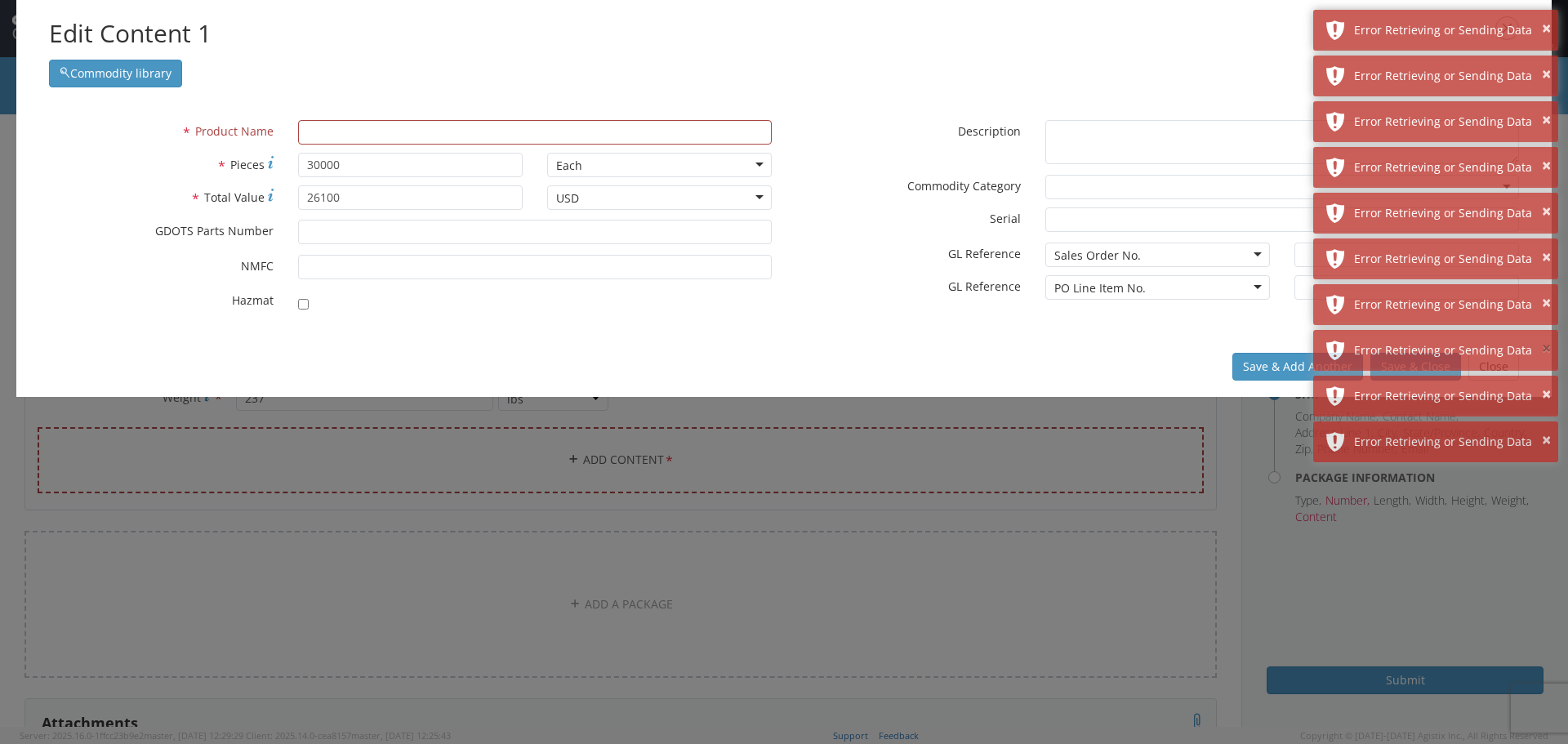
click at [1543, 347] on button "×" at bounding box center [1546, 349] width 9 height 24
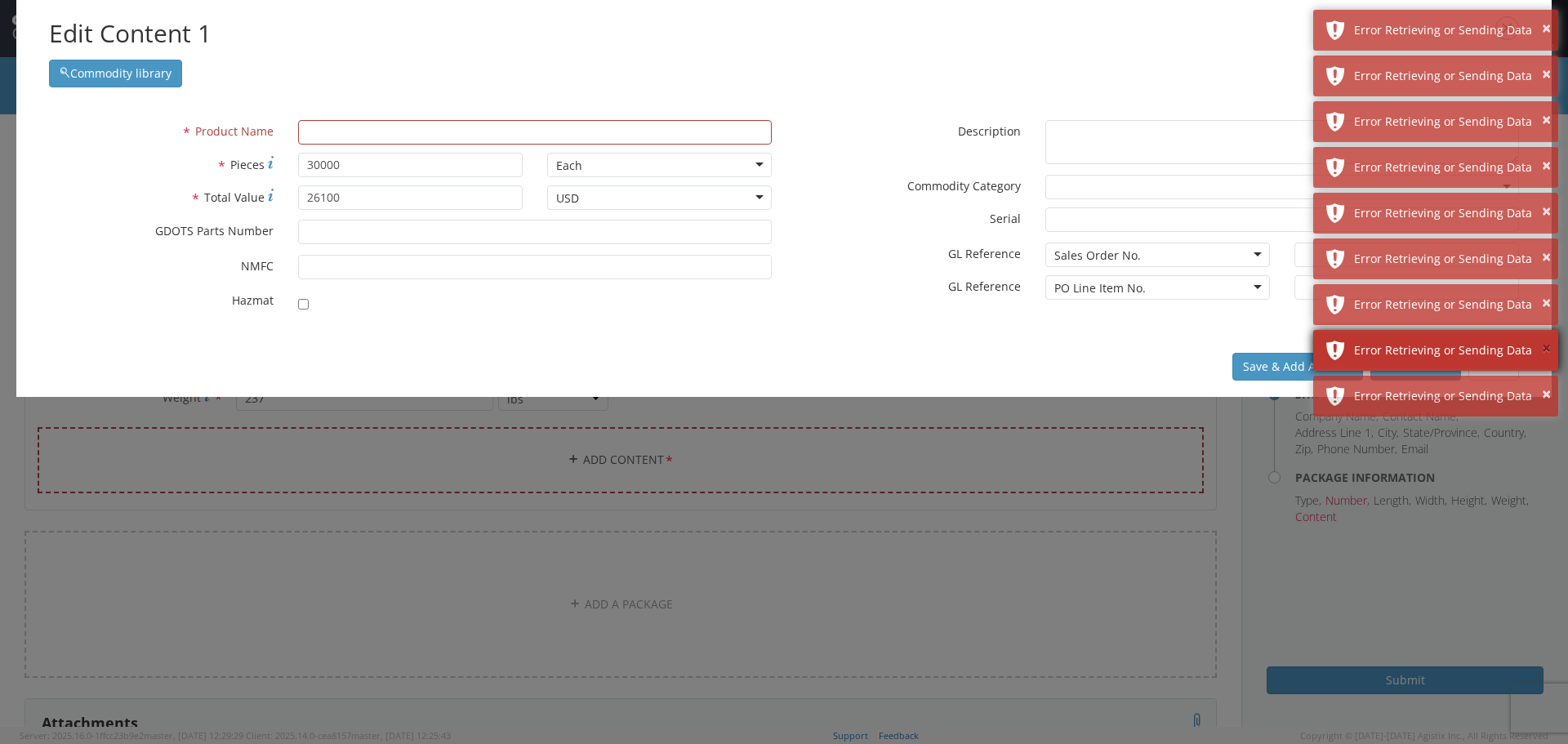
click at [1543, 347] on button "×" at bounding box center [1546, 349] width 9 height 24
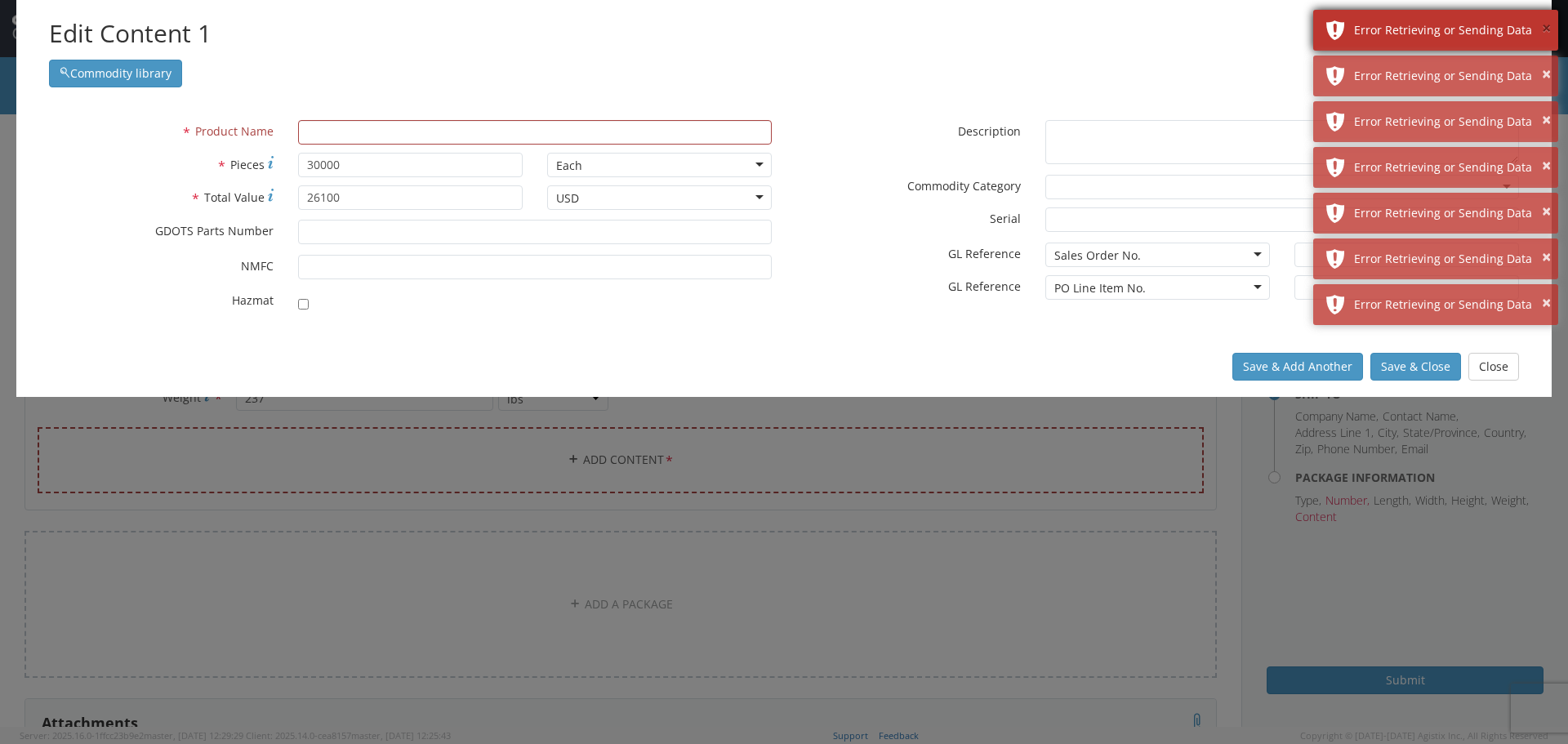
click at [1547, 25] on button "×" at bounding box center [1546, 29] width 9 height 24
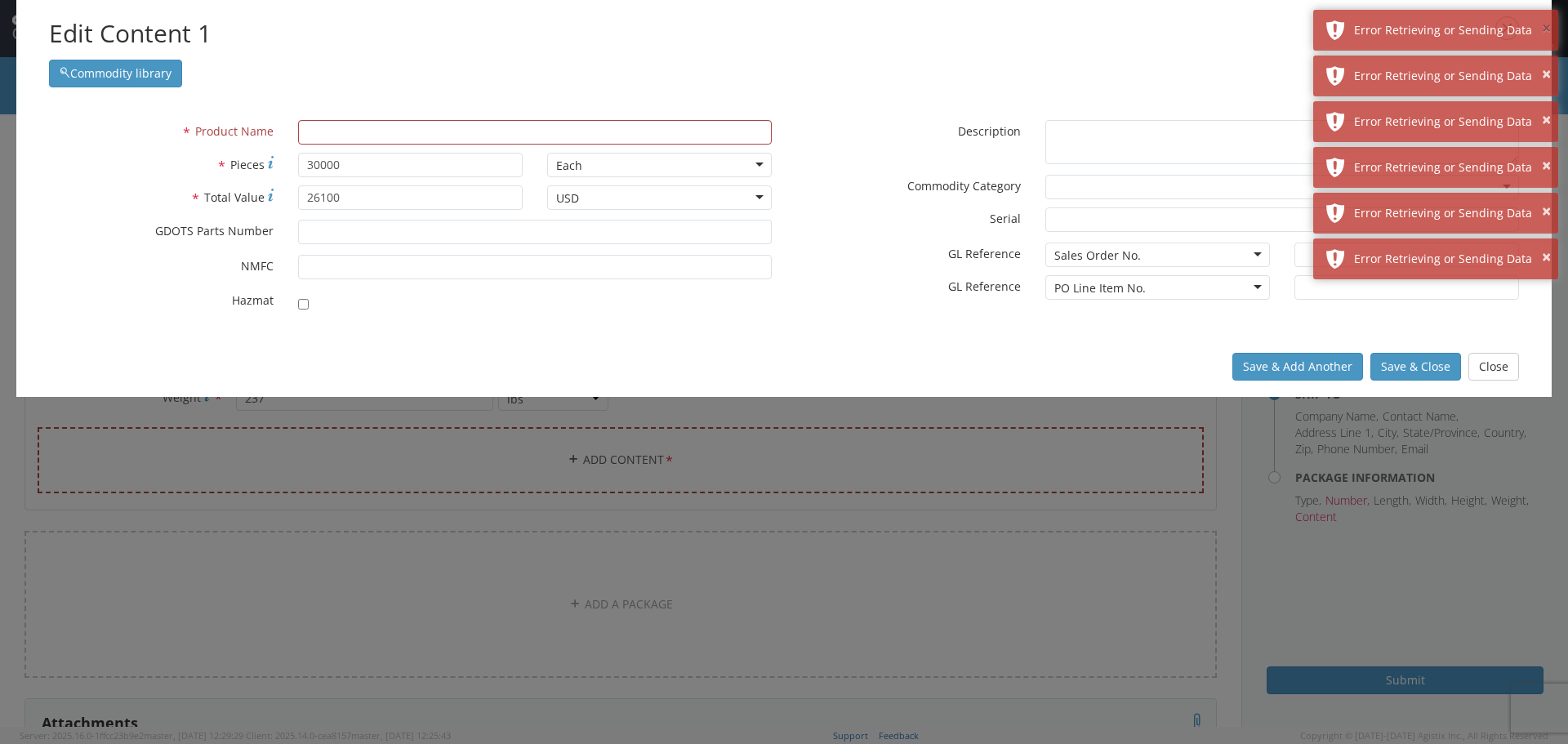
click at [1547, 25] on button "×" at bounding box center [1546, 29] width 9 height 24
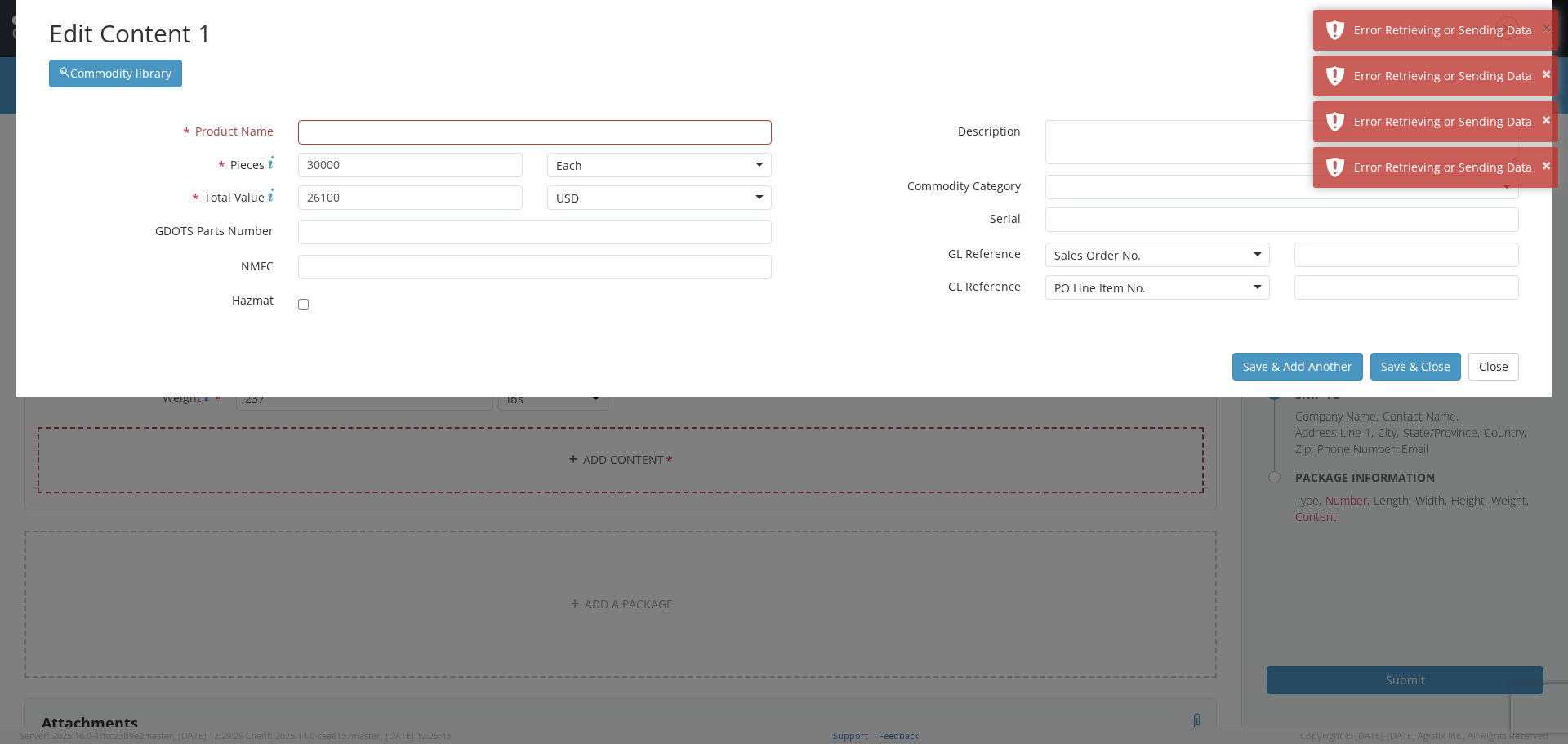
click at [1547, 25] on button "×" at bounding box center [1546, 29] width 9 height 24
click at [1547, 63] on button "×" at bounding box center [1546, 74] width 9 height 24
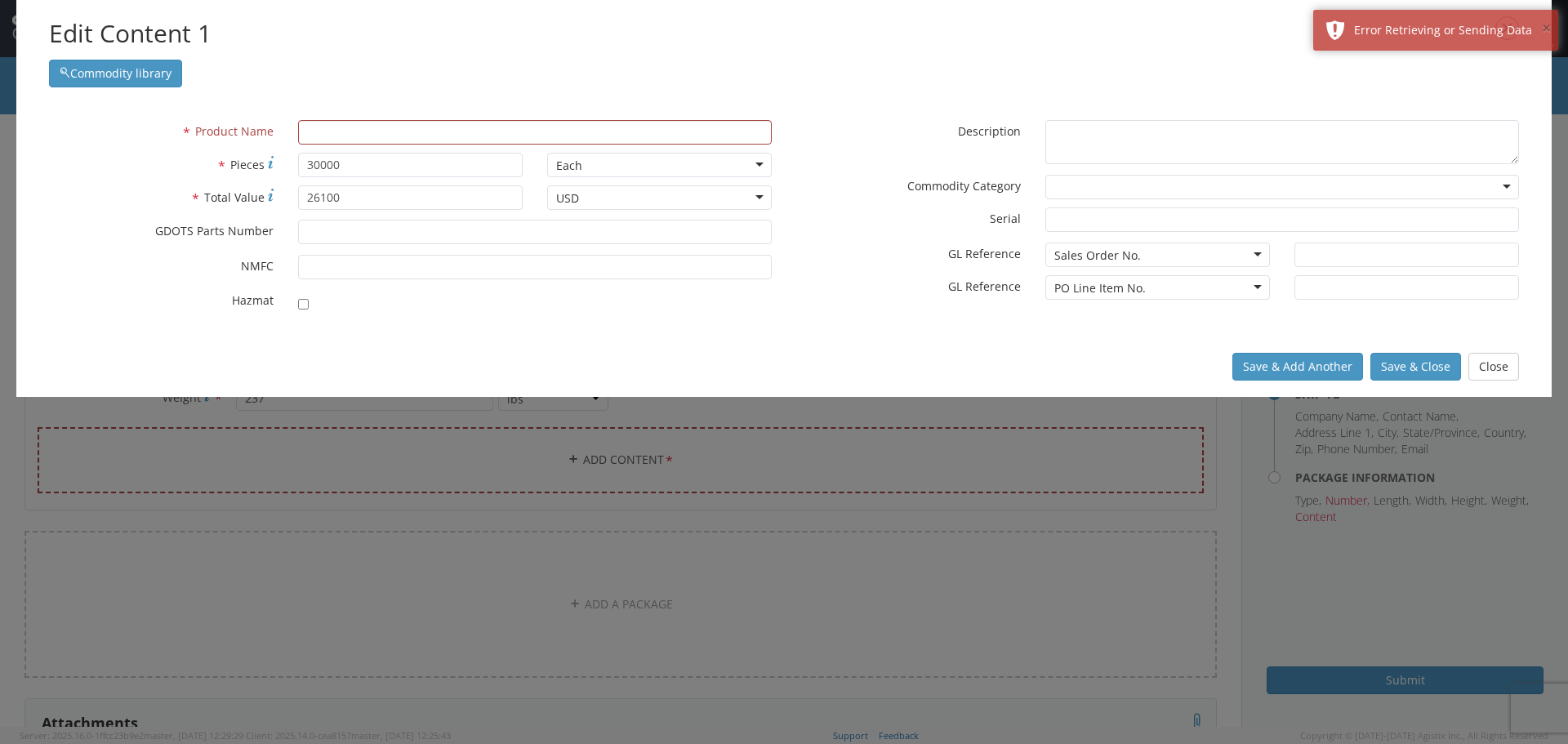
click at [1547, 25] on button "×" at bounding box center [1546, 29] width 9 height 24
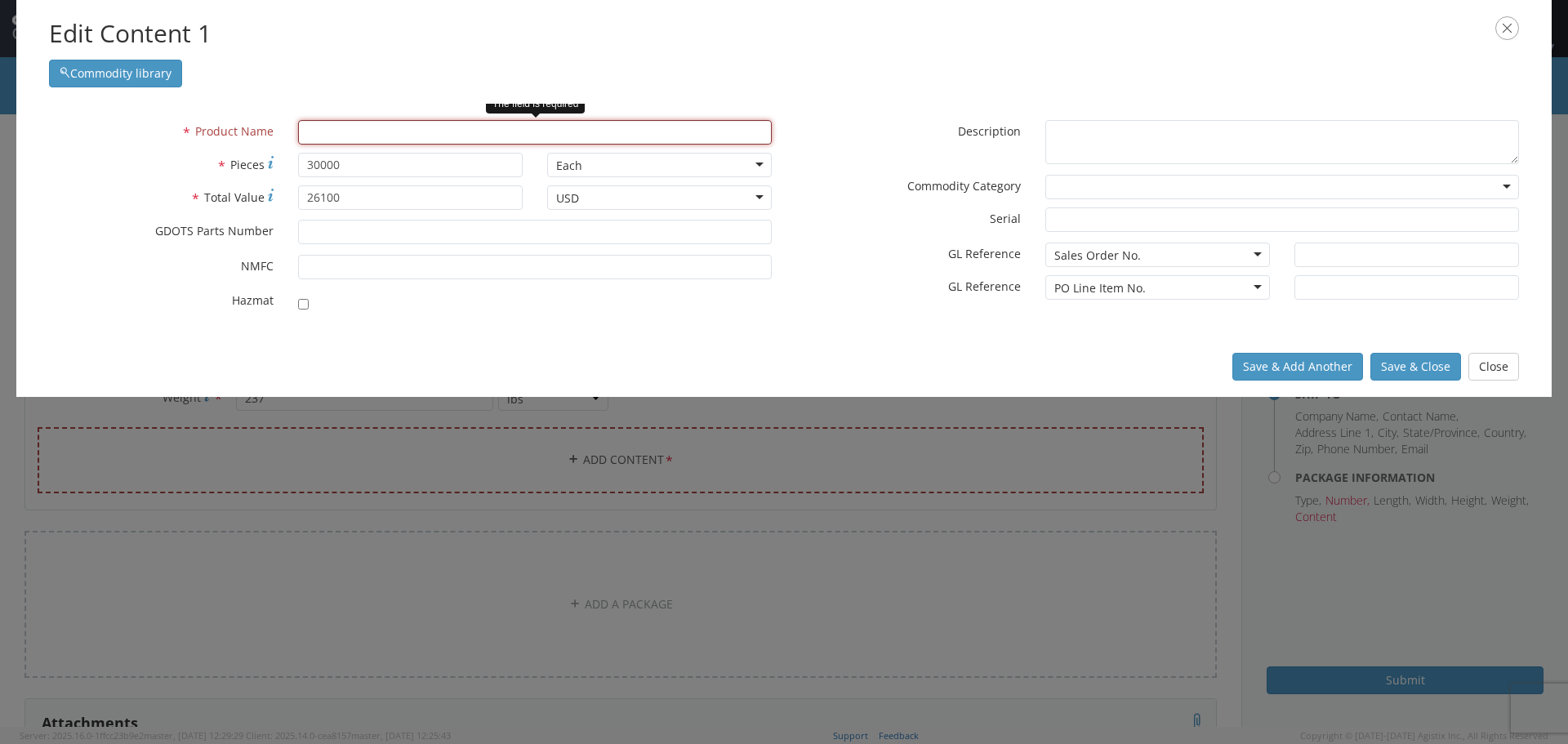
click at [315, 130] on input "text" at bounding box center [535, 132] width 473 height 25
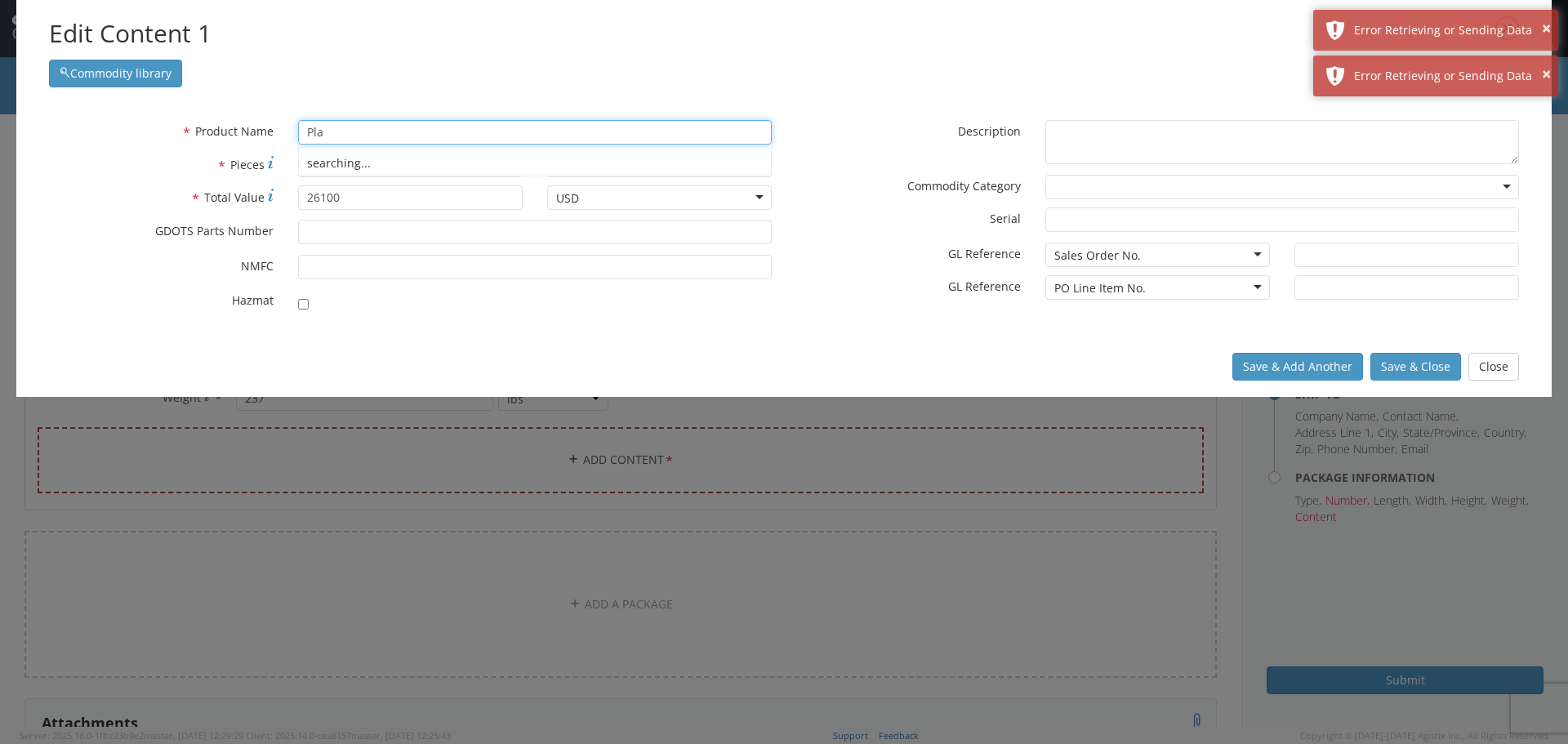
type input "Plas"
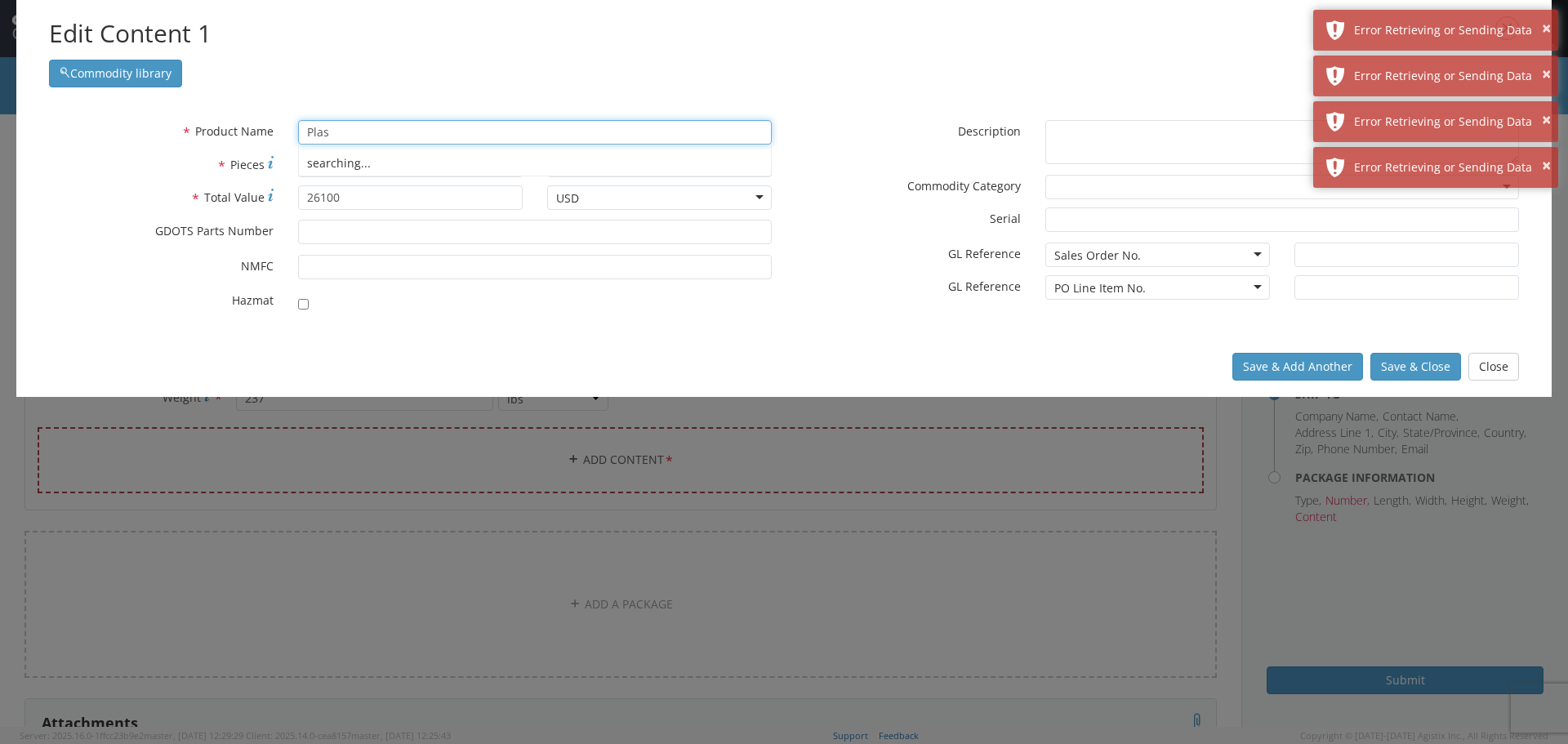
drag, startPoint x: 330, startPoint y: 135, endPoint x: 280, endPoint y: 134, distance: 50.0
click at [280, 134] on div "* Product Name Plas searching..." at bounding box center [410, 132] width 747 height 25
click at [1416, 362] on button "Save & Close" at bounding box center [1415, 366] width 90 height 28
click at [1417, 359] on button "Save & Close" at bounding box center [1415, 366] width 90 height 28
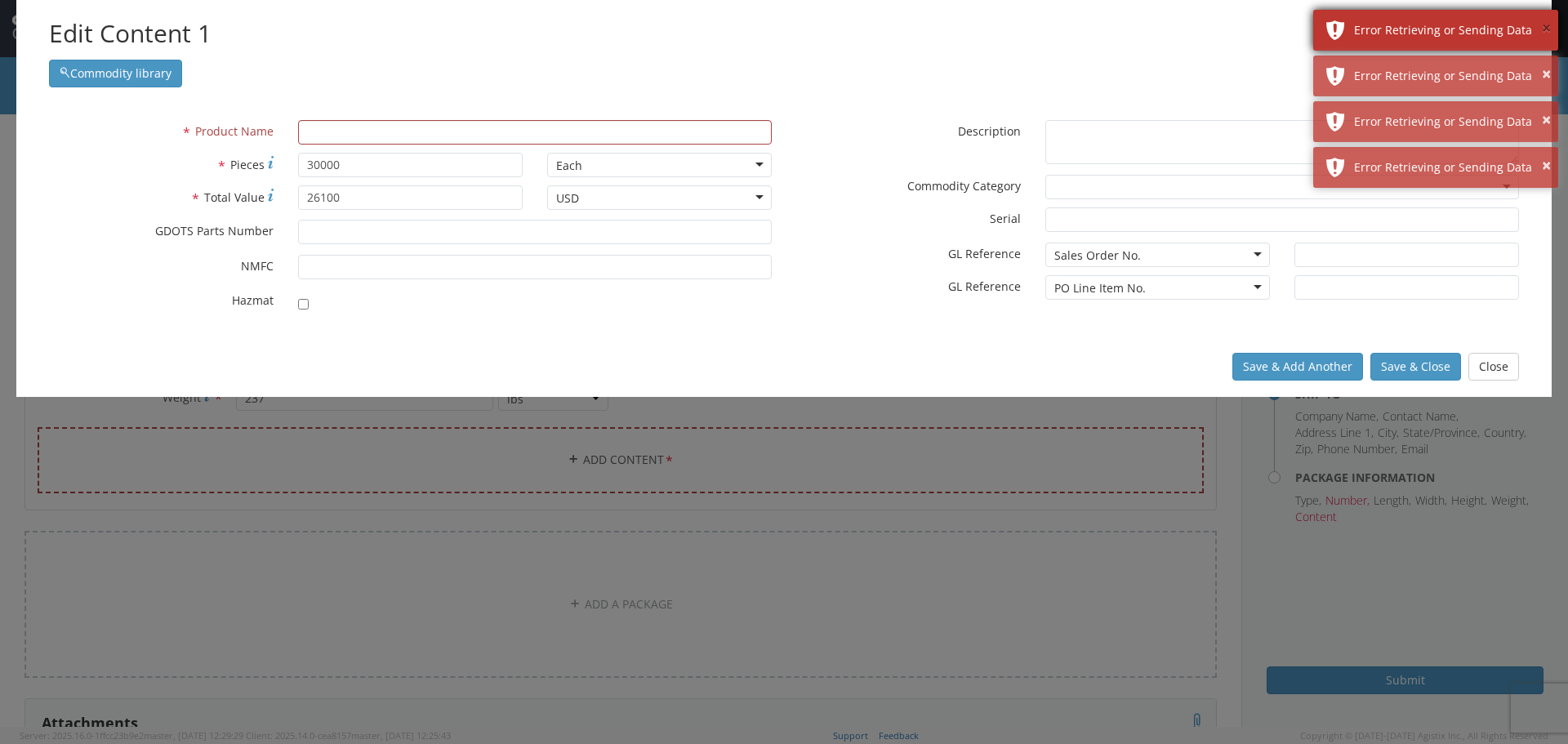
click at [1543, 23] on button "×" at bounding box center [1546, 29] width 9 height 24
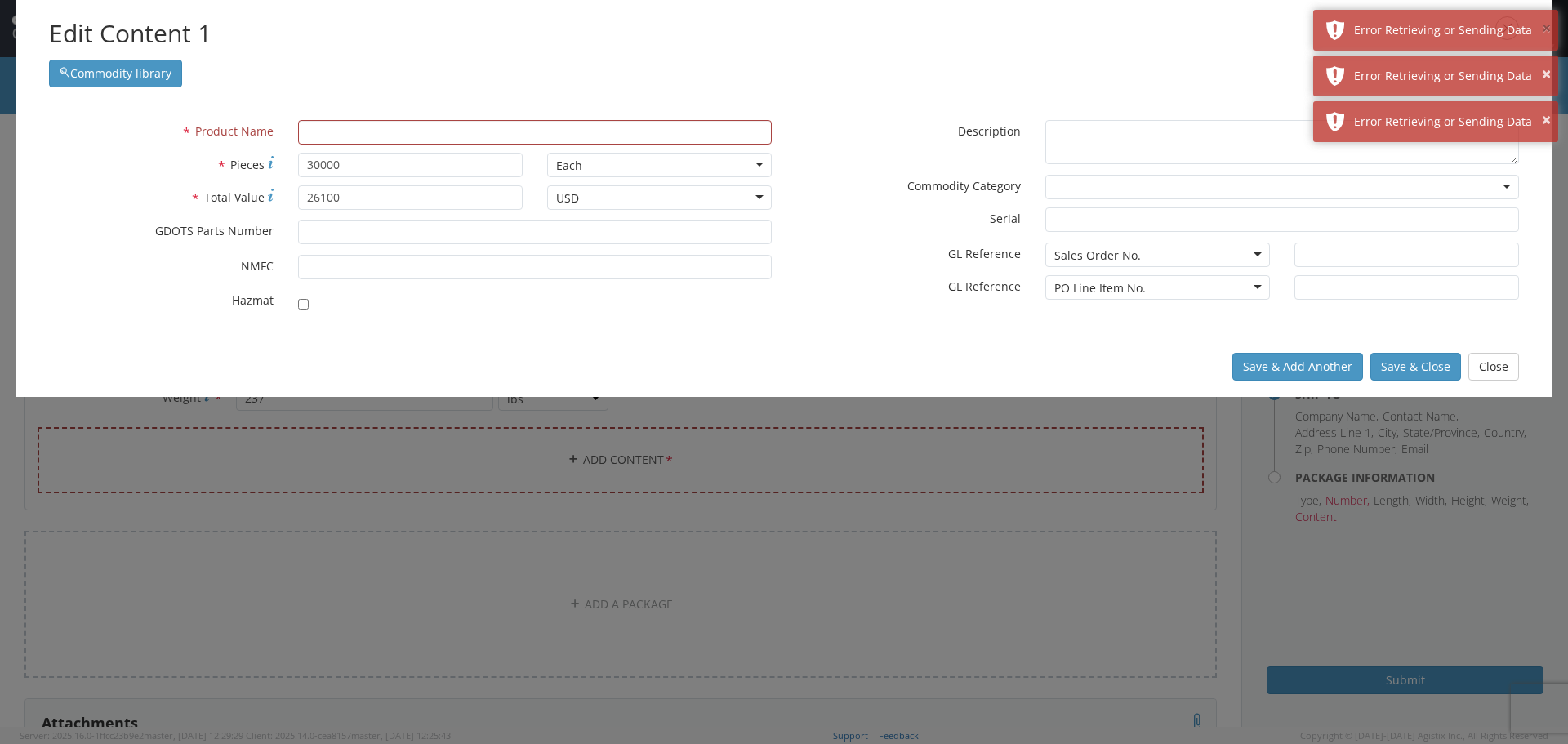
click at [1543, 23] on button "×" at bounding box center [1546, 29] width 9 height 24
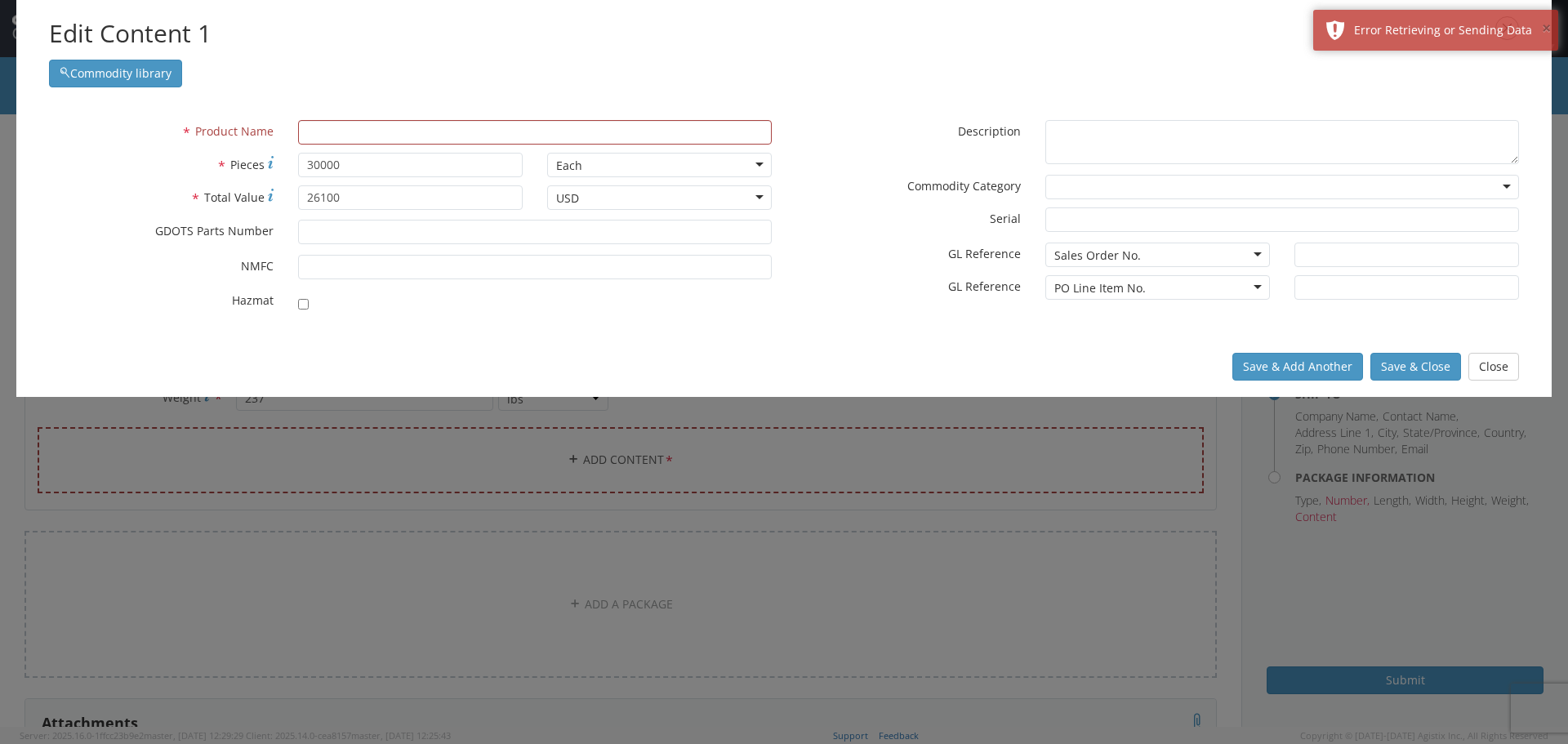
click at [1543, 23] on button "×" at bounding box center [1546, 29] width 9 height 24
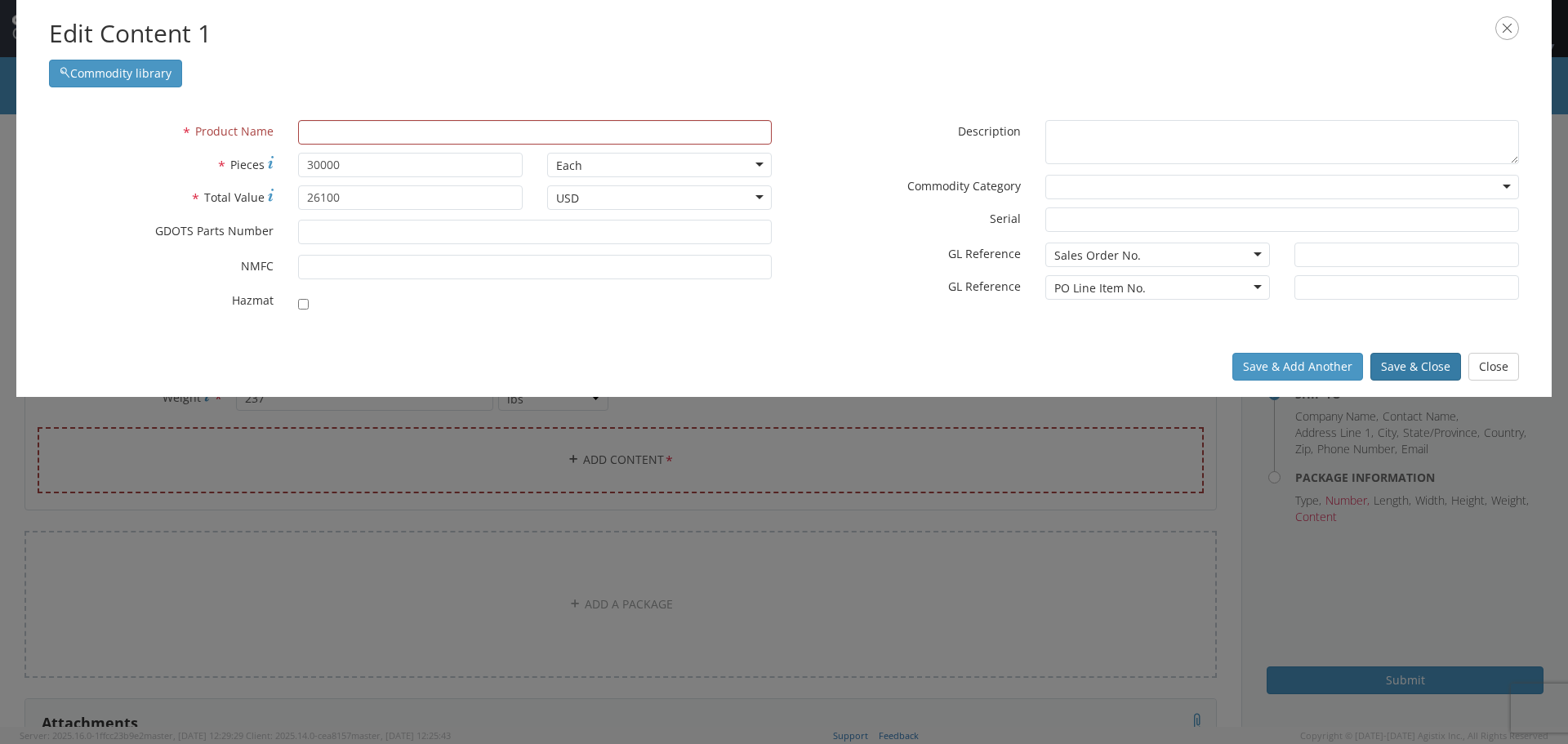
click at [1404, 359] on button "Save & Close" at bounding box center [1415, 366] width 90 height 28
click at [1483, 364] on button "Close" at bounding box center [1494, 366] width 51 height 28
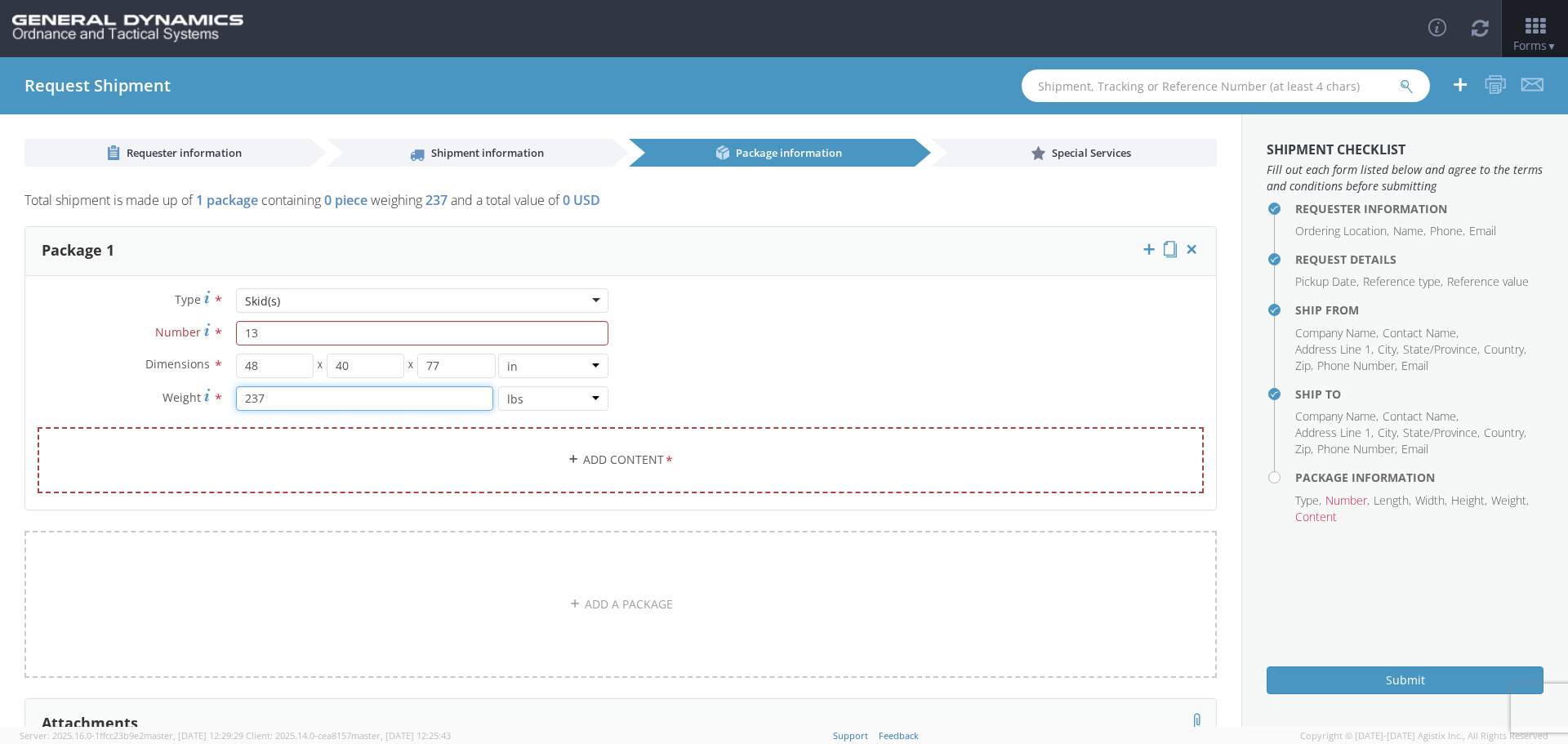
drag, startPoint x: 261, startPoint y: 398, endPoint x: 229, endPoint y: 403, distance: 32.4
click at [229, 403] on div "237 lbs kgs" at bounding box center [423, 398] width 397 height 25
type input "2972"
click at [654, 397] on div "Type * Skid(s) Skid(s) Bale(s) Basket(s) Bolt(s) Bottle(s) Buckets Bulk Bundle(…" at bounding box center [620, 401] width 1191 height 226
click at [653, 334] on div "Type * Skid(s) Skid(s) Bale(s) Basket(s) Bolt(s) Bottle(s) Buckets Bulk Bundle(…" at bounding box center [620, 401] width 1191 height 226
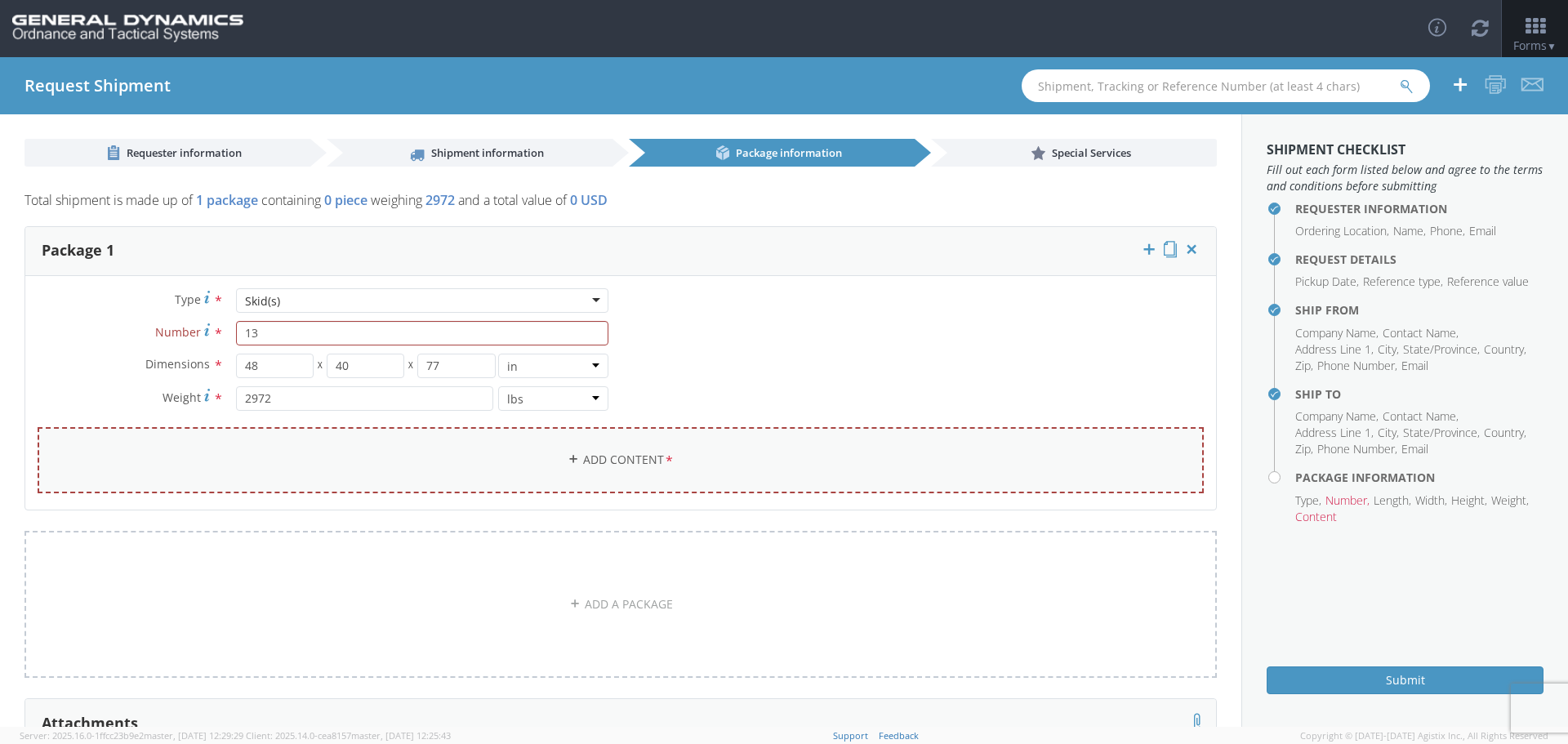
click at [607, 452] on link "Add Content *" at bounding box center [620, 460] width 1166 height 66
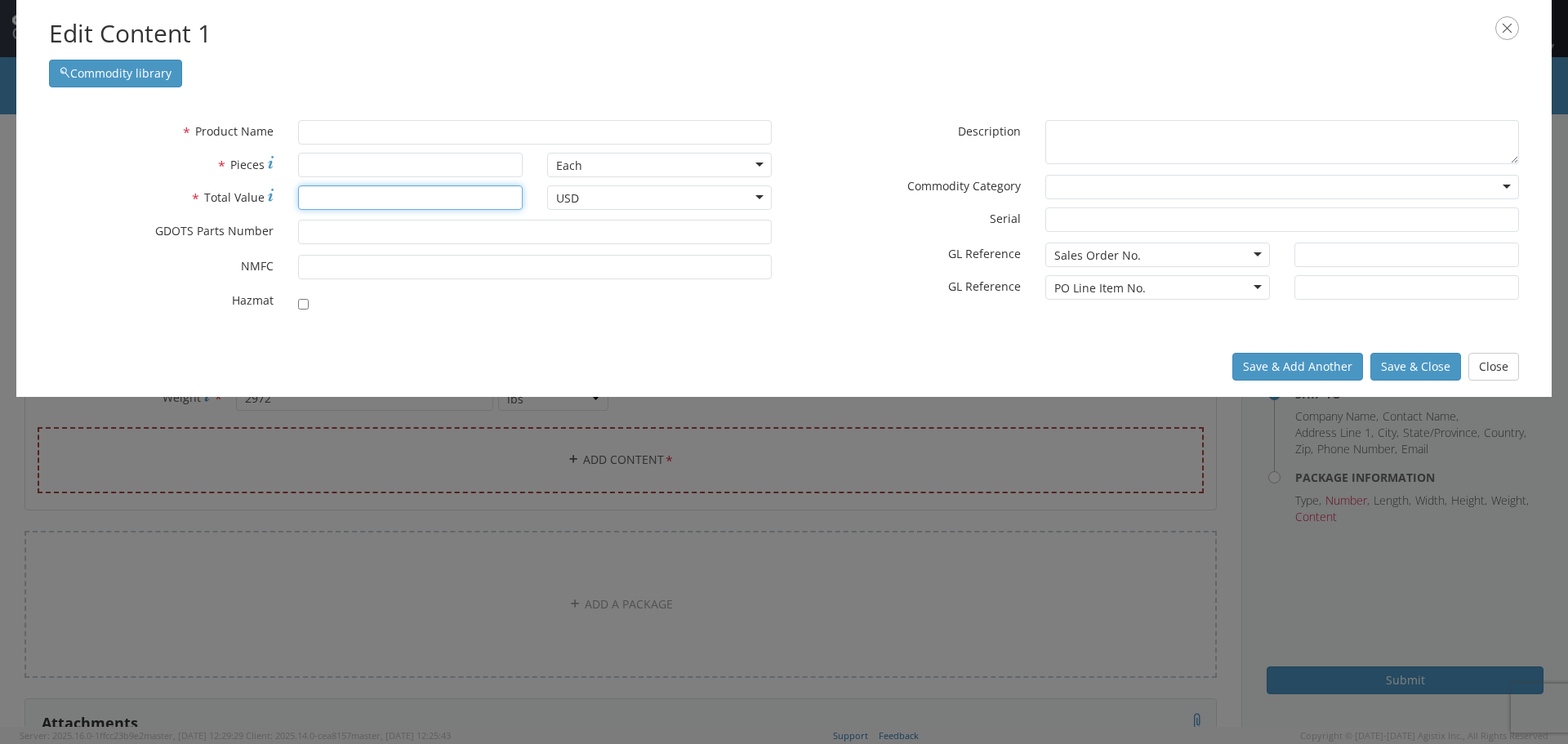
click at [319, 191] on input "* Total Value" at bounding box center [411, 197] width 225 height 25
type input "26100"
click at [319, 161] on input "* Pieces" at bounding box center [411, 165] width 225 height 25
type input "28800"
click at [1407, 360] on button "Save & Close" at bounding box center [1415, 366] width 90 height 28
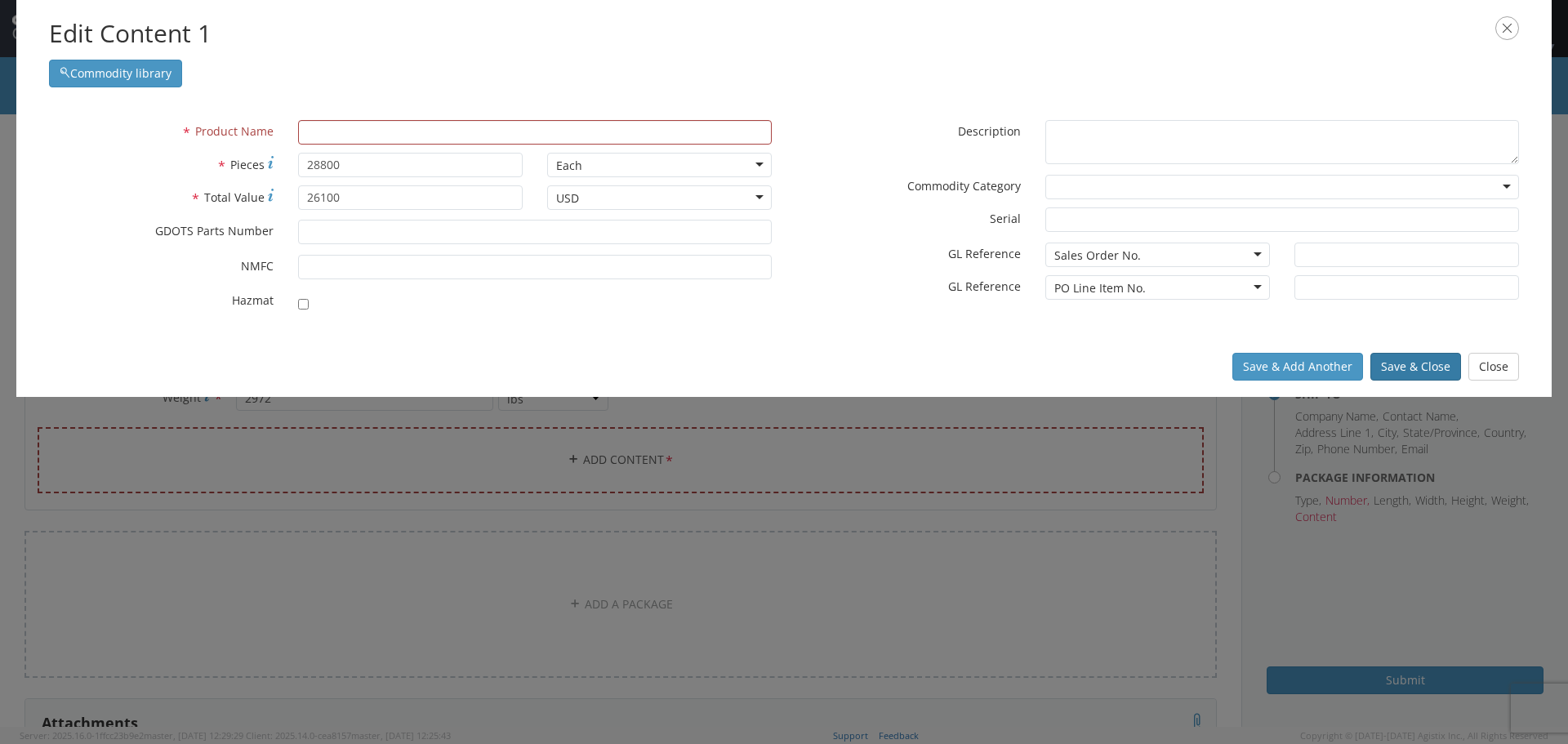
click at [1406, 359] on button "Save & Close" at bounding box center [1415, 366] width 90 height 28
click at [325, 135] on input "text" at bounding box center [535, 132] width 473 height 25
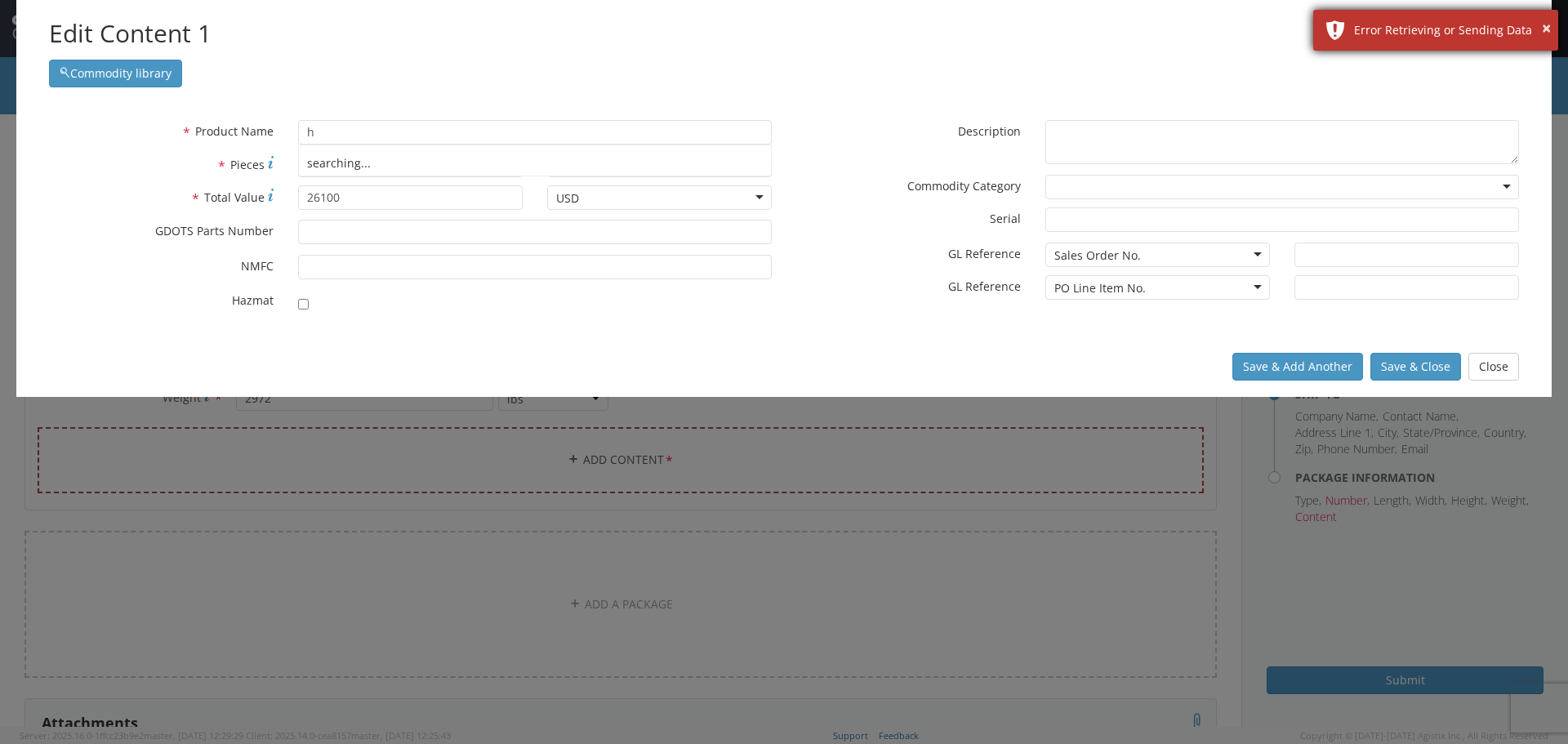
click at [1333, 22] on div "× Error Retrieving or Sending Data" at bounding box center [1435, 30] width 245 height 41
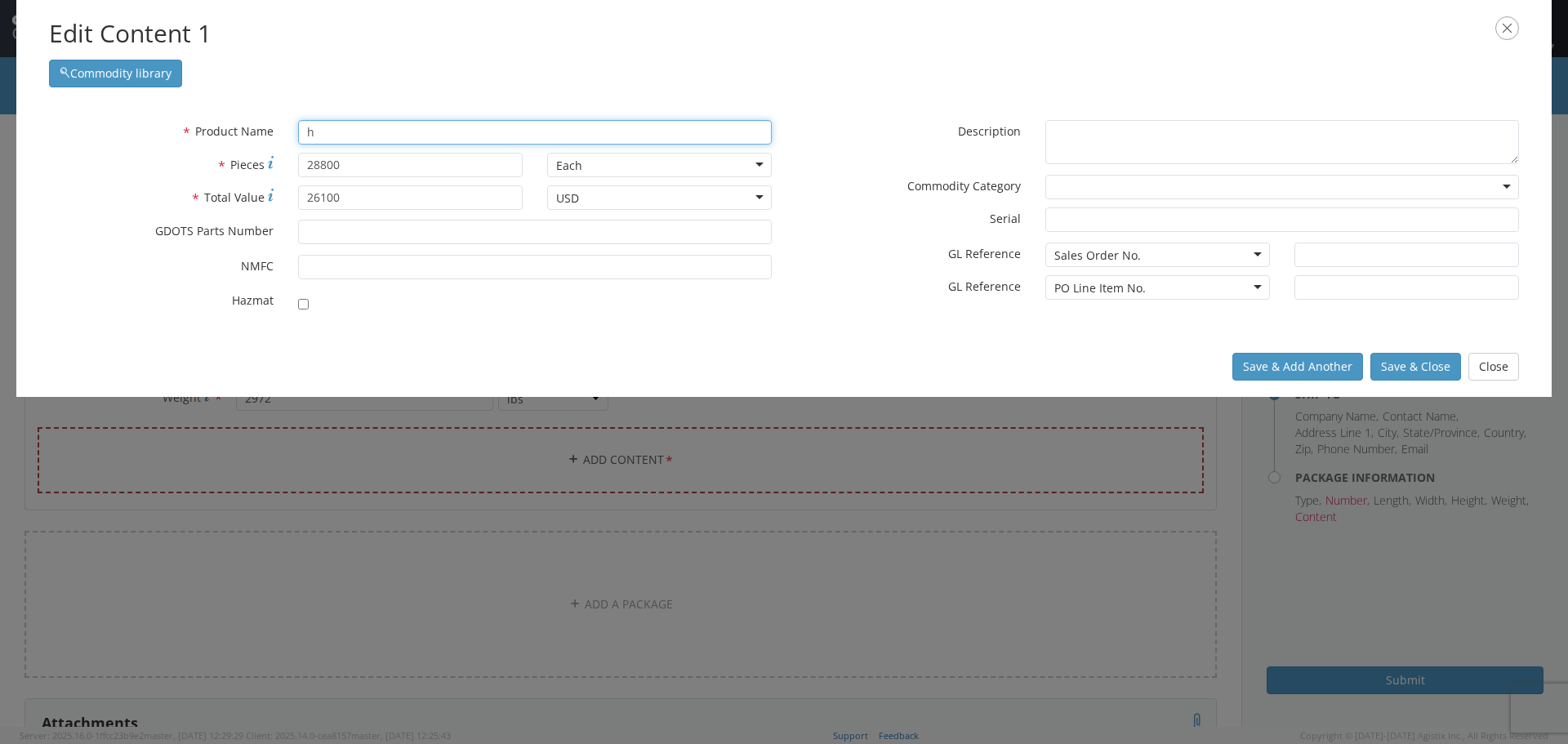
drag, startPoint x: 320, startPoint y: 134, endPoint x: 308, endPoint y: 132, distance: 12.2
click at [308, 132] on input "h" at bounding box center [535, 132] width 473 height 25
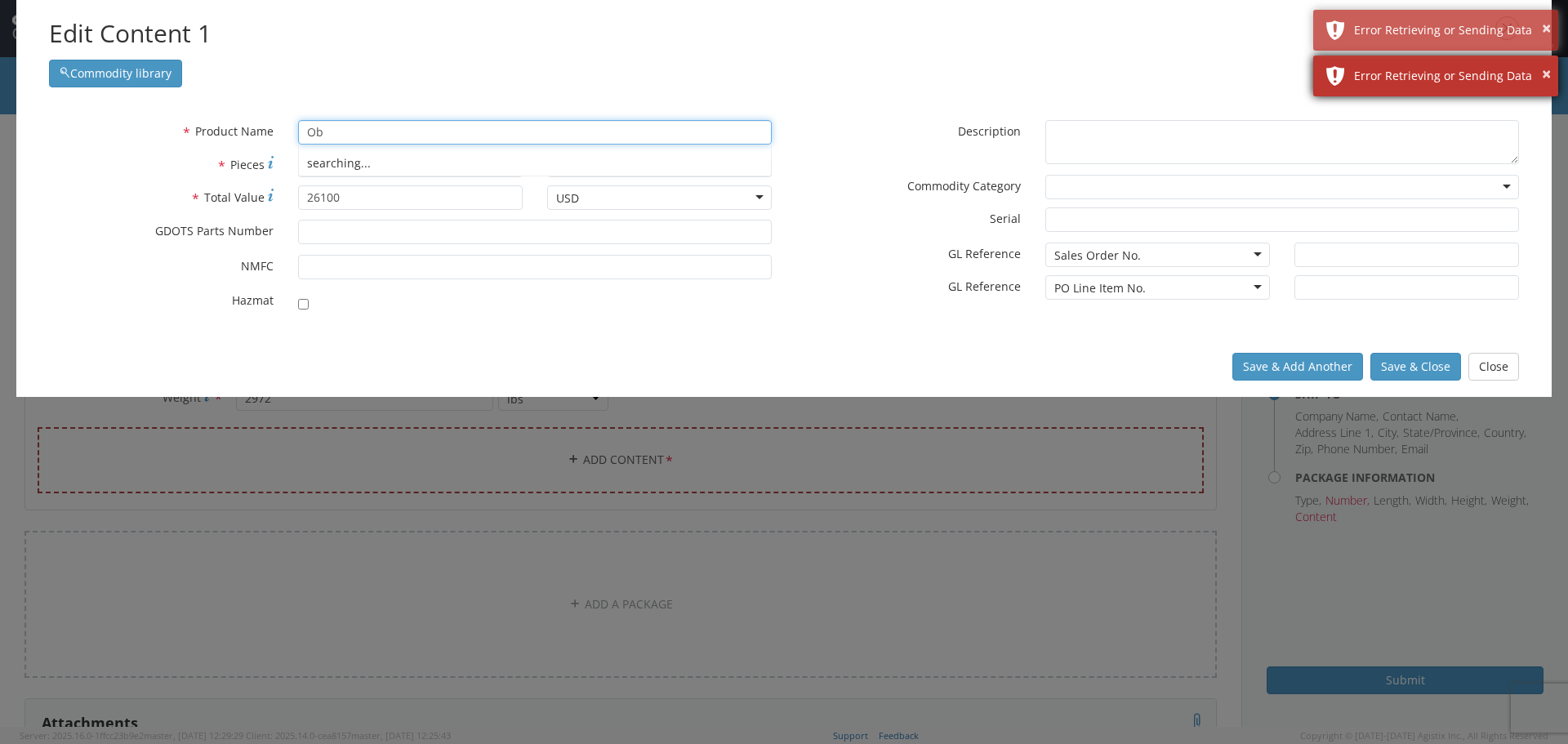
type input "Ob"
click at [1336, 71] on div "× Error Retrieving or Sending Data" at bounding box center [1435, 76] width 245 height 41
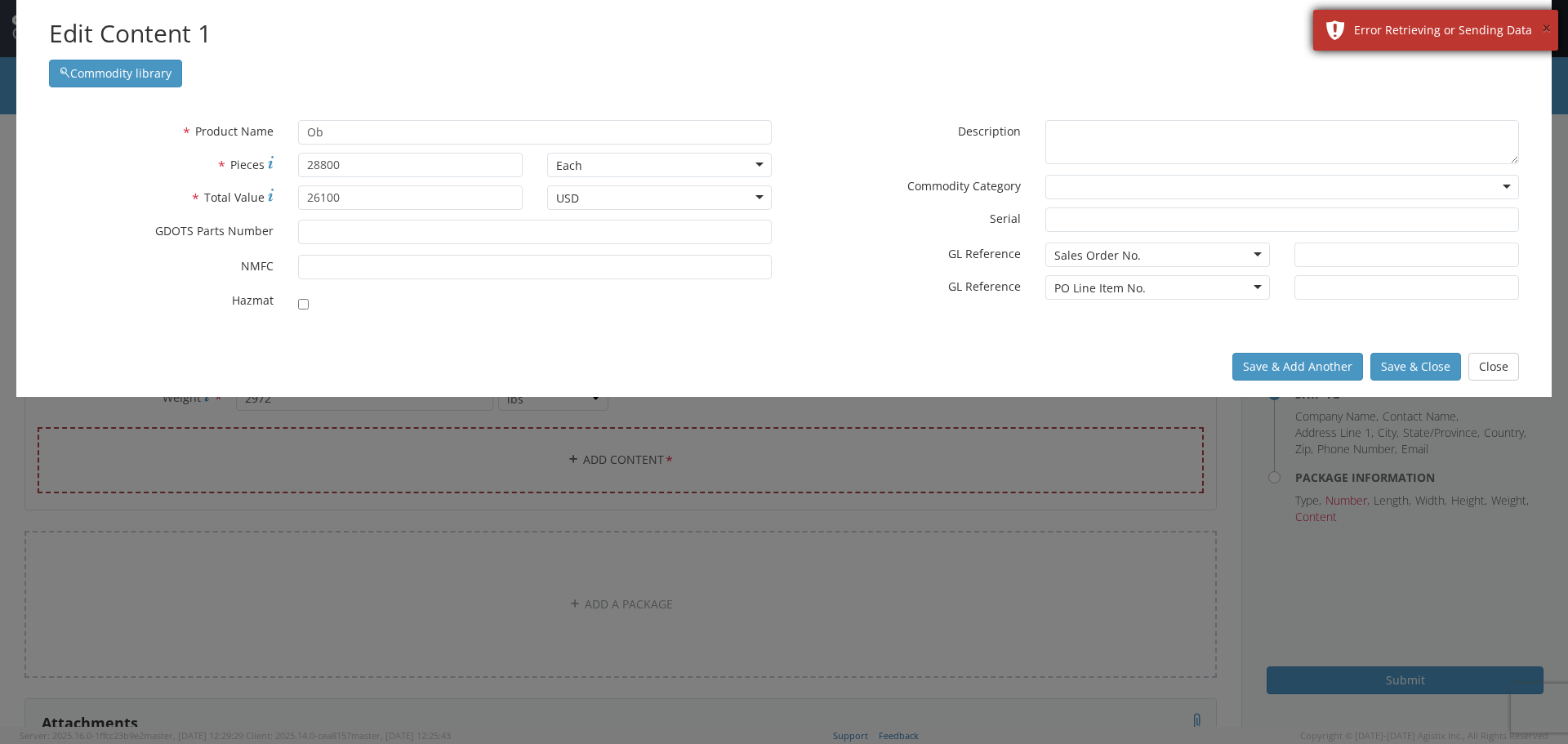
click at [1543, 25] on button "×" at bounding box center [1546, 29] width 9 height 24
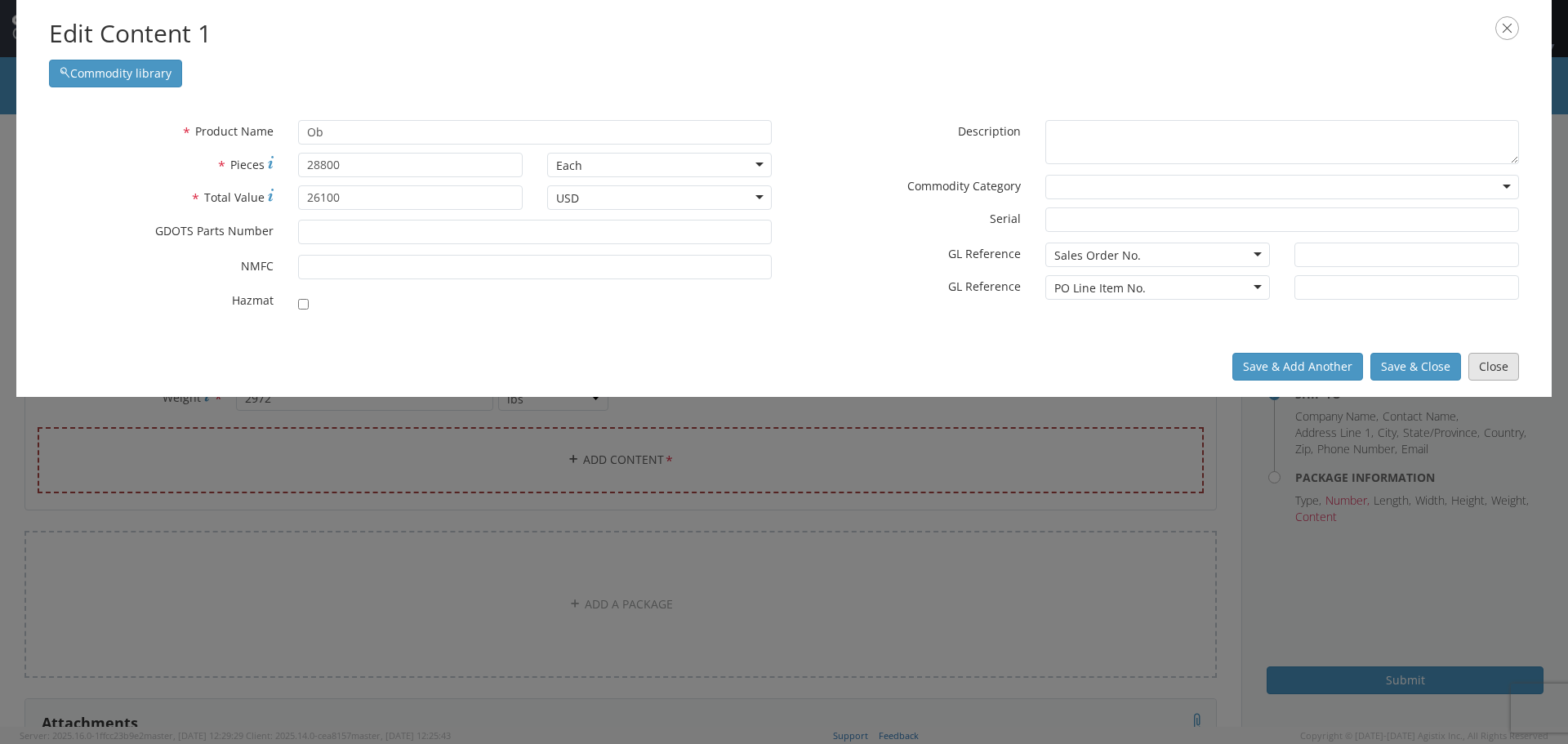
click at [1505, 369] on button "Close" at bounding box center [1494, 366] width 51 height 28
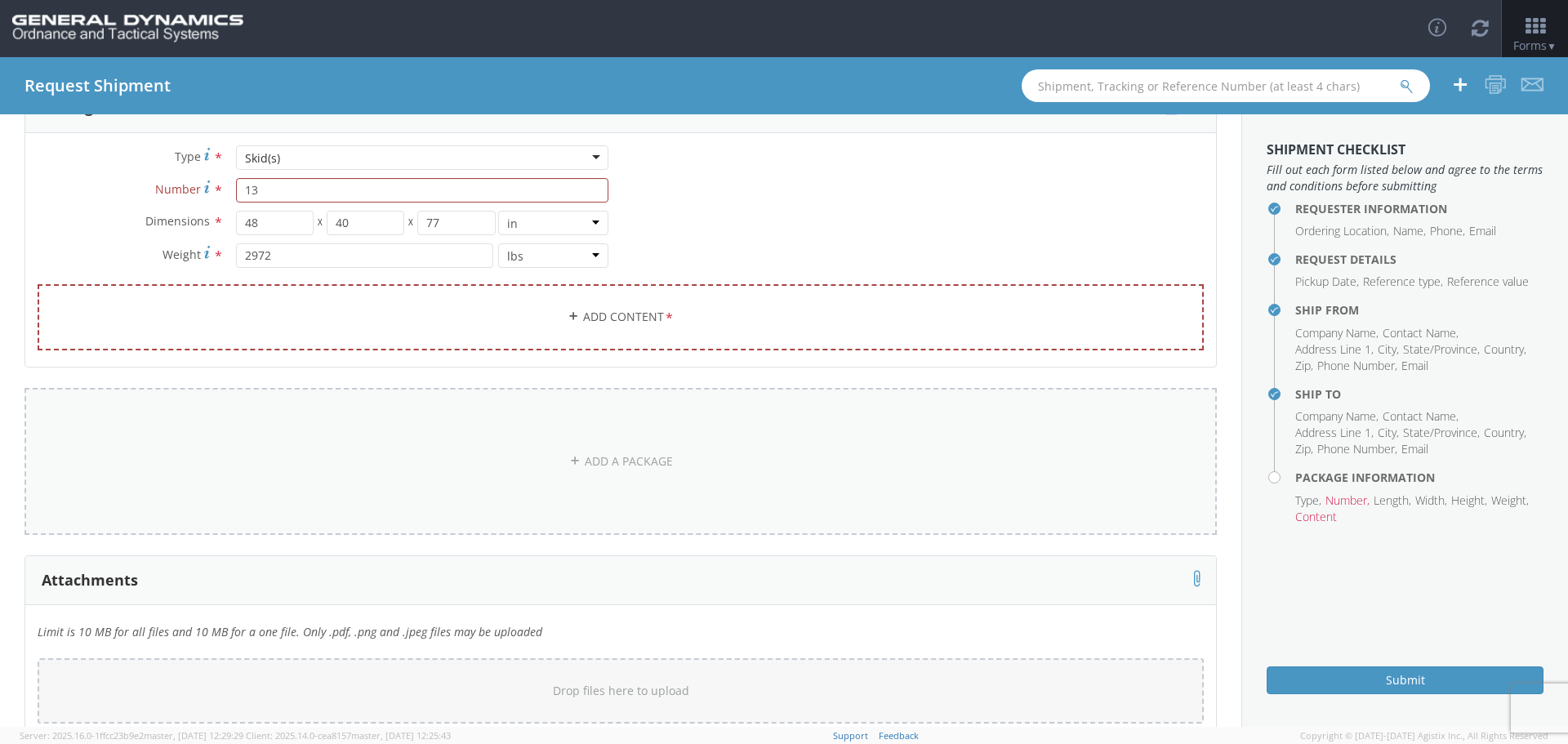
scroll to position [238, 0]
